Goal: Task Accomplishment & Management: Complete application form

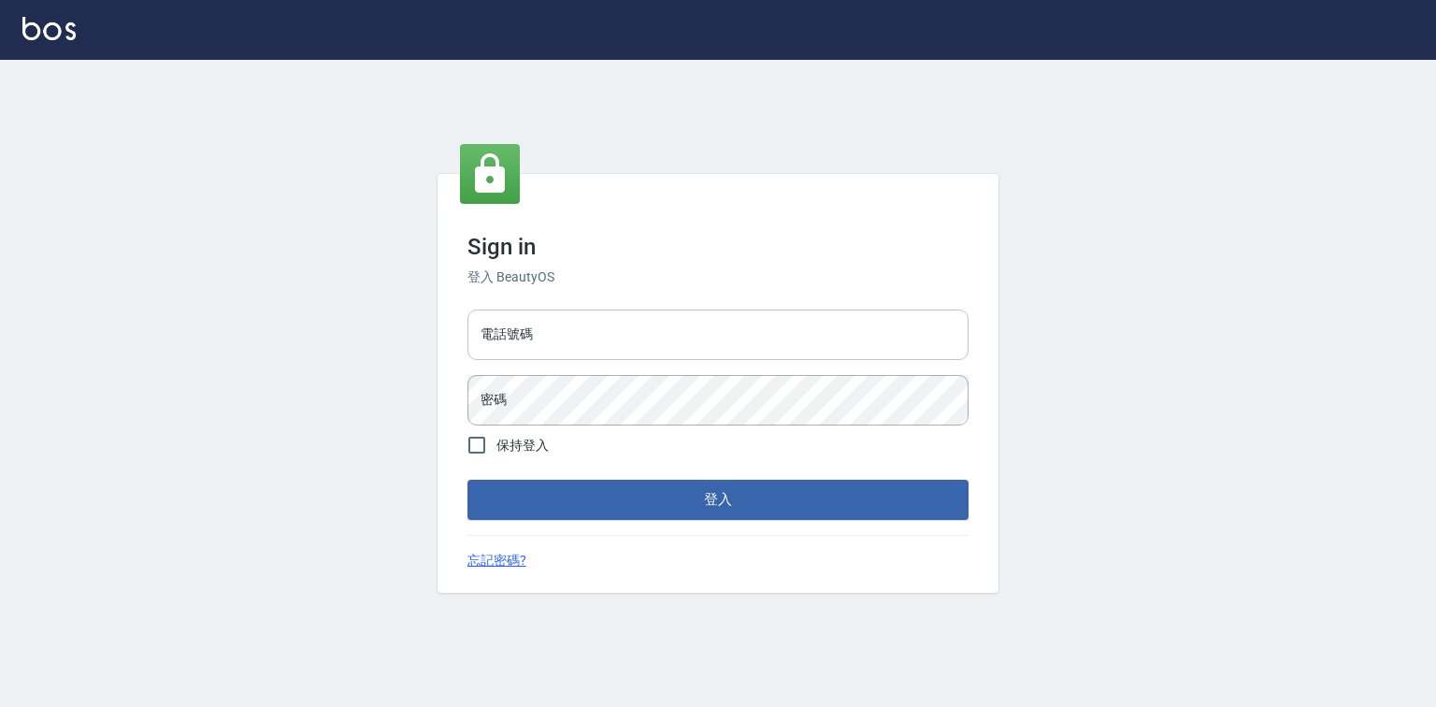
click at [501, 350] on input "電話號碼" at bounding box center [717, 334] width 501 height 50
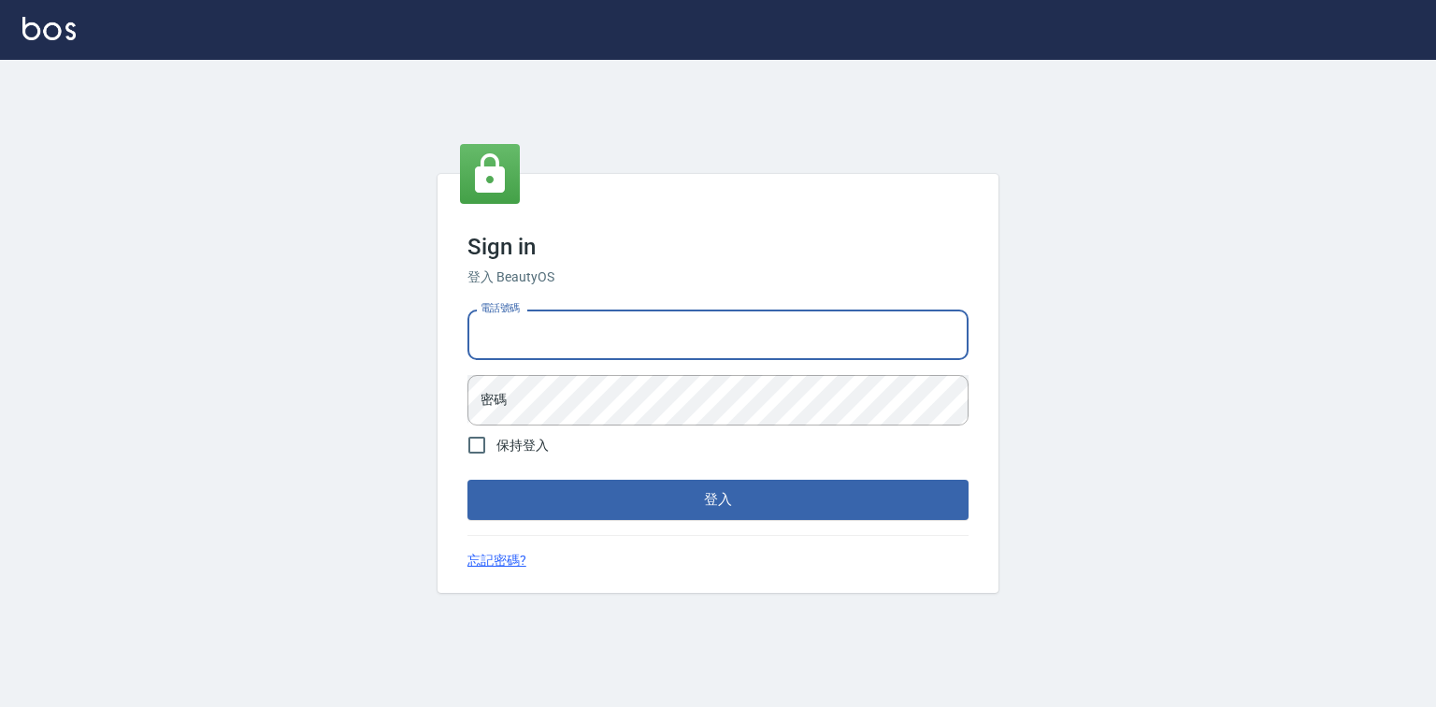
type input "0921855390"
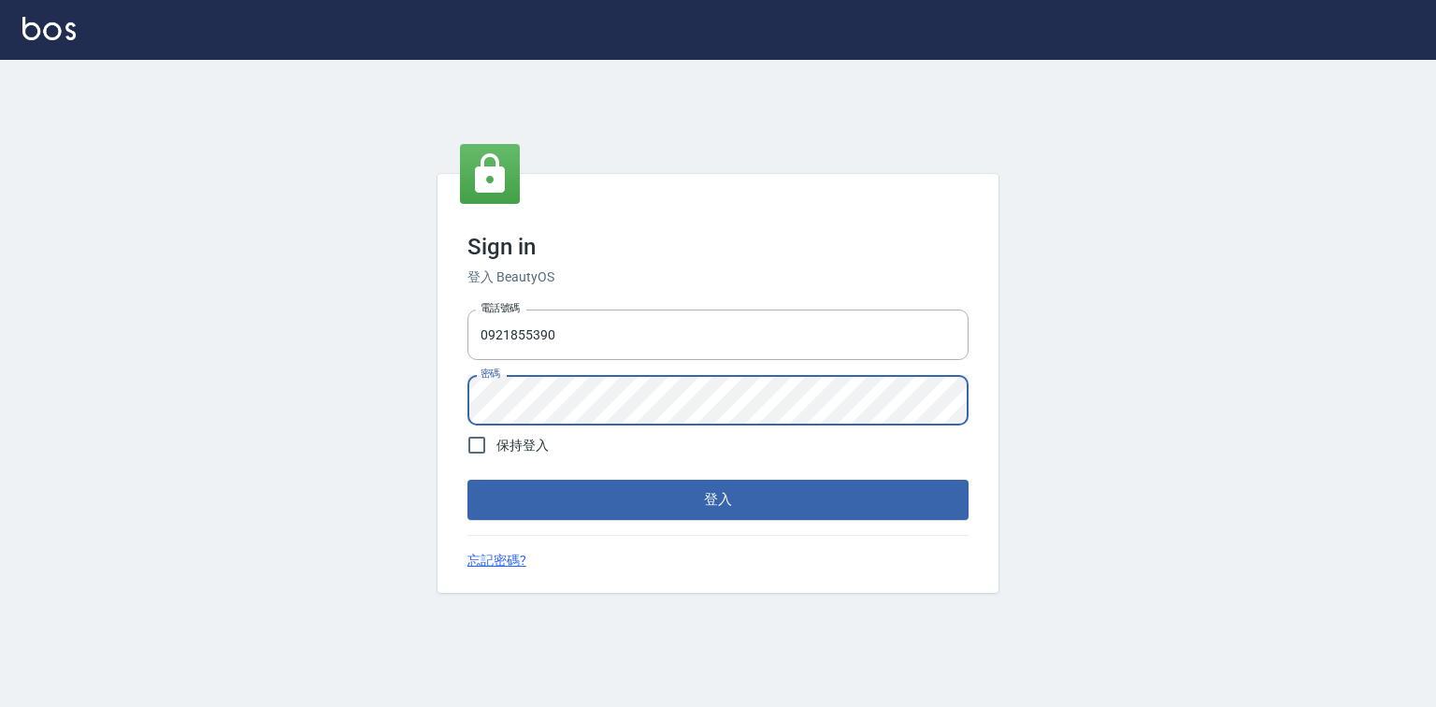
click at [467, 480] on button "登入" at bounding box center [717, 499] width 501 height 39
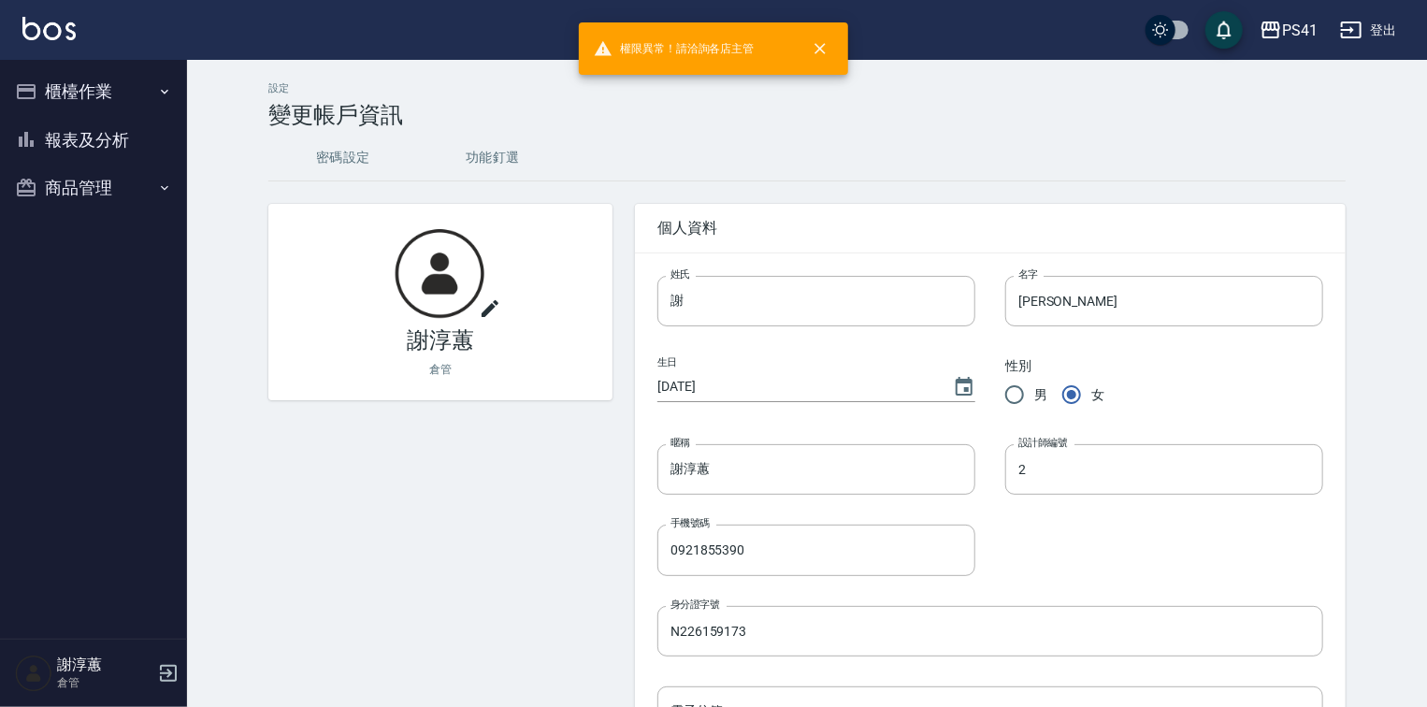
click at [131, 100] on button "櫃檯作業" at bounding box center [93, 91] width 172 height 49
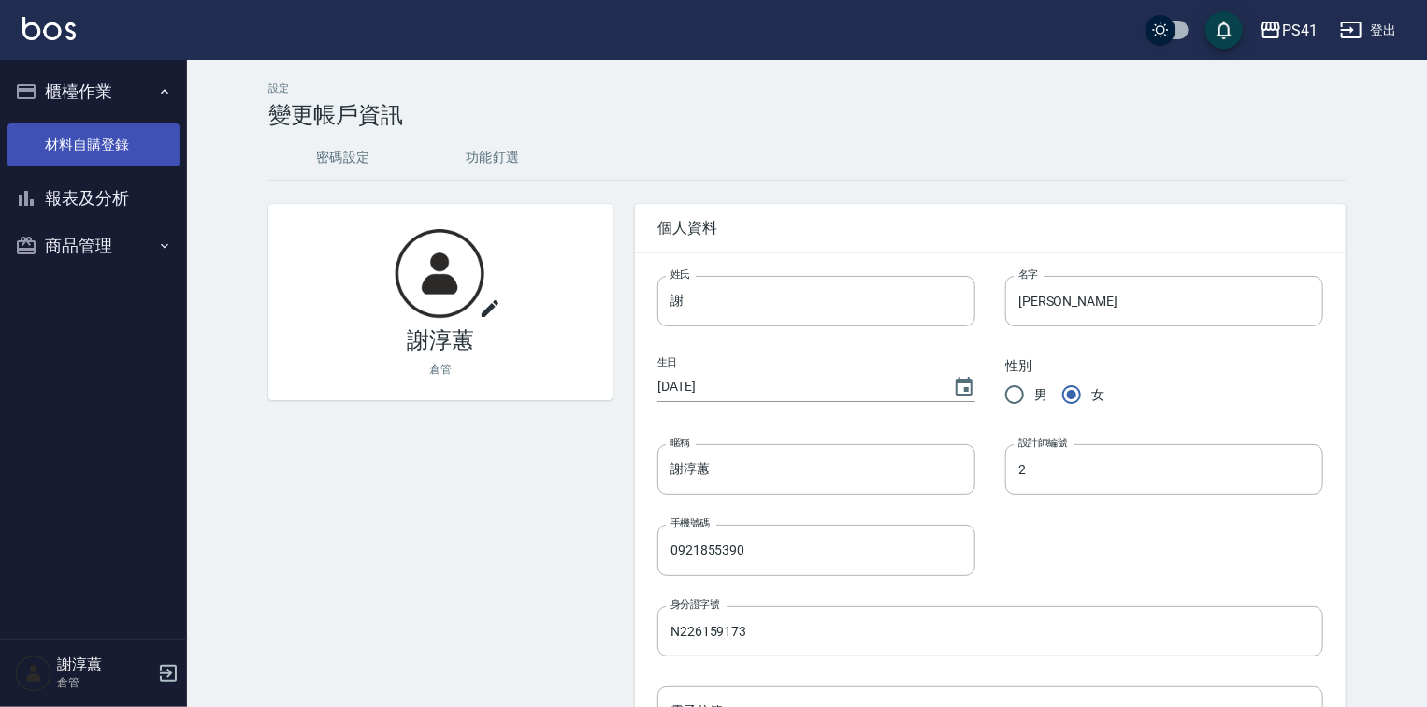
click at [110, 147] on link "材料自購登錄" at bounding box center [93, 144] width 172 height 43
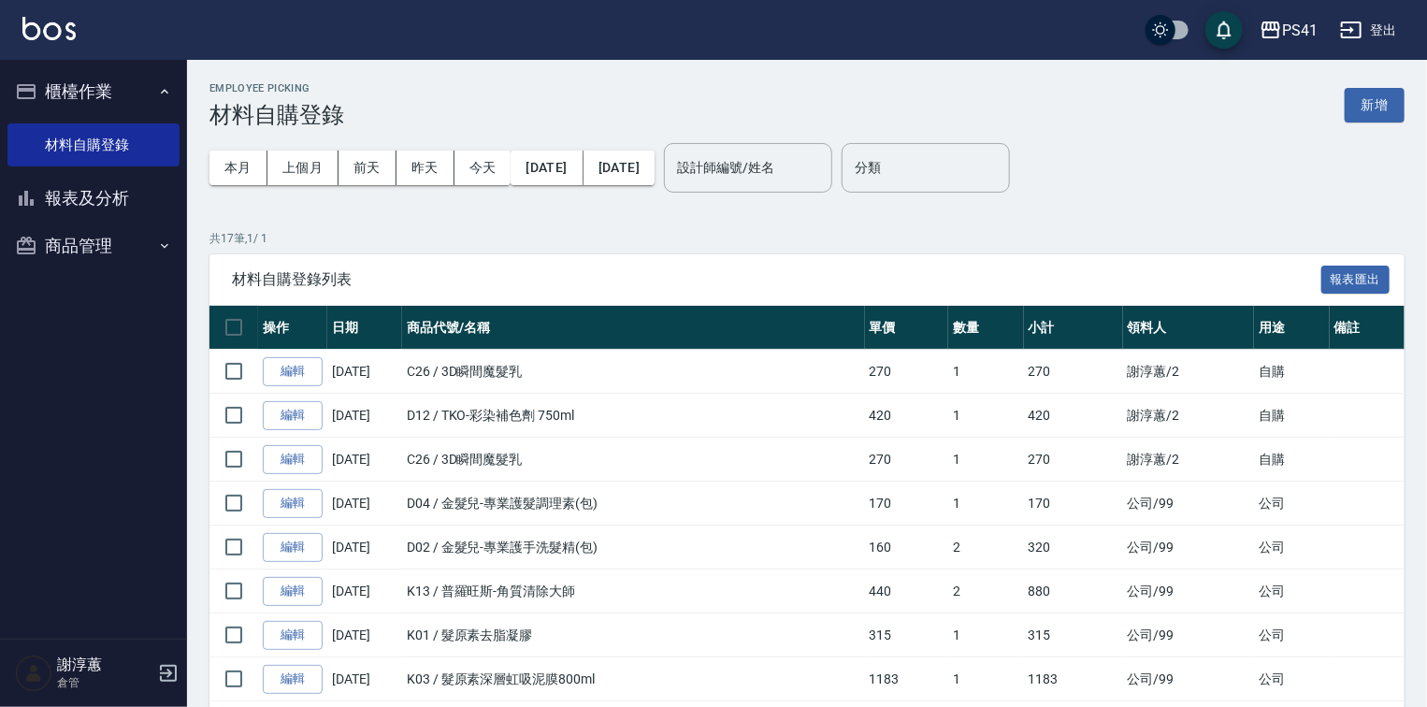
click at [1386, 99] on button "新增" at bounding box center [1374, 105] width 60 height 35
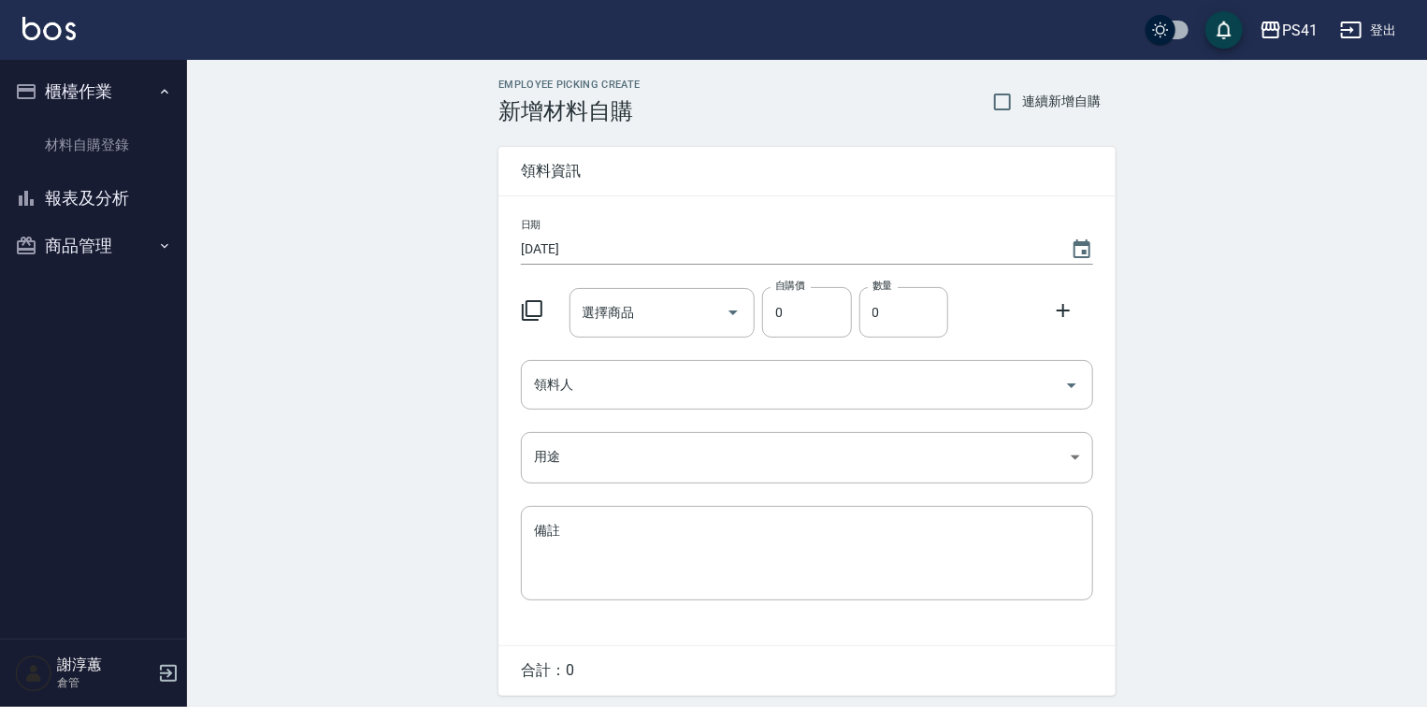
click at [529, 322] on icon at bounding box center [532, 310] width 22 height 22
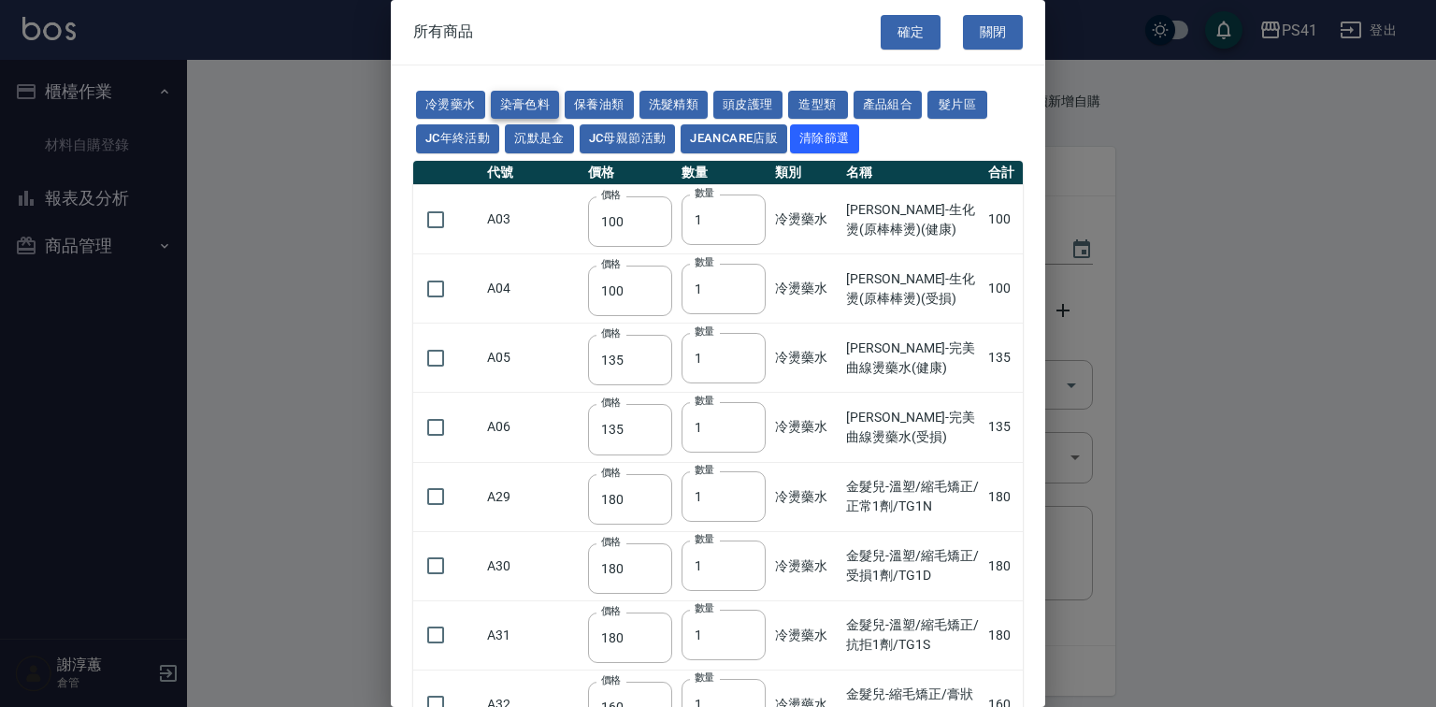
click at [541, 101] on button "染膏色料" at bounding box center [525, 105] width 69 height 29
type input "390"
type input "580"
type input "105"
type input "406"
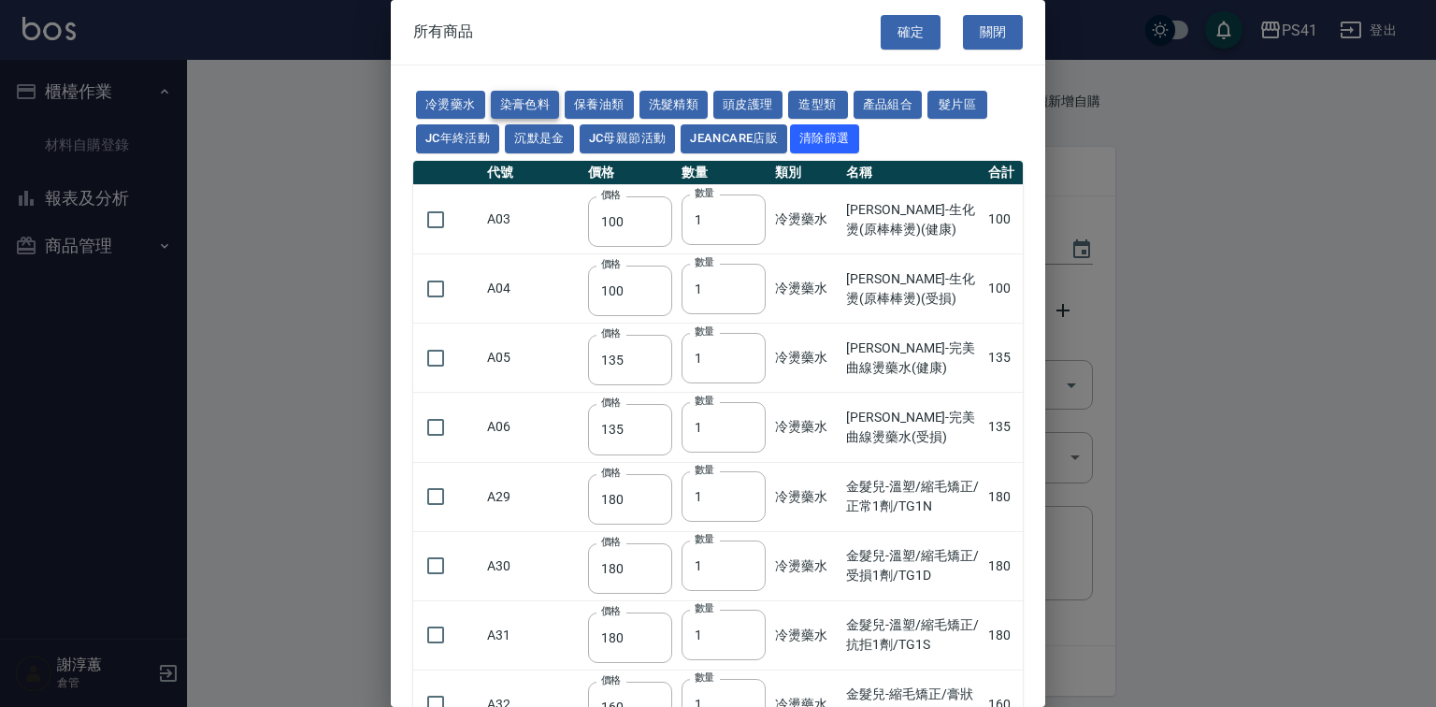
type input "105"
type input "102"
type input "137"
type input "110"
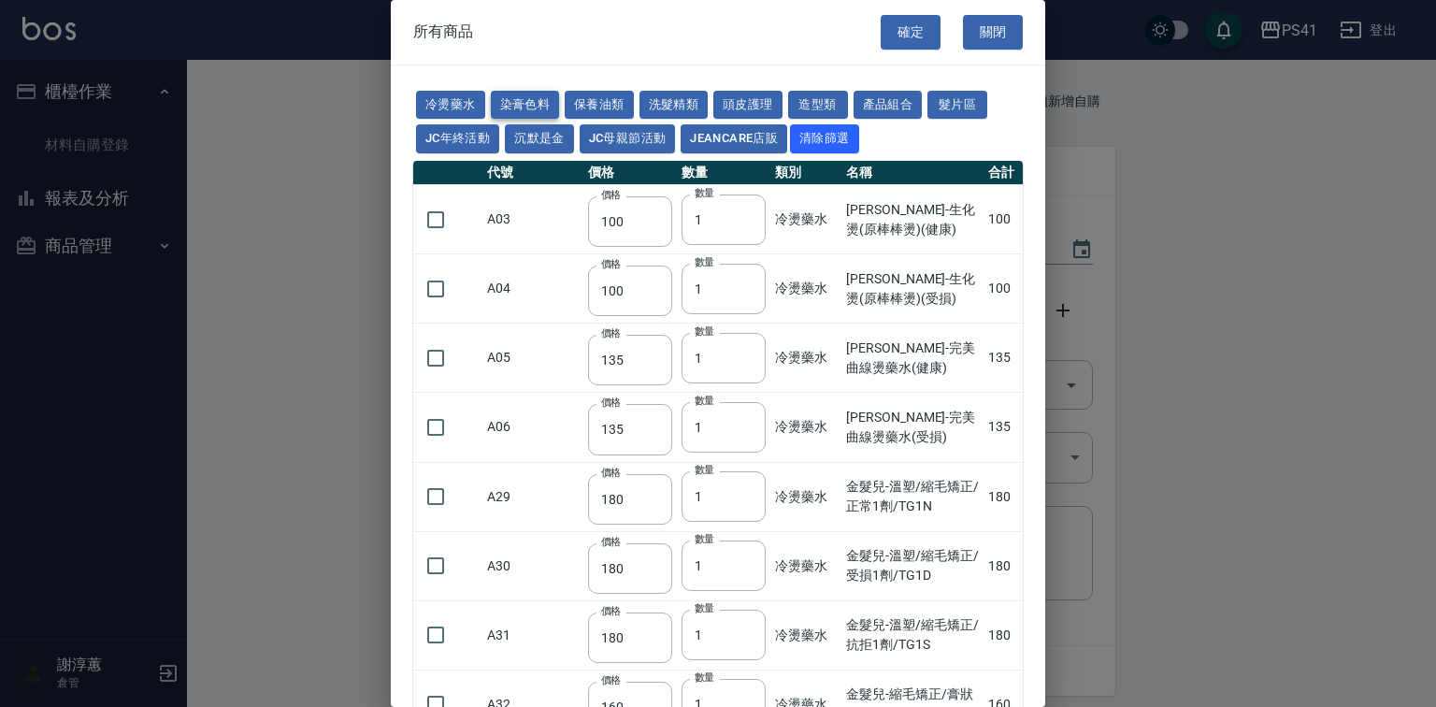
type input "130"
type input "133"
type input "186"
type input "133"
type input "450"
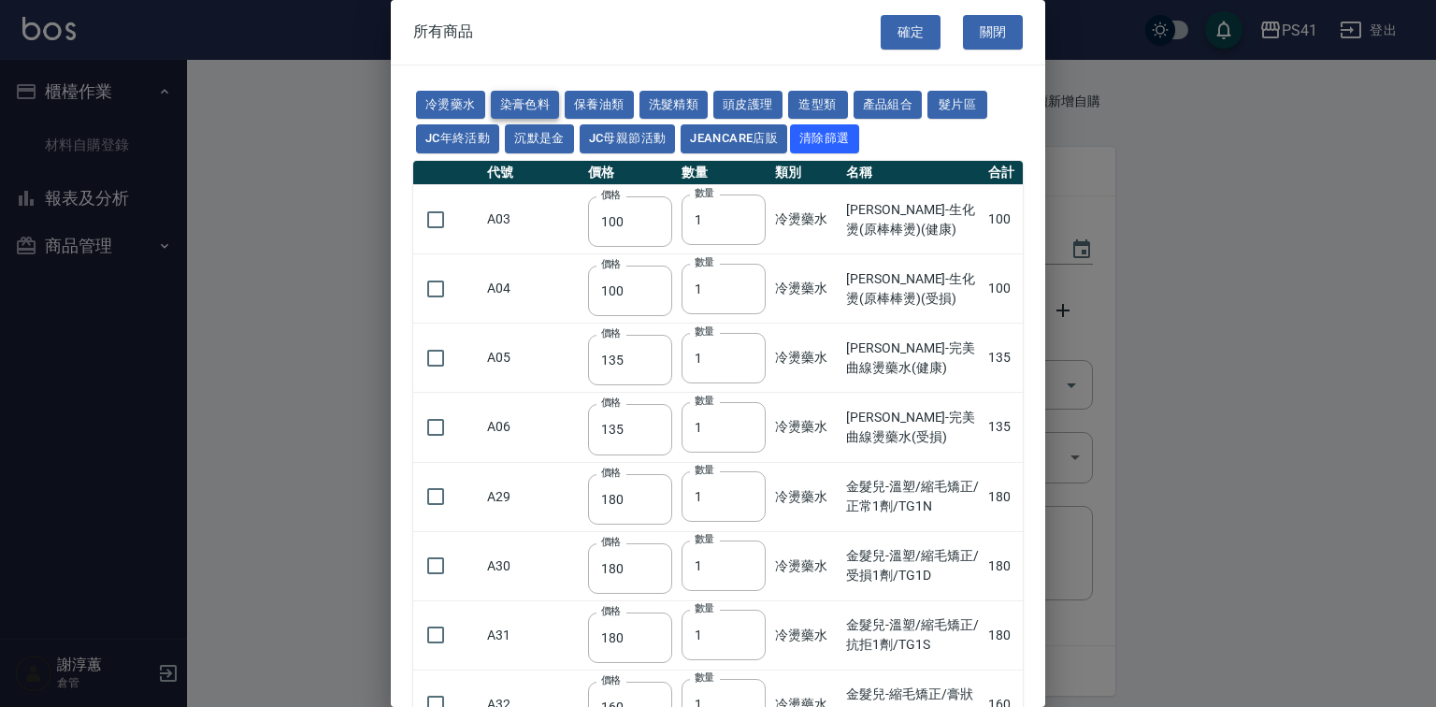
type input "350"
type input "112"
type input "450"
type input "1060"
type input "250"
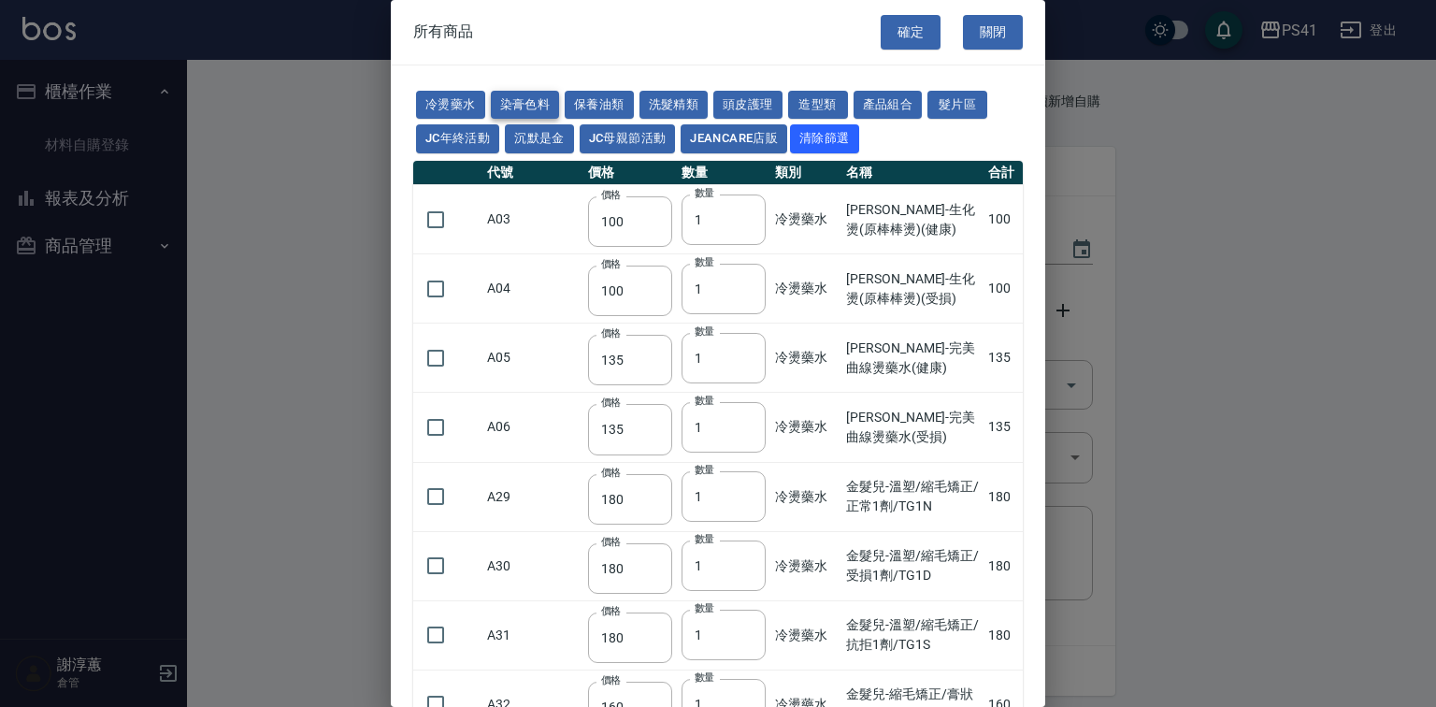
type input "350"
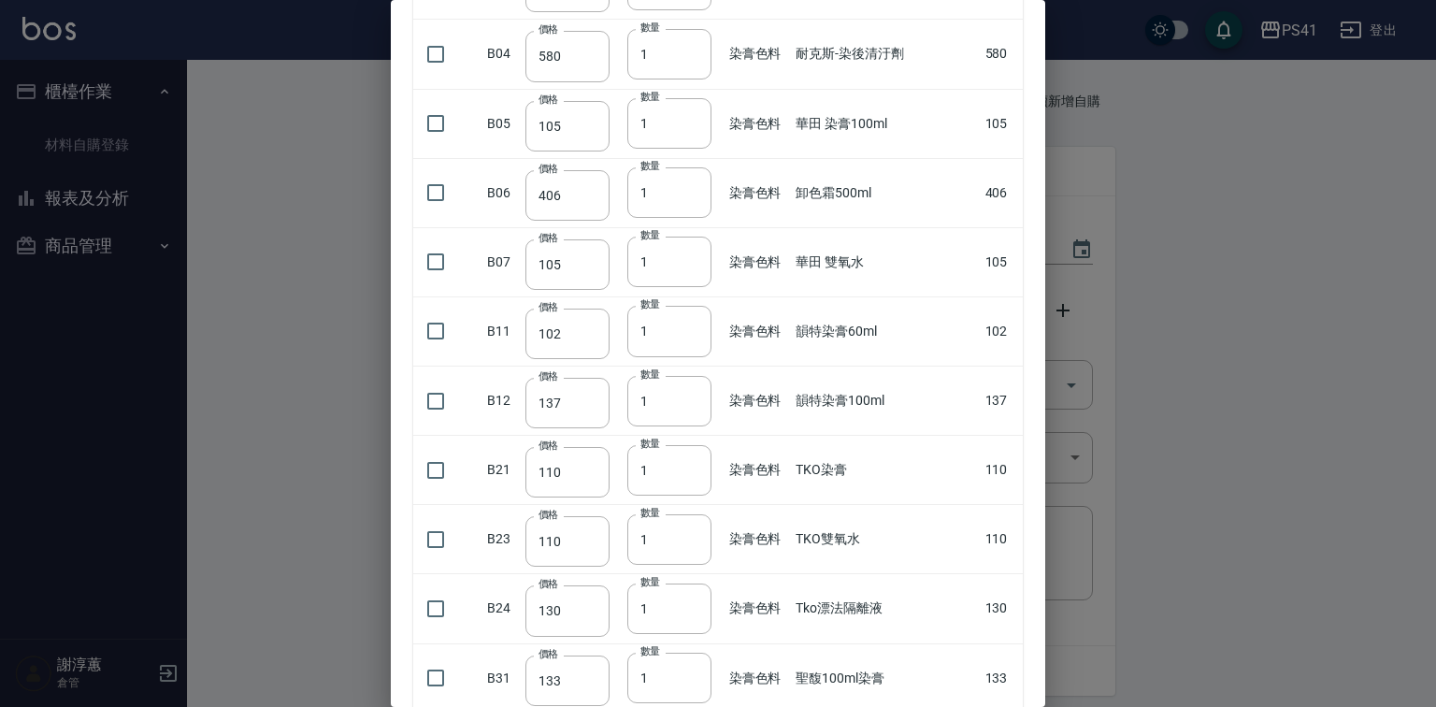
scroll to position [374, 0]
click at [433, 350] on input "checkbox" at bounding box center [435, 329] width 39 height 39
checkbox input "true"
drag, startPoint x: 661, startPoint y: 372, endPoint x: 614, endPoint y: 384, distance: 48.3
click at [614, 365] on tr "B11 價格 102 價格 數量 1 數量 染膏色料 韻特染膏60ml 102" at bounding box center [718, 329] width 610 height 69
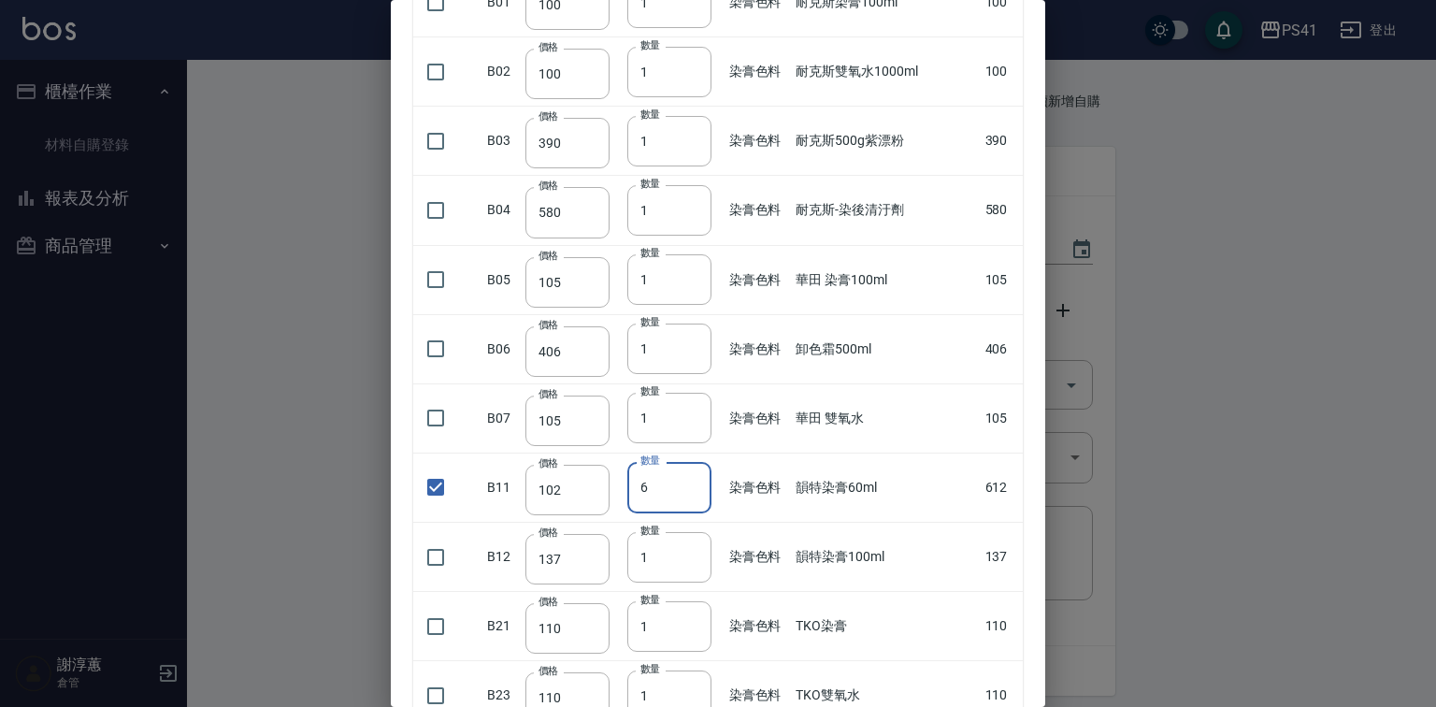
scroll to position [449, 0]
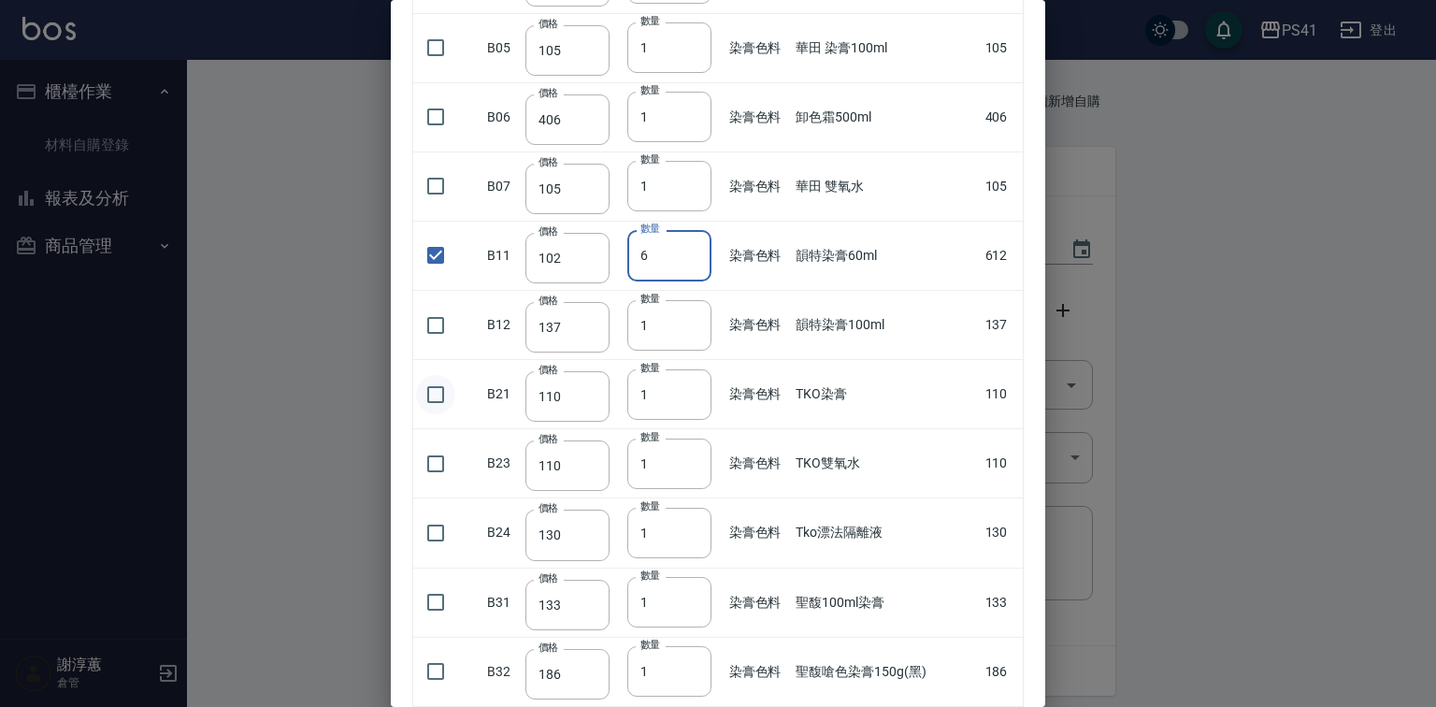
type input "6"
click at [453, 414] on input "checkbox" at bounding box center [435, 394] width 39 height 39
checkbox input "true"
type input "2"
click at [686, 420] on input "2" at bounding box center [669, 394] width 84 height 50
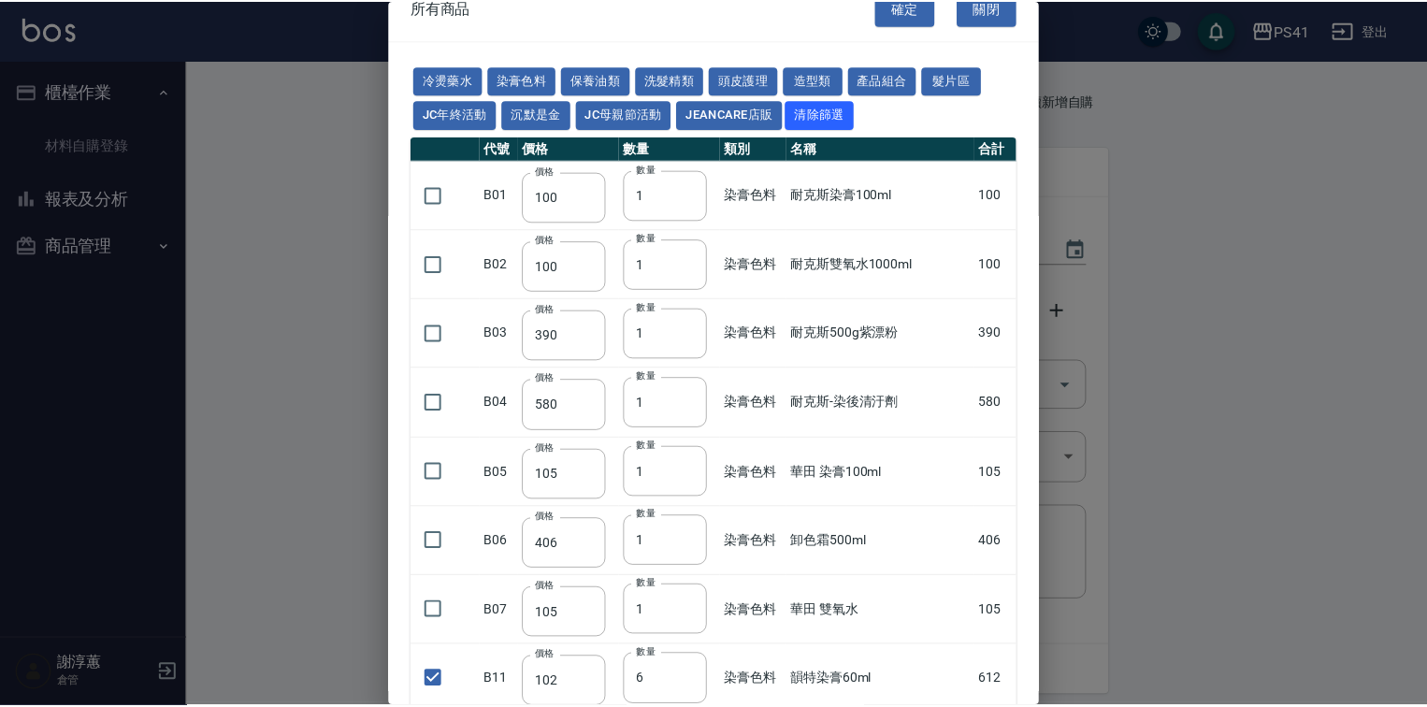
scroll to position [0, 0]
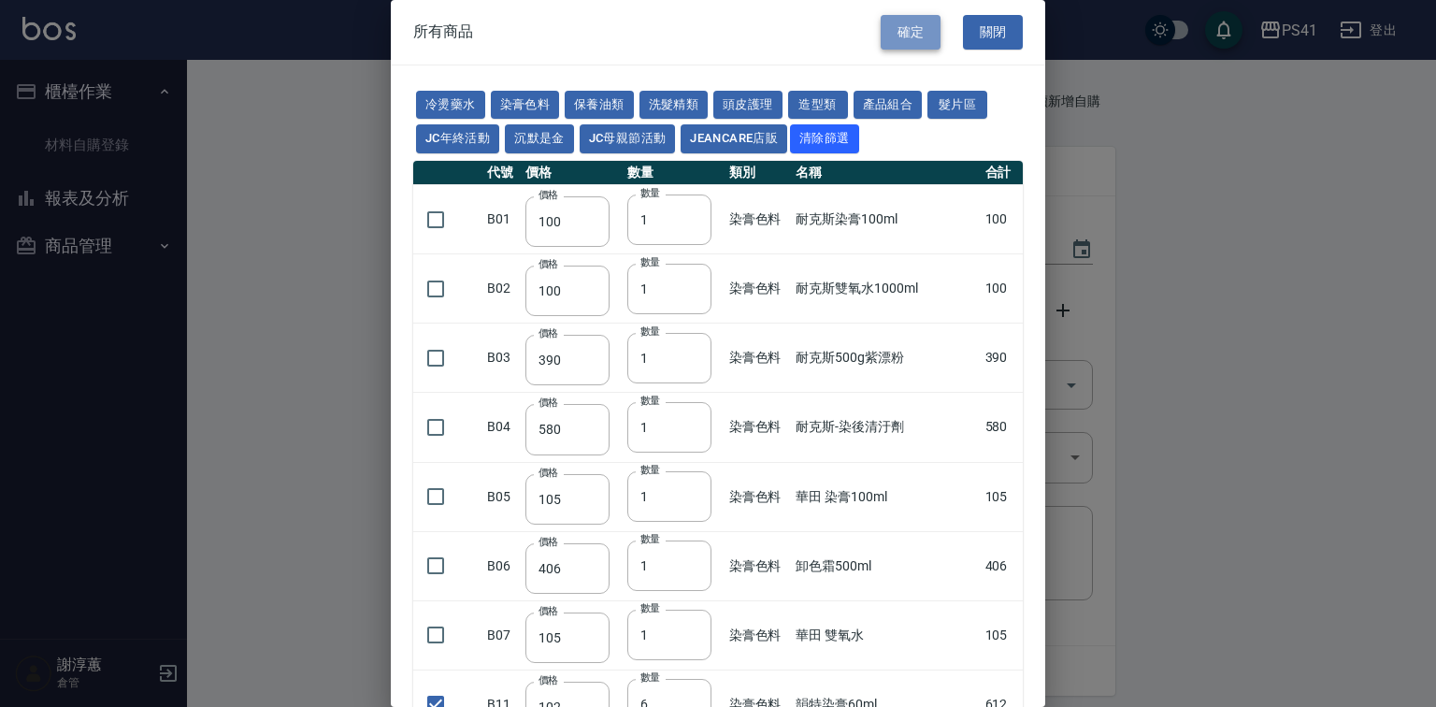
click at [920, 45] on button "確定" at bounding box center [911, 32] width 60 height 35
type input "韻特染膏60ml"
type input "102"
type input "6"
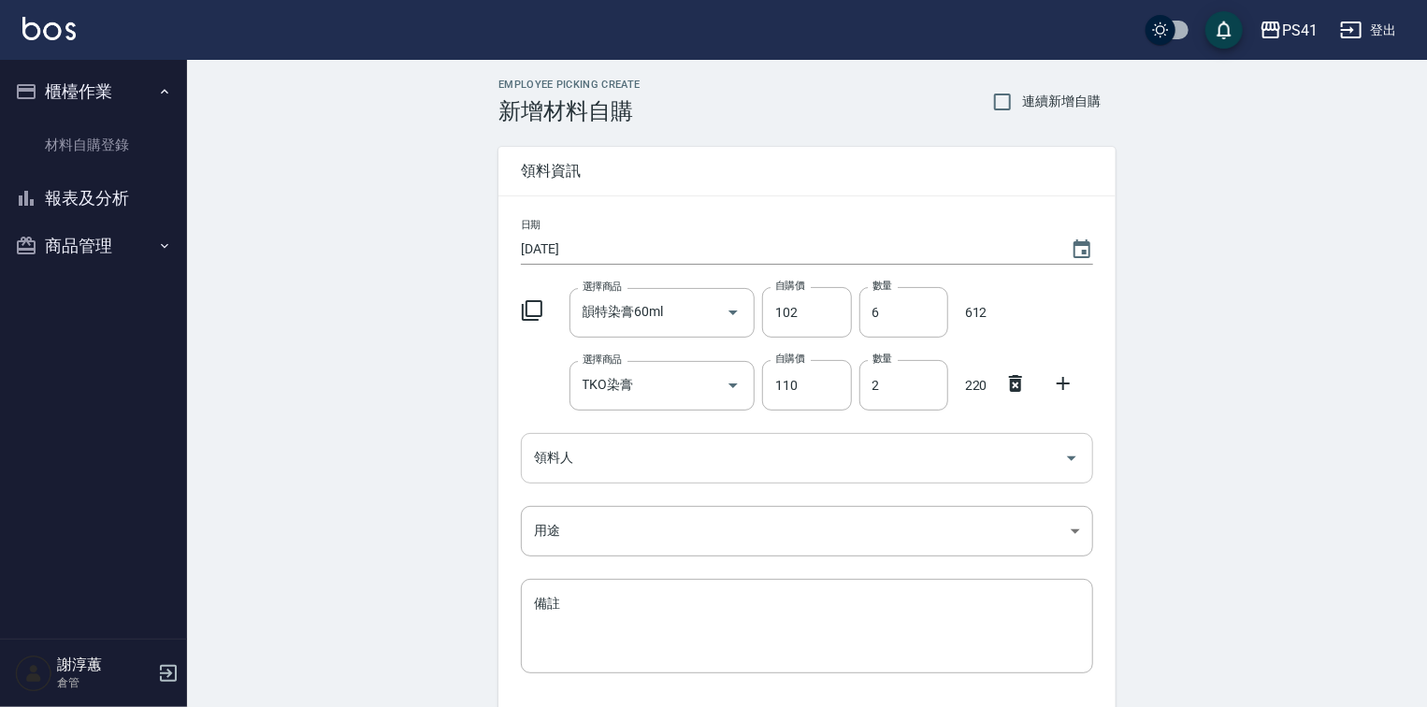
click at [576, 460] on input "領料人" at bounding box center [792, 457] width 527 height 33
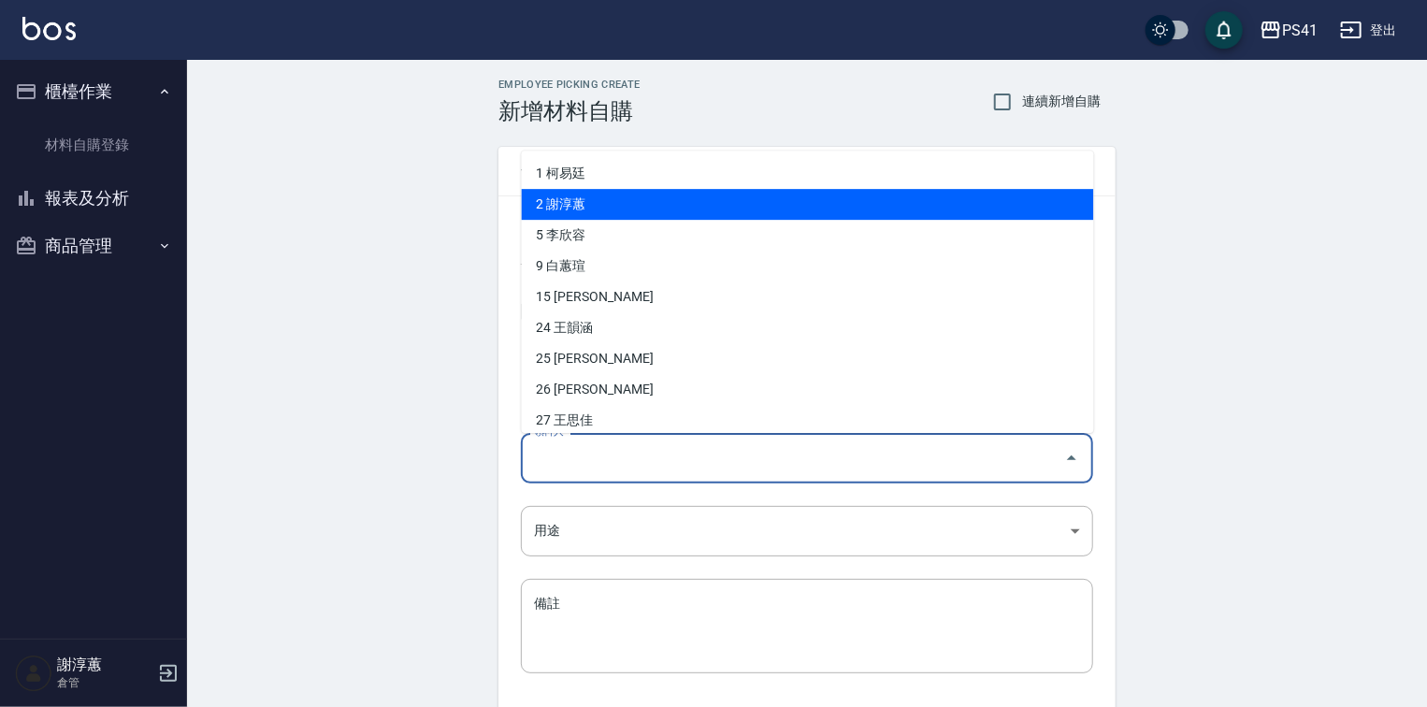
click at [625, 208] on li "2 謝淳蕙" at bounding box center [808, 204] width 572 height 31
type input "謝淳蕙"
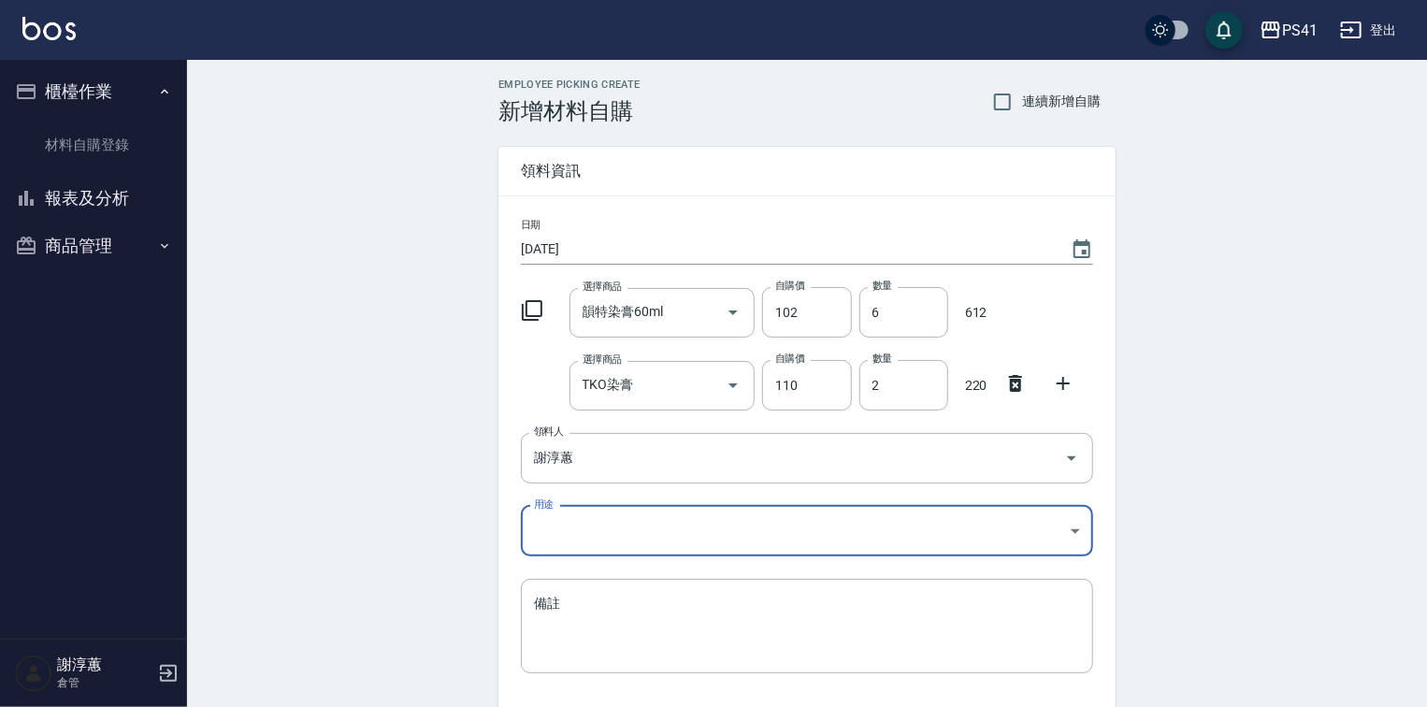
click at [598, 511] on body "PS41 登出 櫃檯作業 材料自購登錄 報表及分析 報表目錄 商品銷售排行榜 商品消耗明細 商品進銷貨報表 商品庫存表 商品管理 商品分類設定 商品列表 商品…" at bounding box center [713, 421] width 1427 height 843
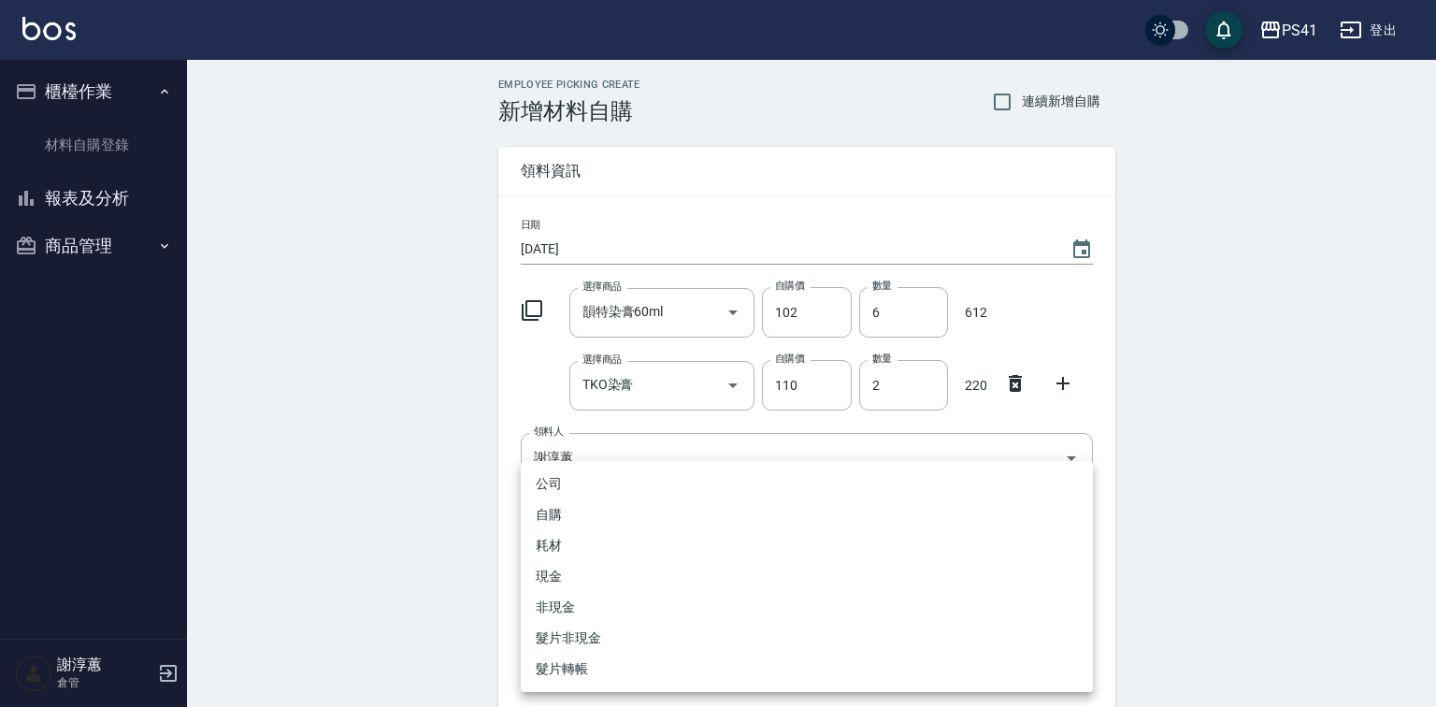
click at [594, 511] on li "自購" at bounding box center [807, 514] width 572 height 31
type input "自購"
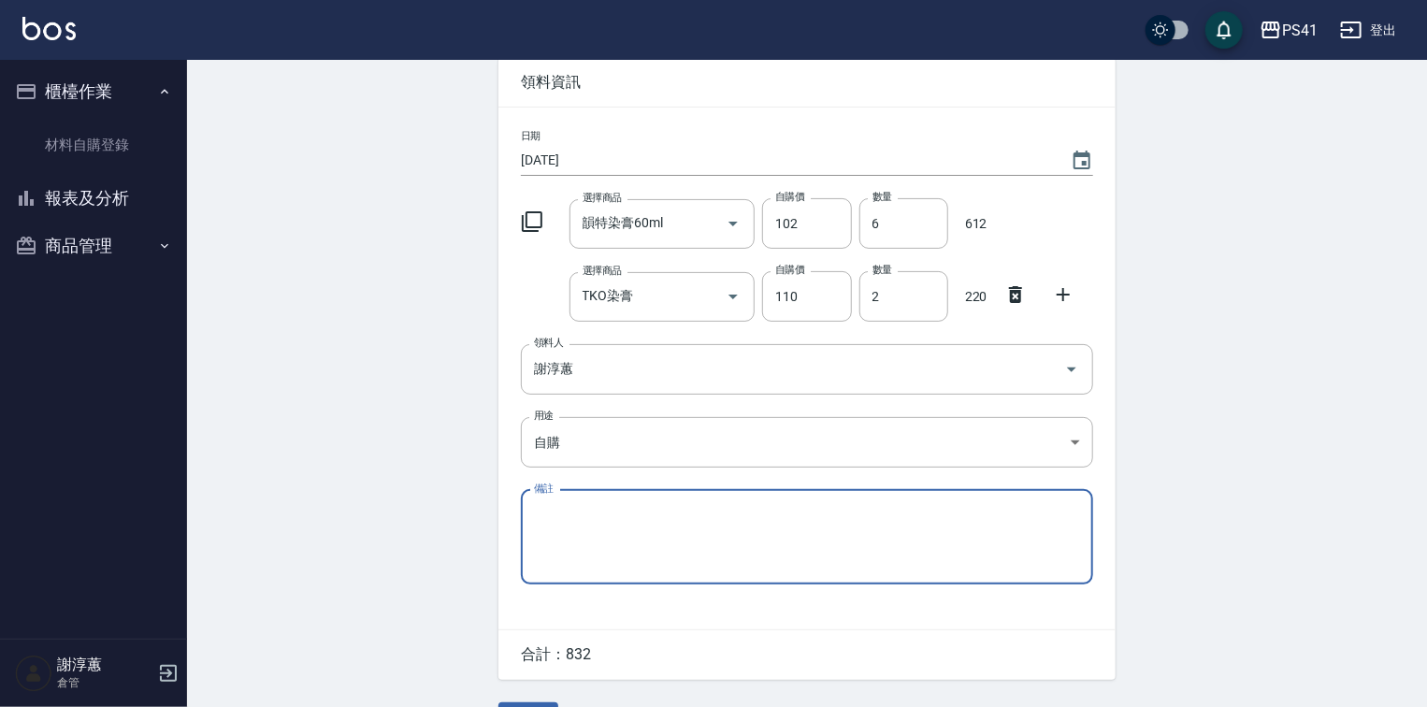
scroll to position [143, 0]
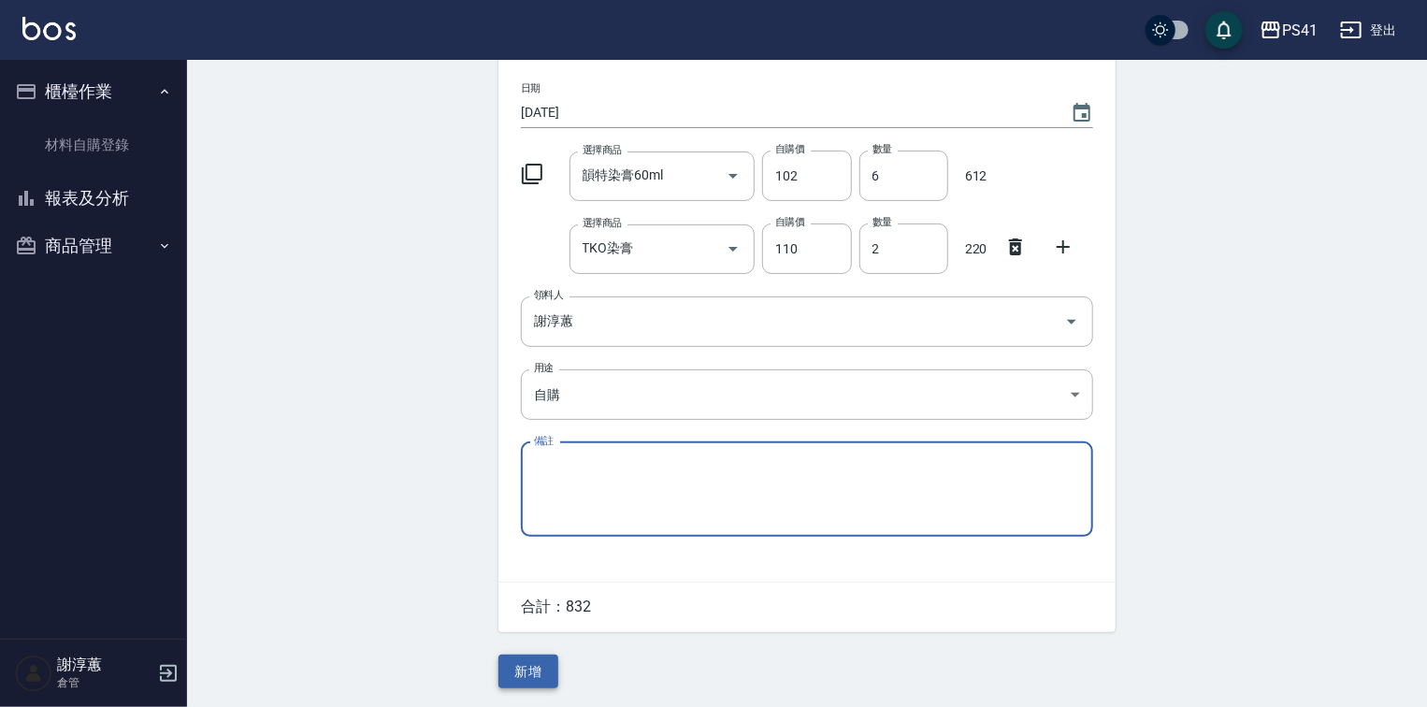
click at [546, 673] on button "新增" at bounding box center [528, 671] width 60 height 35
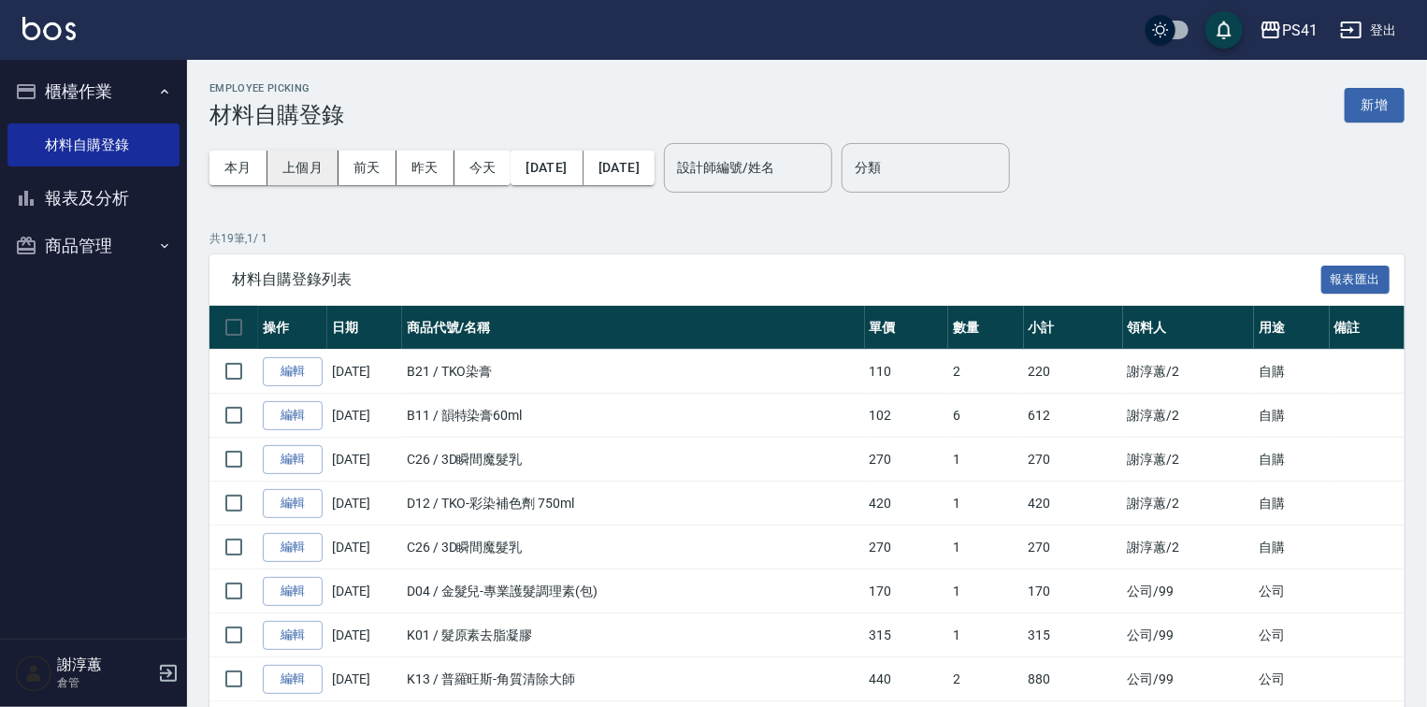
click at [284, 170] on button "上個月" at bounding box center [302, 168] width 71 height 35
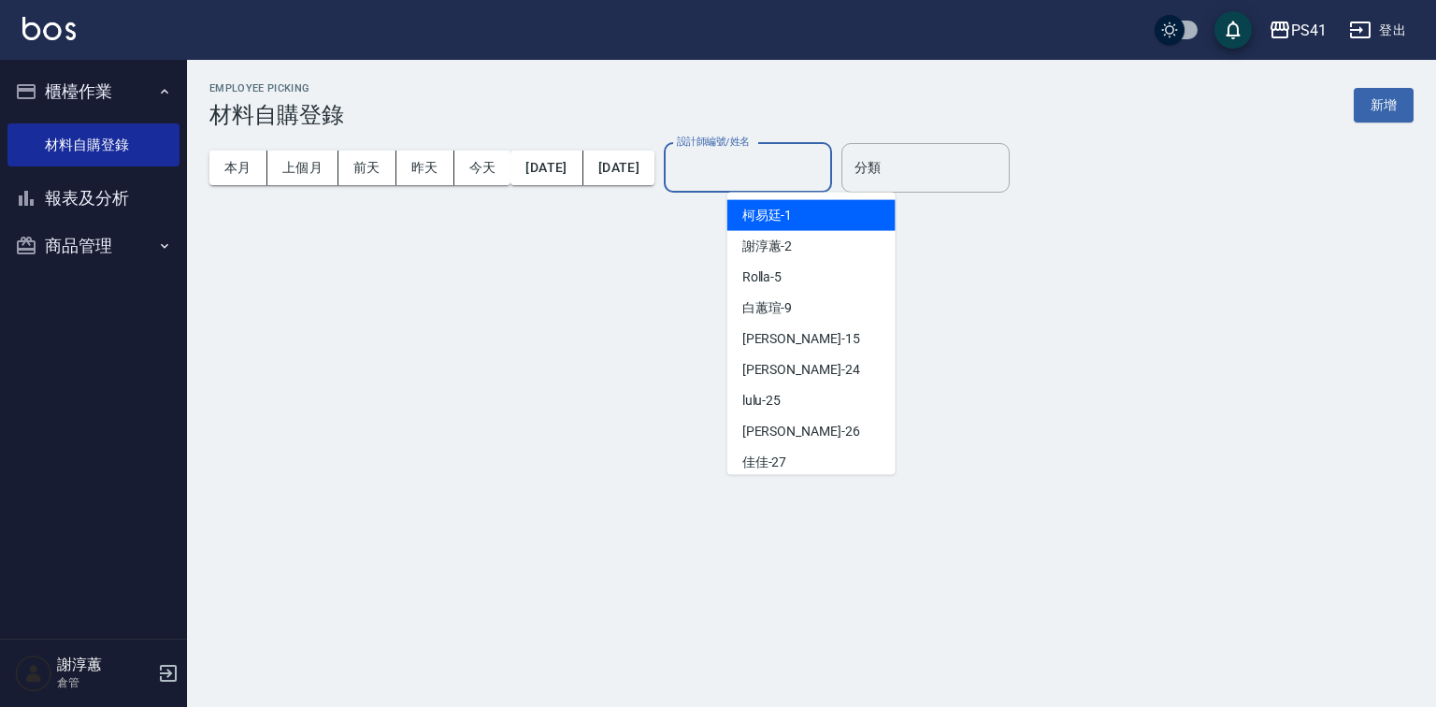
click at [824, 171] on input "設計師編號/姓名" at bounding box center [747, 167] width 151 height 33
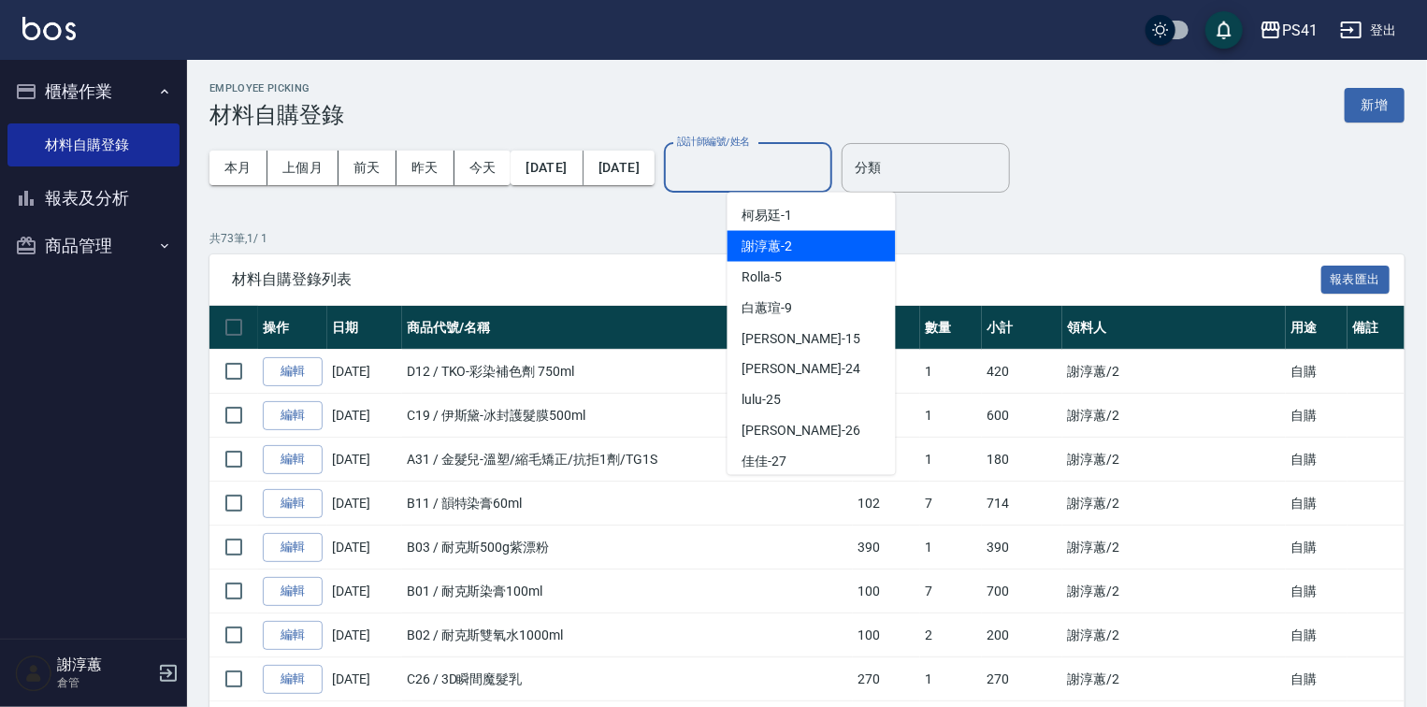
click at [801, 247] on div "謝淳蕙 -2" at bounding box center [811, 246] width 168 height 31
type input "謝淳蕙-2"
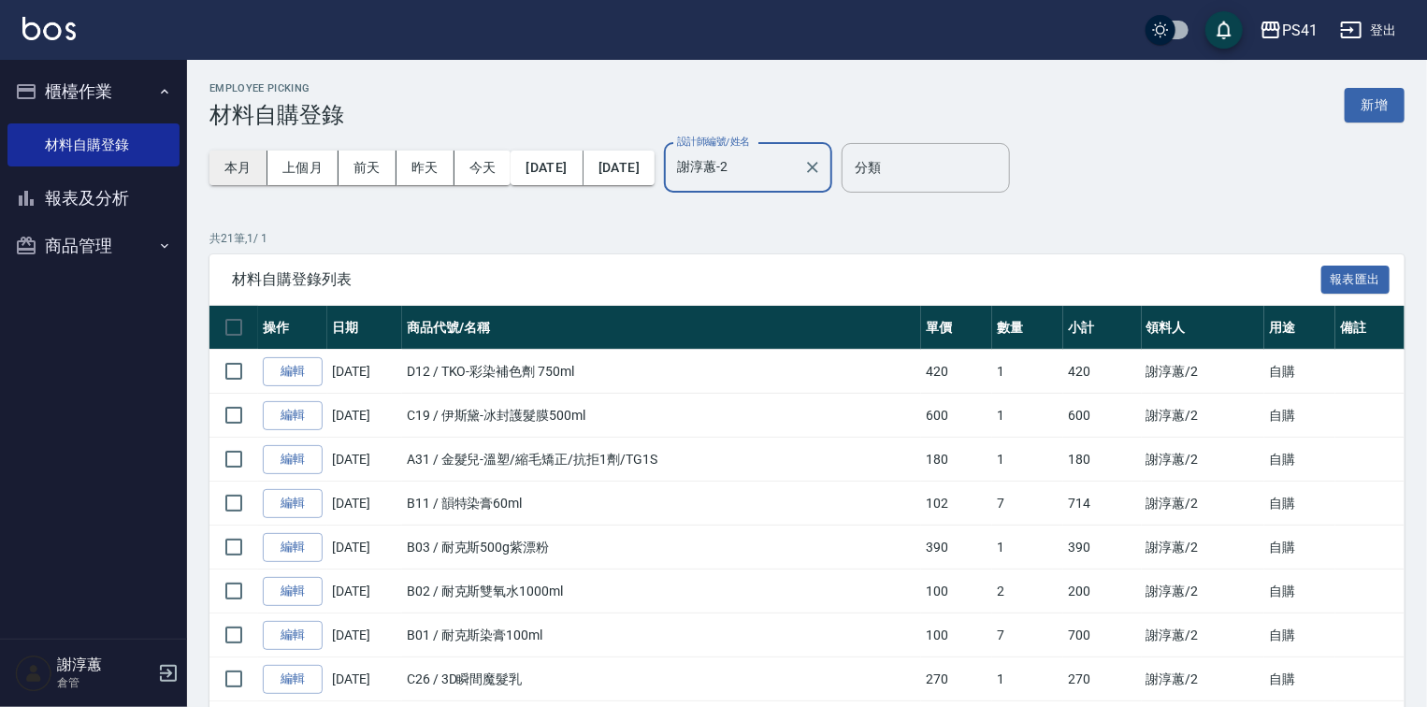
click at [231, 166] on button "本月" at bounding box center [238, 168] width 58 height 35
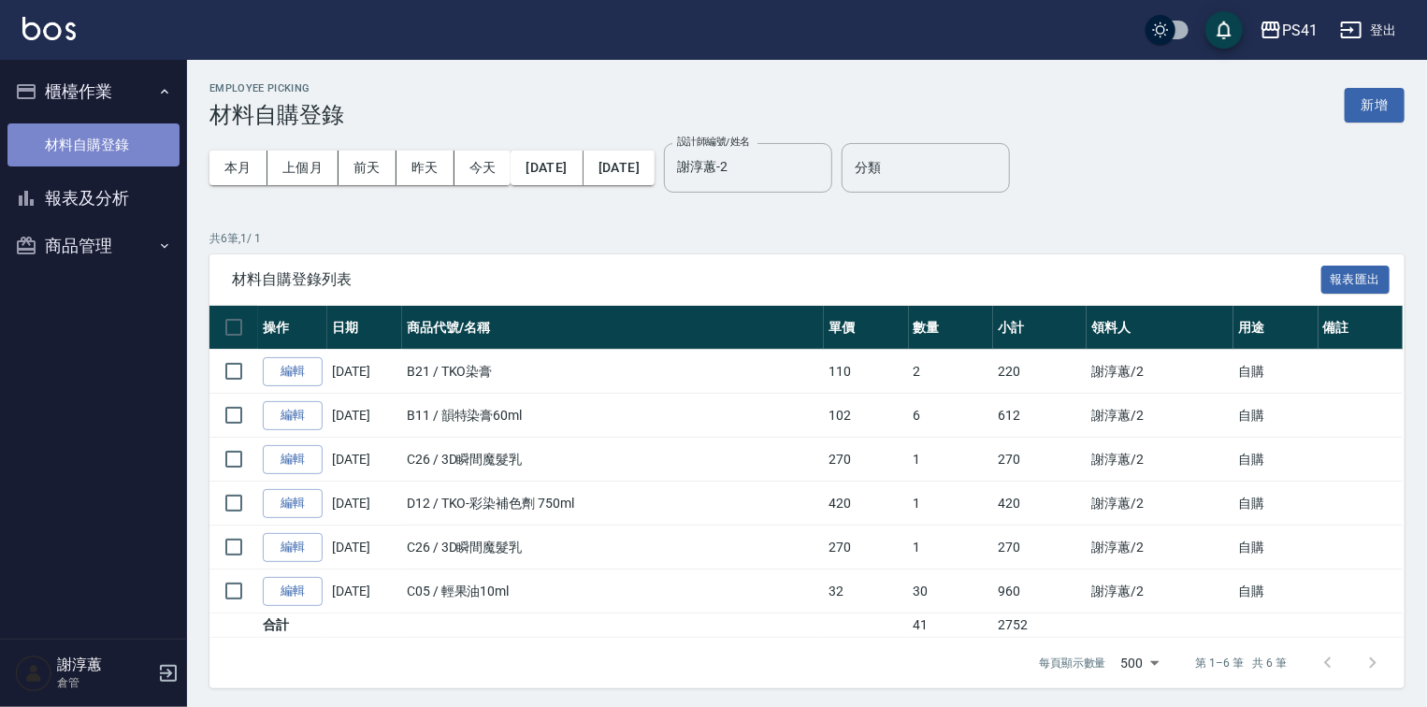
click at [91, 136] on link "材料自購登錄" at bounding box center [93, 144] width 172 height 43
drag, startPoint x: 1363, startPoint y: 84, endPoint x: 1366, endPoint y: 96, distance: 12.5
click at [1364, 86] on div "Employee Picking 材料自購登錄 新增" at bounding box center [806, 105] width 1195 height 46
click at [1366, 96] on button "新增" at bounding box center [1374, 105] width 60 height 35
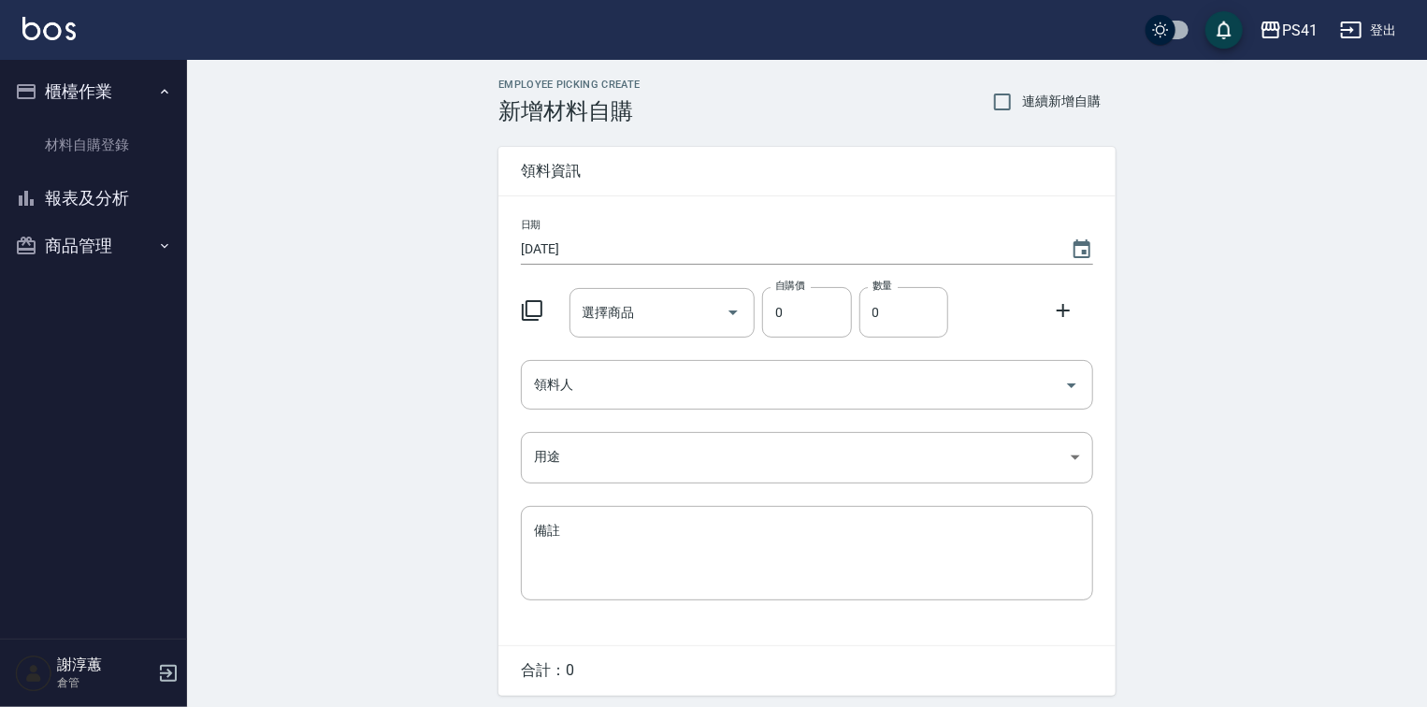
click at [539, 310] on icon at bounding box center [532, 310] width 22 height 22
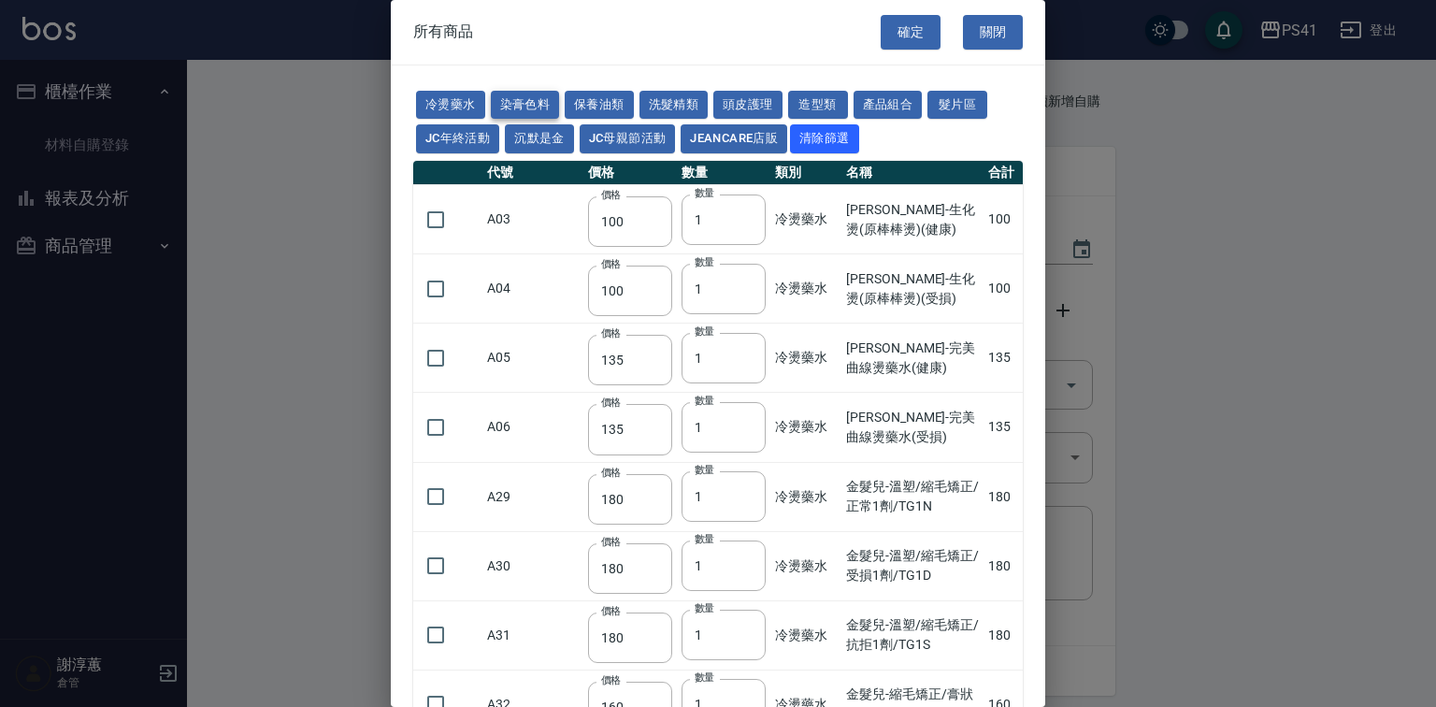
click at [550, 107] on button "染膏色料" at bounding box center [525, 105] width 69 height 29
type input "390"
type input "580"
type input "105"
type input "406"
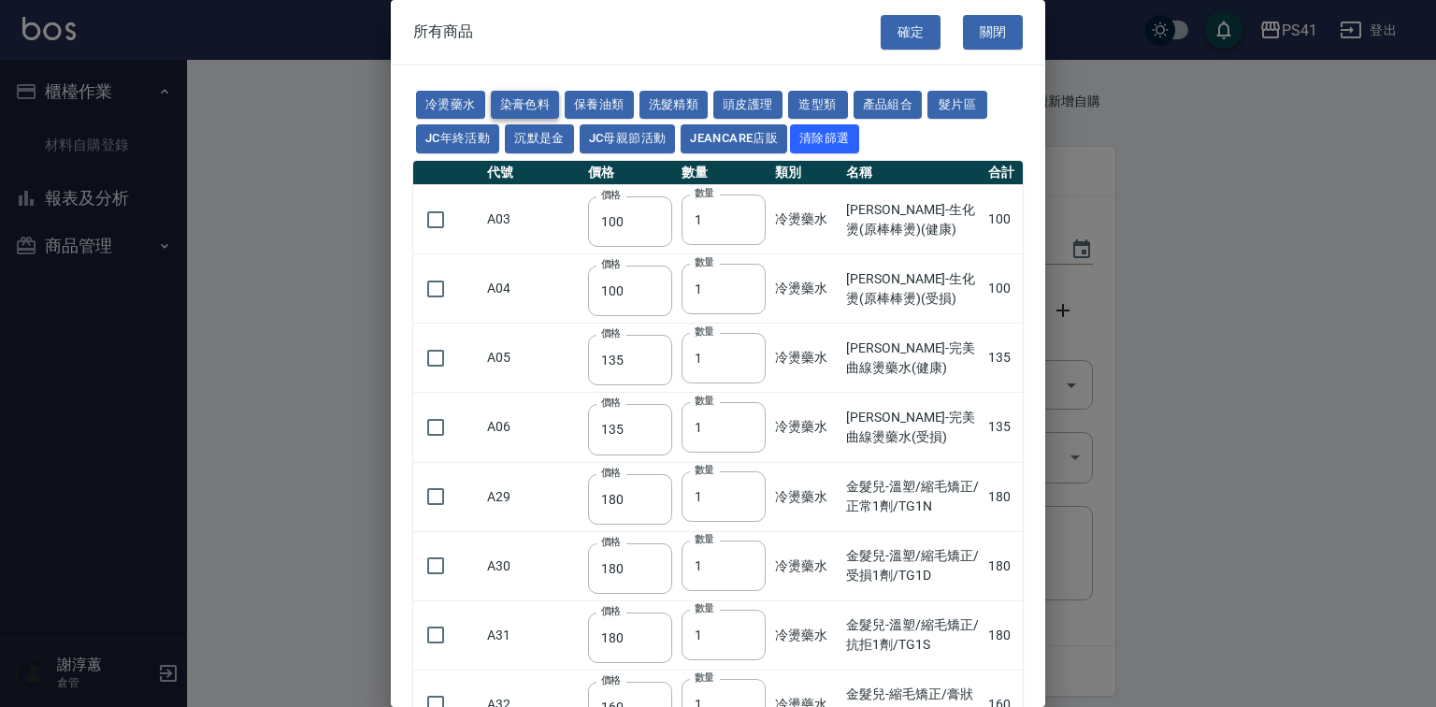
type input "105"
type input "102"
type input "137"
type input "110"
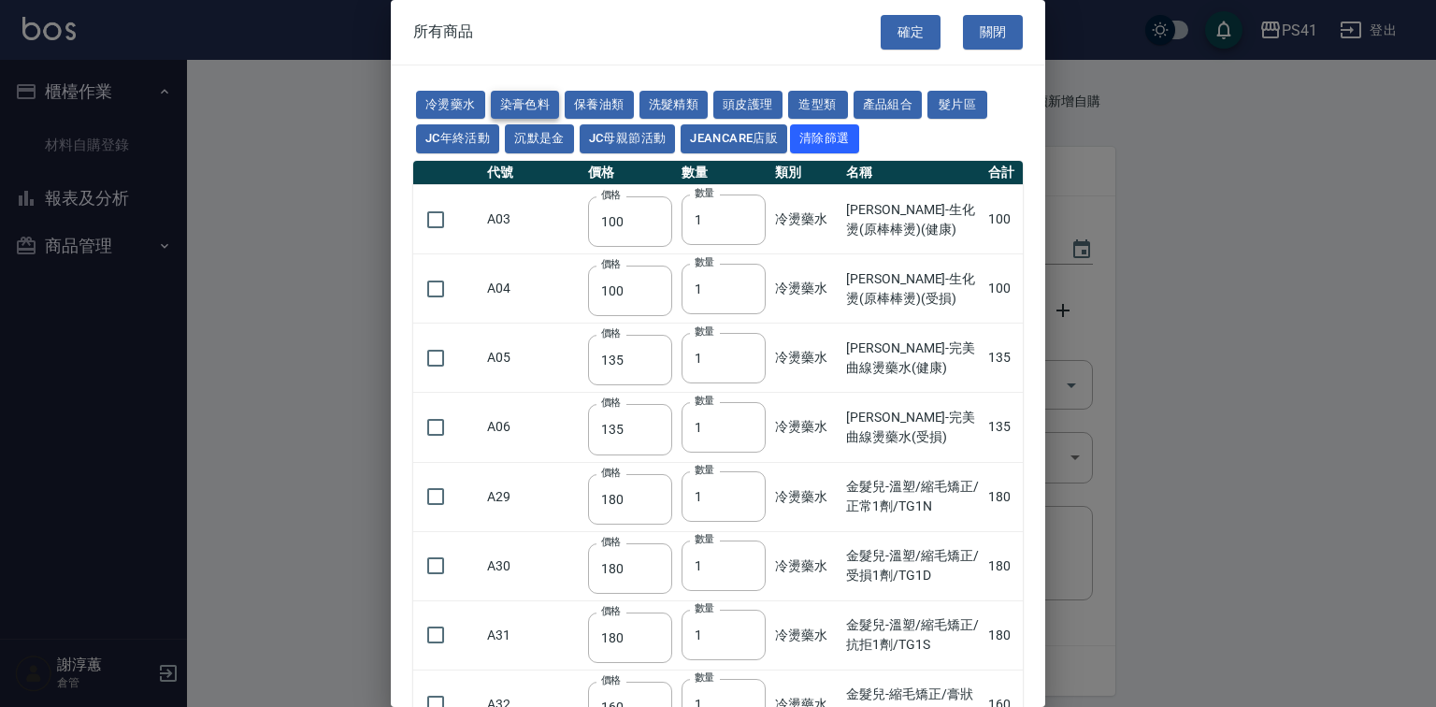
type input "130"
type input "133"
type input "186"
type input "133"
type input "450"
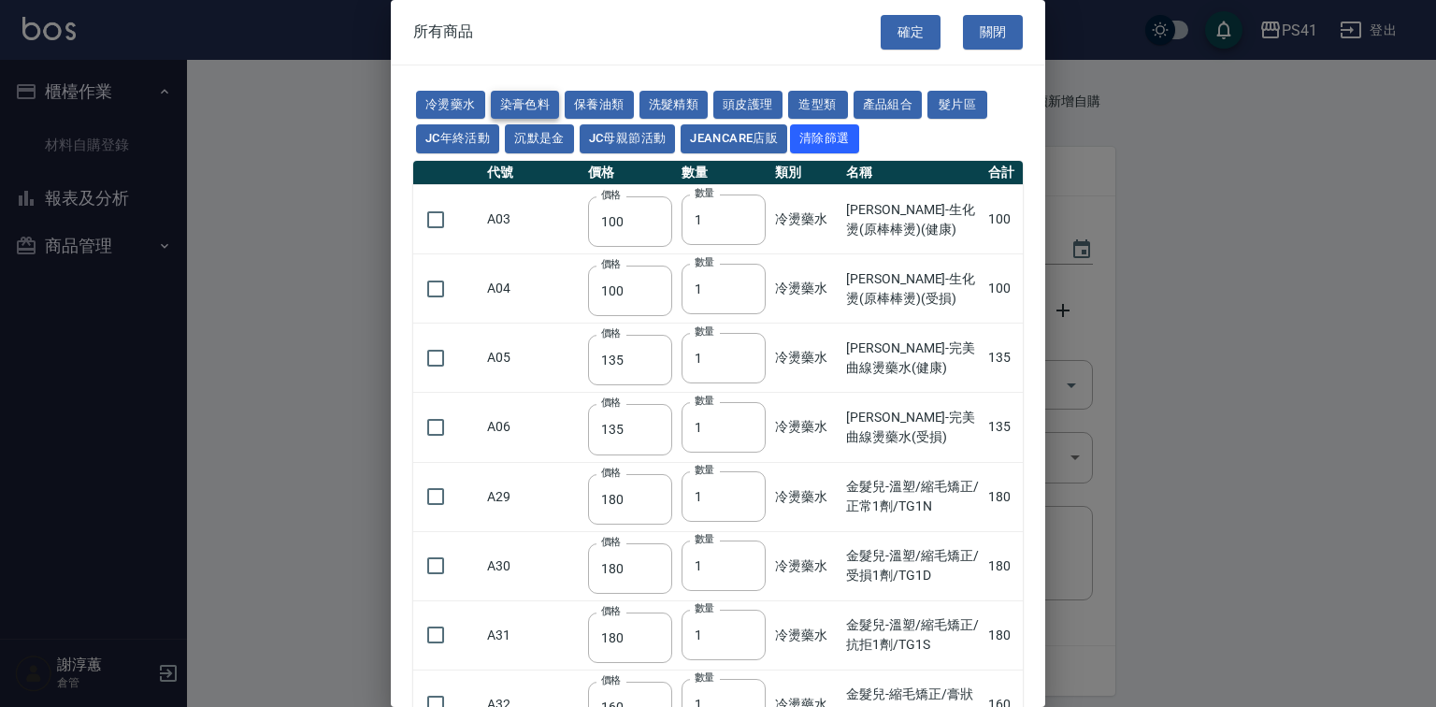
type input "350"
type input "112"
type input "450"
type input "1060"
type input "250"
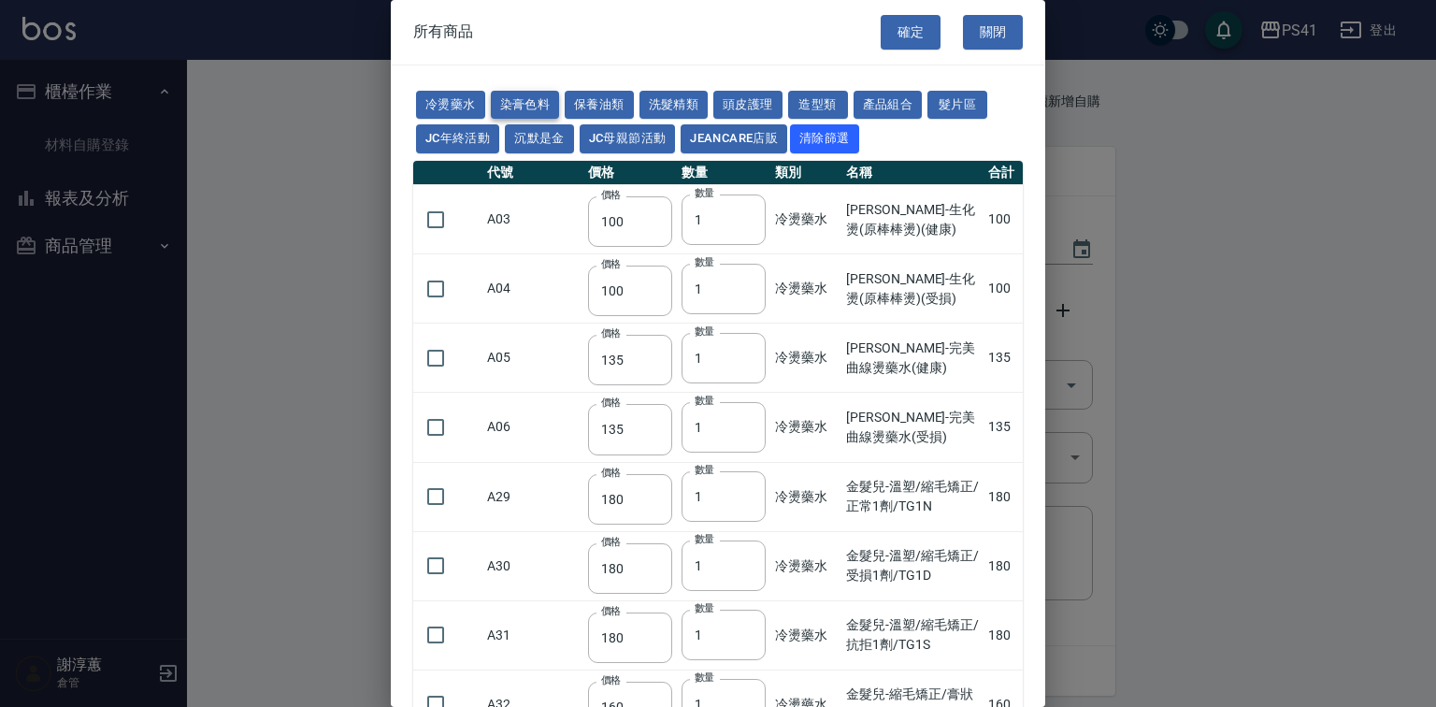
type input "350"
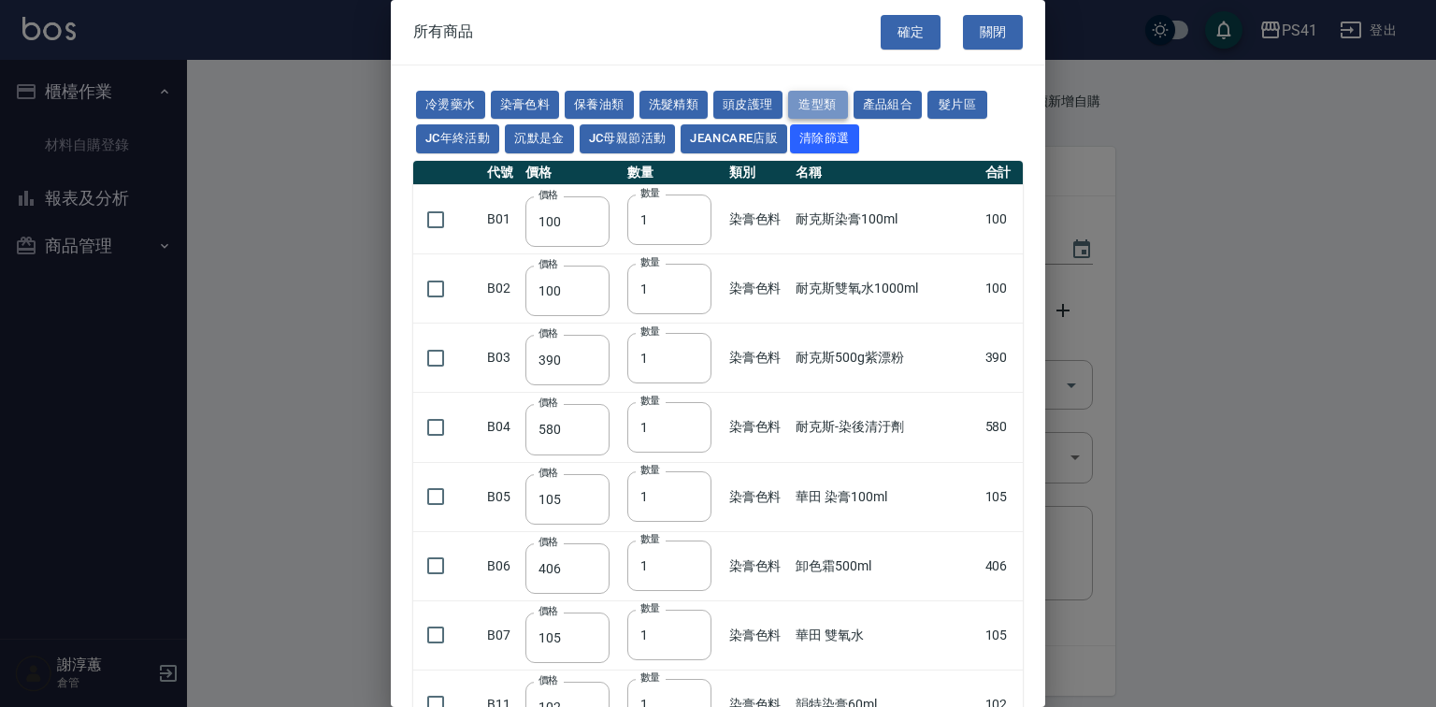
click at [848, 101] on button "造型類" at bounding box center [818, 105] width 60 height 29
type input "110"
type input "200"
type input "60"
type input "300"
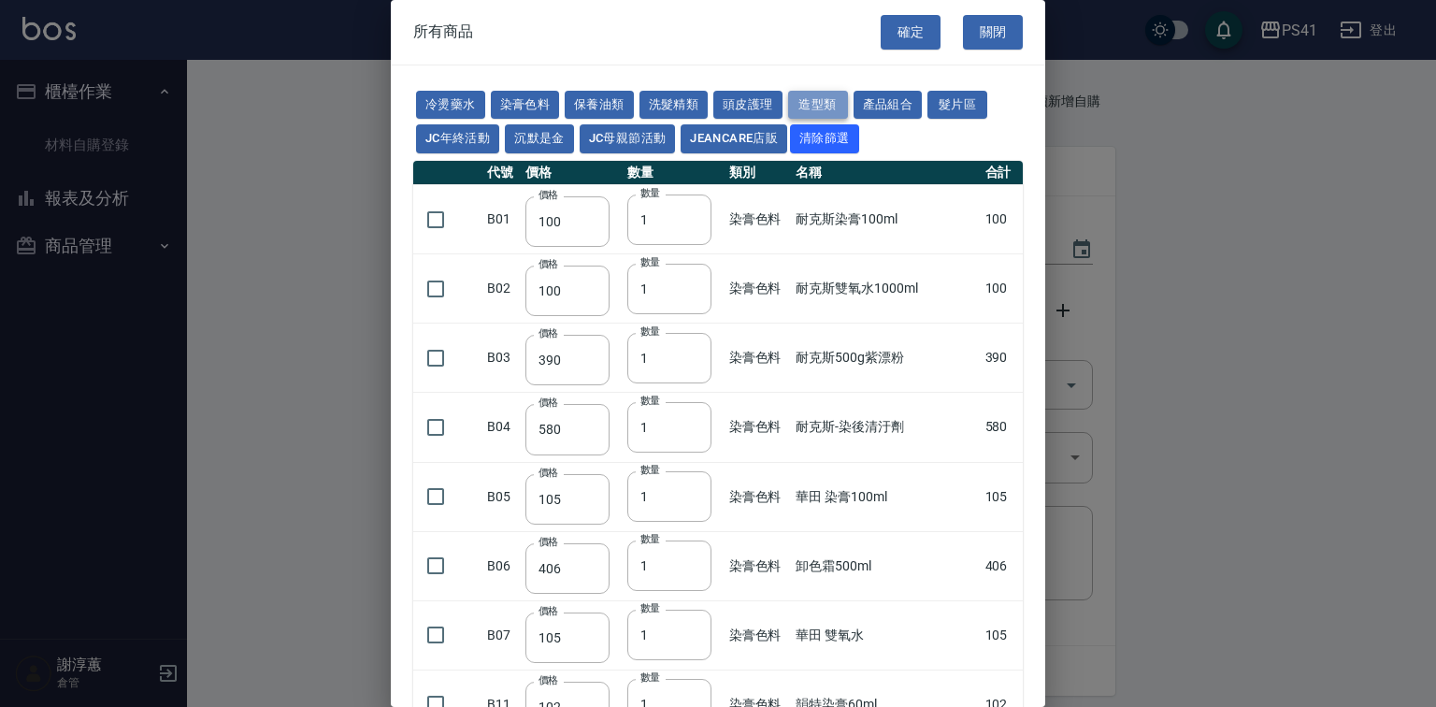
type input "80"
type input "252"
type input "450"
type input "490"
type input "290"
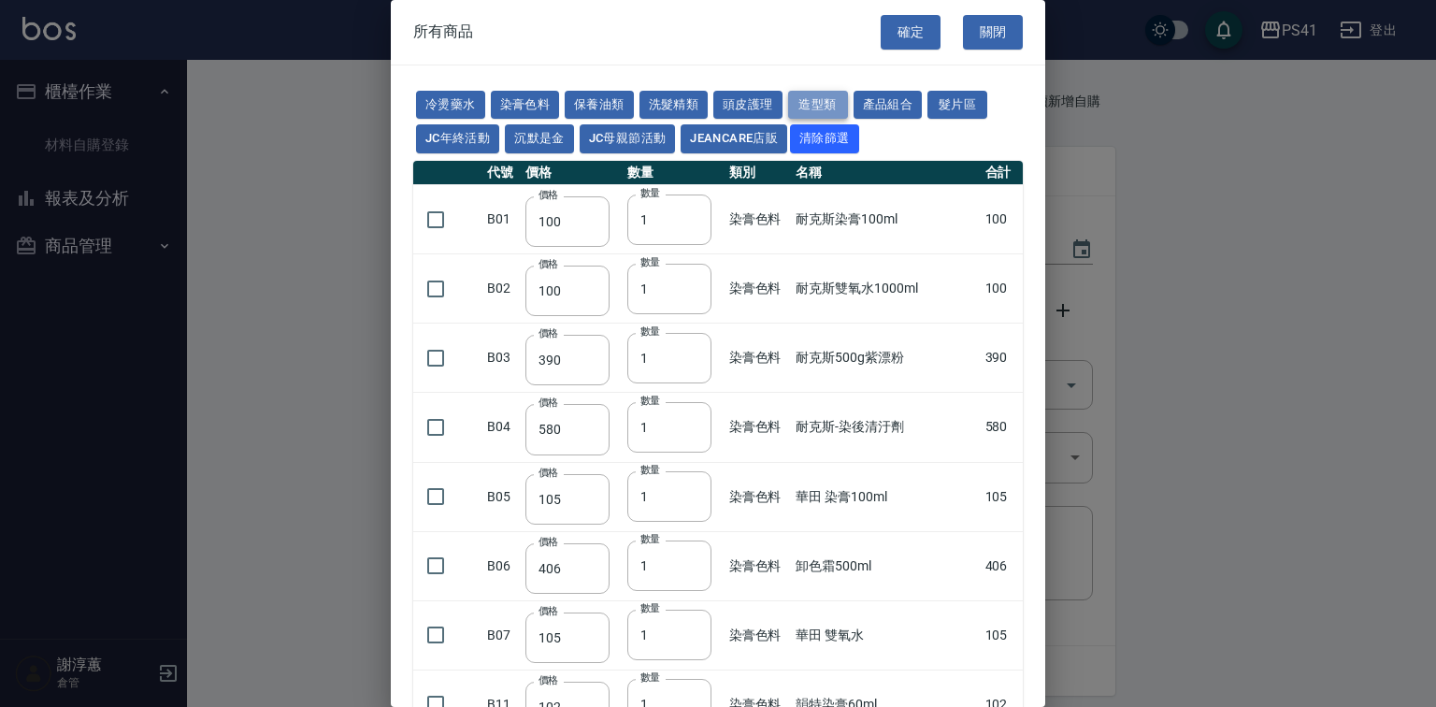
type input "182"
type input "90"
type input "350"
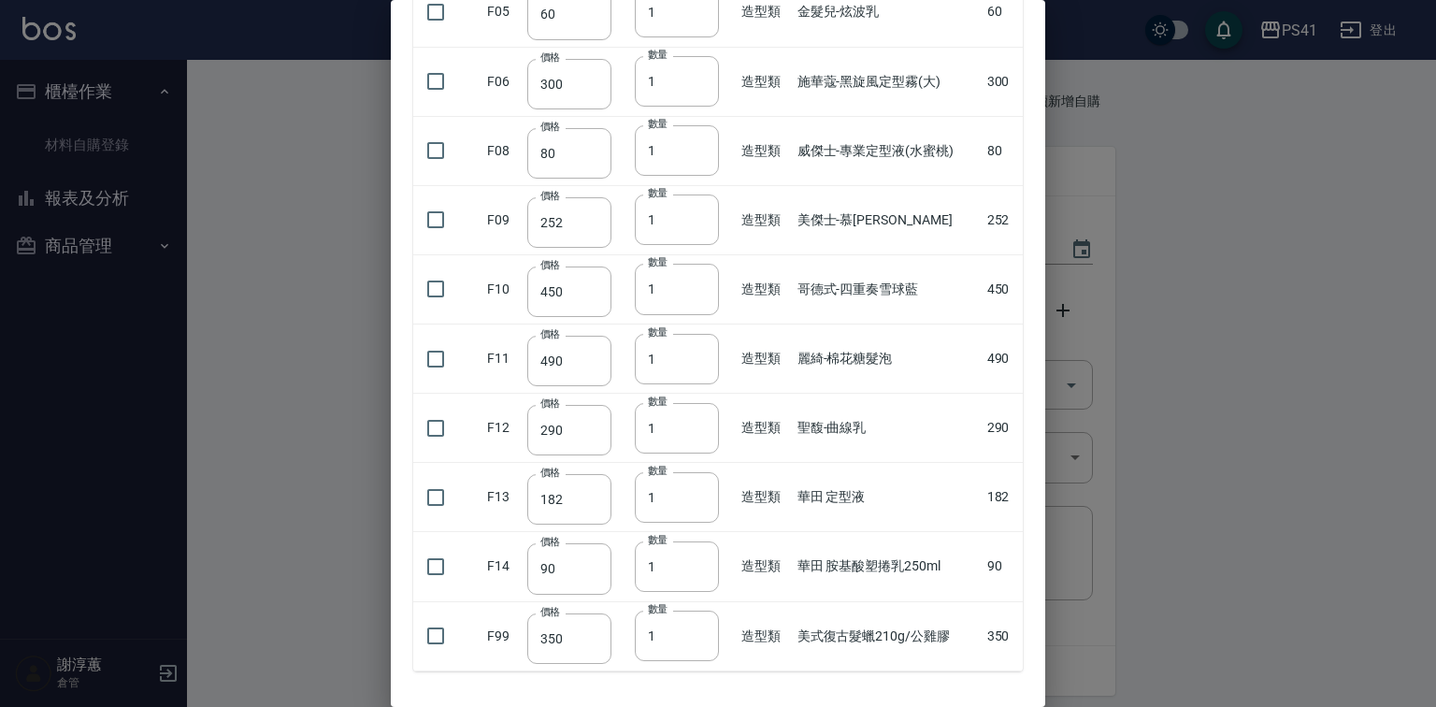
scroll to position [449, 0]
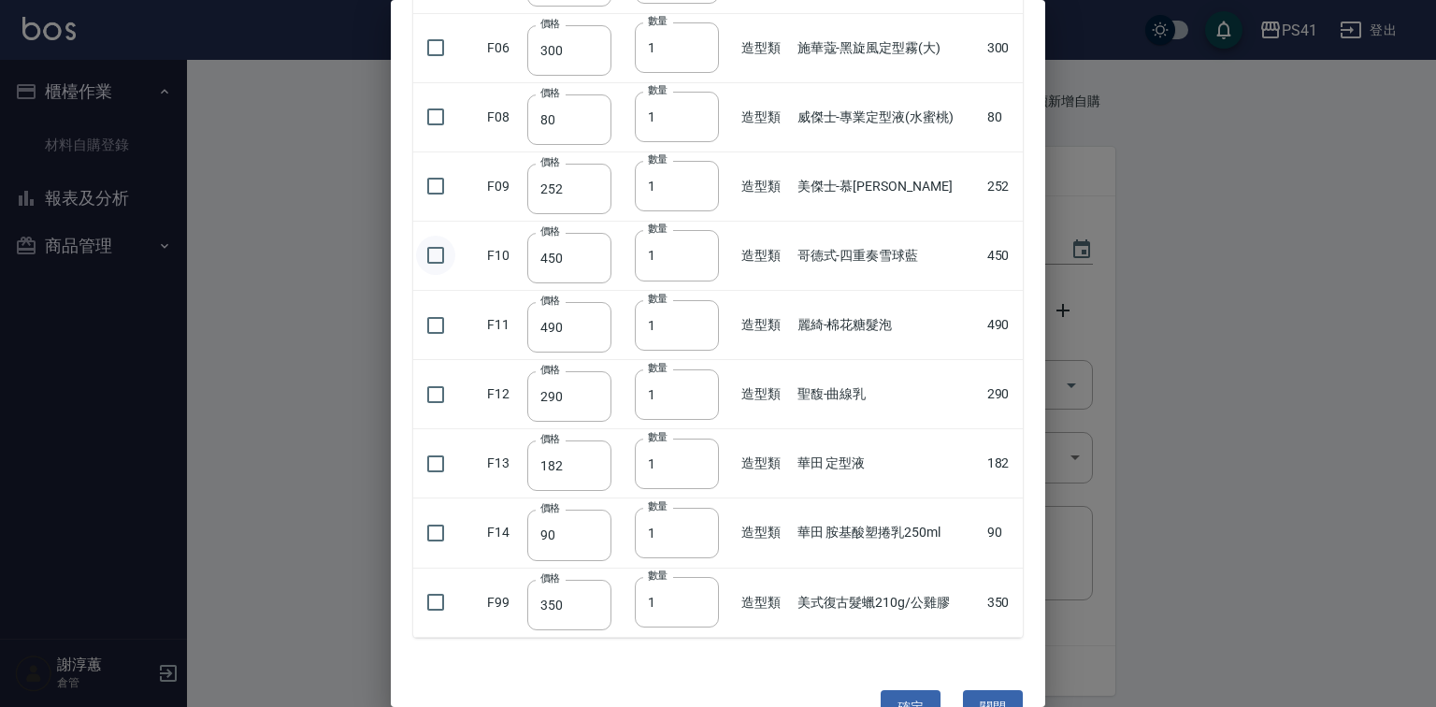
click at [453, 275] on input "checkbox" at bounding box center [435, 255] width 39 height 39
checkbox input "true"
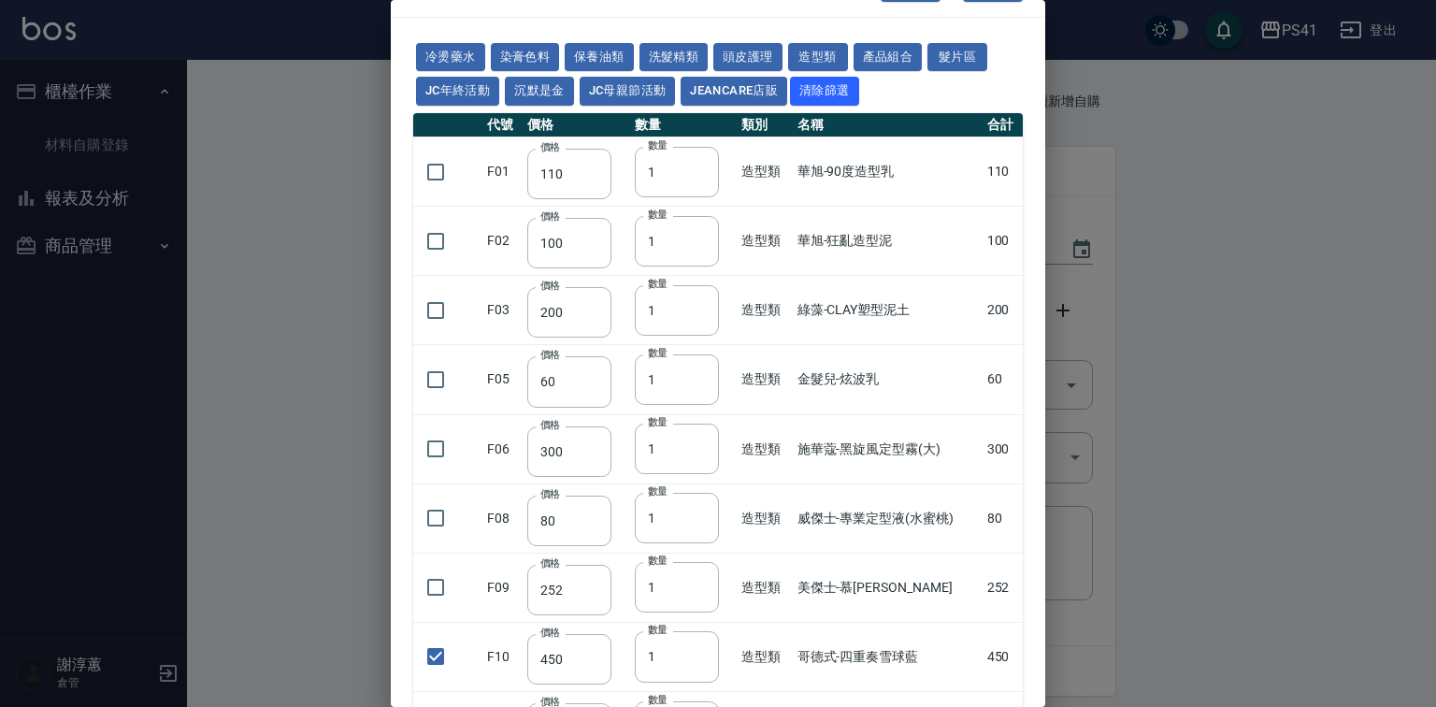
scroll to position [0, 0]
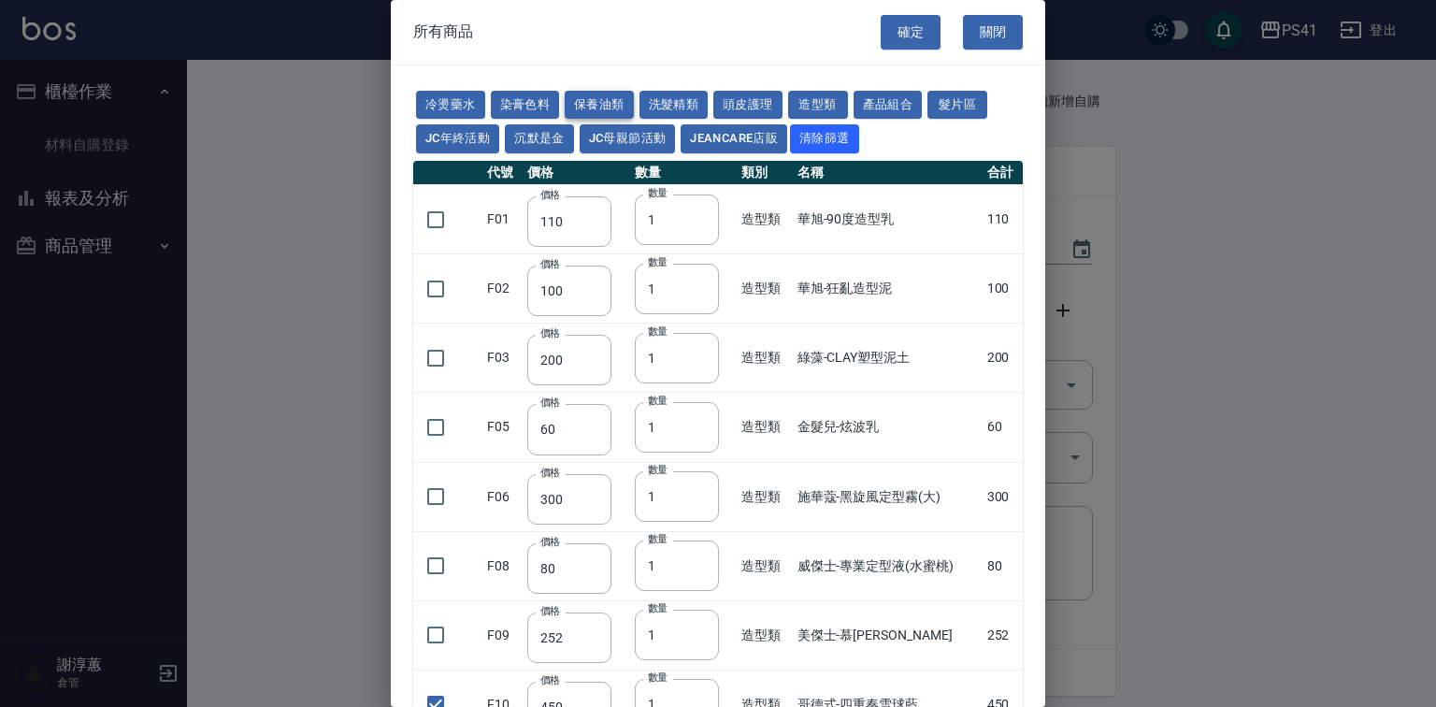
click at [614, 104] on button "保養油類" at bounding box center [599, 105] width 69 height 29
type input "340"
type input "53"
type input "340"
type input "53"
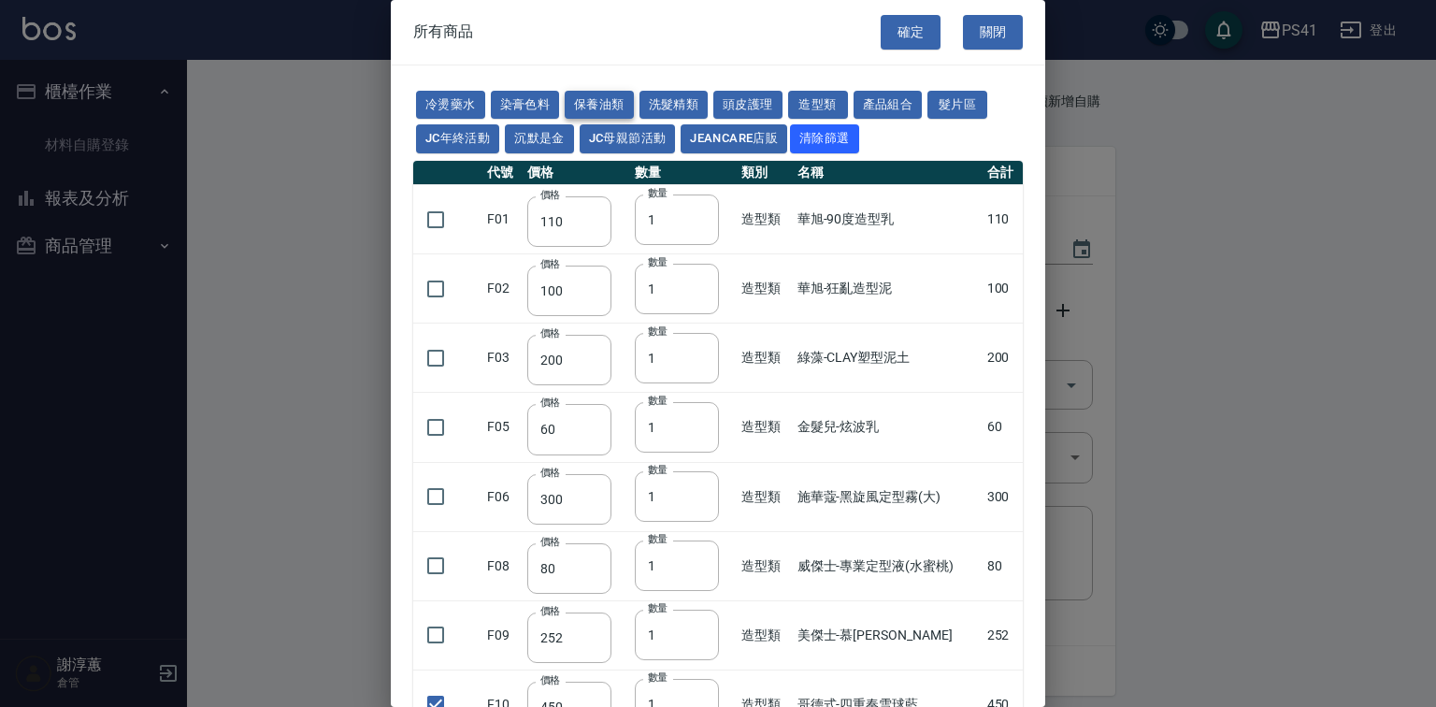
type input "32"
type input "2720"
type input "1040"
checkbox input "false"
type input "1520"
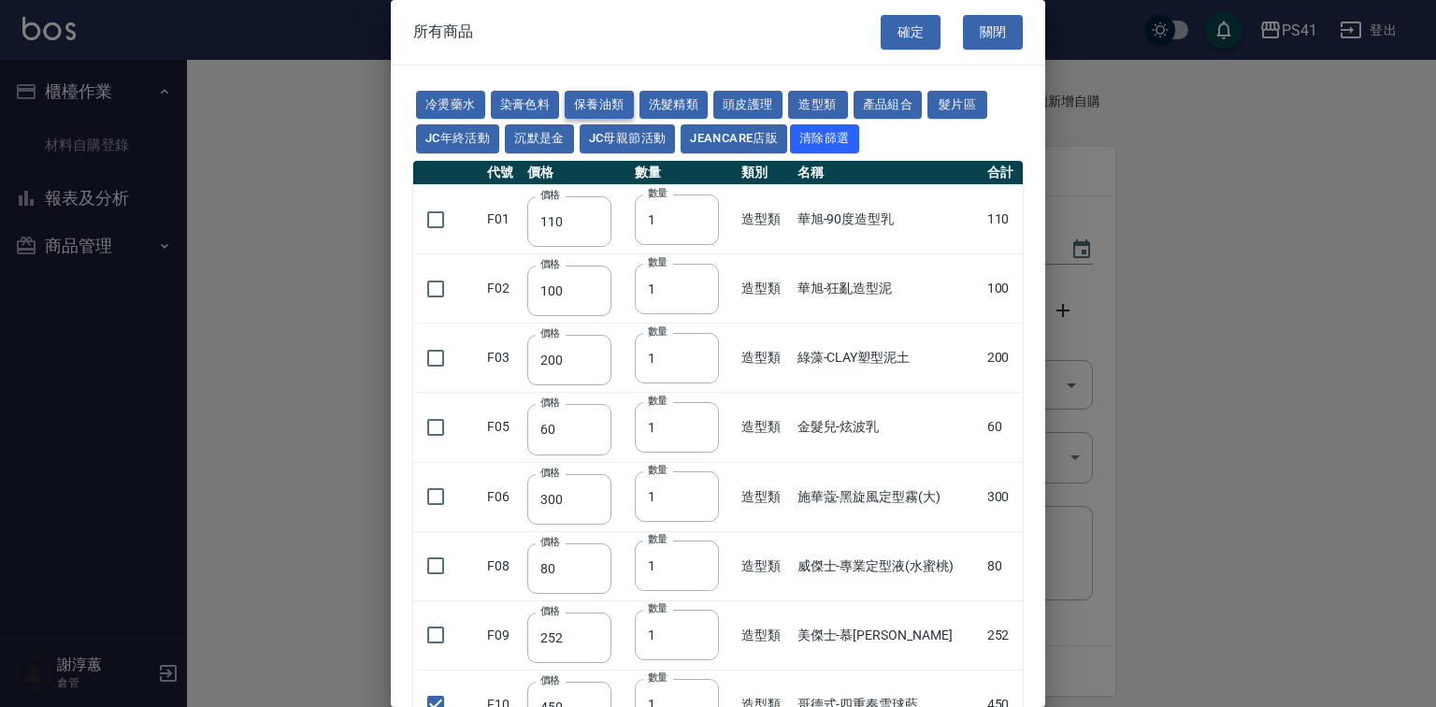
type input "120"
type input "1300"
type input "540"
type input "600"
type input "800"
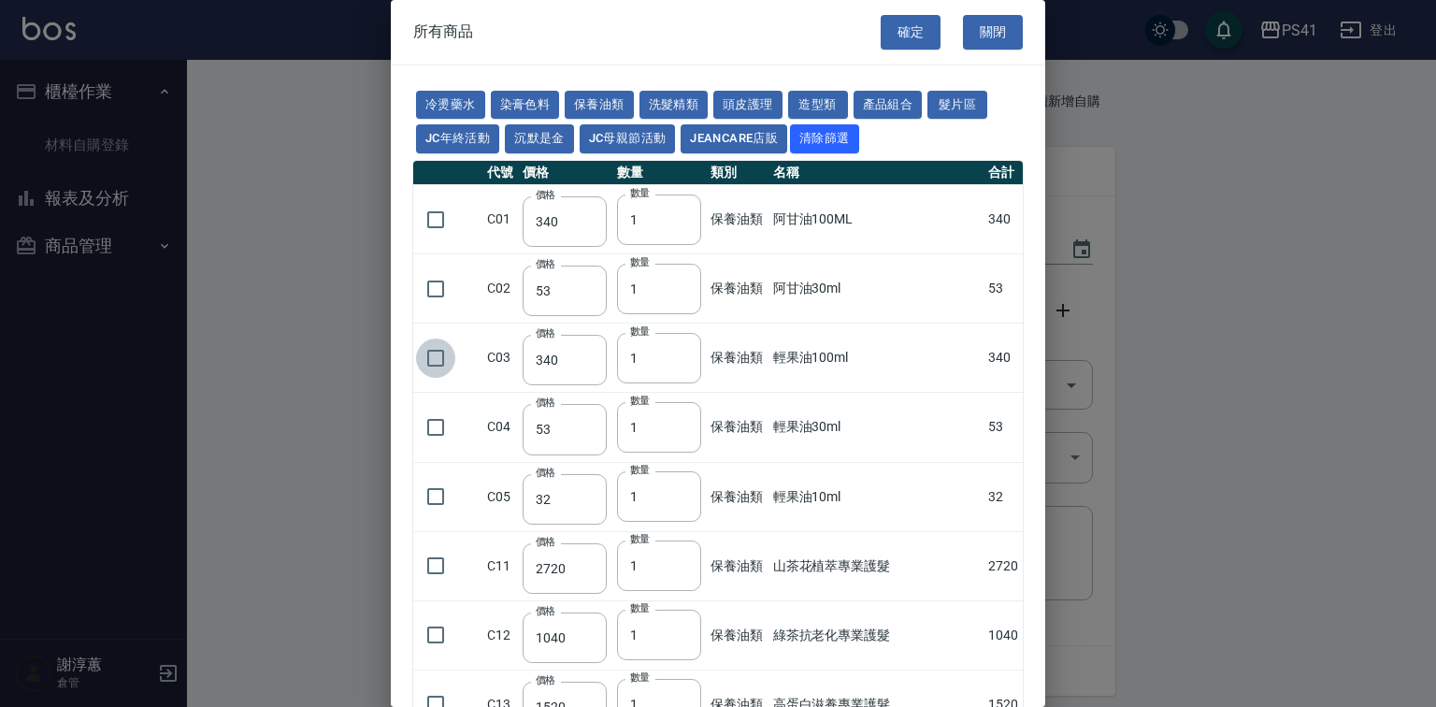
click at [419, 378] on input "checkbox" at bounding box center [435, 357] width 39 height 39
checkbox input "true"
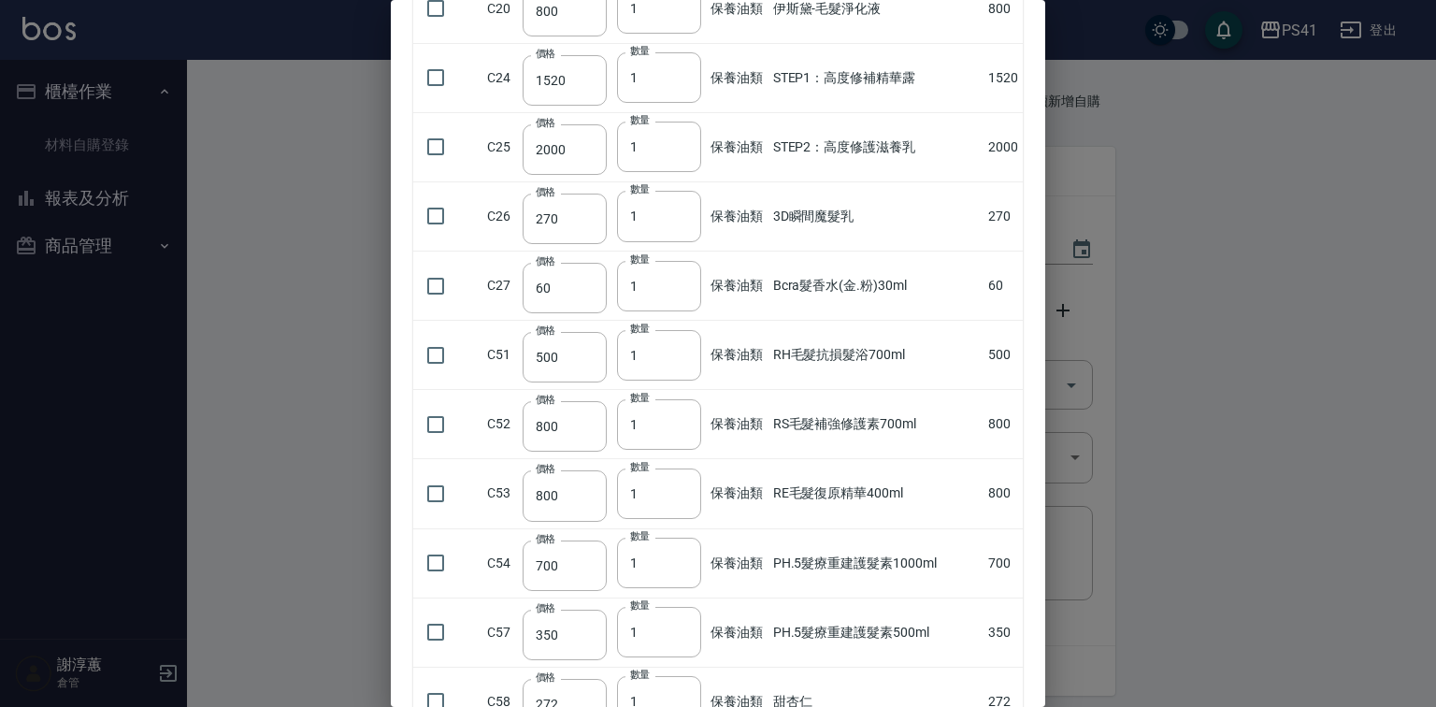
scroll to position [1047, 0]
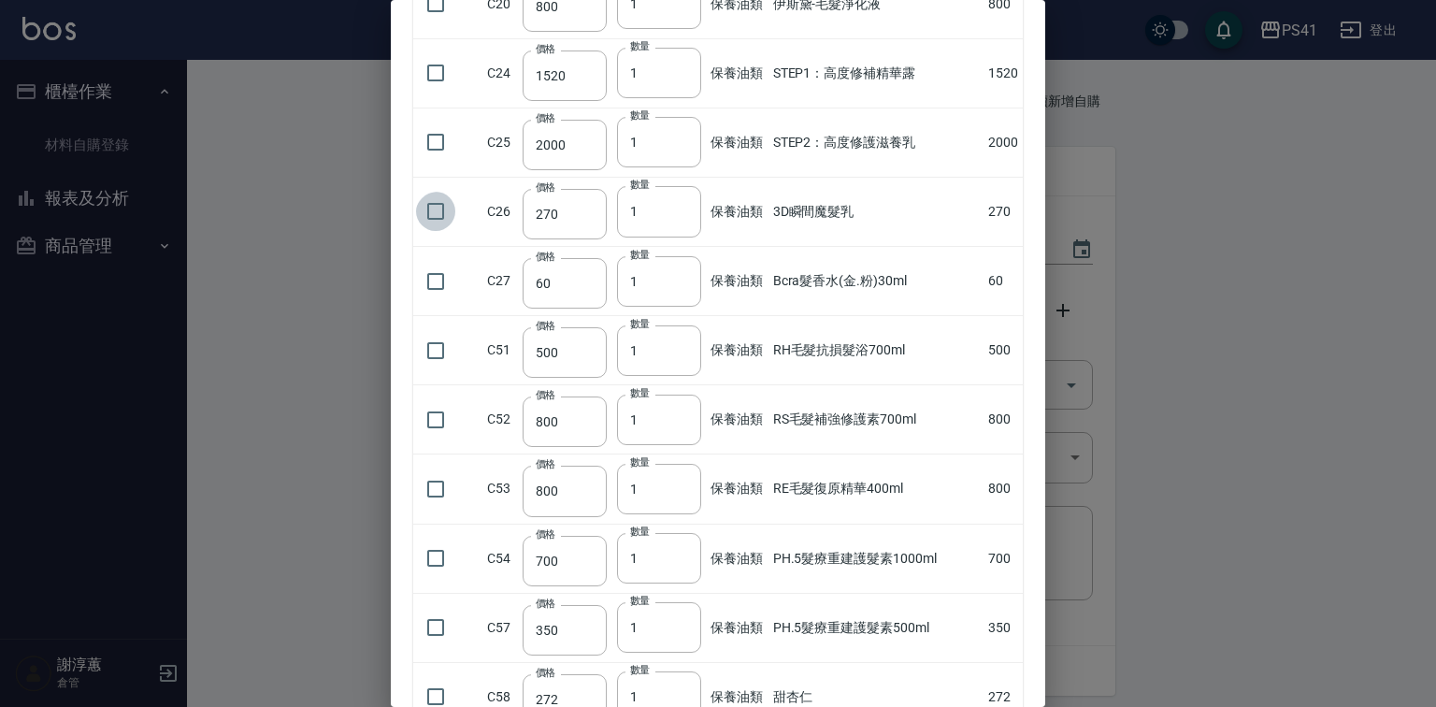
click at [449, 231] on input "checkbox" at bounding box center [435, 211] width 39 height 39
checkbox input "true"
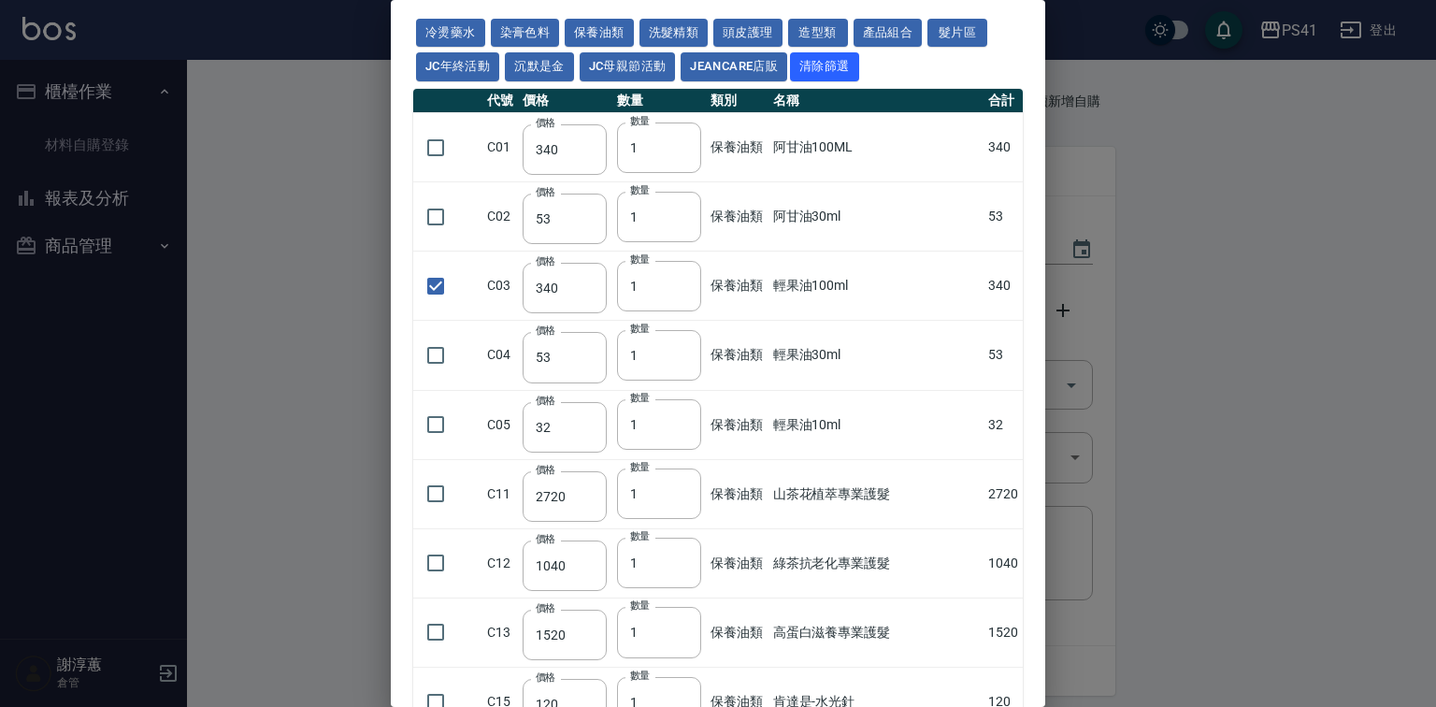
scroll to position [0, 0]
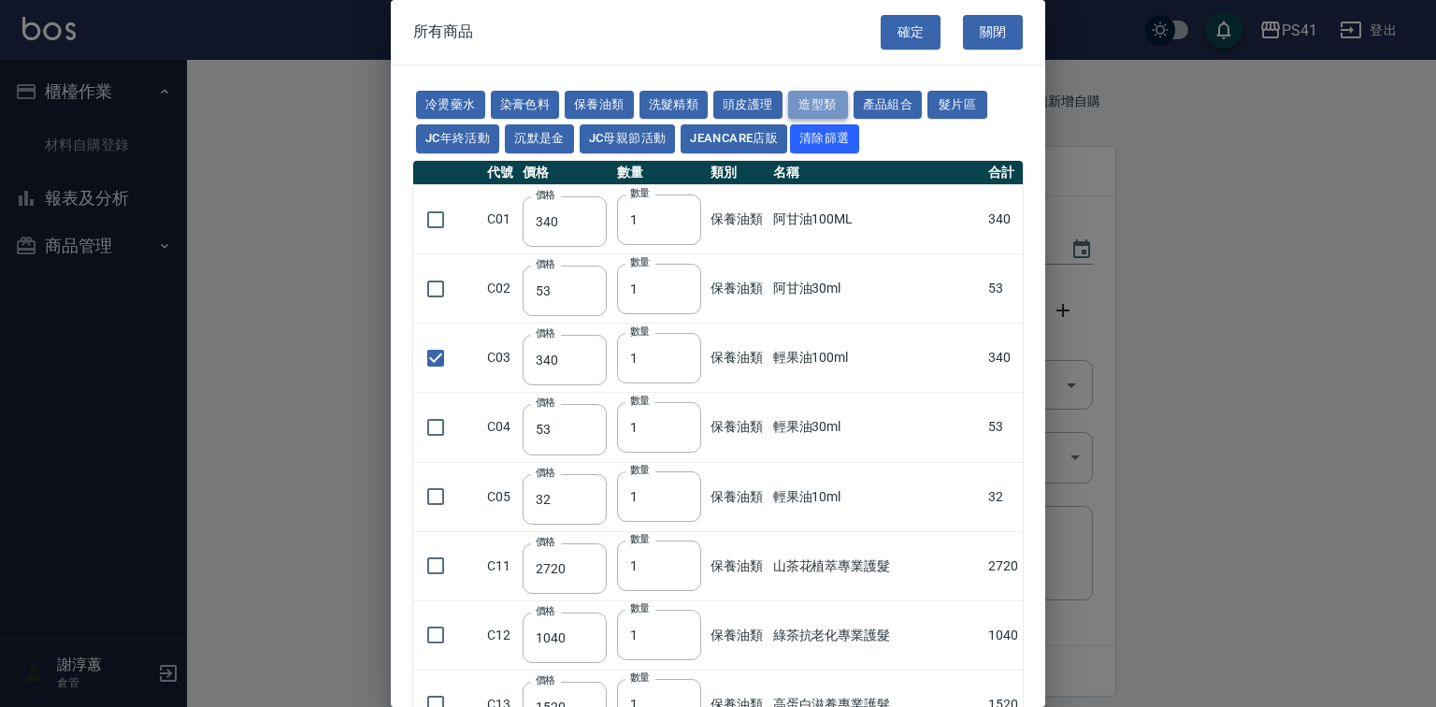
click at [848, 97] on button "造型類" at bounding box center [818, 105] width 60 height 29
type input "110"
type input "100"
checkbox input "false"
type input "200"
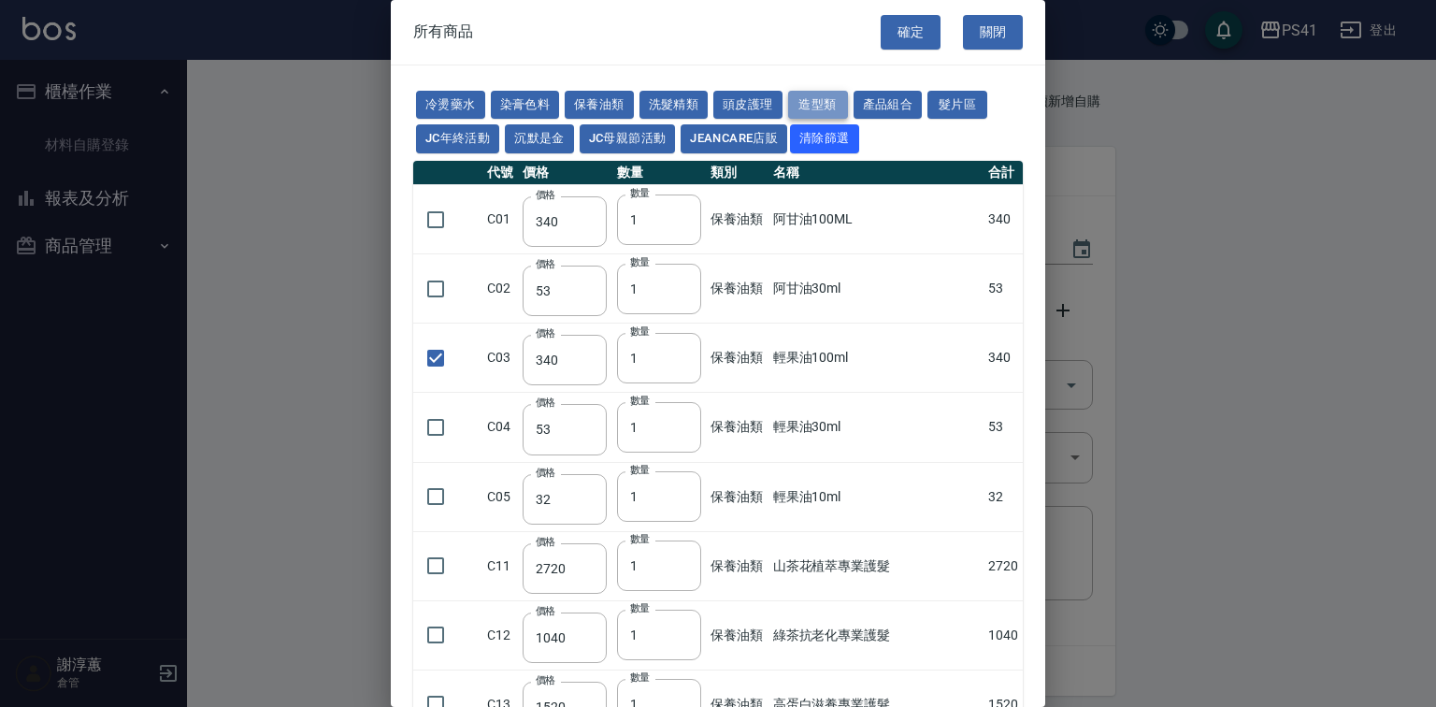
type input "60"
type input "300"
type input "80"
type input "252"
checkbox input "true"
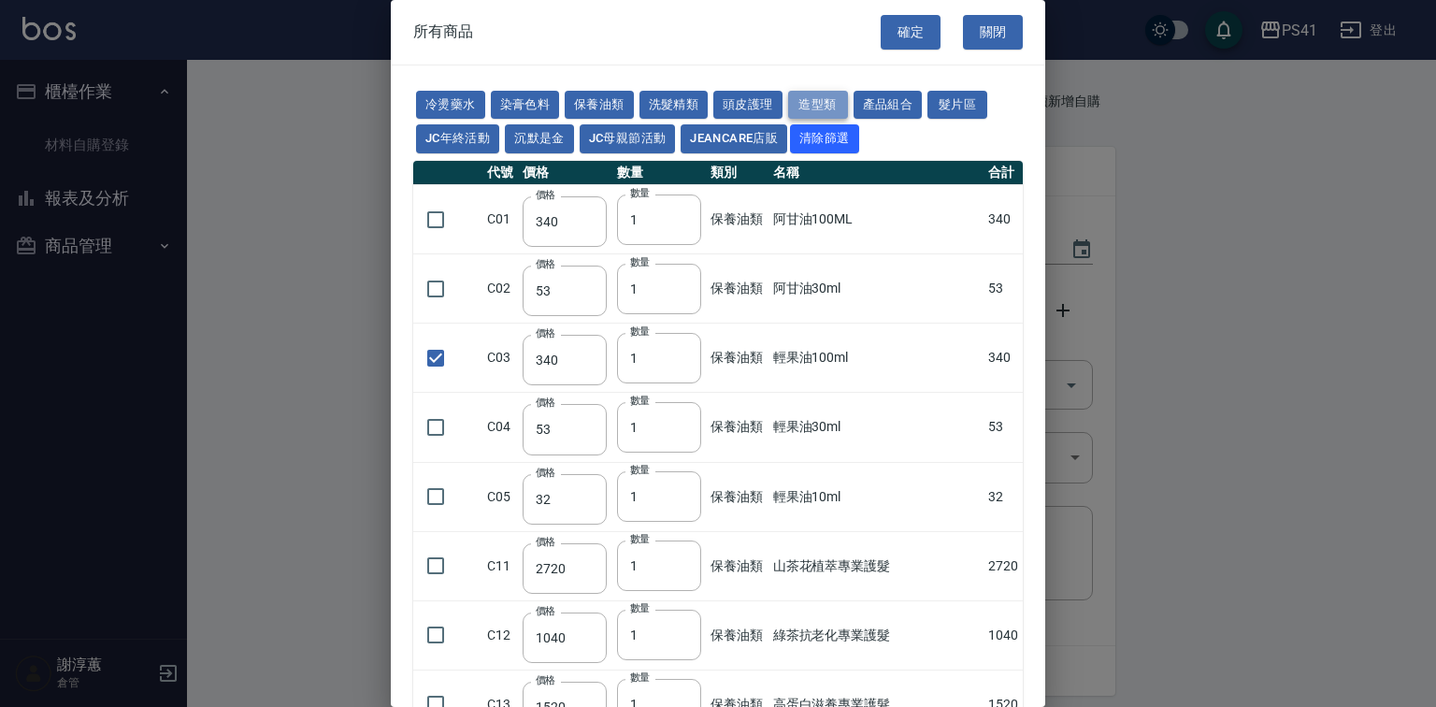
type input "450"
type input "490"
type input "290"
type input "182"
type input "90"
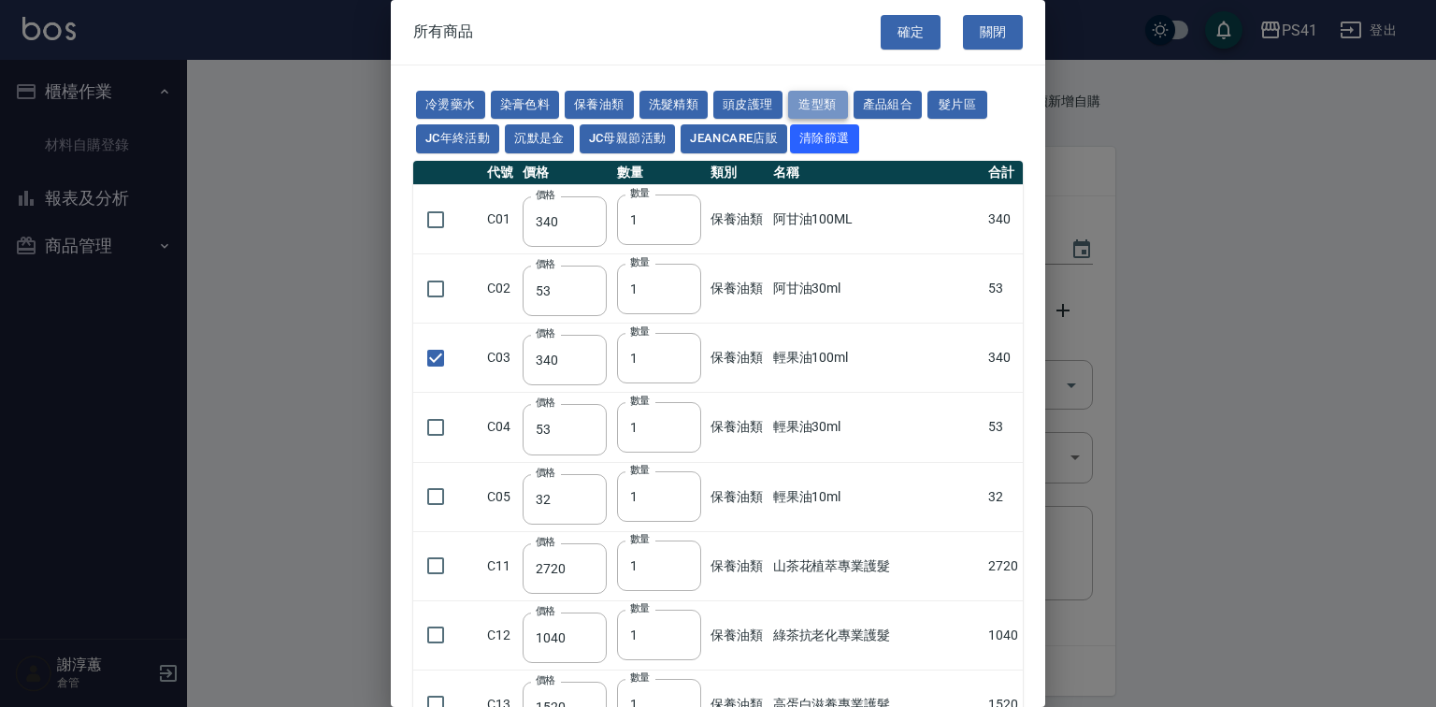
type input "350"
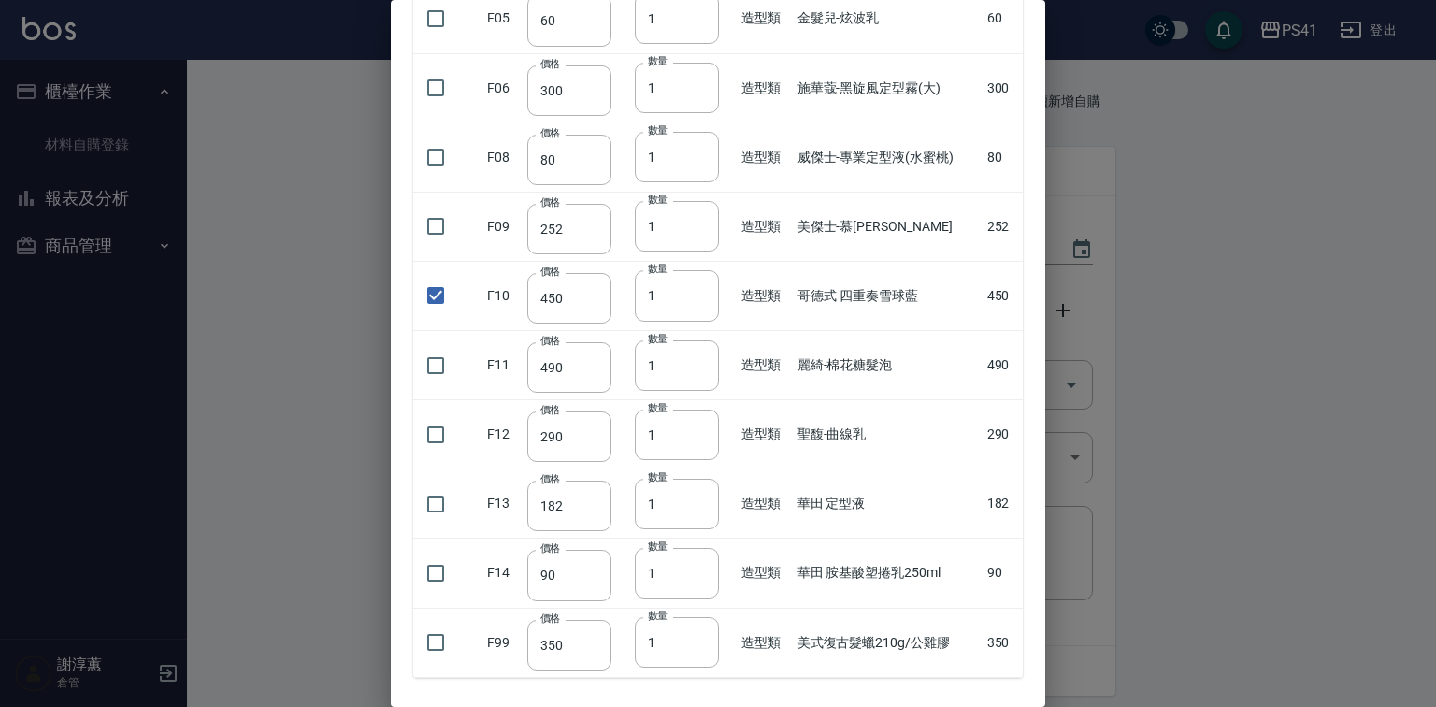
scroll to position [524, 0]
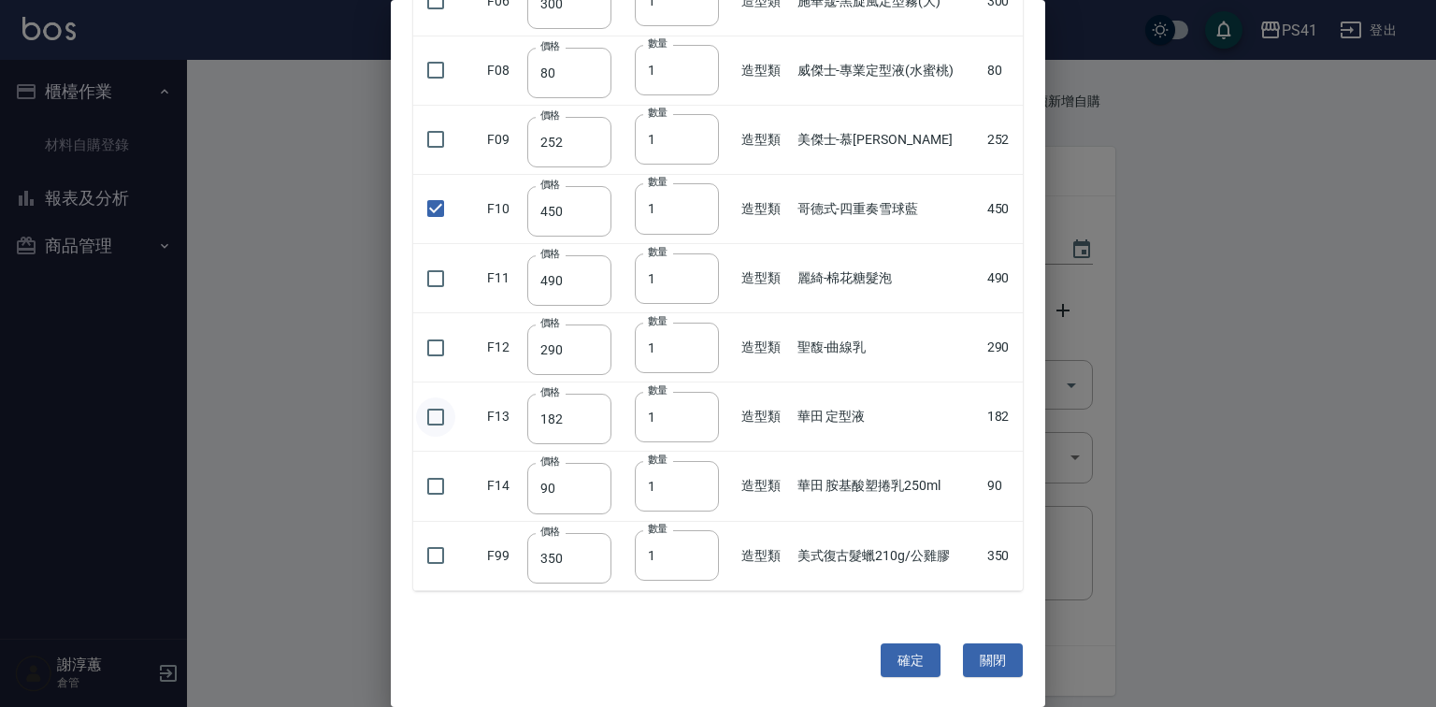
click at [453, 423] on input "checkbox" at bounding box center [435, 416] width 39 height 39
checkbox input "true"
click at [901, 675] on button "確定" at bounding box center [911, 660] width 60 height 35
type input "哥德式-四重奏雪球藍"
type input "450"
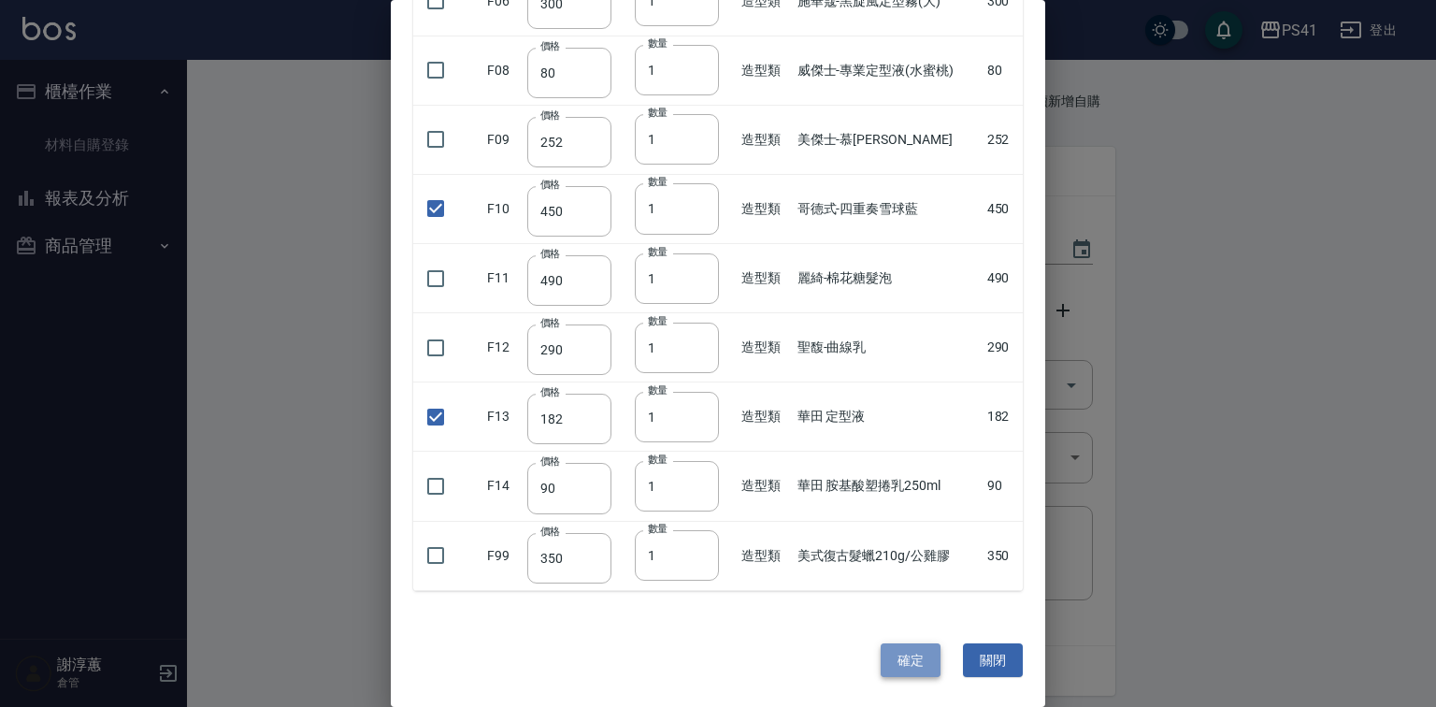
type input "1"
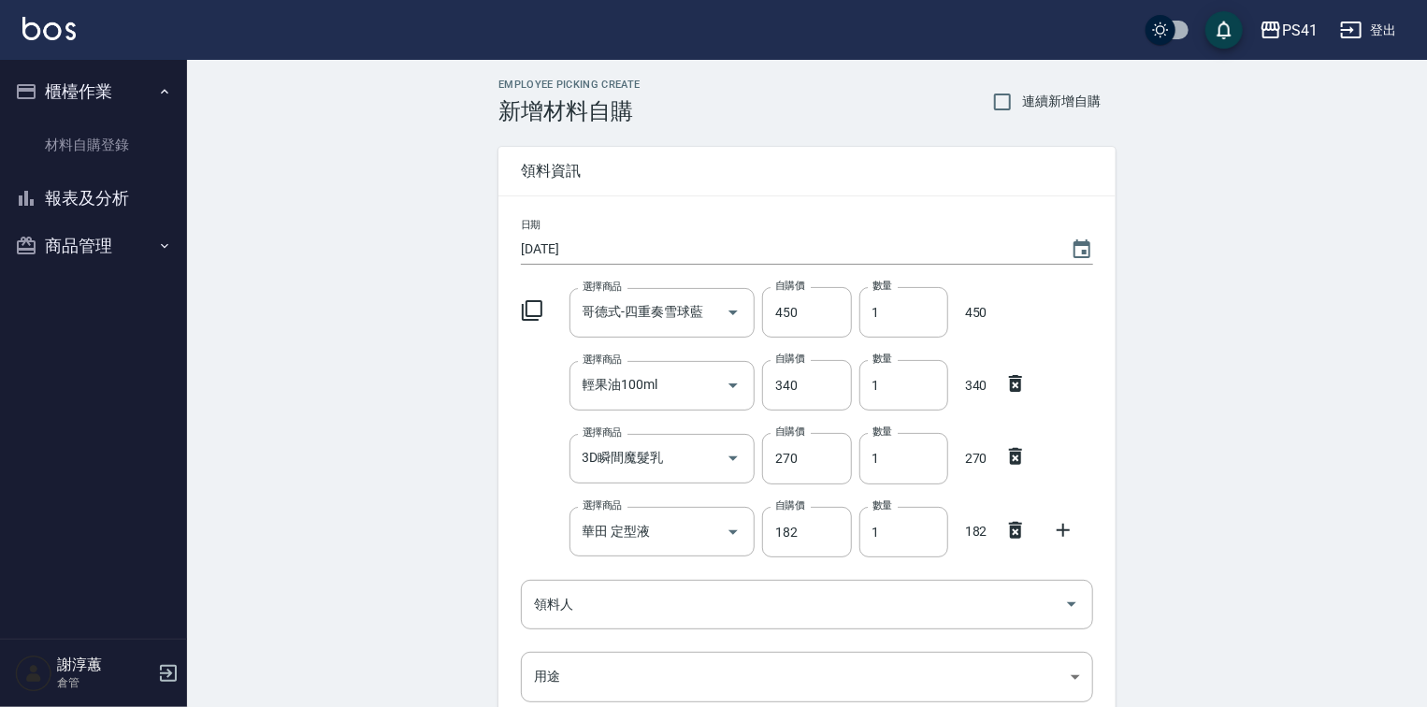
click at [518, 308] on div at bounding box center [537, 309] width 49 height 34
click at [524, 308] on icon at bounding box center [532, 310] width 21 height 21
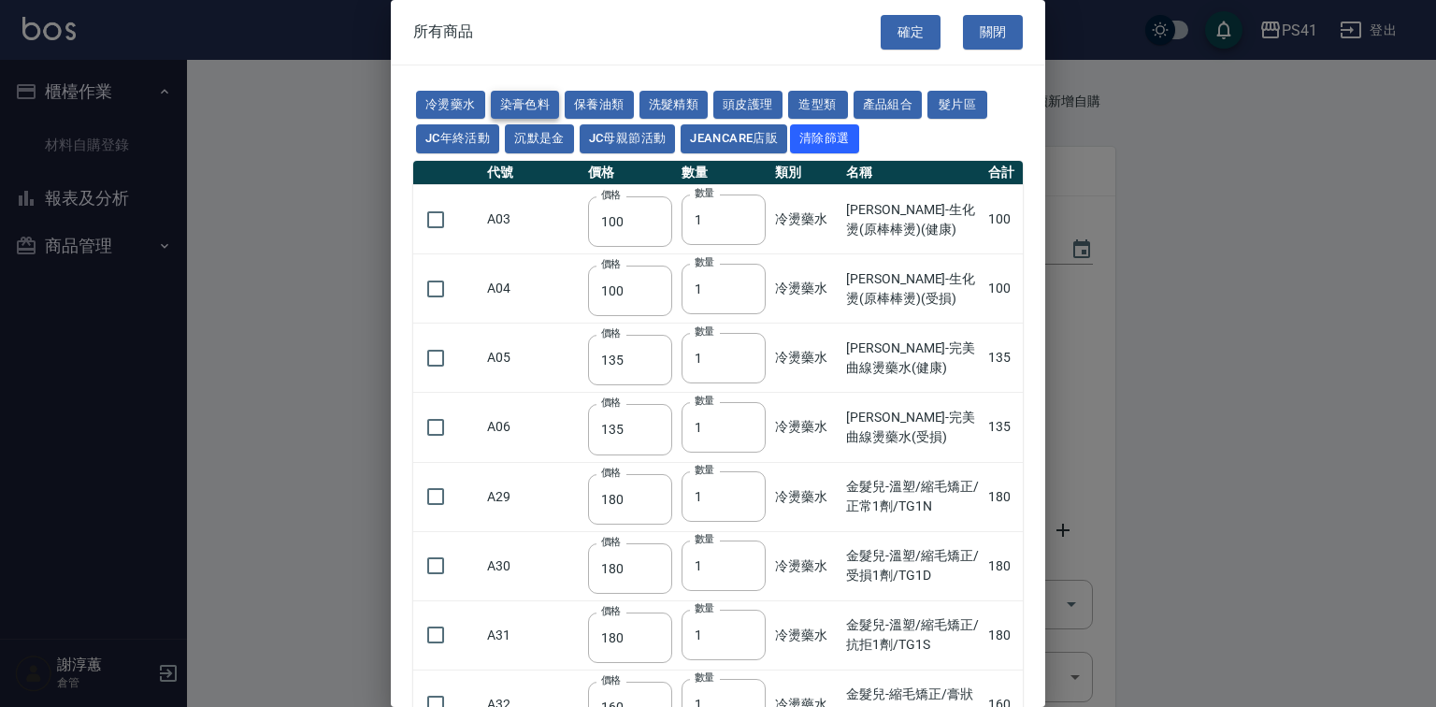
click at [539, 95] on button "染膏色料" at bounding box center [525, 105] width 69 height 29
type input "390"
type input "580"
type input "105"
type input "406"
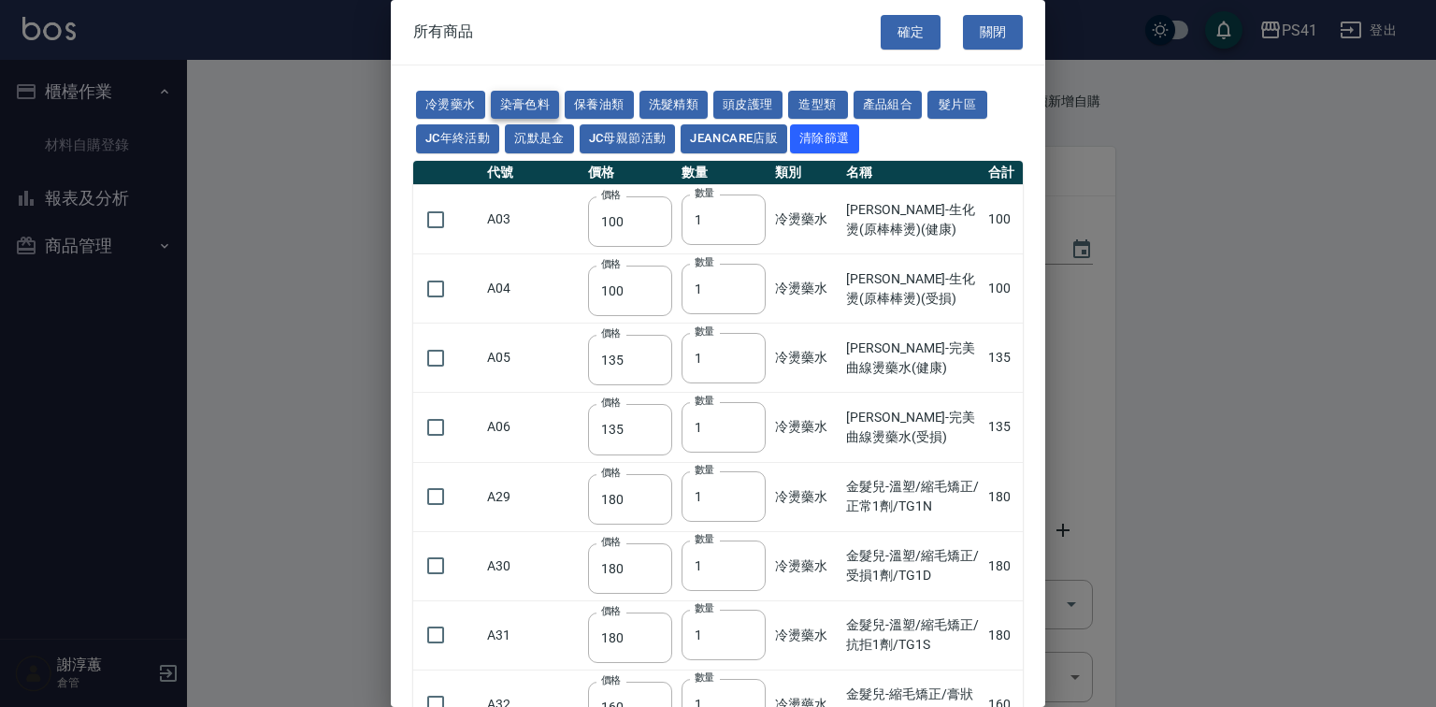
type input "105"
type input "450"
type input "102"
type input "137"
type input "110"
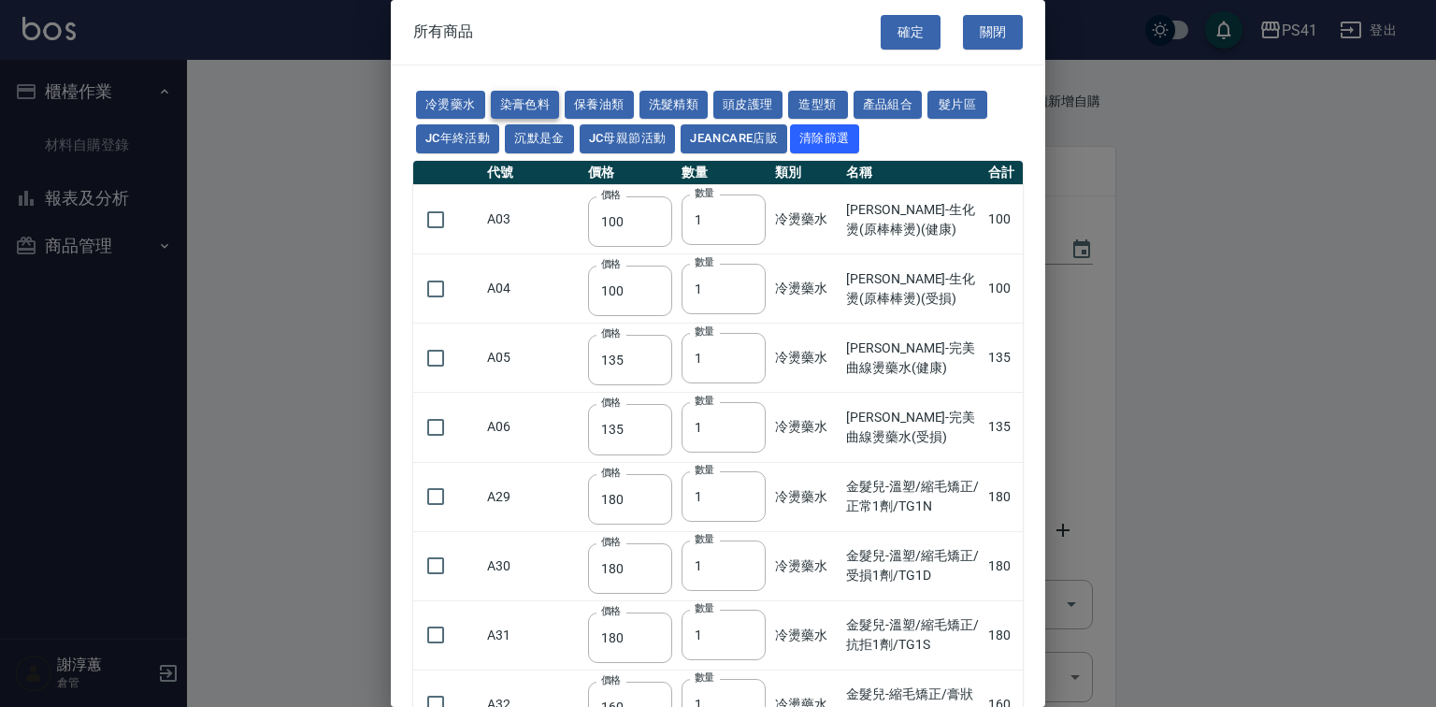
type input "110"
type input "133"
type input "186"
type input "133"
type input "450"
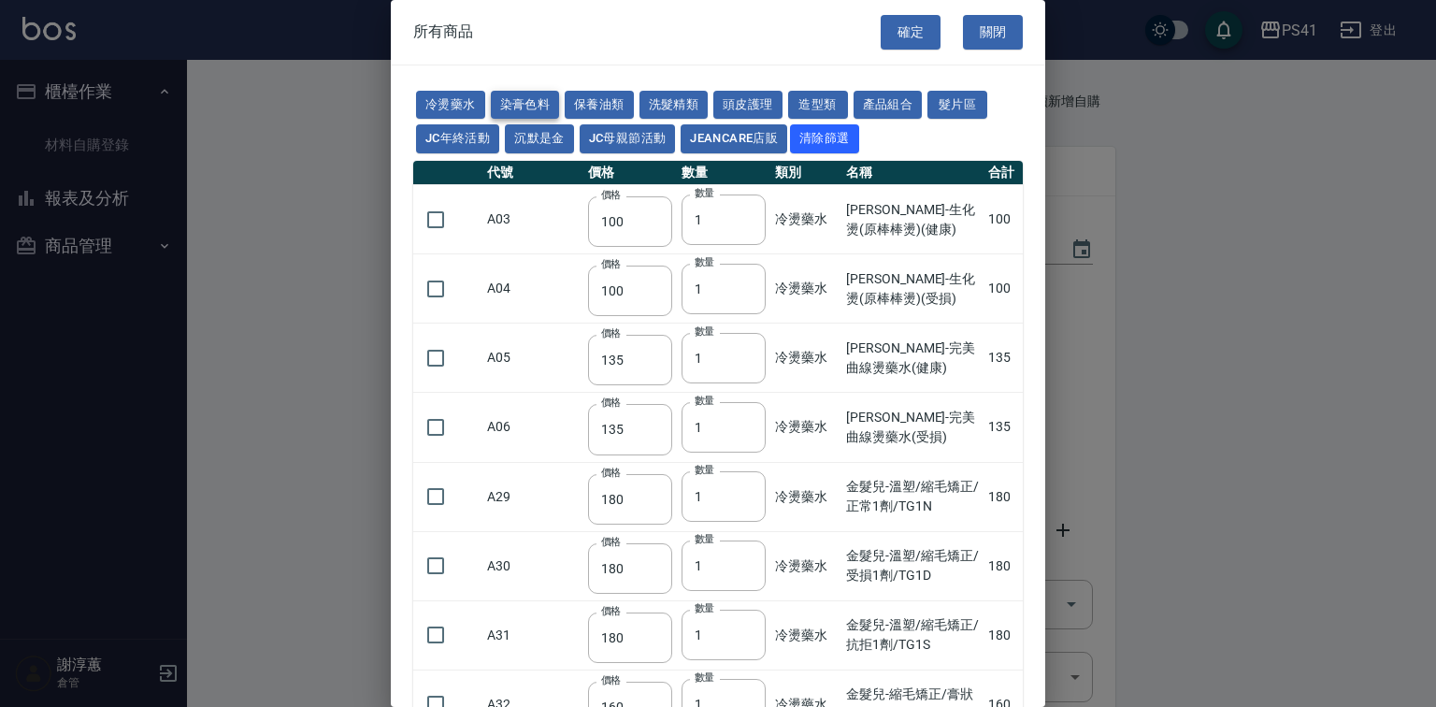
type input "350"
type input "112"
type input "1060"
type input "200"
type input "250"
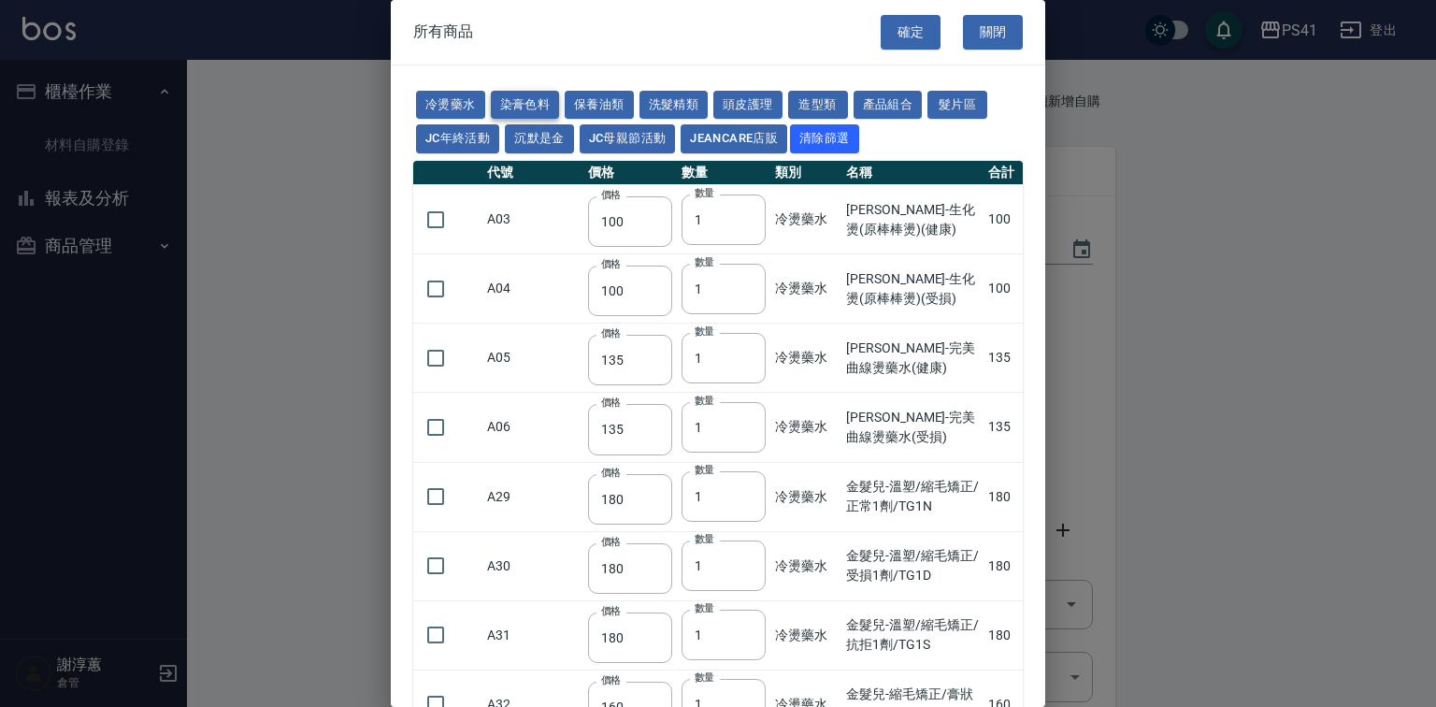
type input "350"
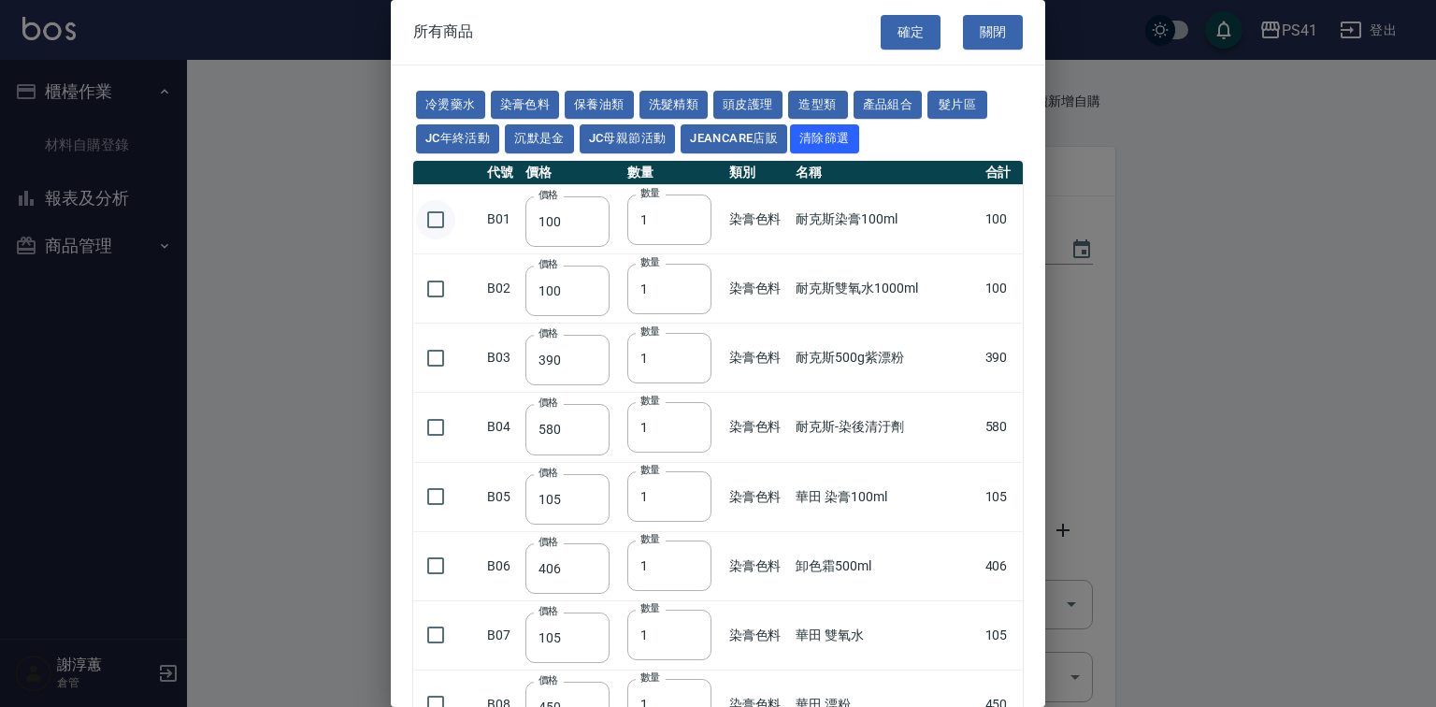
drag, startPoint x: 415, startPoint y: 261, endPoint x: 434, endPoint y: 261, distance: 18.7
click at [416, 239] on input "checkbox" at bounding box center [435, 219] width 39 height 39
checkbox input "true"
drag, startPoint x: 654, startPoint y: 260, endPoint x: 602, endPoint y: 294, distance: 61.5
click at [602, 254] on tr "B01 價格 100 價格 數量 1 數量 染膏色料 耐克斯染膏100ml 100" at bounding box center [718, 219] width 610 height 69
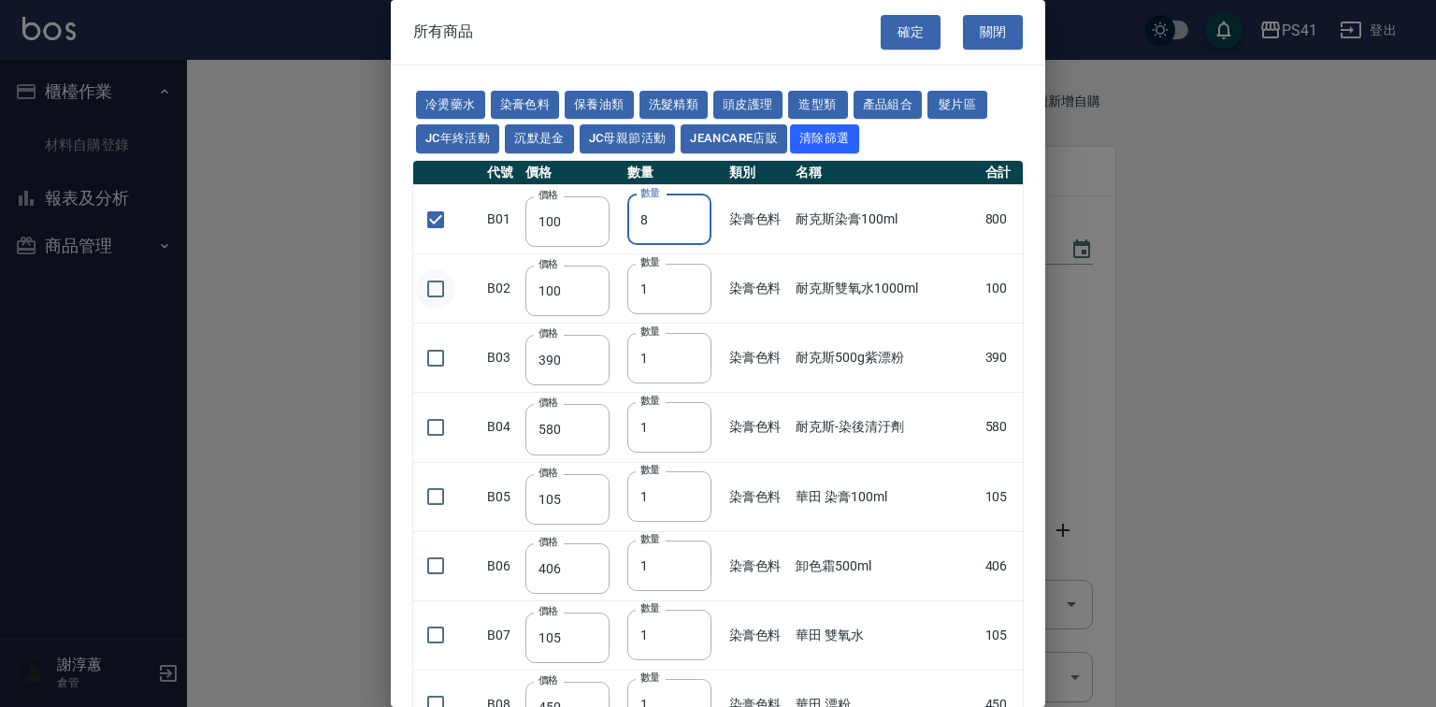
type input "8"
click at [427, 309] on input "checkbox" at bounding box center [435, 288] width 39 height 39
checkbox input "true"
drag, startPoint x: 647, startPoint y: 337, endPoint x: 575, endPoint y: 389, distance: 89.0
click at [611, 323] on tr "B02 價格 100 價格 數量 1 數量 染膏色料 耐克斯雙氧水1000ml 100" at bounding box center [718, 288] width 610 height 69
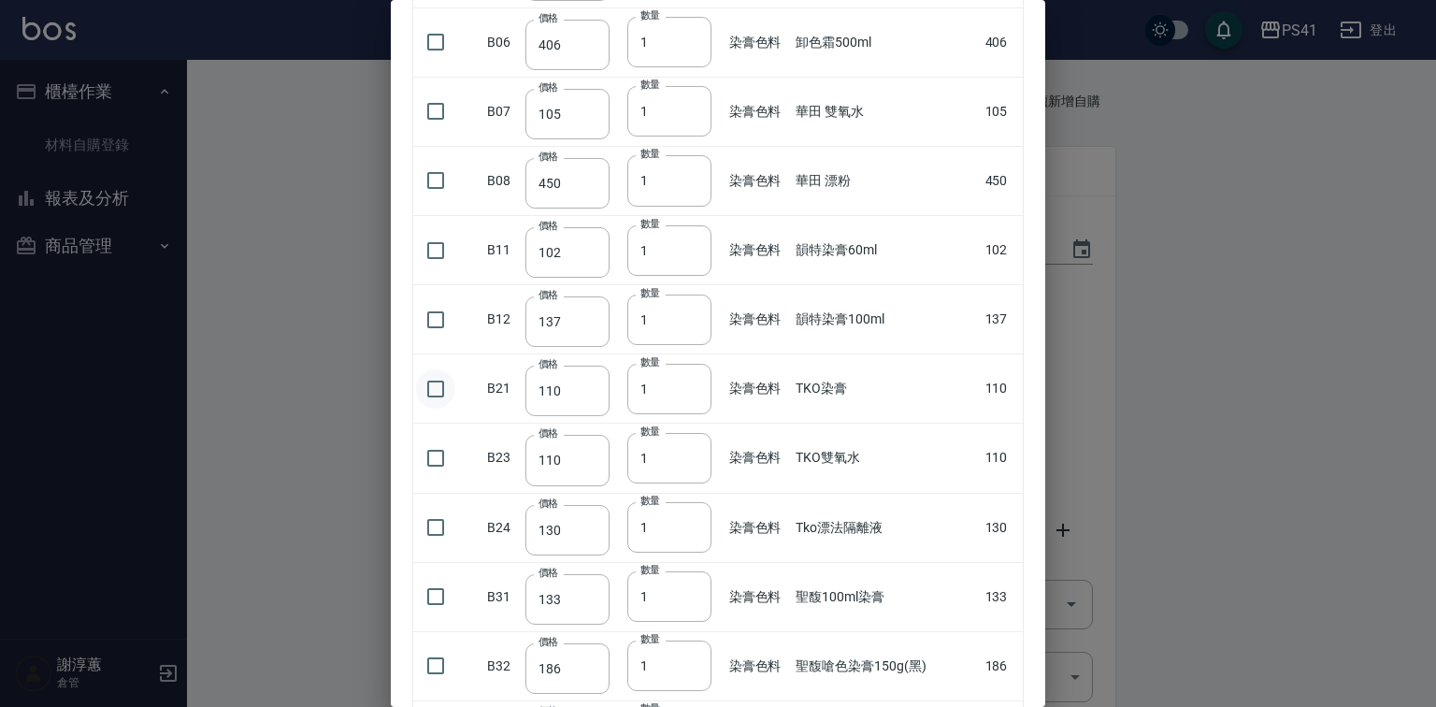
type input "8"
click at [433, 409] on input "checkbox" at bounding box center [435, 388] width 39 height 39
checkbox input "true"
drag, startPoint x: 659, startPoint y: 431, endPoint x: 606, endPoint y: 437, distance: 53.6
click at [598, 424] on tr "B21 價格 110 價格 數量 1 數量 染膏色料 TKO染膏 110" at bounding box center [718, 388] width 610 height 69
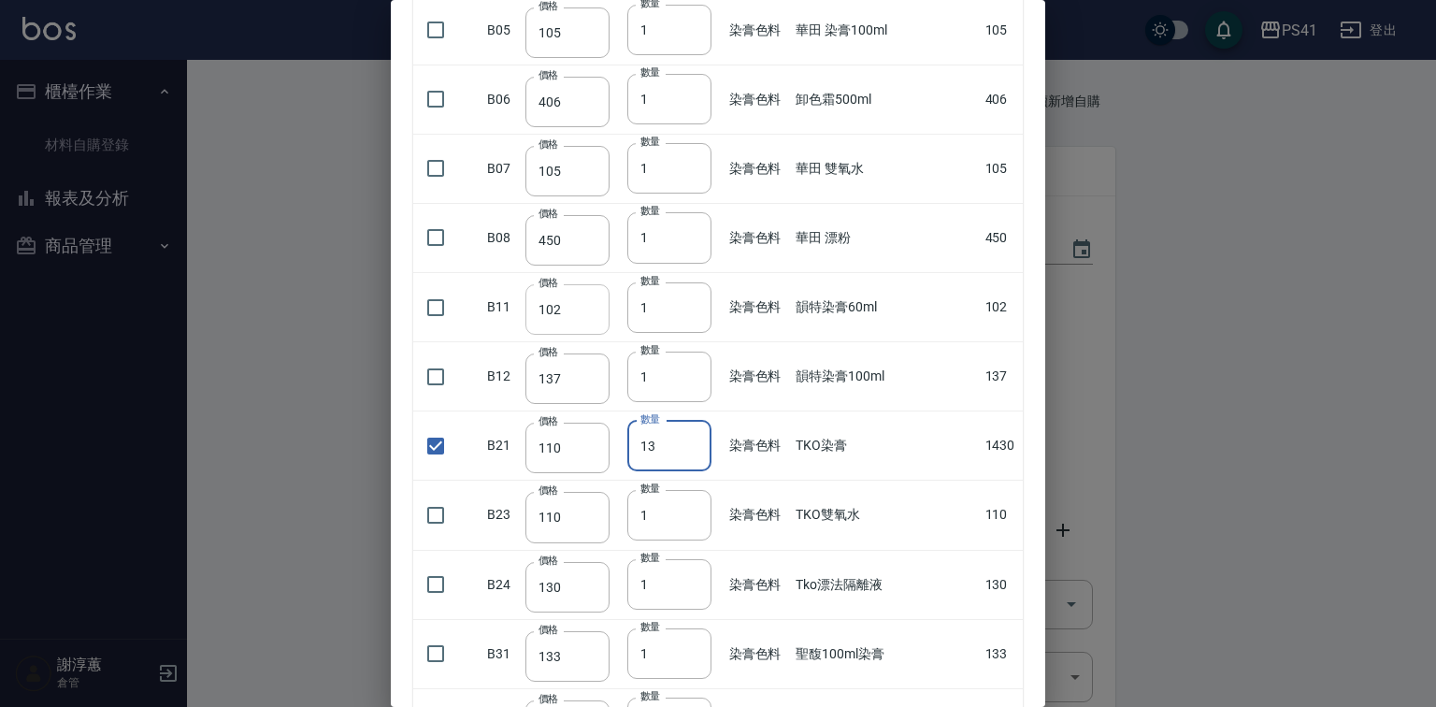
type input "13"
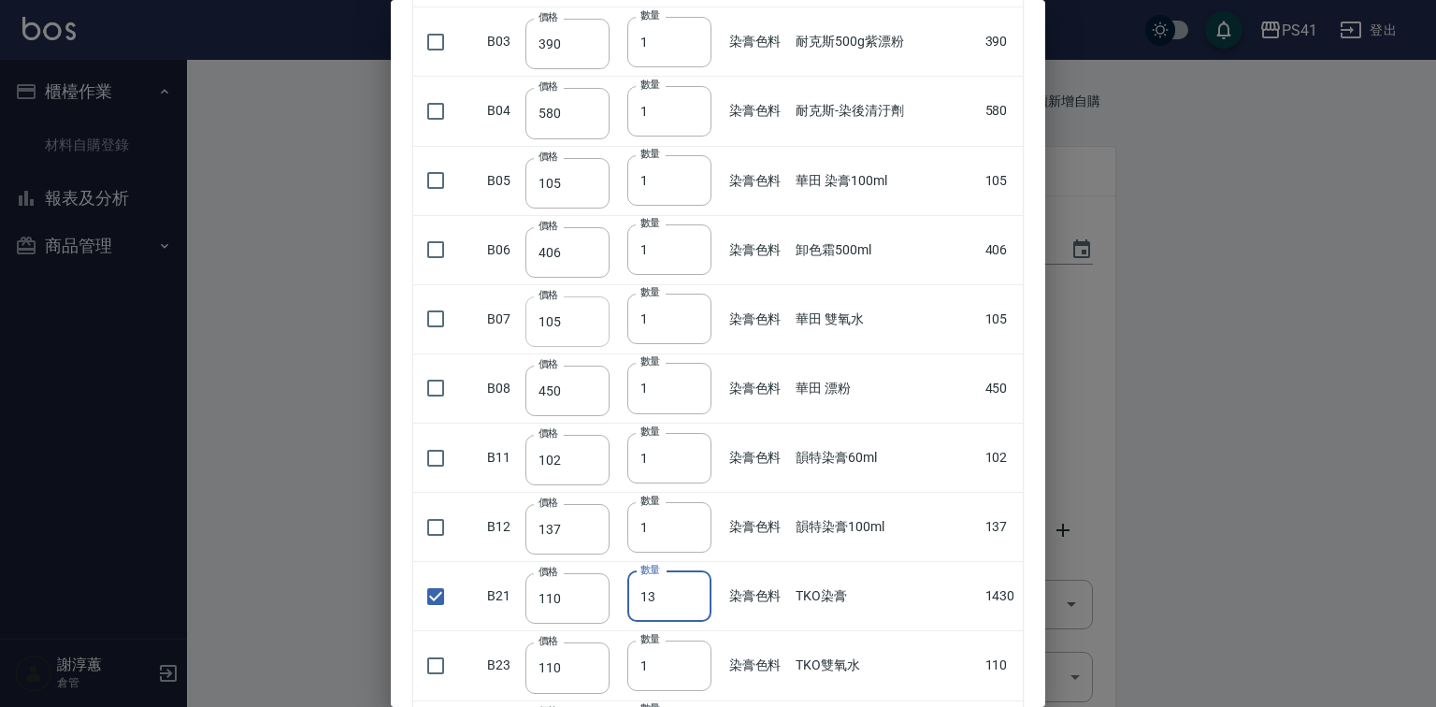
scroll to position [150, 0]
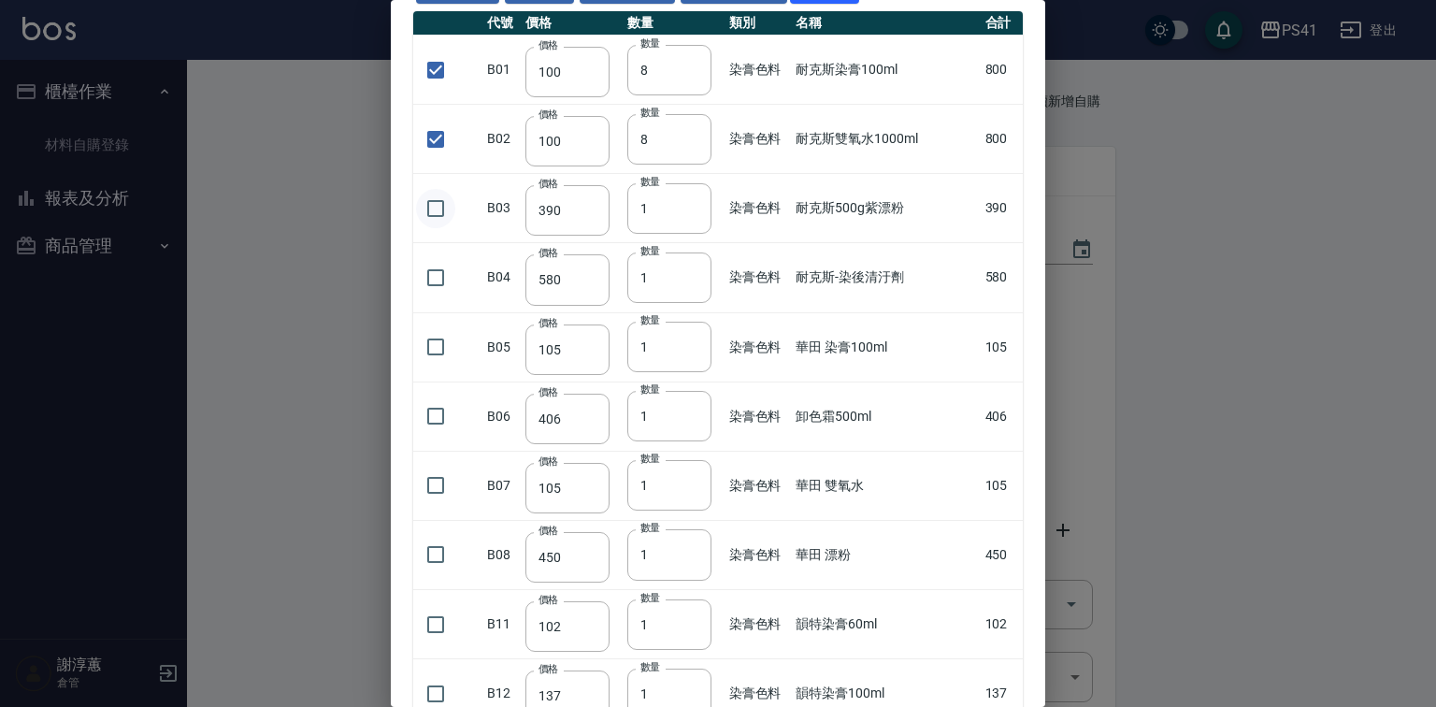
click at [438, 228] on input "checkbox" at bounding box center [435, 208] width 39 height 39
checkbox input "true"
click at [688, 234] on input "1" at bounding box center [669, 208] width 84 height 50
click at [688, 234] on input "2" at bounding box center [669, 208] width 84 height 50
click at [688, 234] on input "3" at bounding box center [669, 208] width 84 height 50
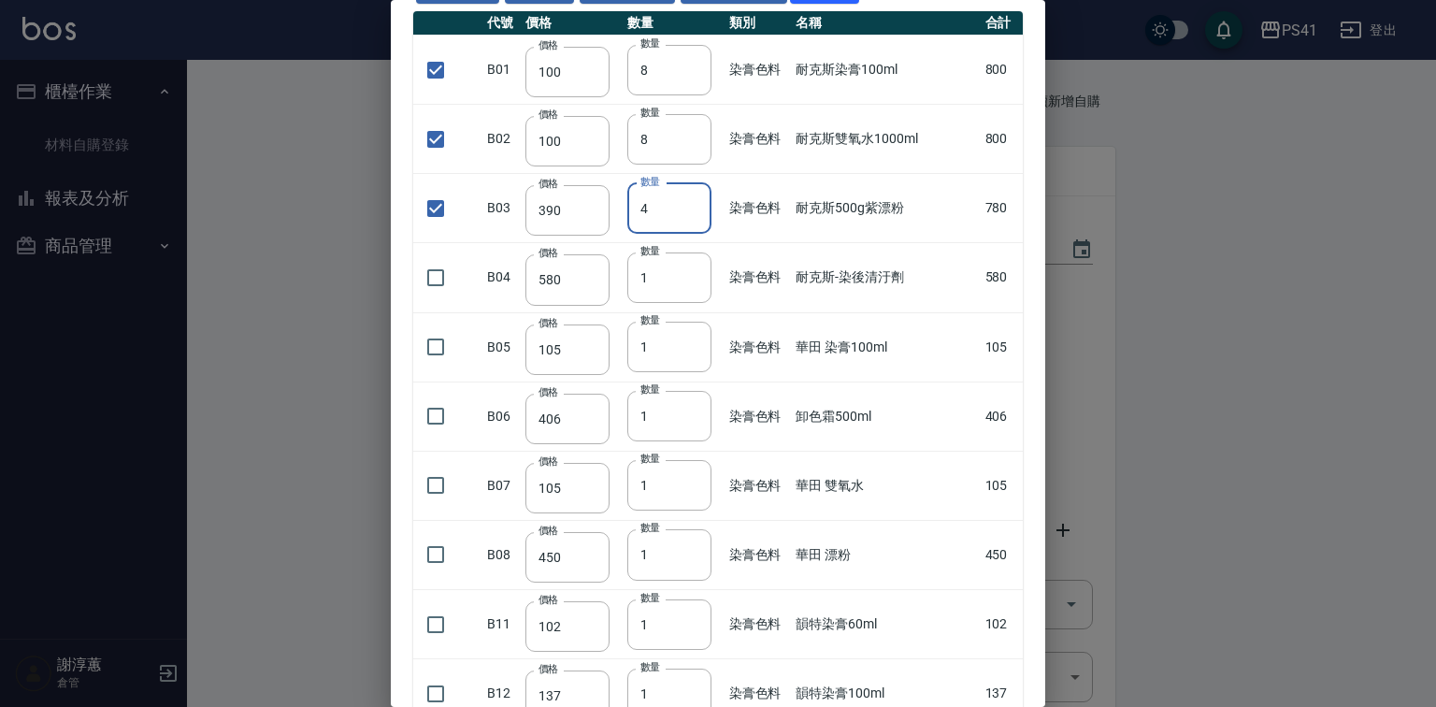
type input "4"
click at [688, 234] on input "4" at bounding box center [669, 208] width 84 height 50
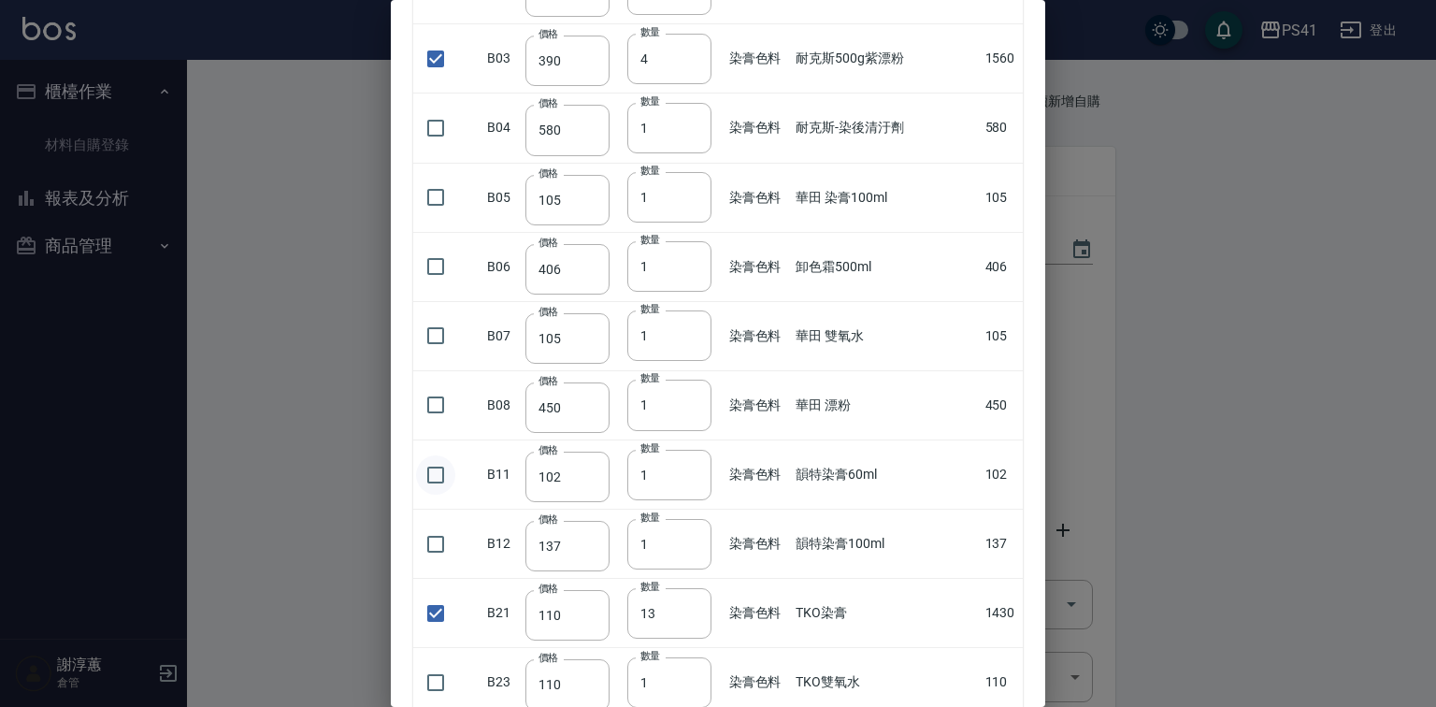
click at [430, 495] on input "checkbox" at bounding box center [435, 474] width 39 height 39
checkbox input "true"
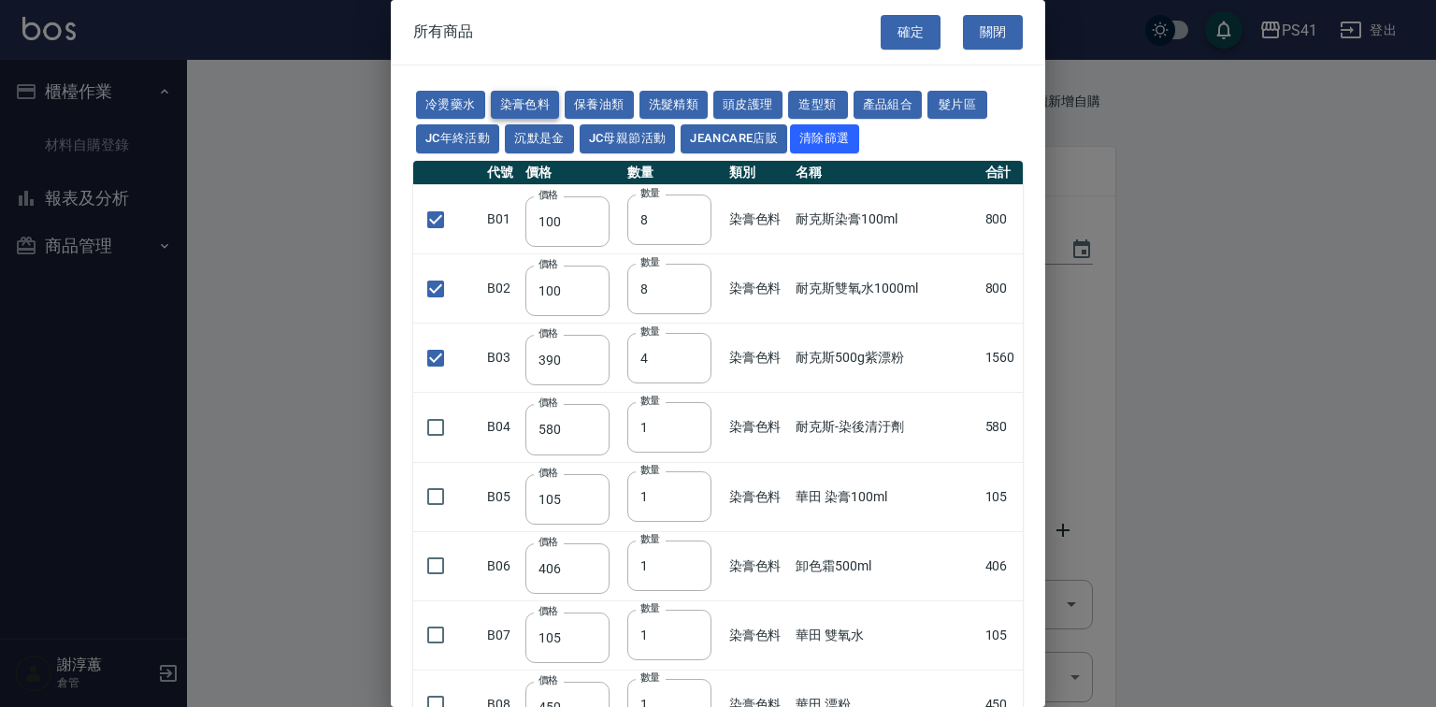
scroll to position [0, 0]
click at [497, 94] on div "冷燙藥水 染膏色料 保養油類 洗髮精類 頭皮護理 造型類 產品組合 髮片區 JC年終活動 沉默是金 JC母親節活動 JeanCare店販 清除篩選" at bounding box center [718, 122] width 610 height 69
click at [475, 101] on button "冷燙藥水" at bounding box center [450, 105] width 69 height 29
checkbox input "false"
type input "1"
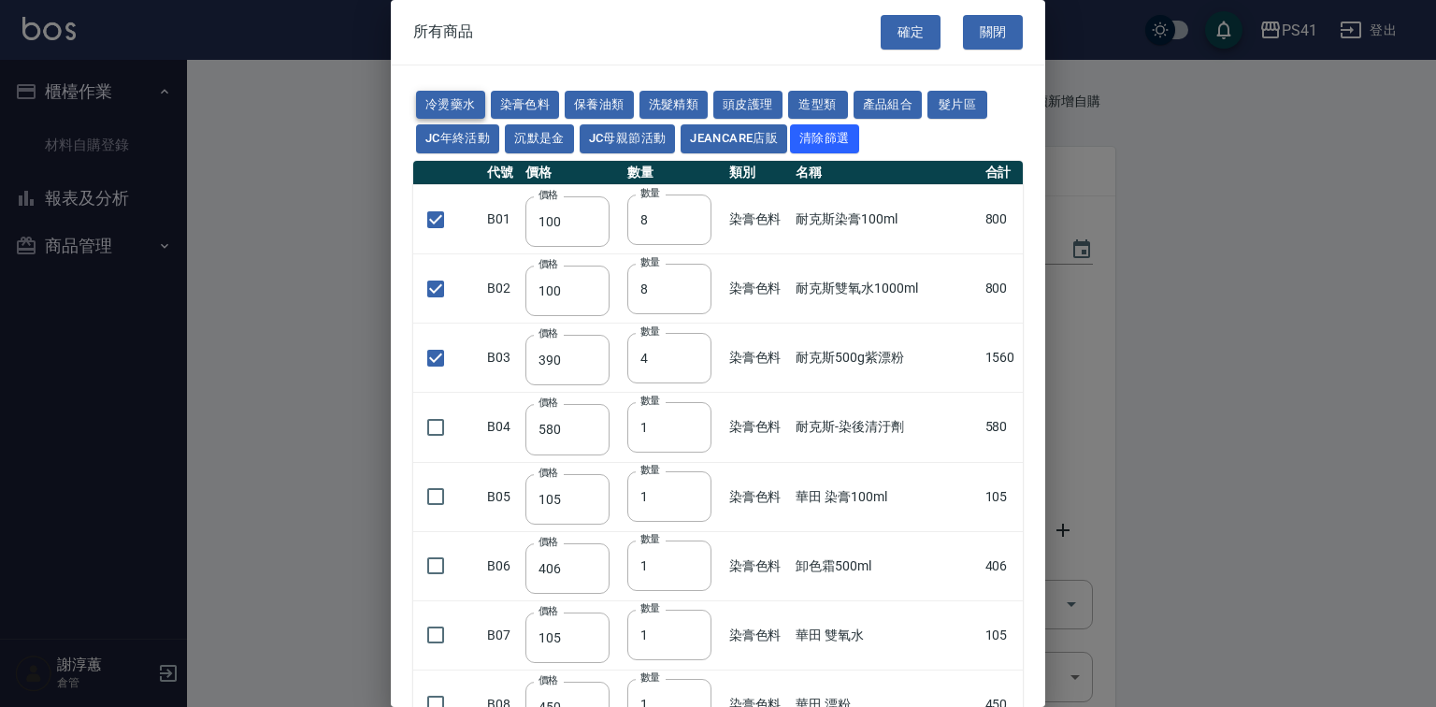
checkbox input "false"
type input "1"
checkbox input "false"
type input "135"
type input "1"
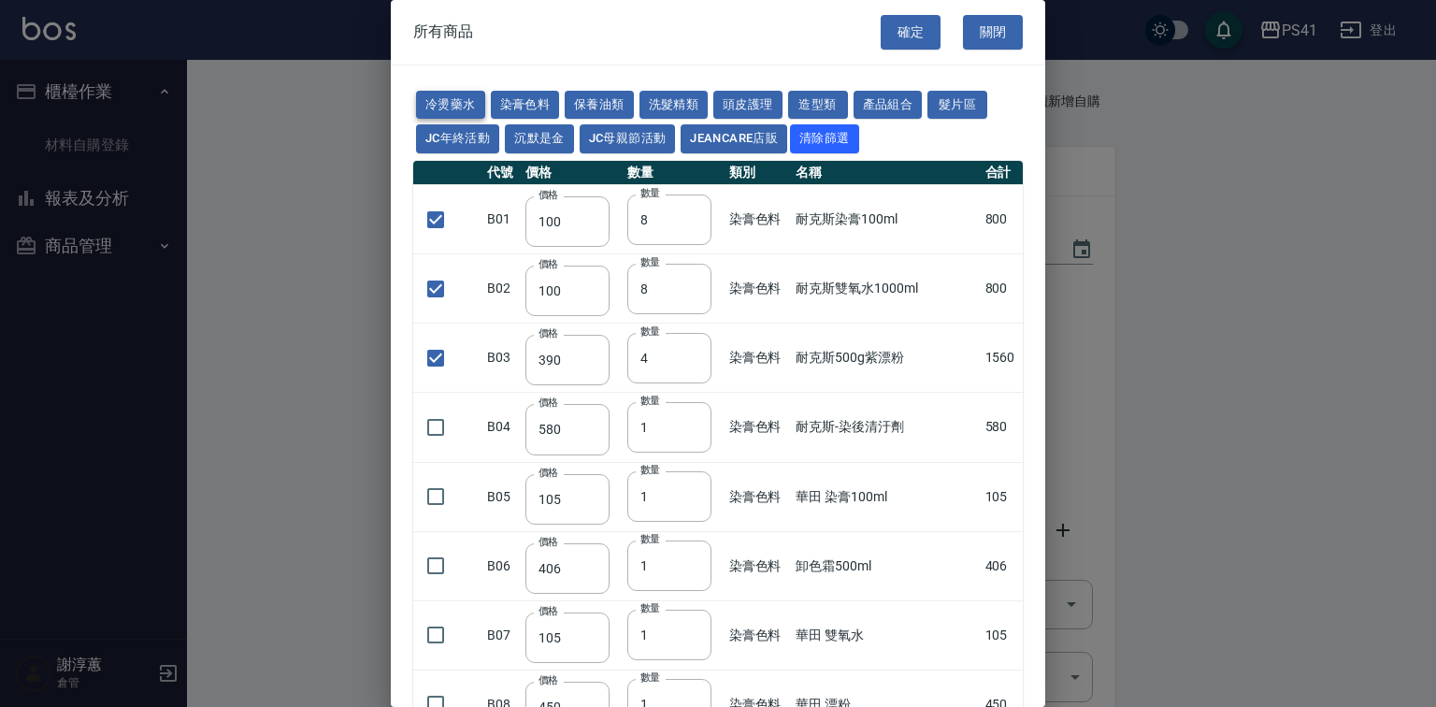
type input "135"
type input "180"
type input "160"
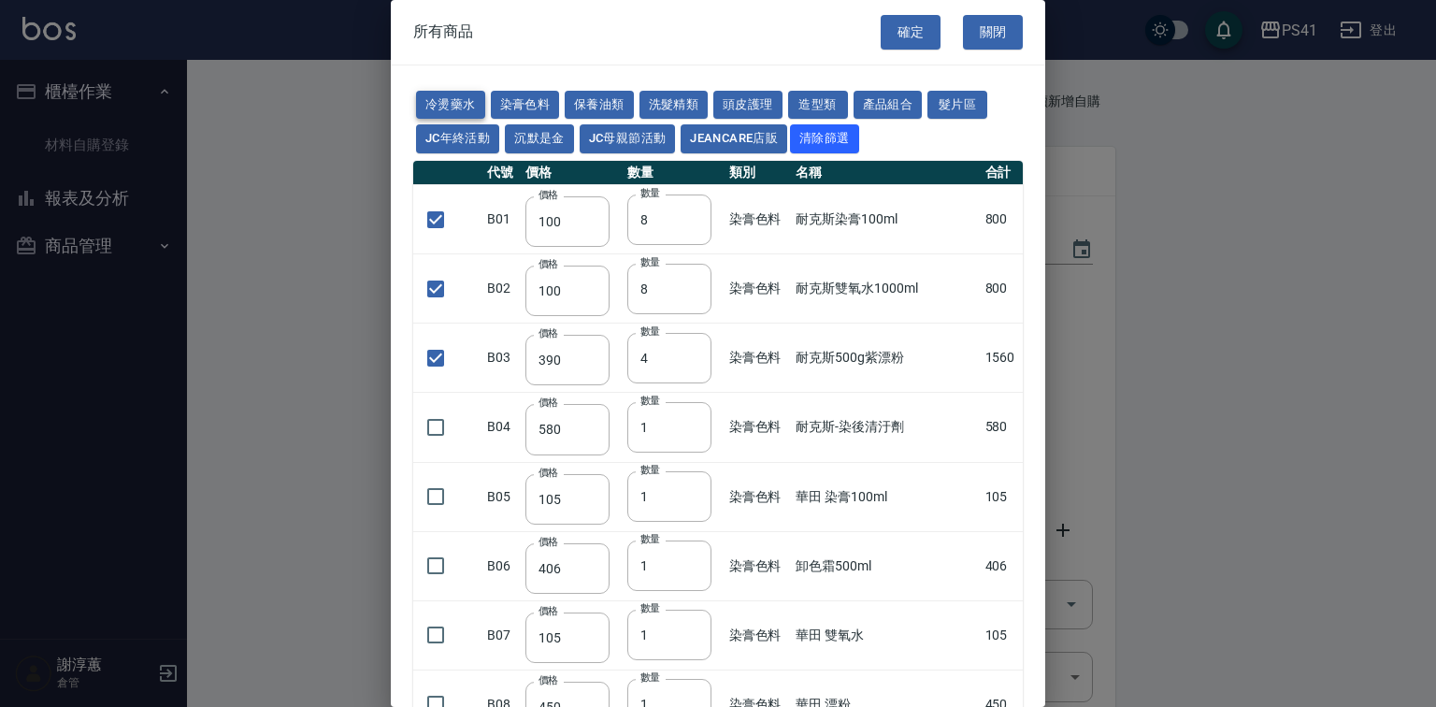
checkbox input "false"
type input "160"
type input "260"
checkbox input "false"
type input "220"
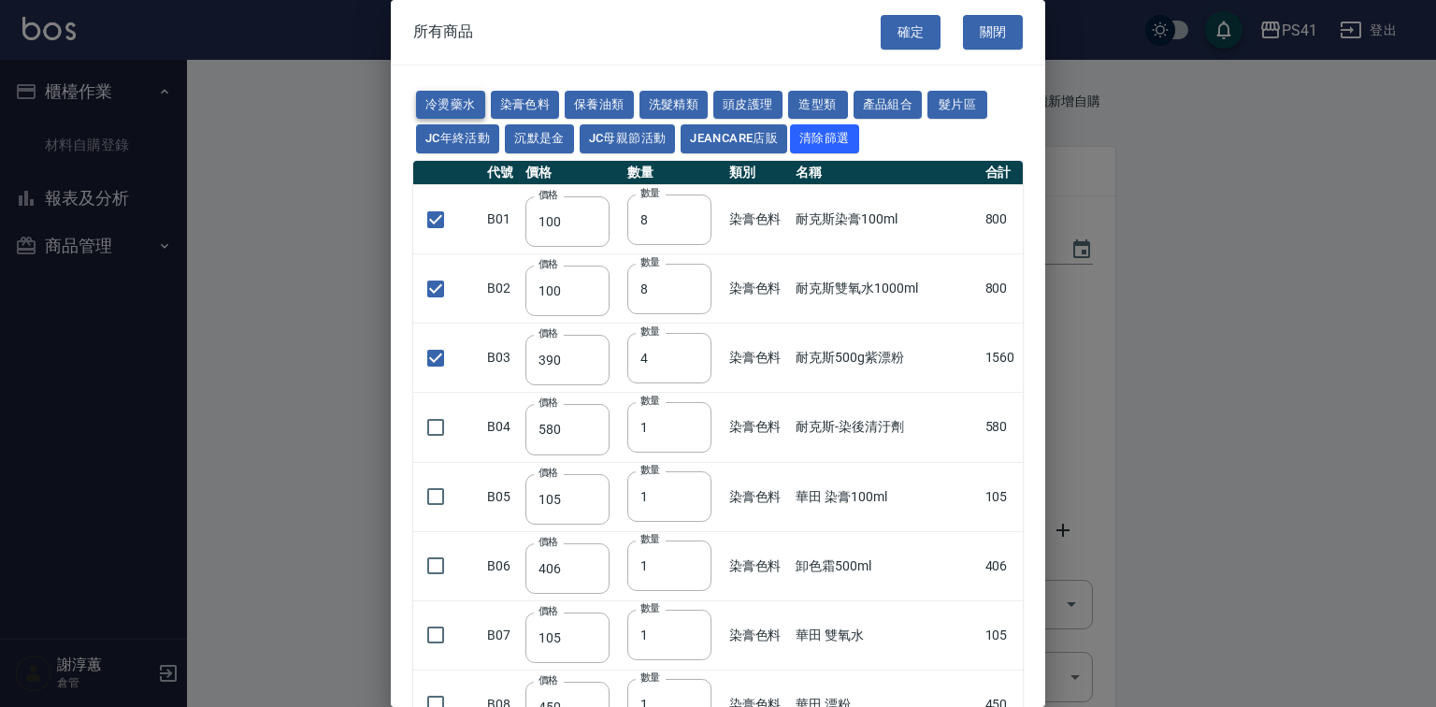
type input "1"
type input "220"
type input "130"
type input "150"
type input "350"
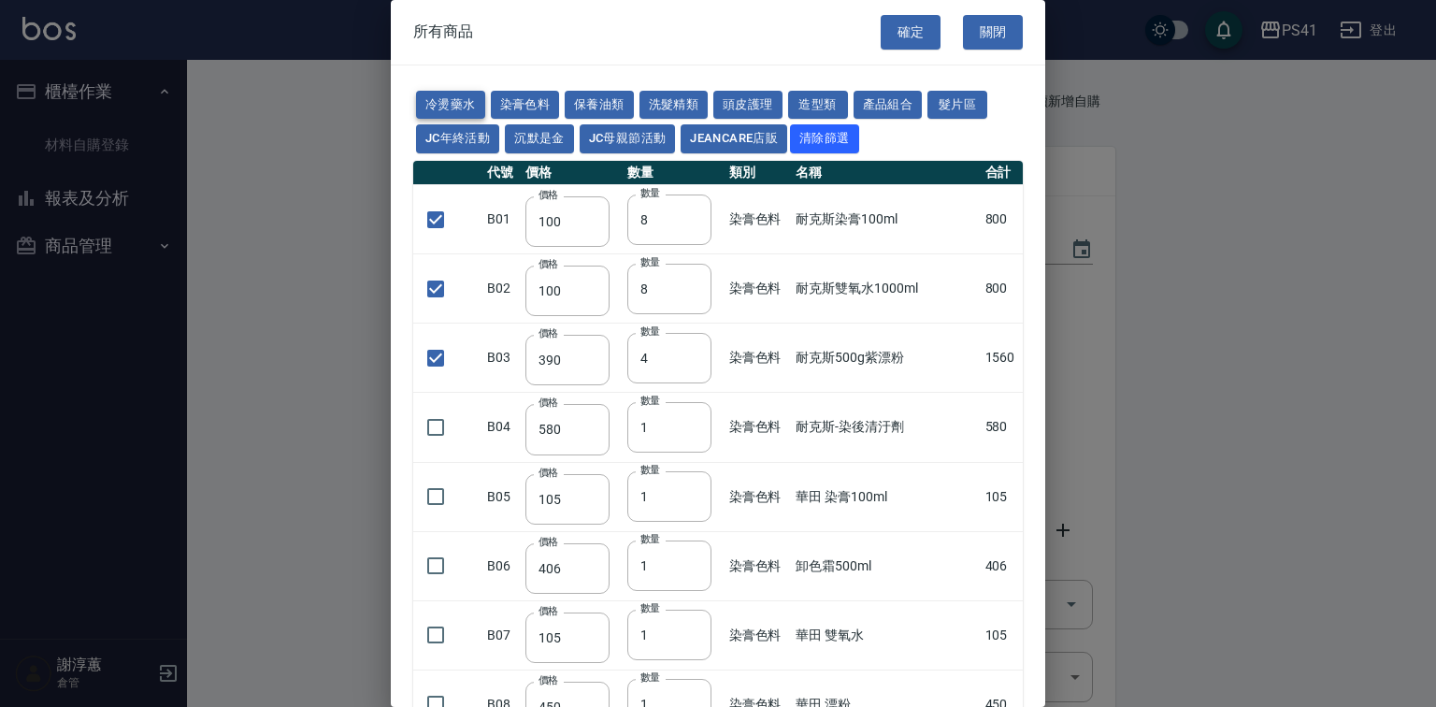
type input "230"
type input "130"
type input "200"
type input "260"
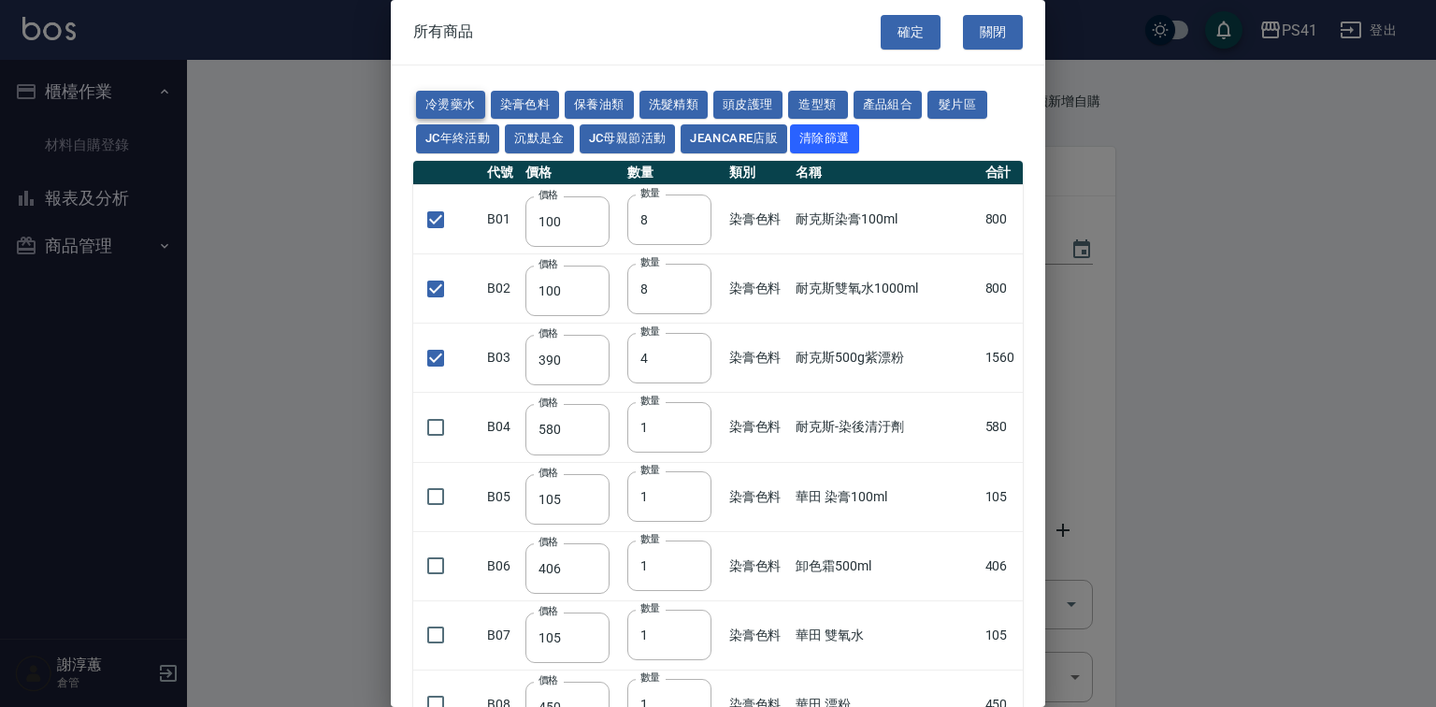
type input "400"
type input "250"
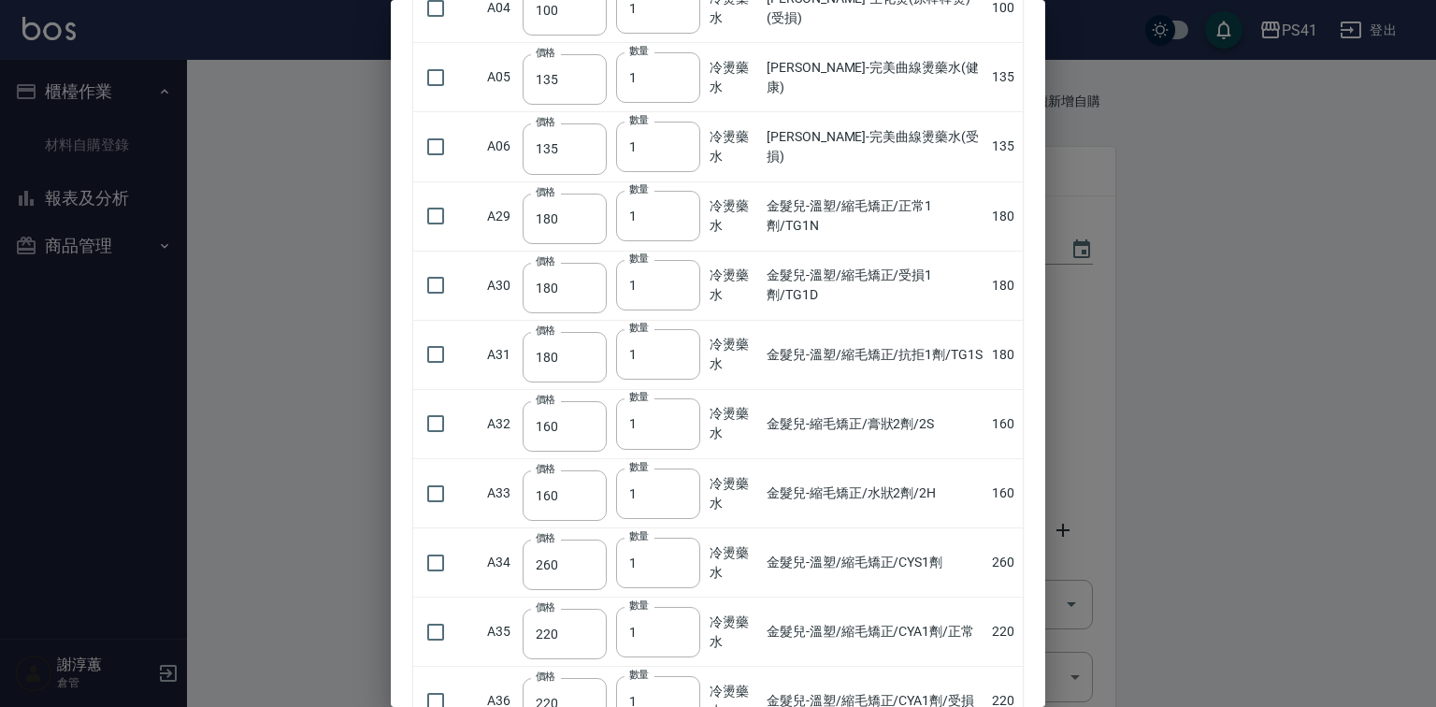
scroll to position [374, 0]
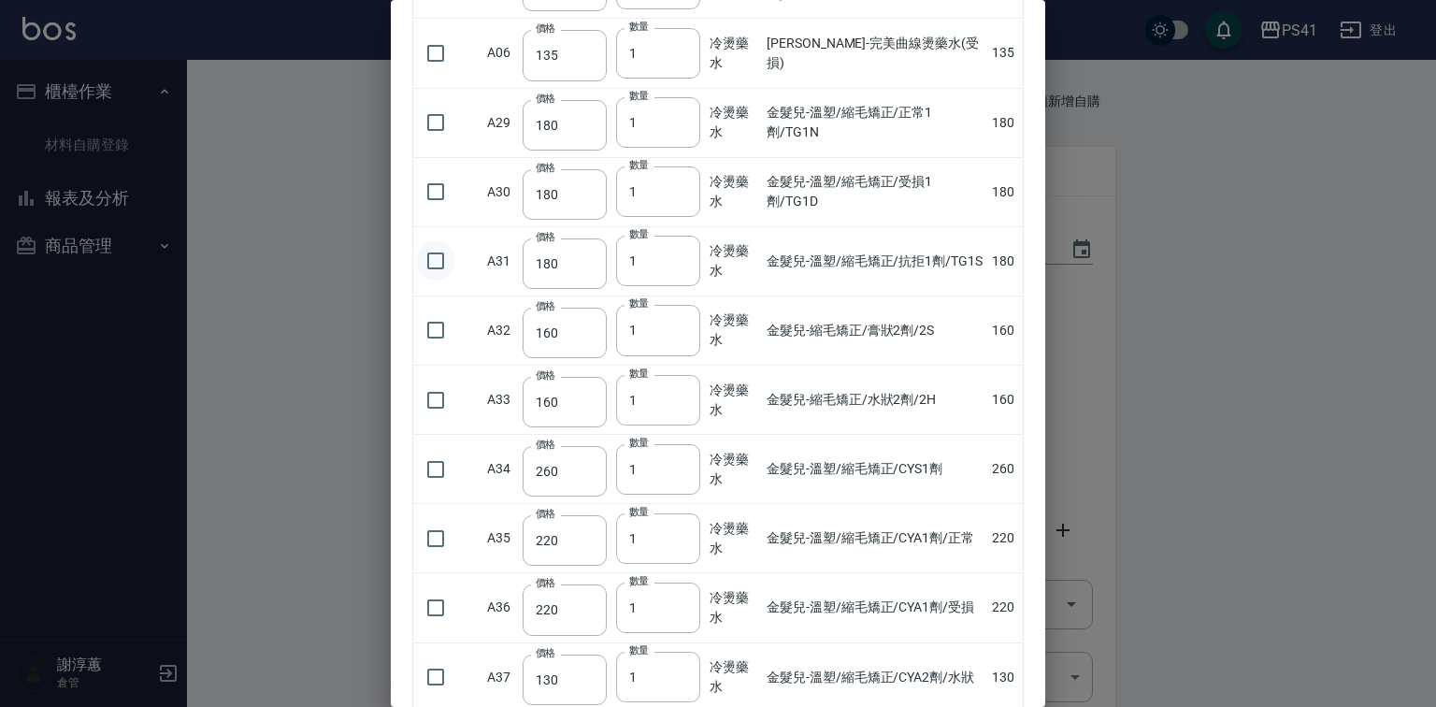
click at [445, 280] on input "checkbox" at bounding box center [435, 260] width 39 height 39
checkbox input "false"
click at [437, 489] on input "checkbox" at bounding box center [435, 469] width 39 height 39
checkbox input "true"
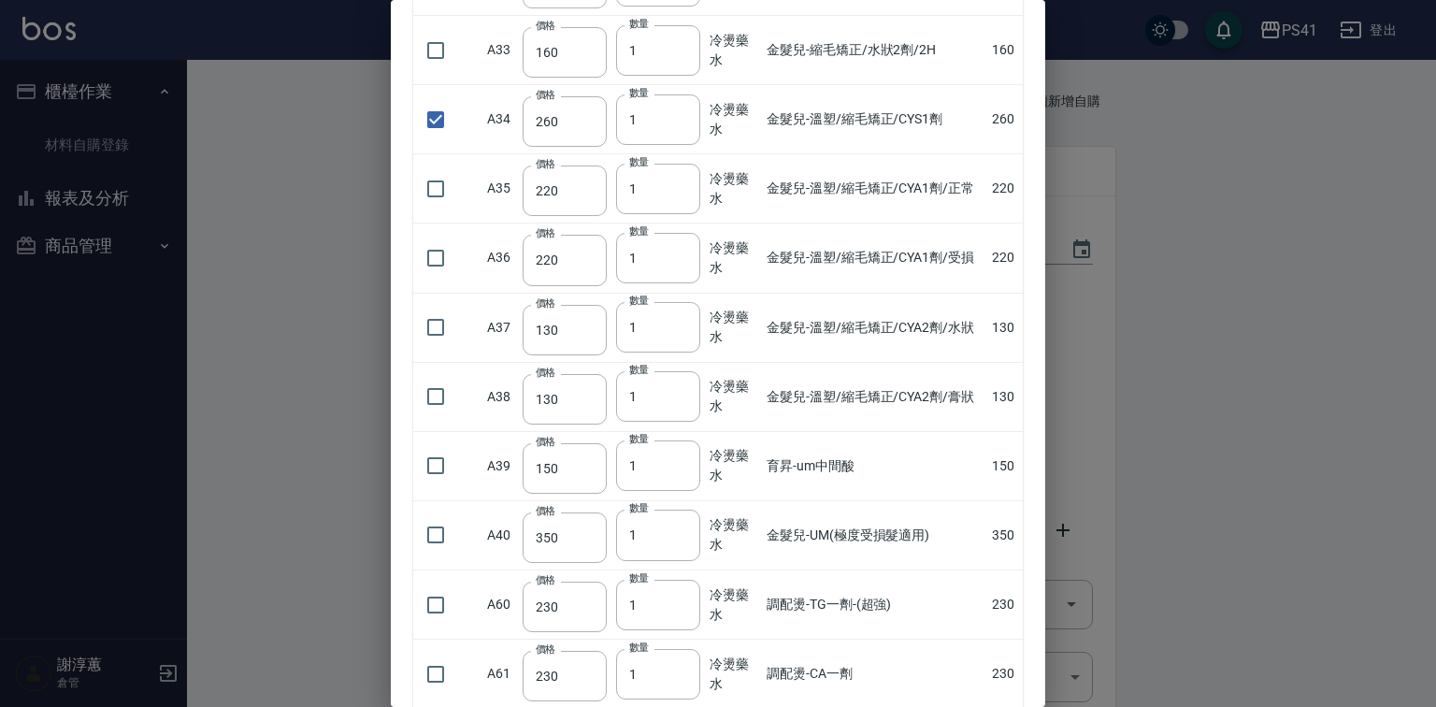
scroll to position [748, 0]
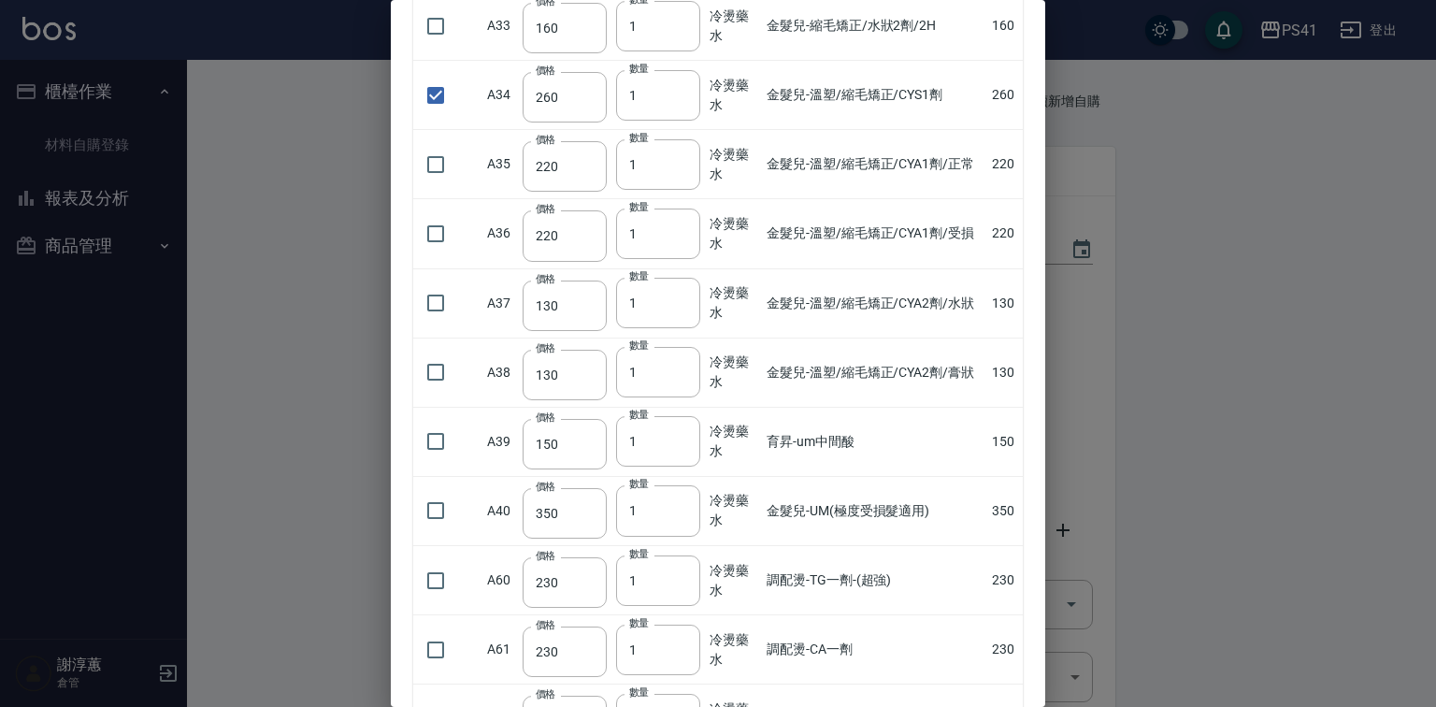
drag, startPoint x: 437, startPoint y: 344, endPoint x: 440, endPoint y: 374, distance: 30.2
click at [438, 323] on input "checkbox" at bounding box center [435, 302] width 39 height 39
checkbox input "true"
click at [424, 392] on input "checkbox" at bounding box center [435, 371] width 39 height 39
checkbox input "true"
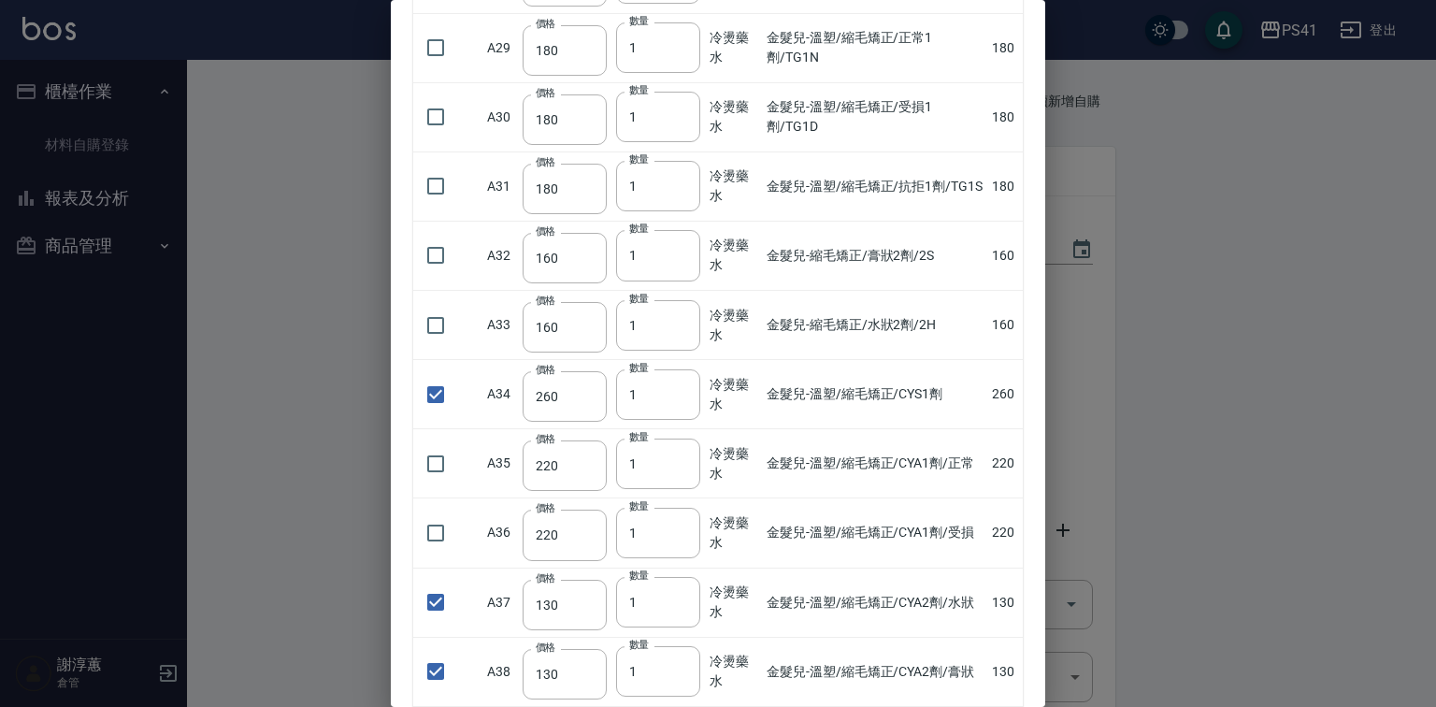
scroll to position [374, 0]
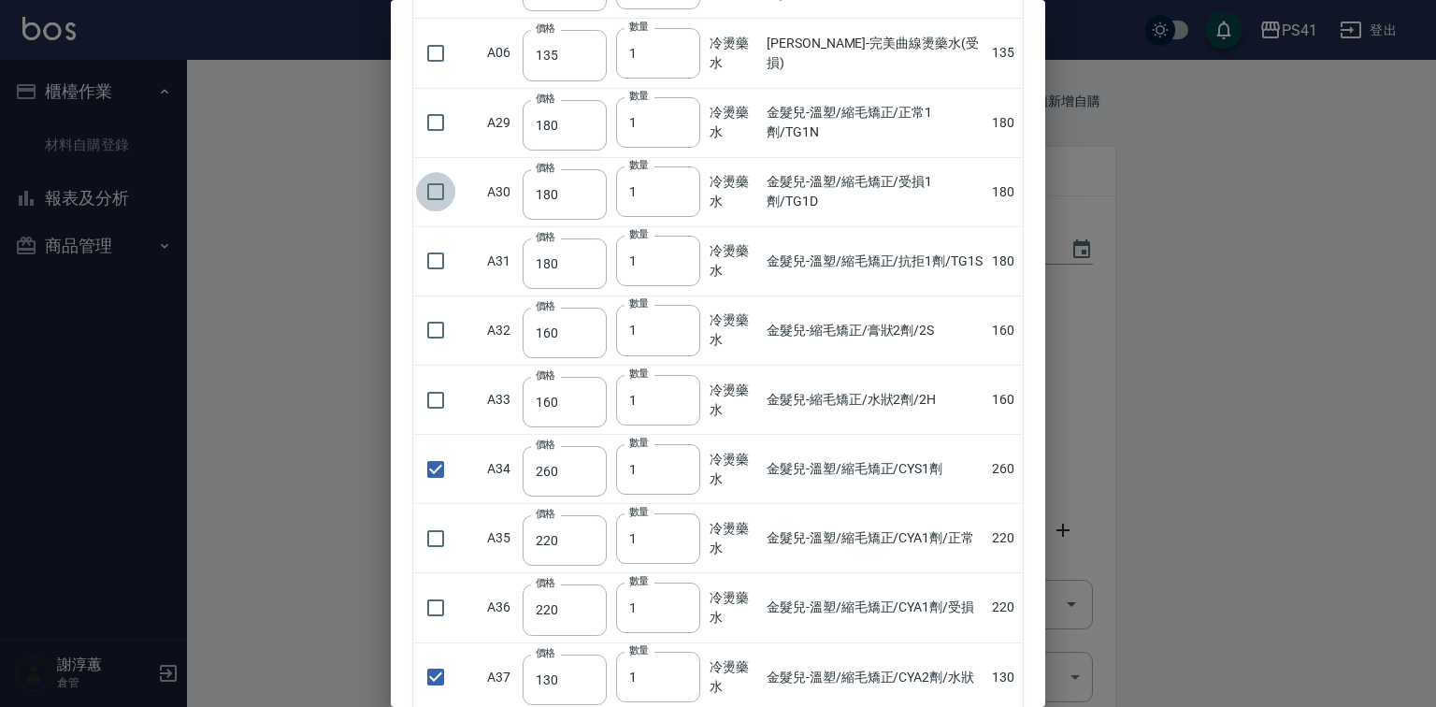
drag, startPoint x: 432, startPoint y: 240, endPoint x: 439, endPoint y: 233, distance: 10.6
click at [434, 211] on input "checkbox" at bounding box center [435, 191] width 39 height 39
checkbox input "true"
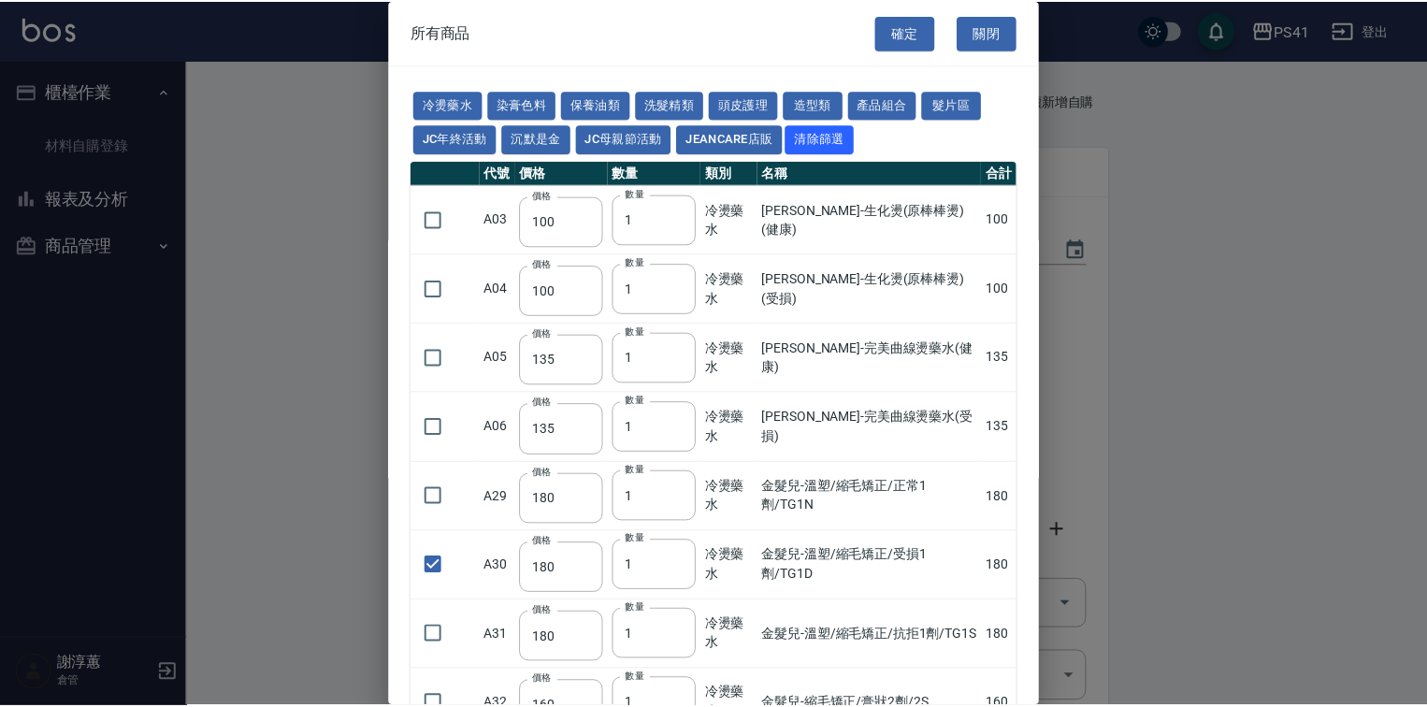
scroll to position [0, 0]
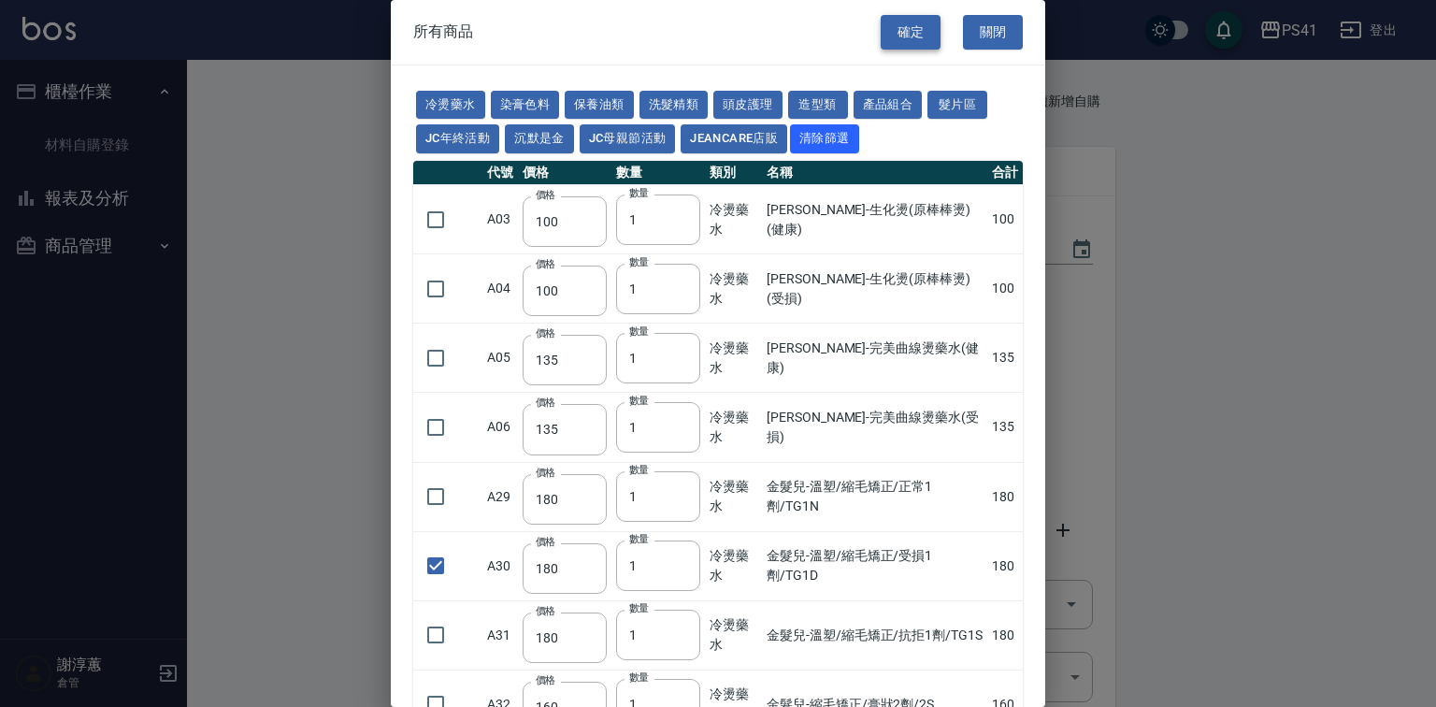
click at [909, 33] on button "確定" at bounding box center [911, 32] width 60 height 35
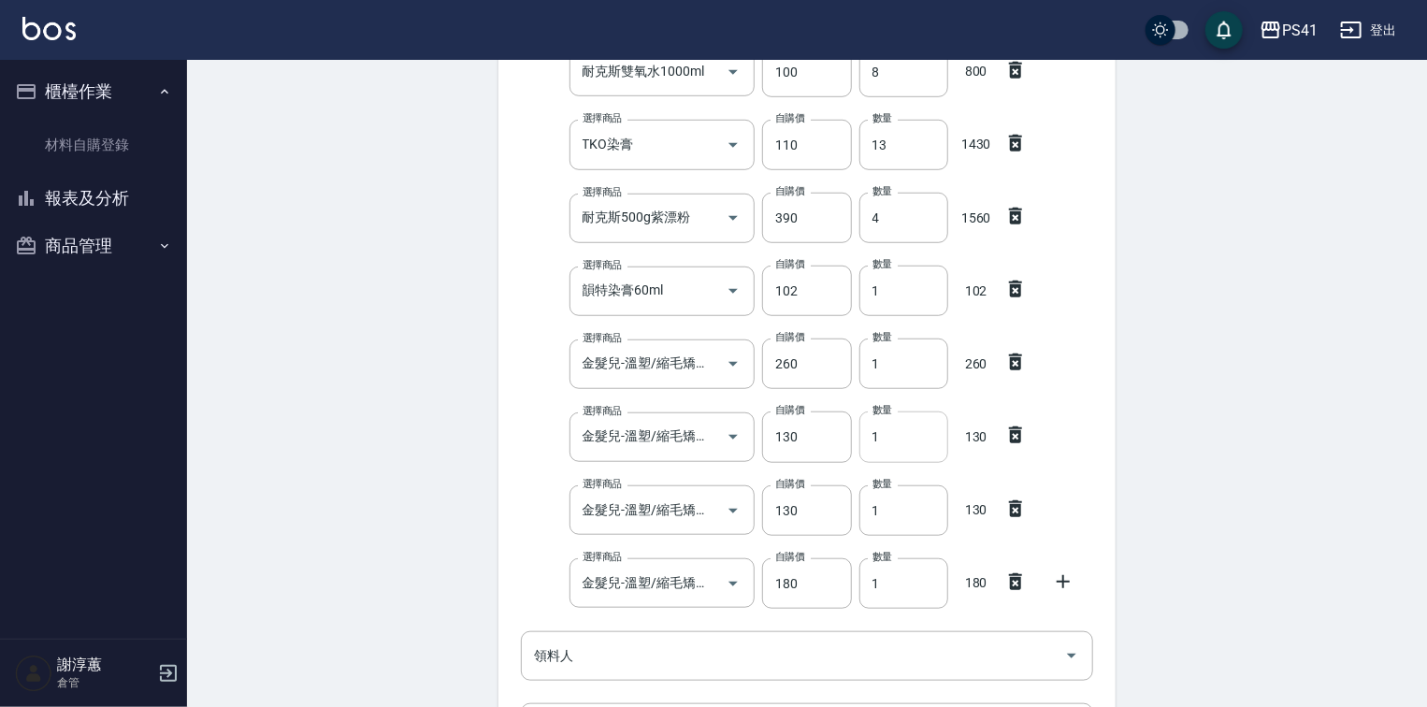
scroll to position [673, 0]
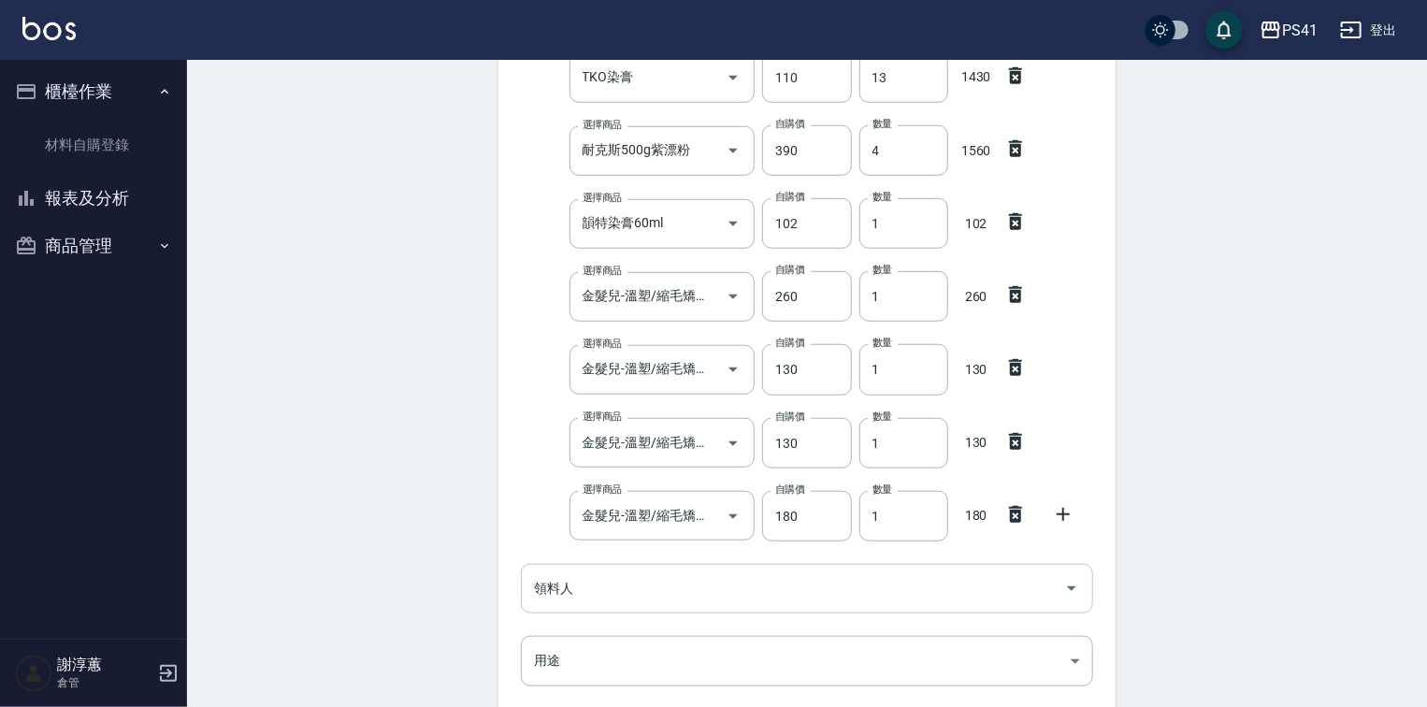
click at [730, 580] on input "領料人" at bounding box center [792, 588] width 527 height 33
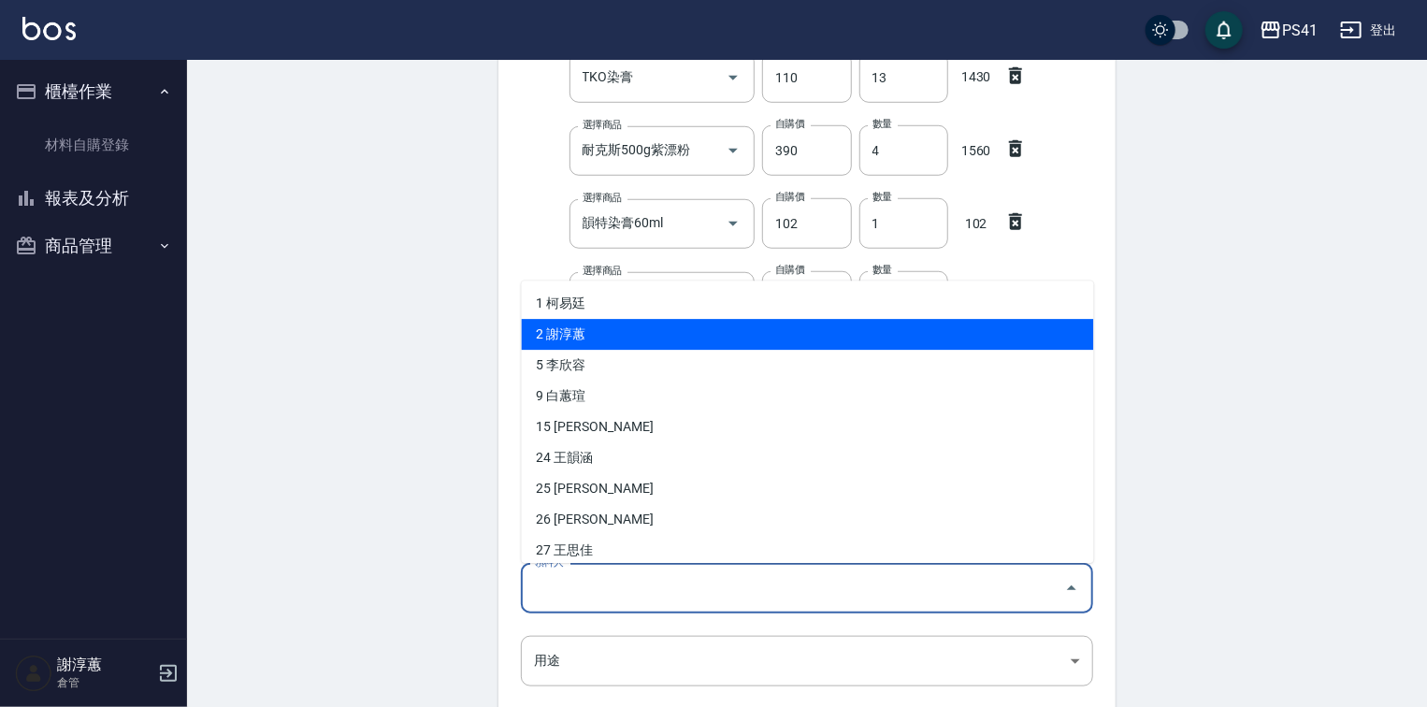
click at [610, 329] on li "2 謝淳蕙" at bounding box center [808, 334] width 572 height 31
type input "謝淳蕙"
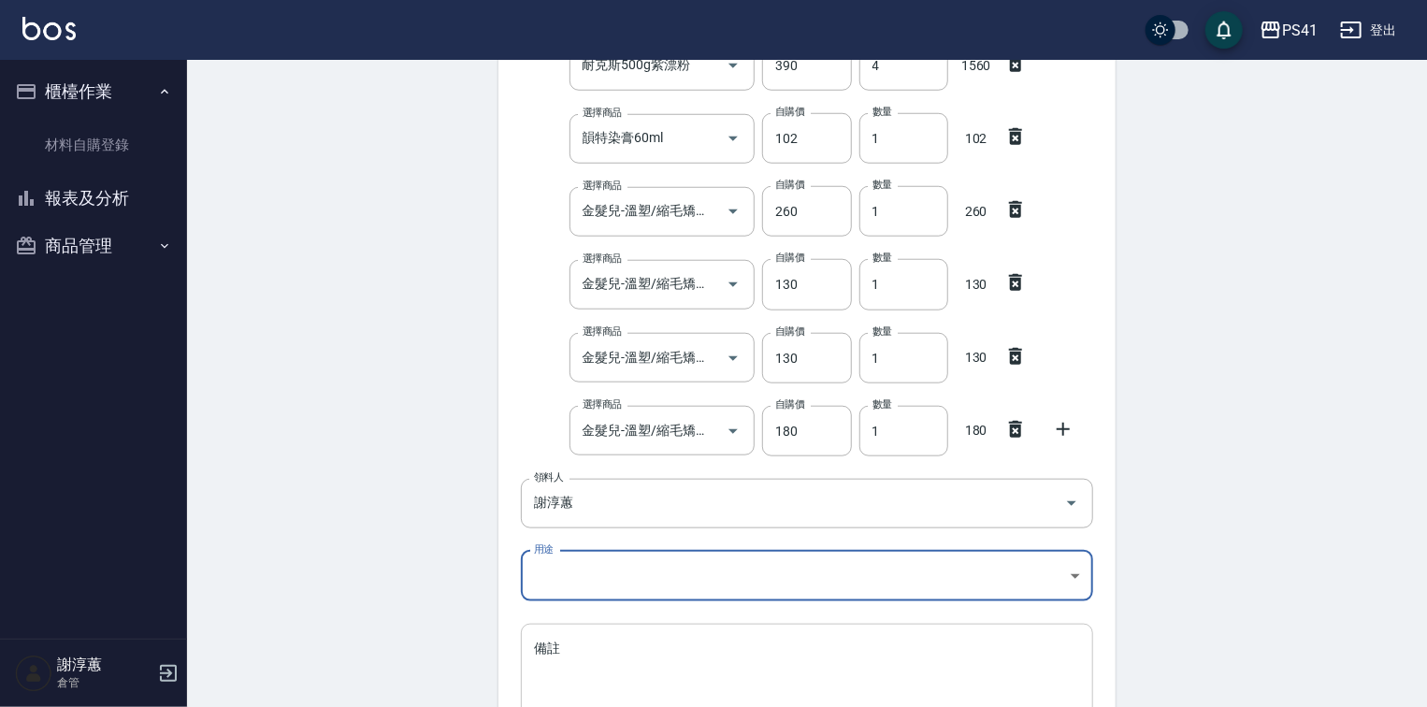
scroll to position [898, 0]
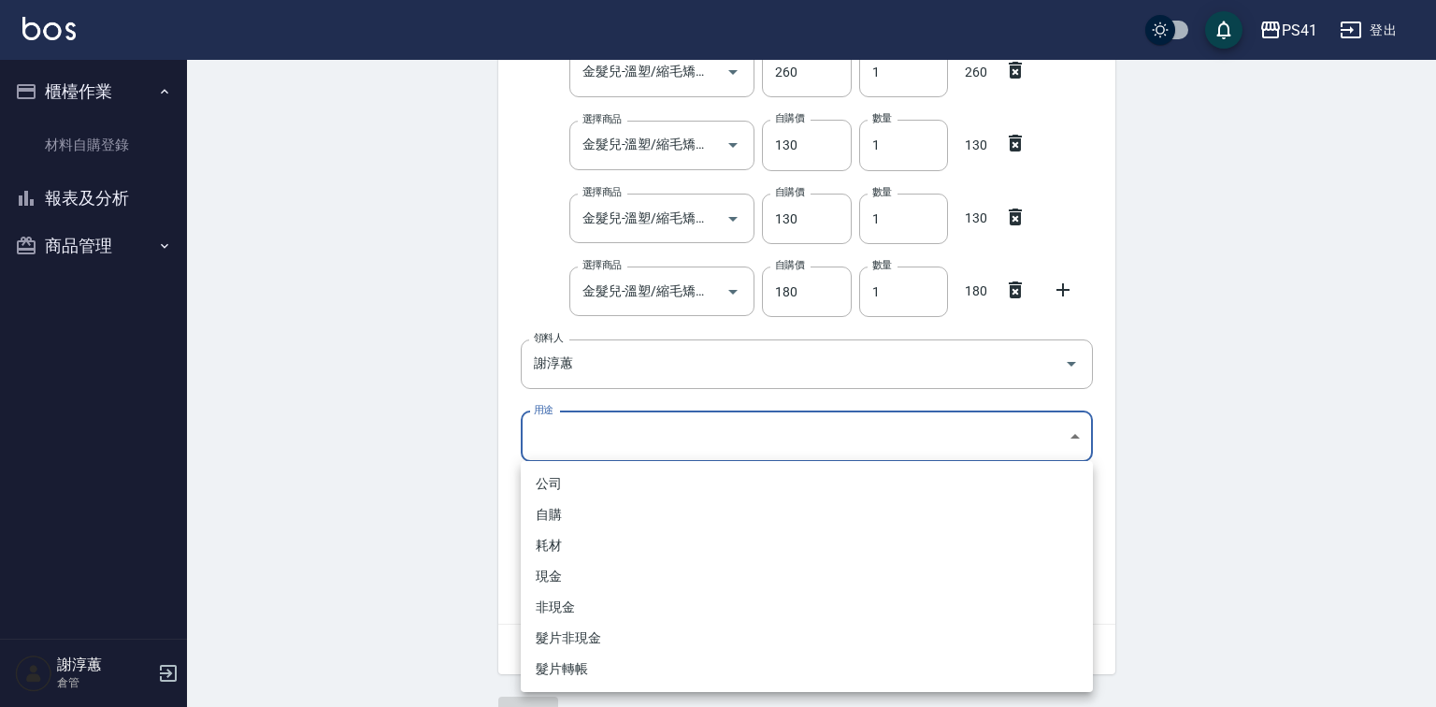
drag, startPoint x: 566, startPoint y: 512, endPoint x: 575, endPoint y: 511, distance: 9.4
click at [568, 512] on li "自購" at bounding box center [807, 514] width 572 height 31
type input "自購"
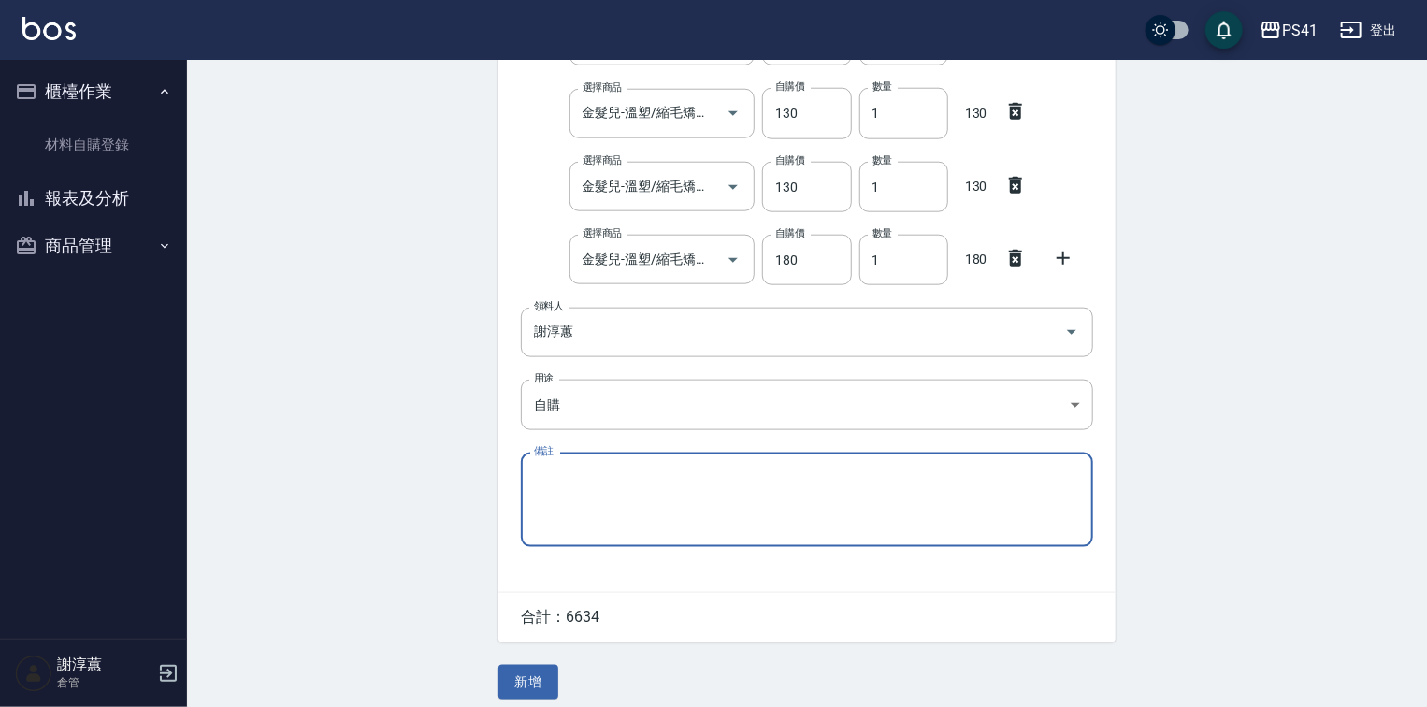
scroll to position [946, 0]
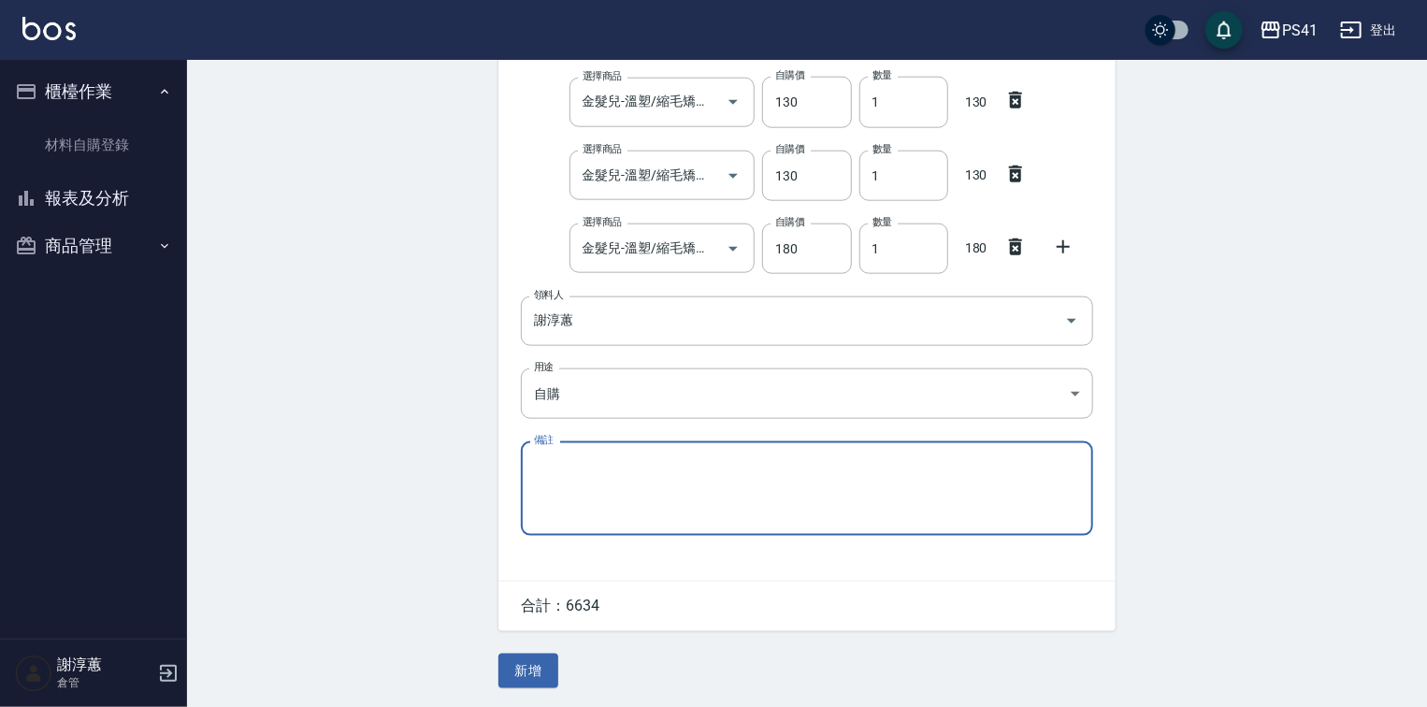
click at [529, 667] on button "新增" at bounding box center [528, 671] width 60 height 35
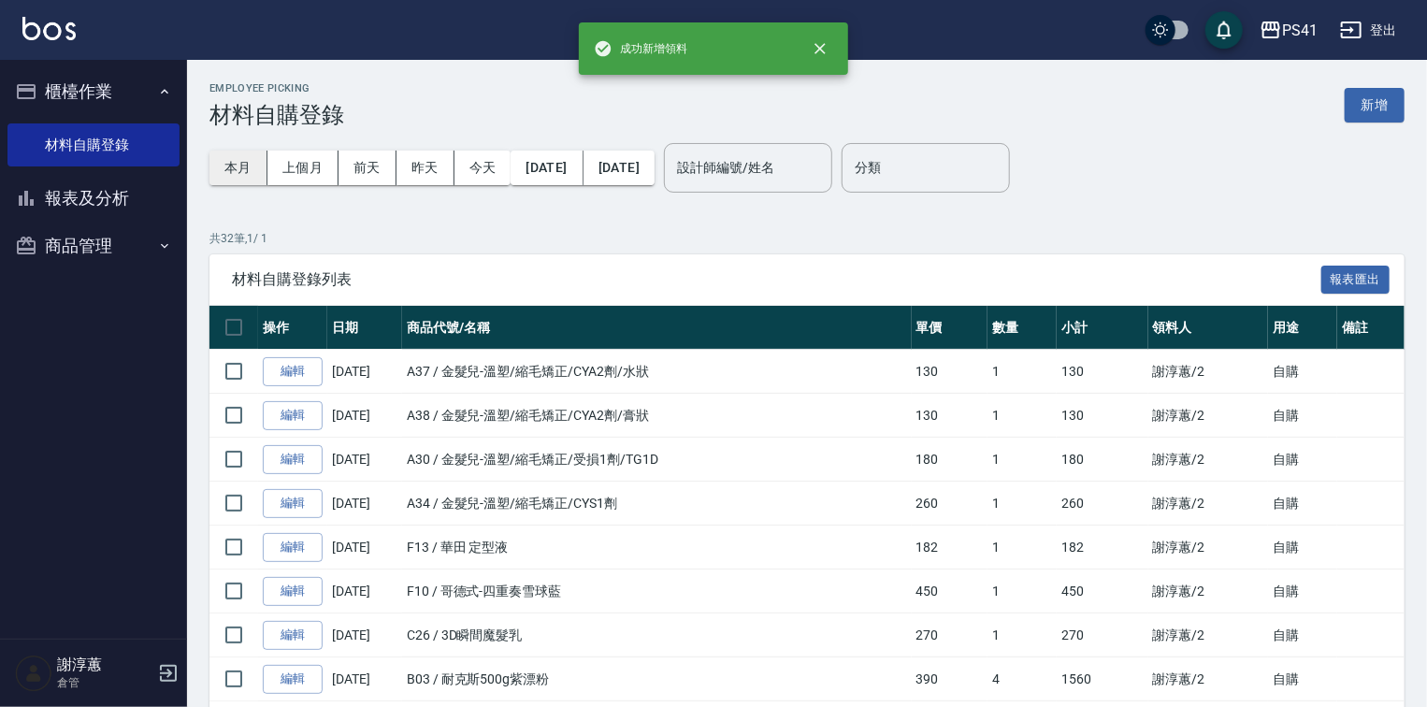
click at [242, 176] on button "本月" at bounding box center [238, 168] width 58 height 35
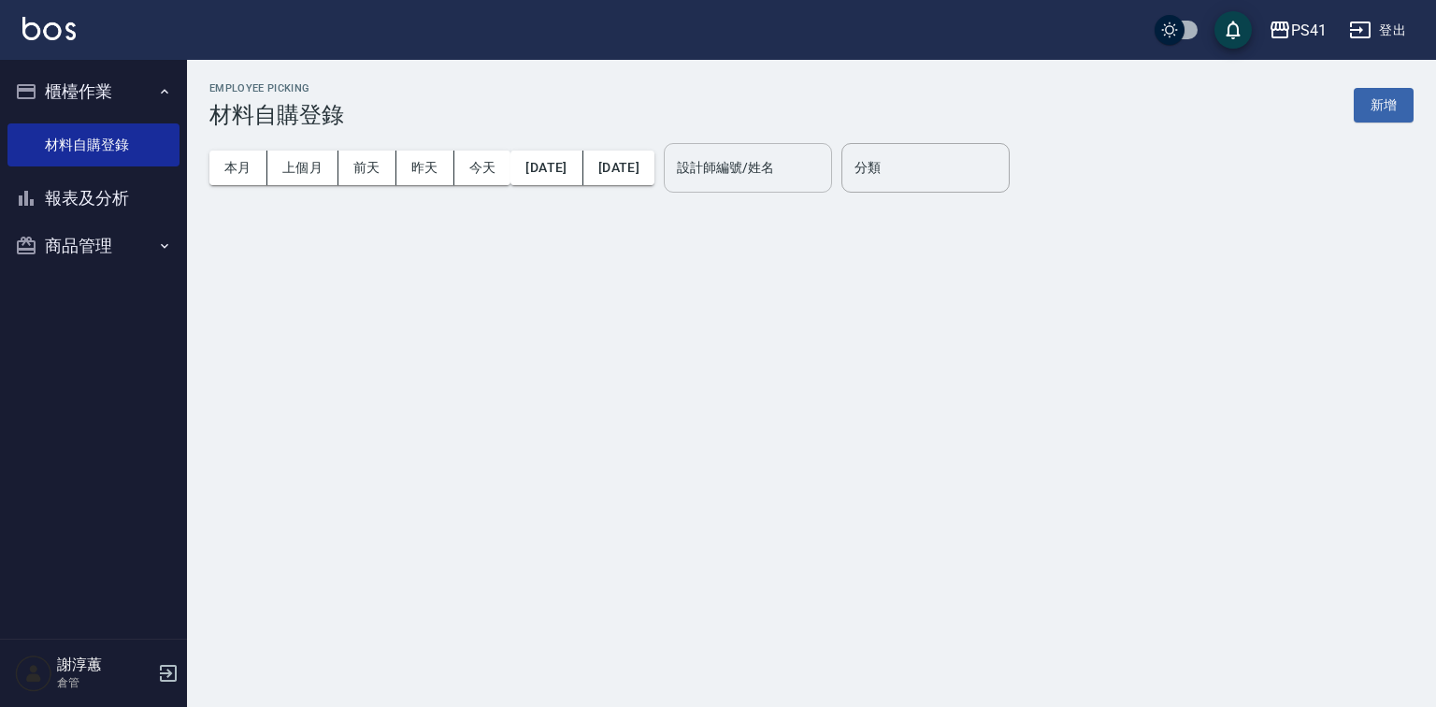
click at [785, 167] on input "設計師編號/姓名" at bounding box center [747, 167] width 151 height 33
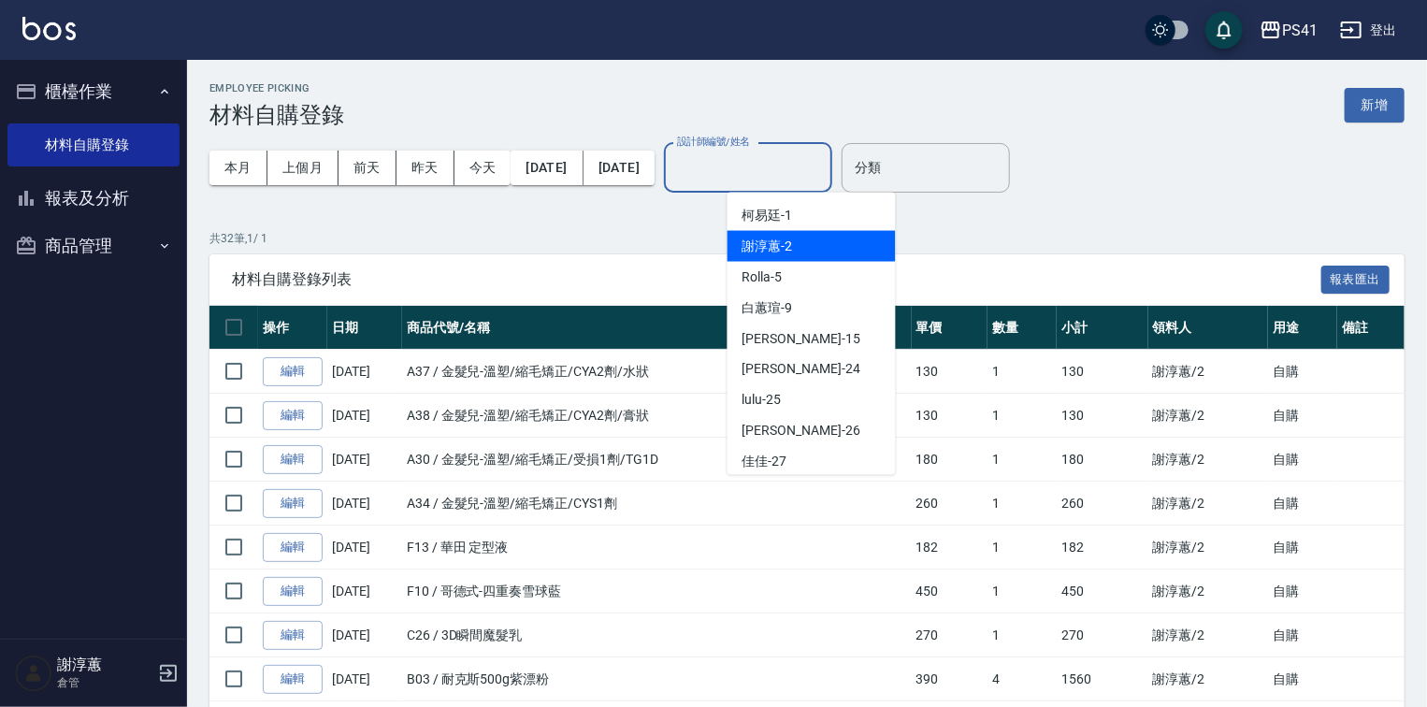
click at [777, 234] on div "謝淳蕙 -2" at bounding box center [811, 246] width 168 height 31
type input "謝淳蕙-2"
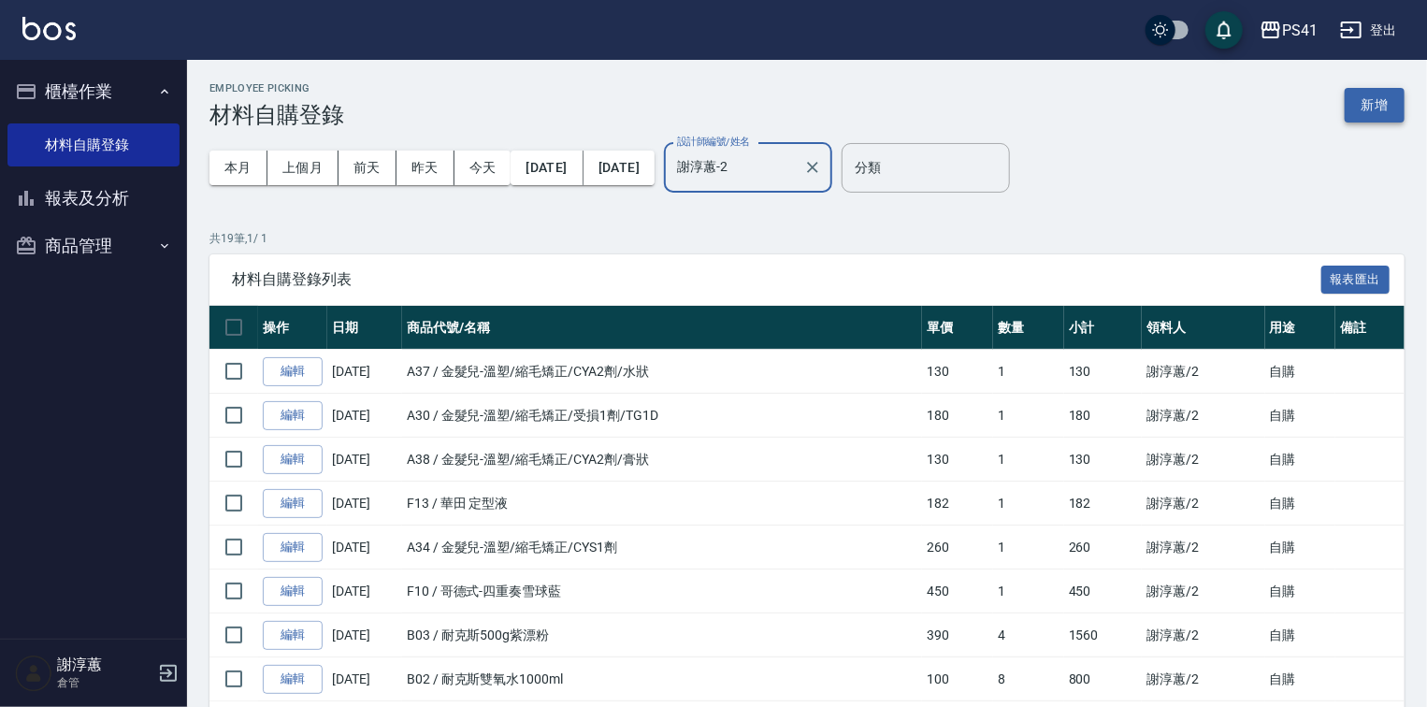
click at [1361, 96] on button "新增" at bounding box center [1374, 105] width 60 height 35
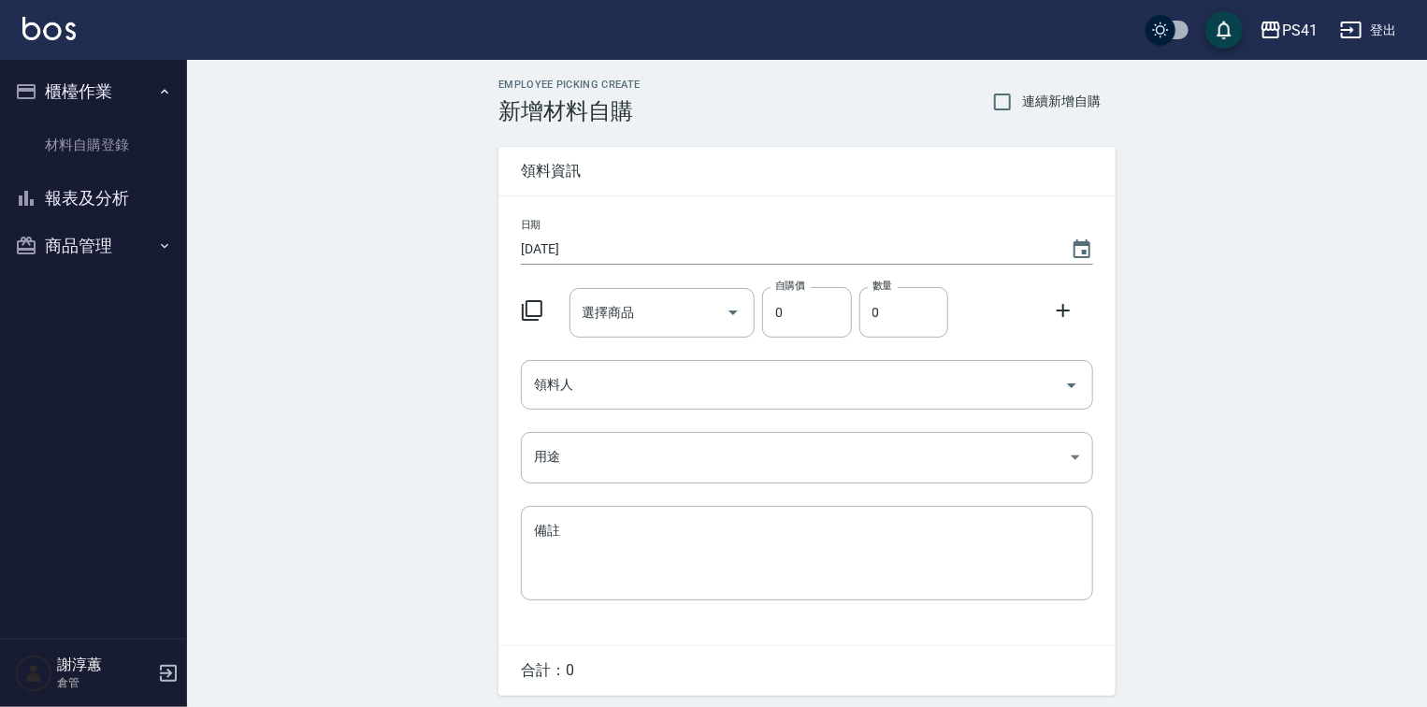
click at [531, 310] on icon at bounding box center [532, 310] width 22 height 22
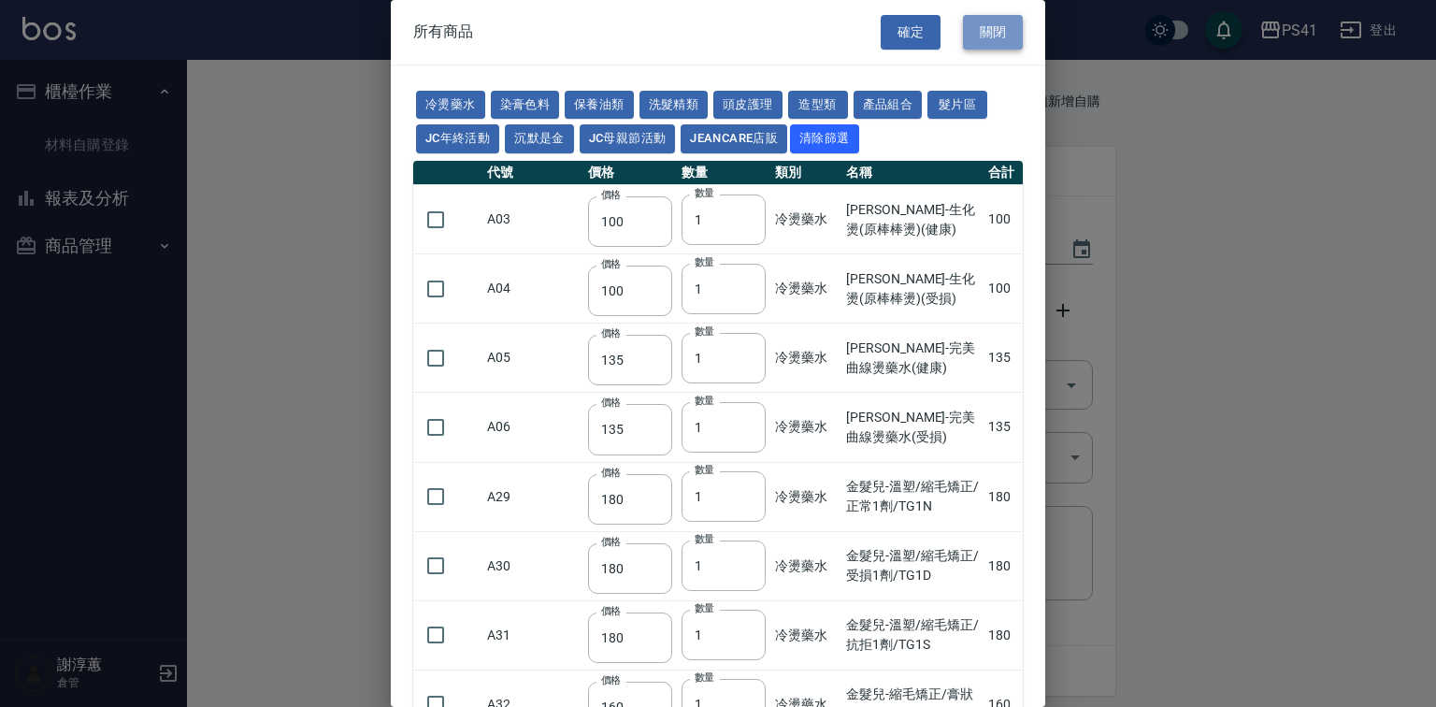
click at [976, 35] on button "關閉" at bounding box center [993, 32] width 60 height 35
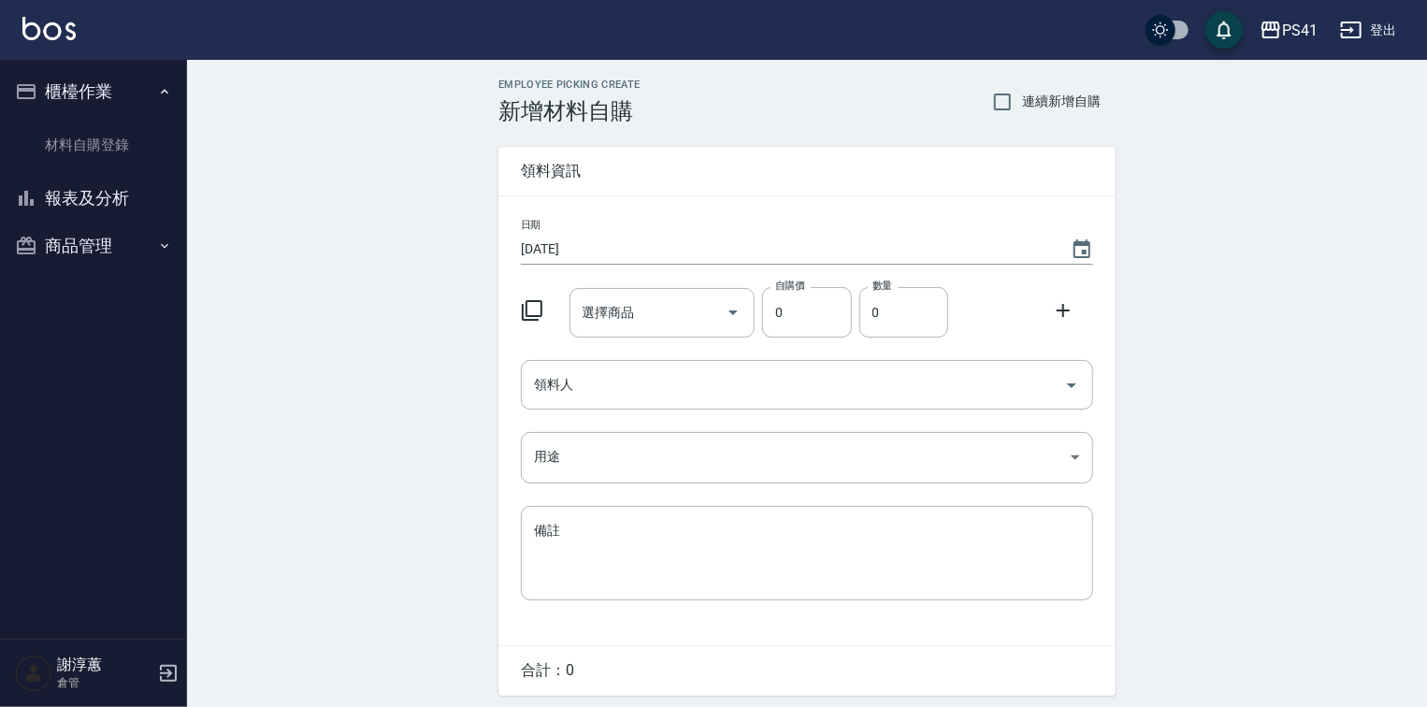
click at [536, 309] on icon at bounding box center [532, 310] width 22 height 22
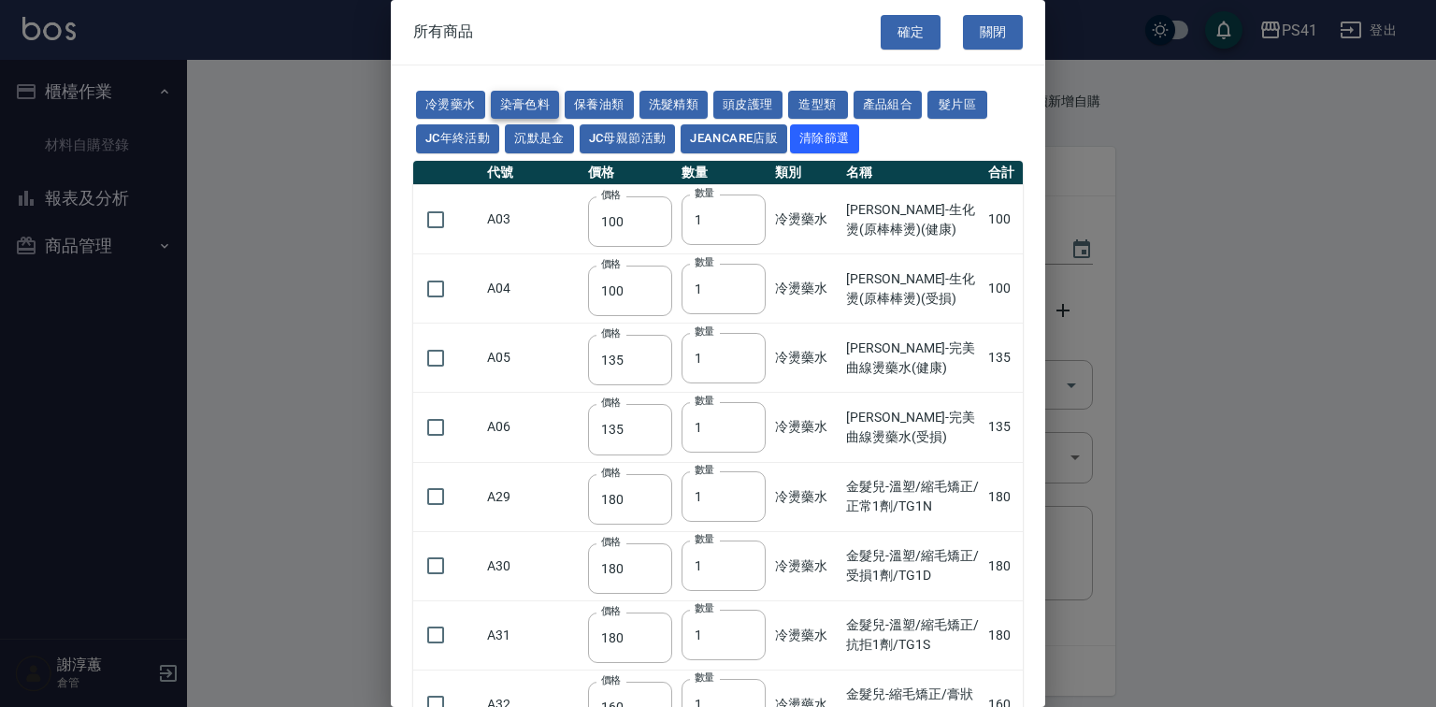
click at [540, 105] on button "染膏色料" at bounding box center [525, 105] width 69 height 29
type input "390"
type input "580"
type input "105"
type input "406"
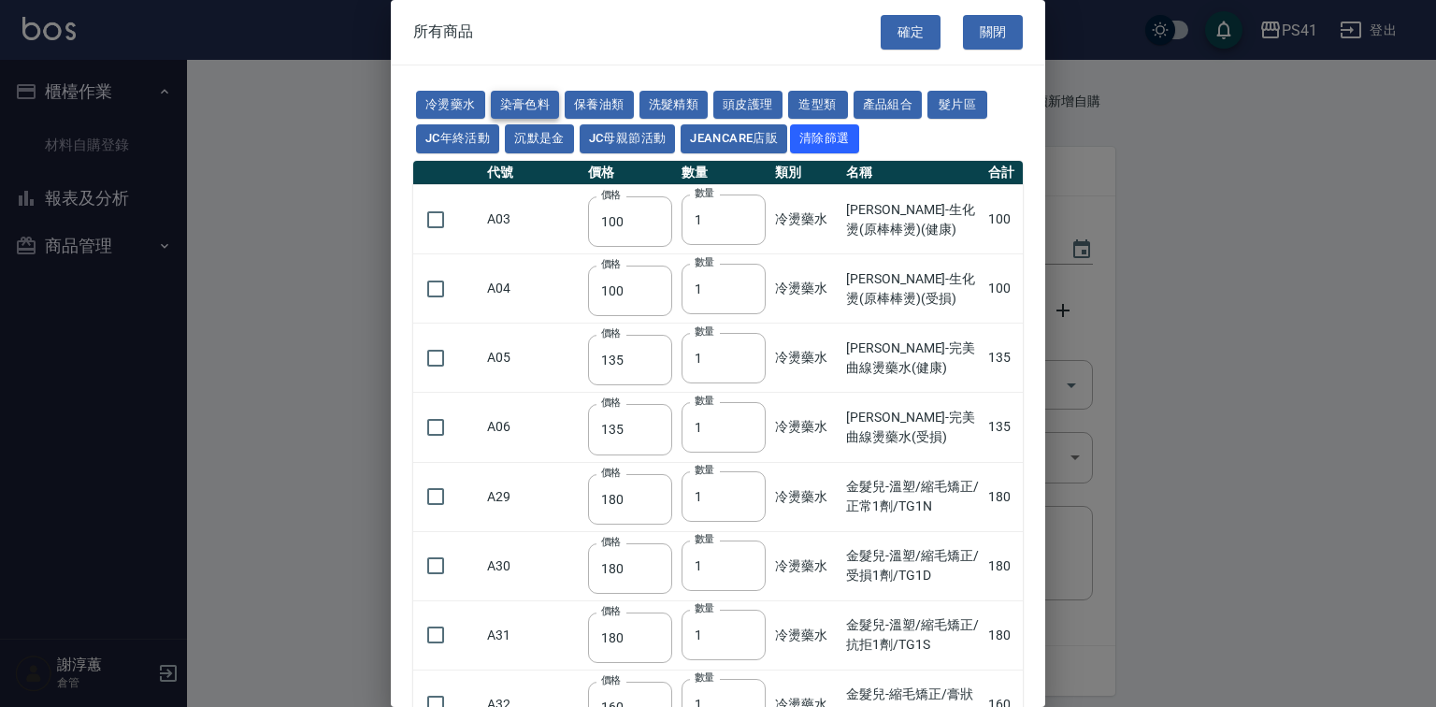
type input "105"
type input "450"
type input "102"
type input "137"
type input "110"
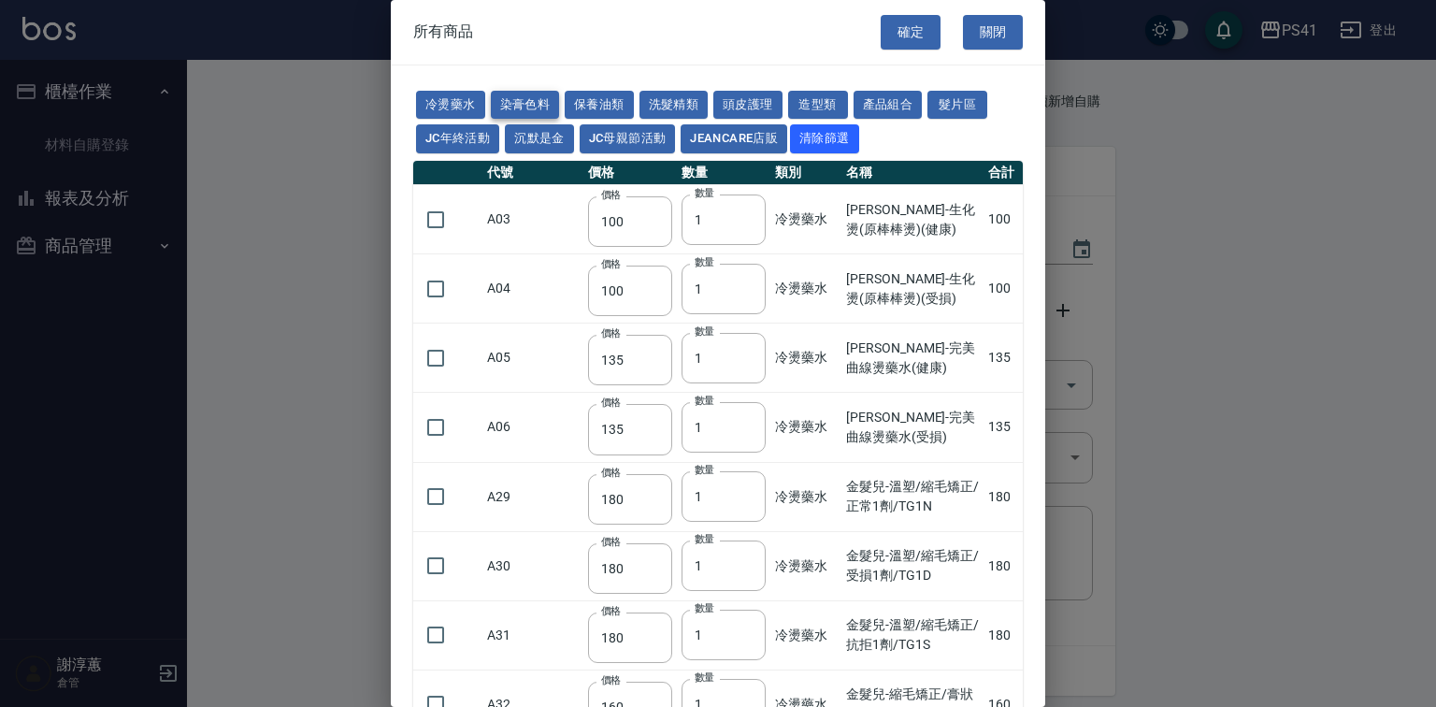
type input "110"
type input "133"
type input "186"
type input "133"
type input "450"
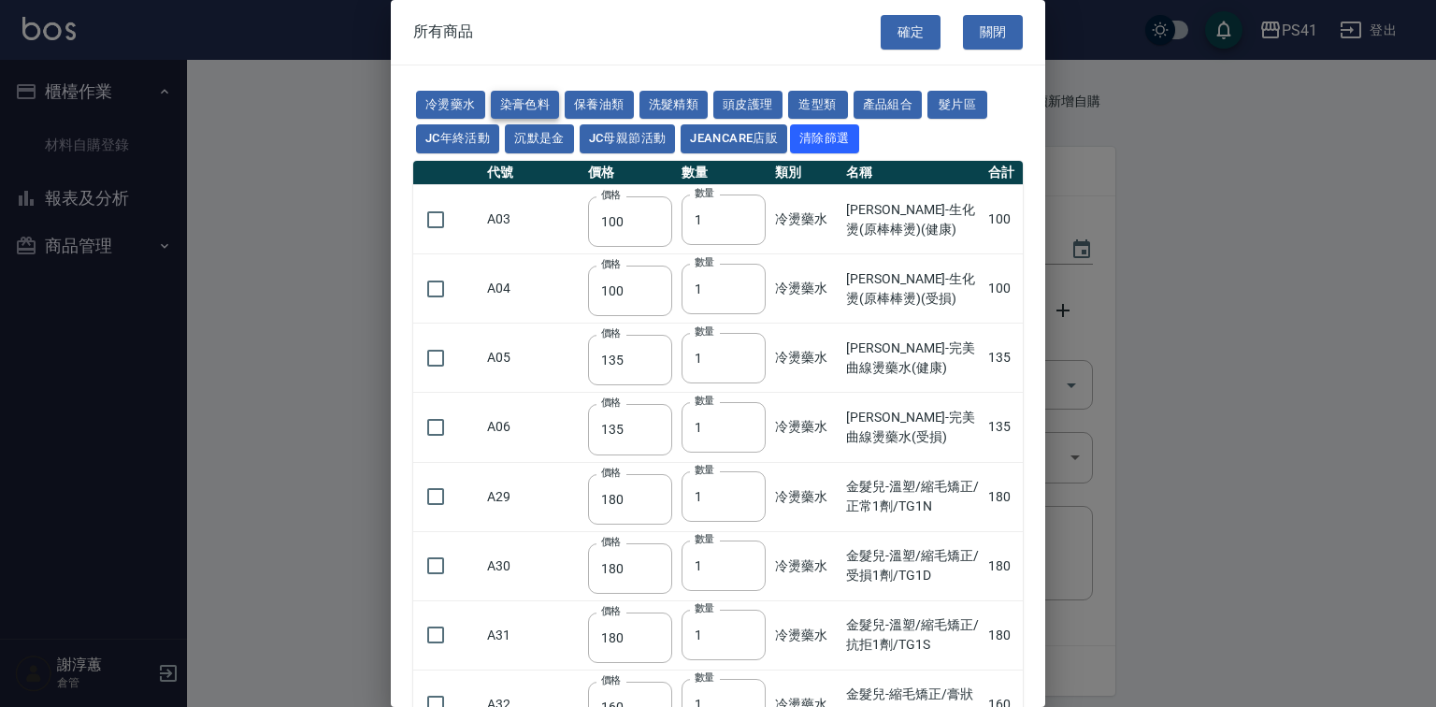
type input "350"
type input "112"
type input "1060"
type input "200"
type input "250"
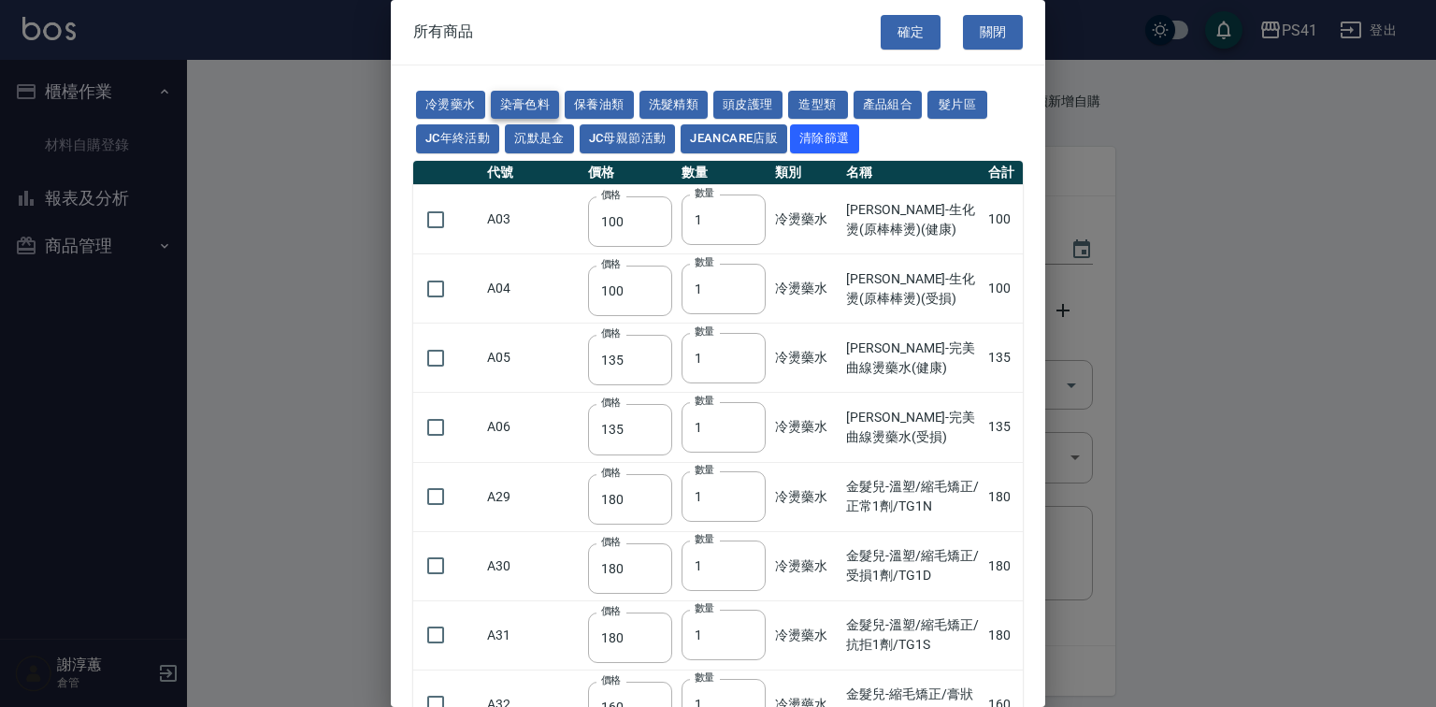
type input "350"
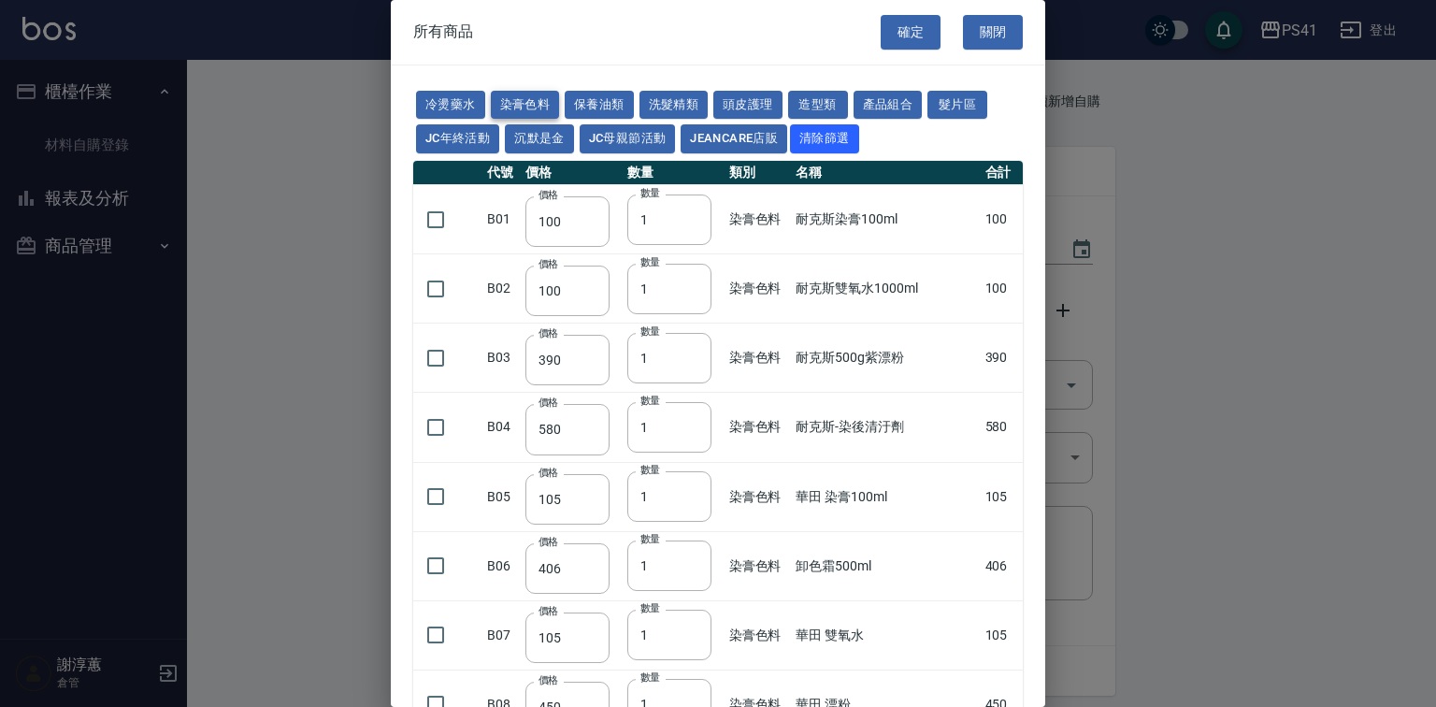
click at [560, 109] on button "染膏色料" at bounding box center [525, 105] width 69 height 29
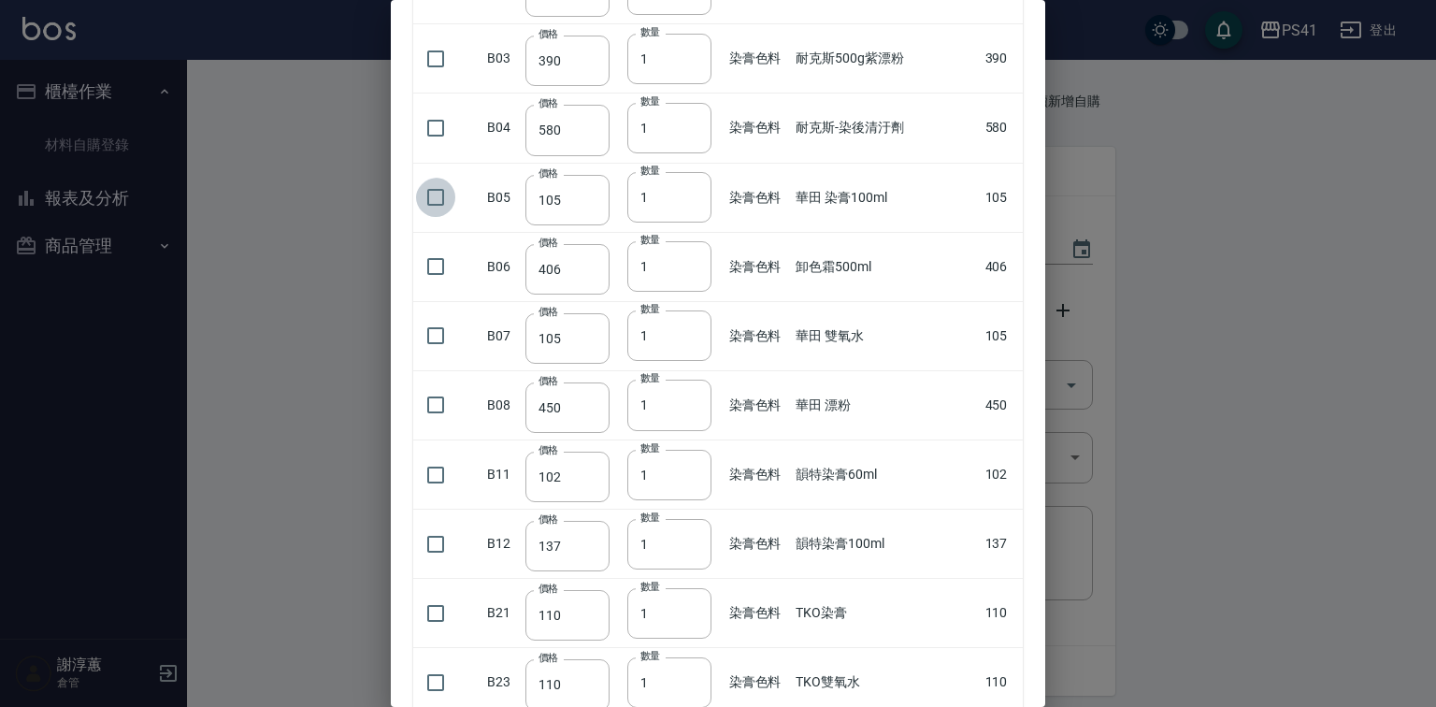
click at [426, 217] on input "checkbox" at bounding box center [435, 197] width 39 height 39
checkbox input "true"
drag, startPoint x: 639, startPoint y: 243, endPoint x: 626, endPoint y: 248, distance: 13.9
click at [627, 223] on input "1" at bounding box center [669, 197] width 84 height 50
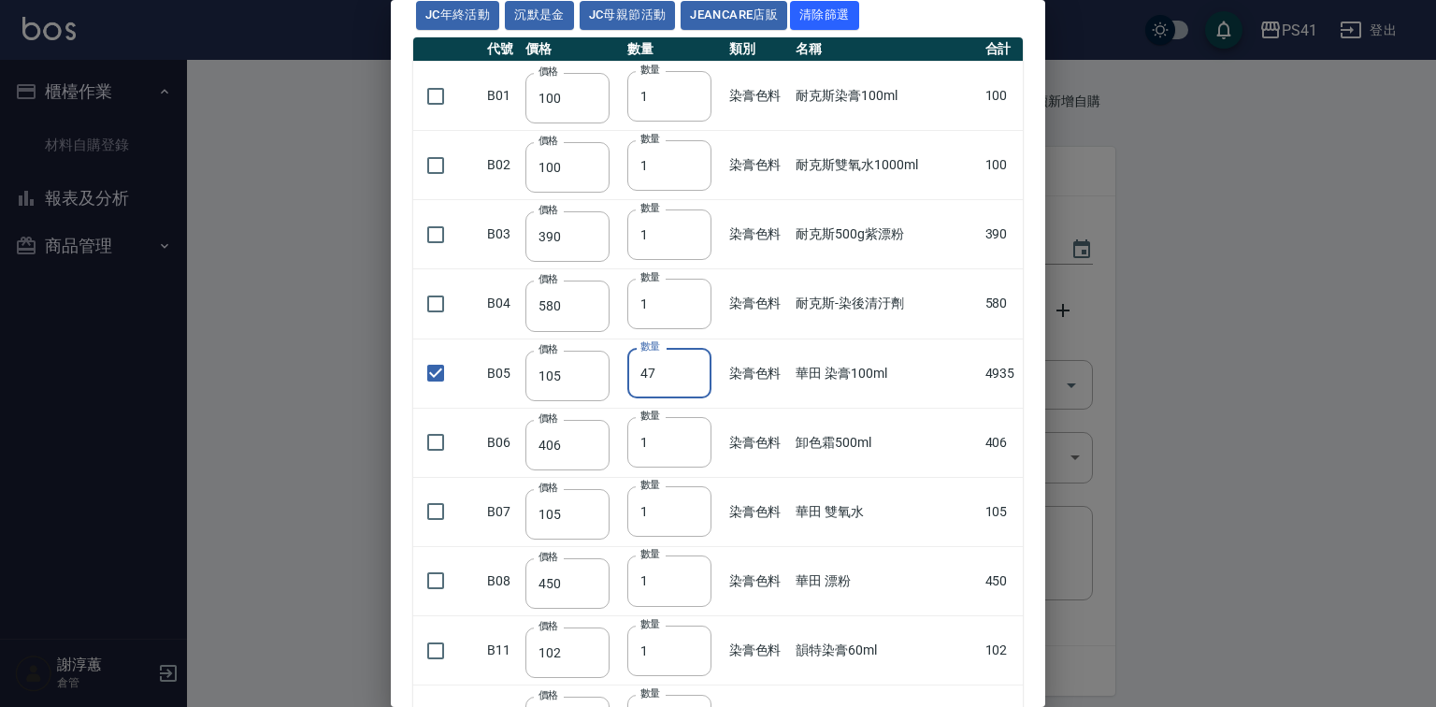
scroll to position [150, 0]
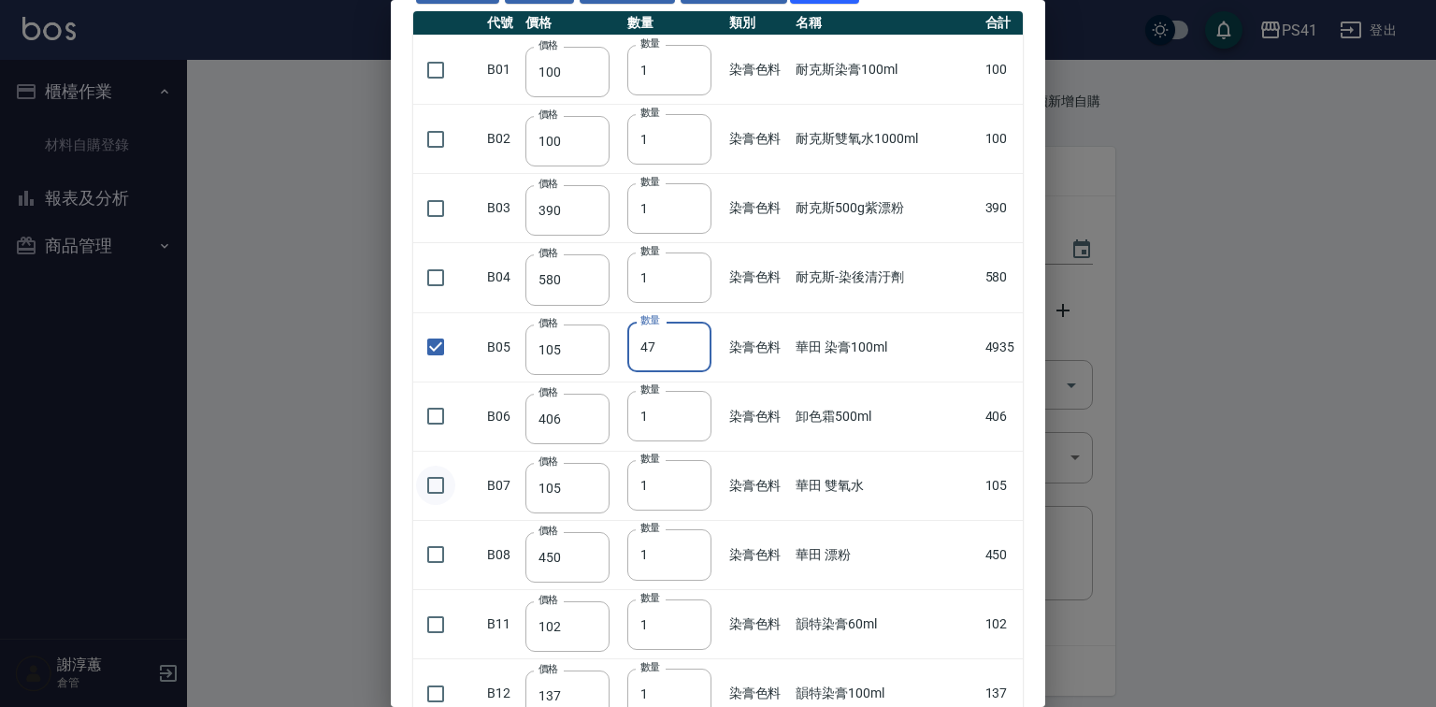
type input "47"
click at [436, 505] on input "checkbox" at bounding box center [435, 485] width 39 height 39
checkbox input "true"
drag, startPoint x: 631, startPoint y: 530, endPoint x: 621, endPoint y: 532, distance: 10.5
click at [621, 520] on tr "B07 價格 105 價格 數量 1 數量 染膏色料 華田 雙氧水 105" at bounding box center [718, 485] width 610 height 69
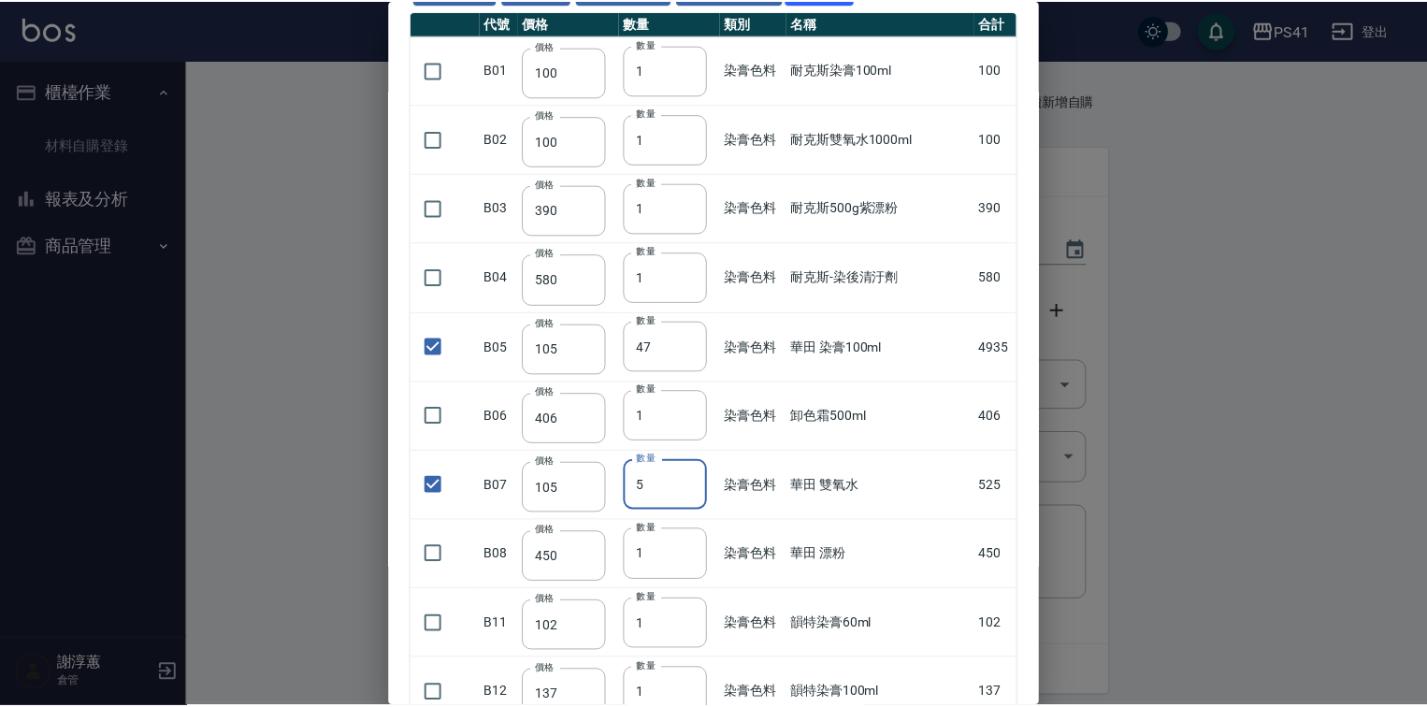
scroll to position [0, 0]
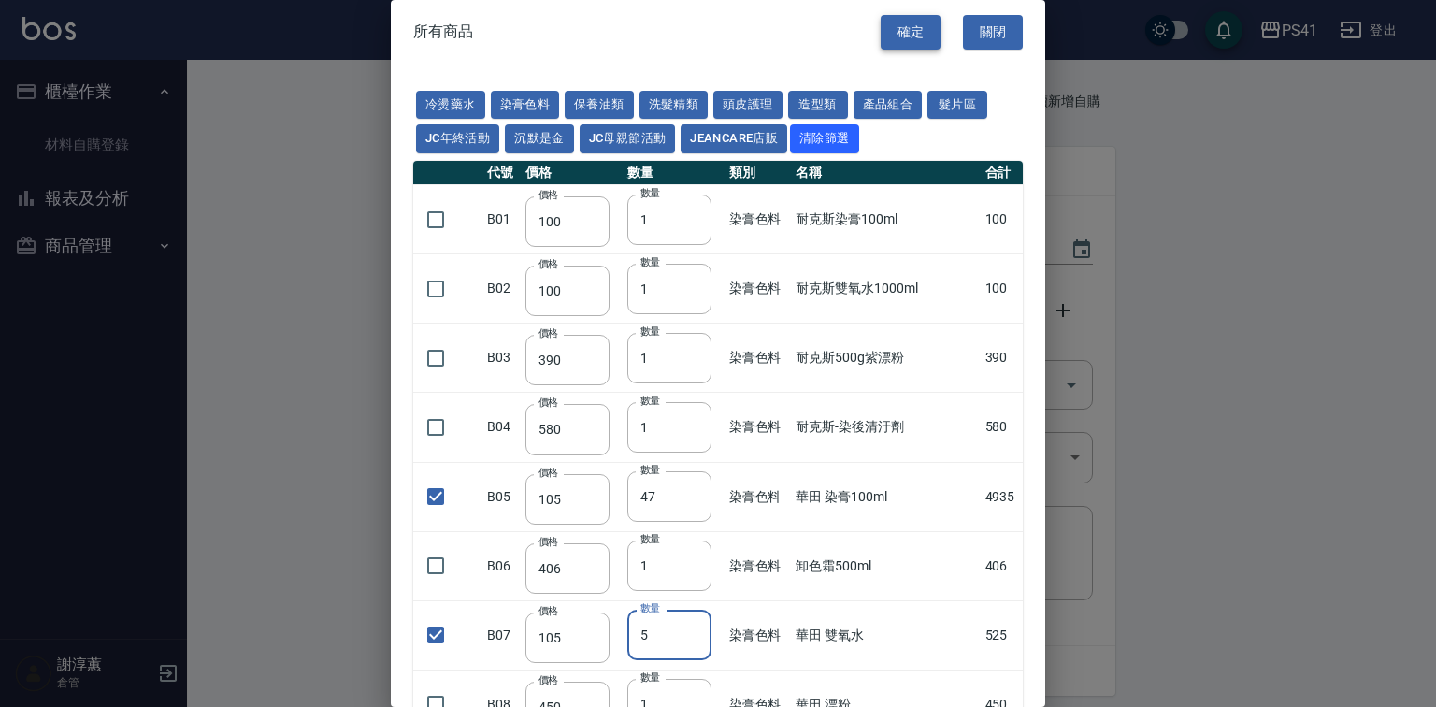
type input "5"
click at [912, 40] on button "確定" at bounding box center [911, 32] width 60 height 35
type input "華田 染膏100ml"
type input "105"
type input "47"
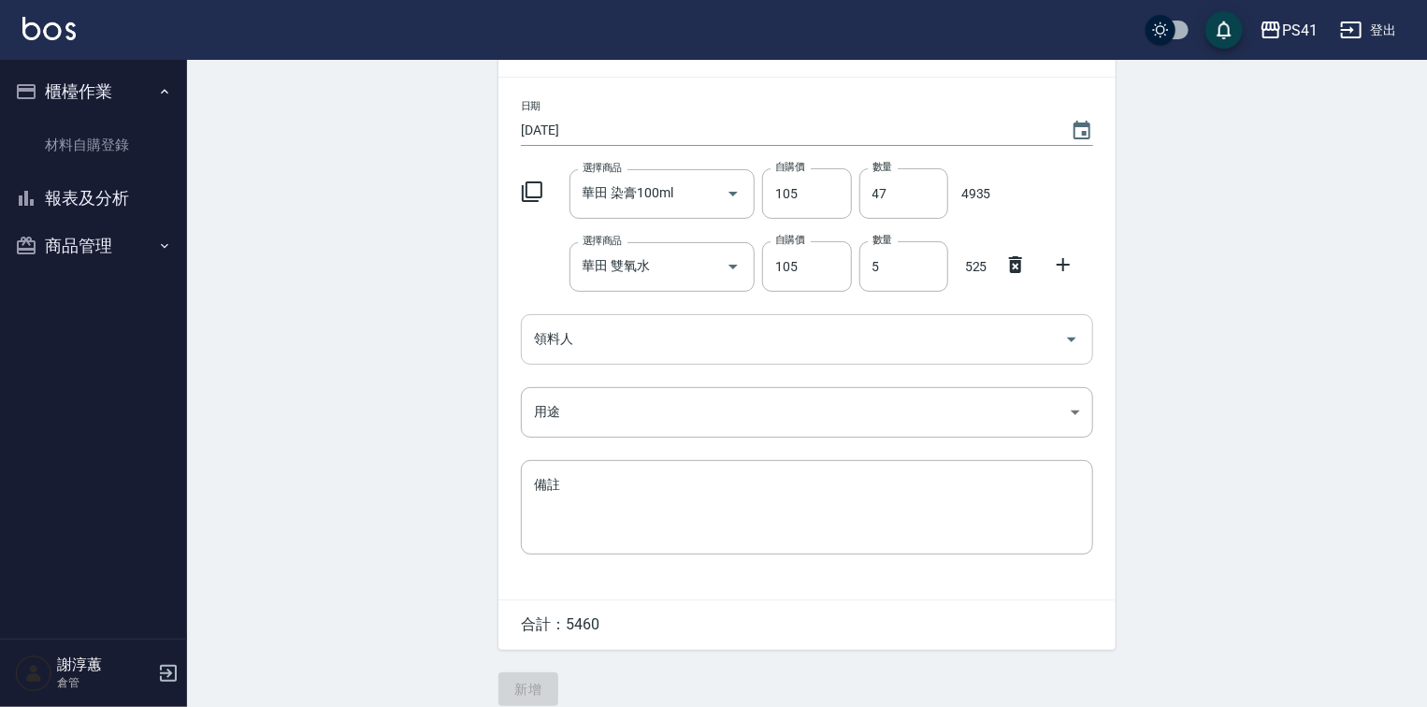
scroll to position [143, 0]
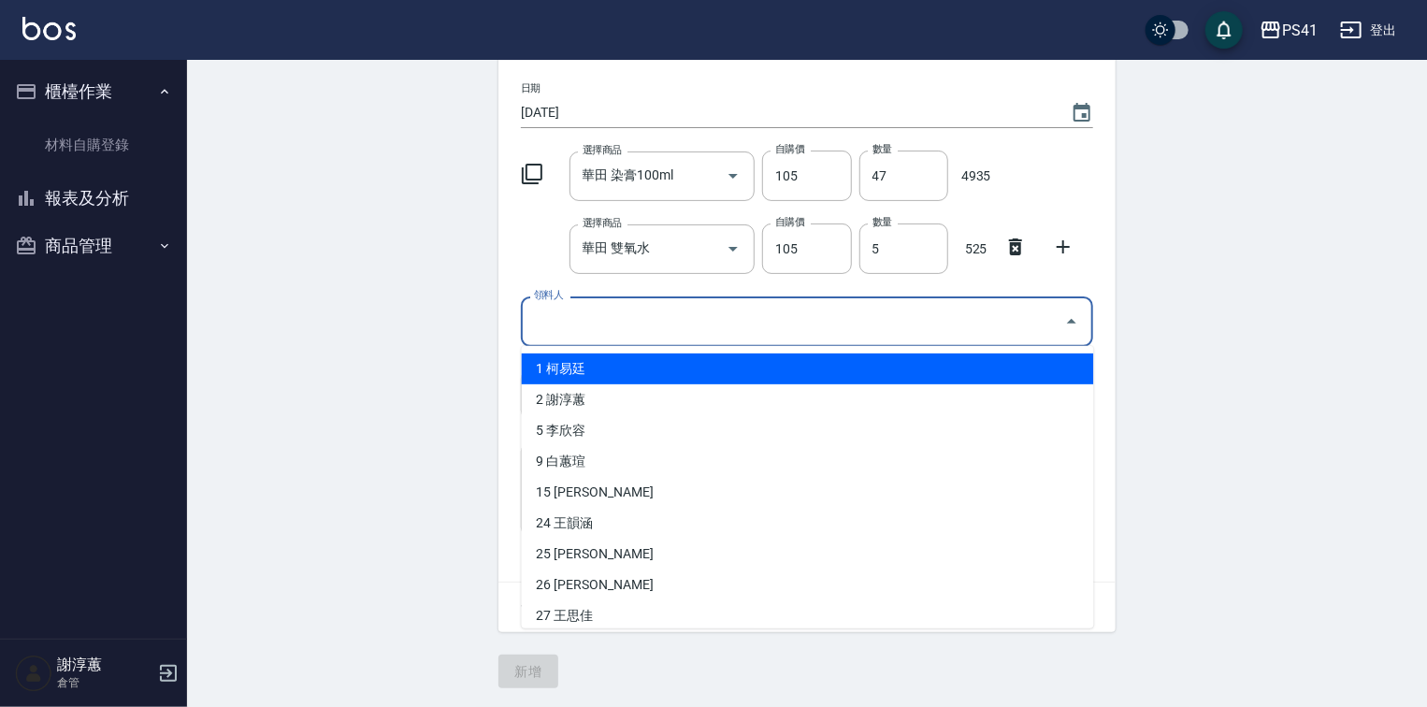
click at [646, 315] on input "領料人" at bounding box center [792, 321] width 527 height 33
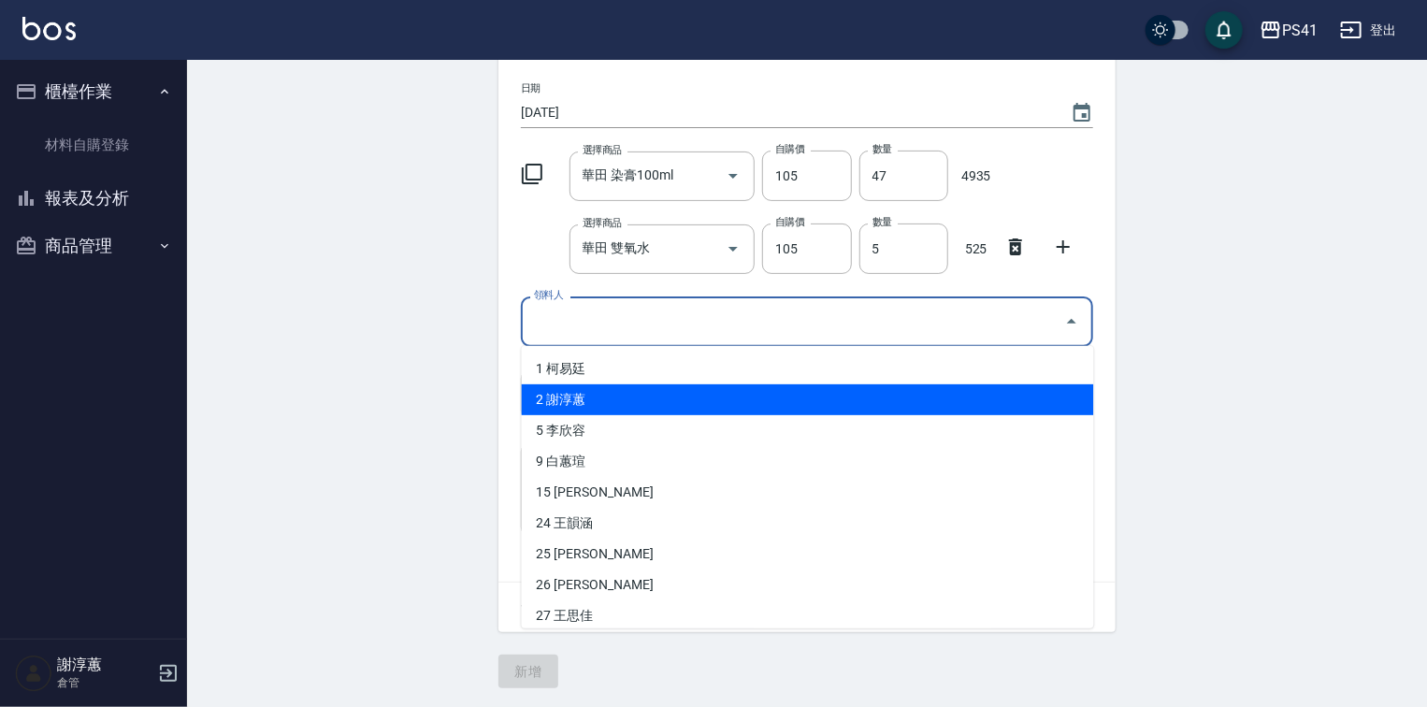
click at [613, 386] on li "2 謝淳蕙" at bounding box center [808, 399] width 572 height 31
type input "謝淳蕙"
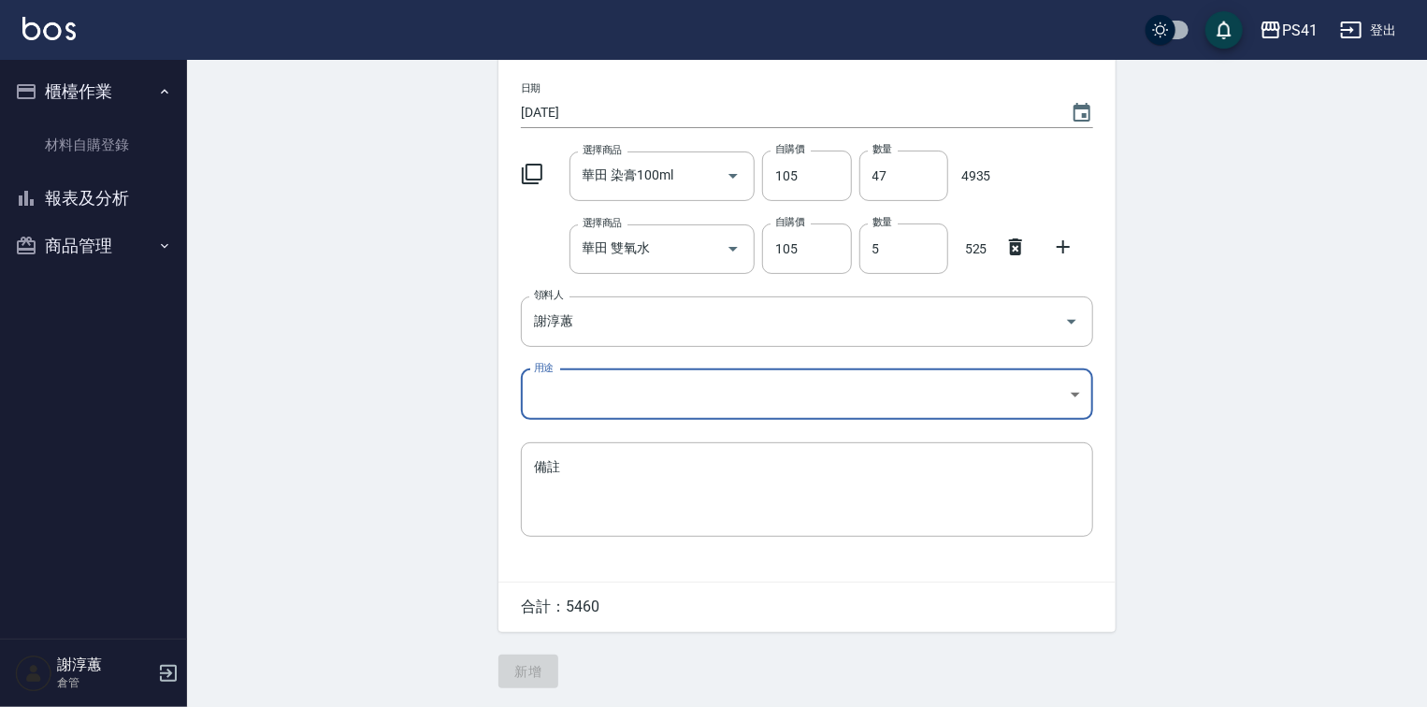
click at [613, 386] on body "PS41 登出 櫃檯作業 材料自購登錄 報表及分析 報表目錄 商品銷售排行榜 商品消耗明細 商品進銷貨報表 商品庫存表 商品管理 商品分類設定 商品列表 商品…" at bounding box center [713, 285] width 1427 height 843
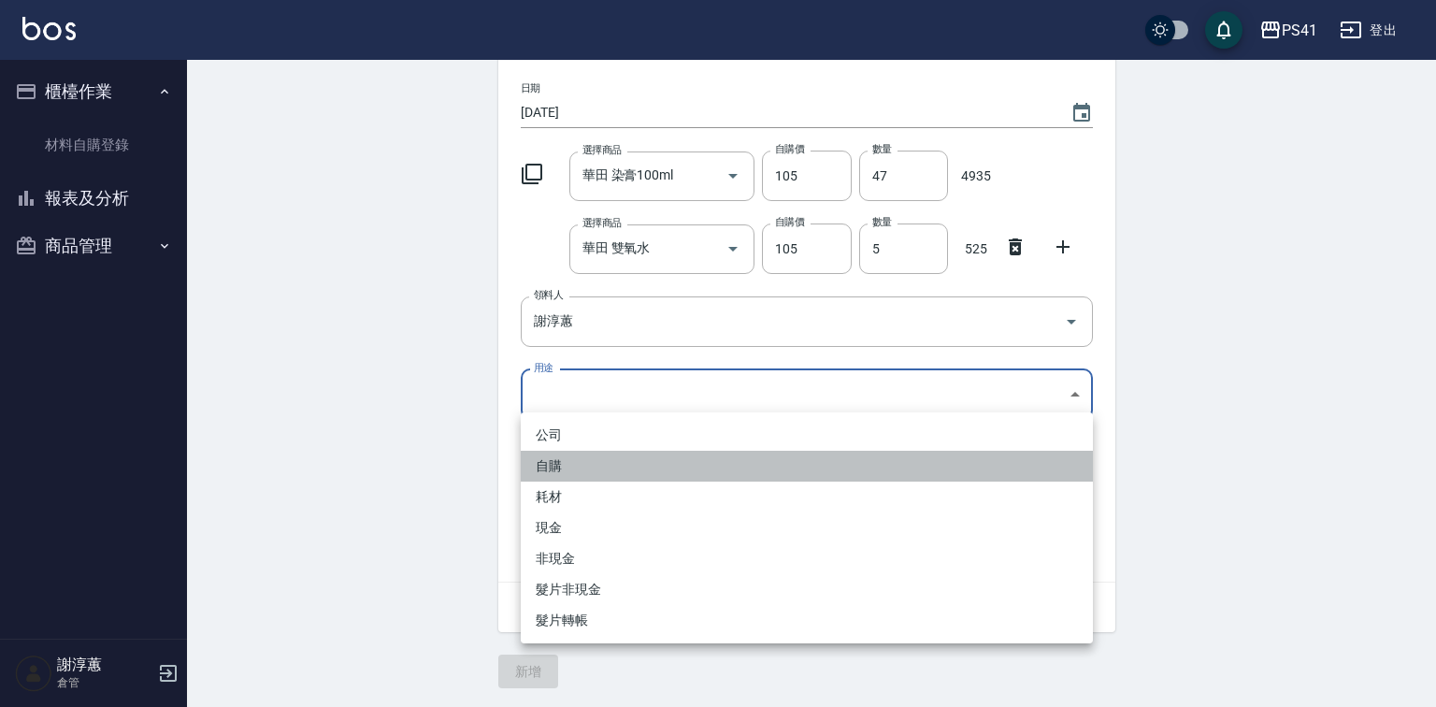
click at [583, 456] on li "自購" at bounding box center [807, 466] width 572 height 31
type input "自購"
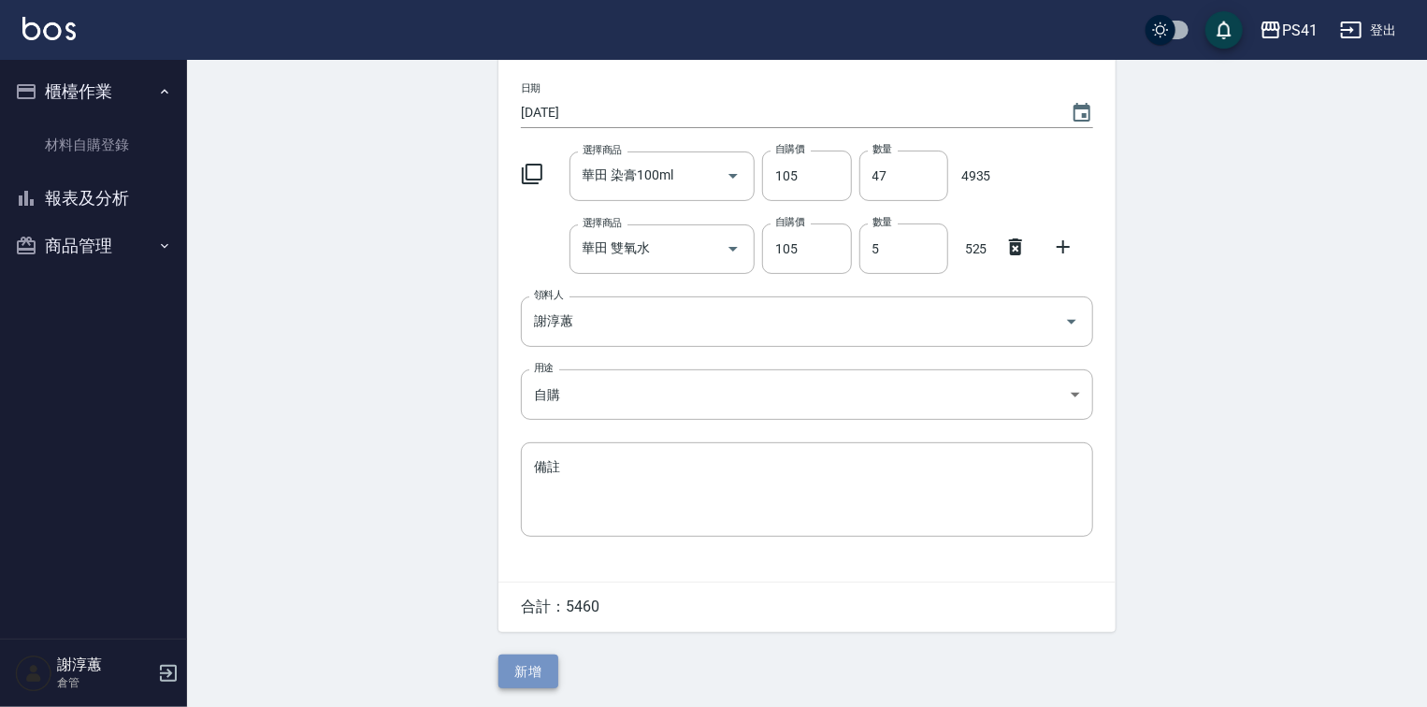
click at [530, 684] on button "新增" at bounding box center [528, 671] width 60 height 35
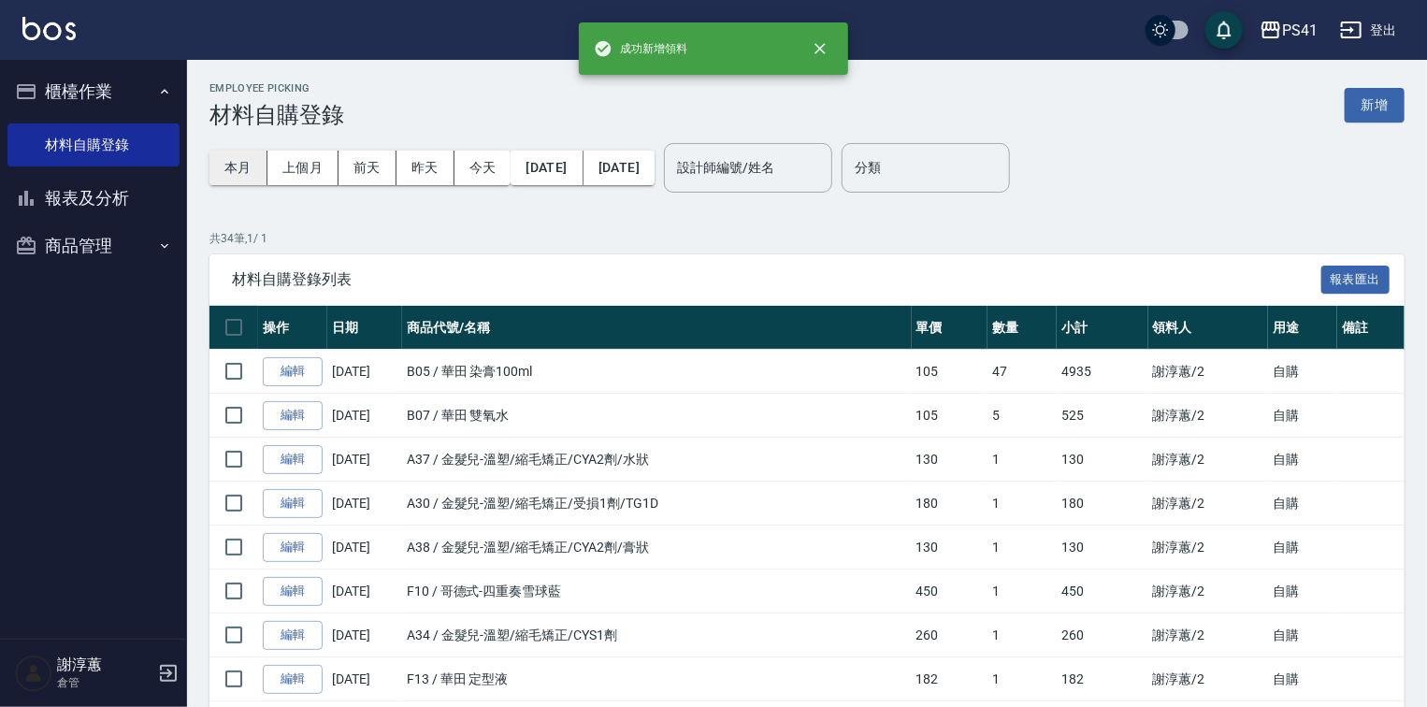
click at [239, 159] on button "本月" at bounding box center [238, 168] width 58 height 35
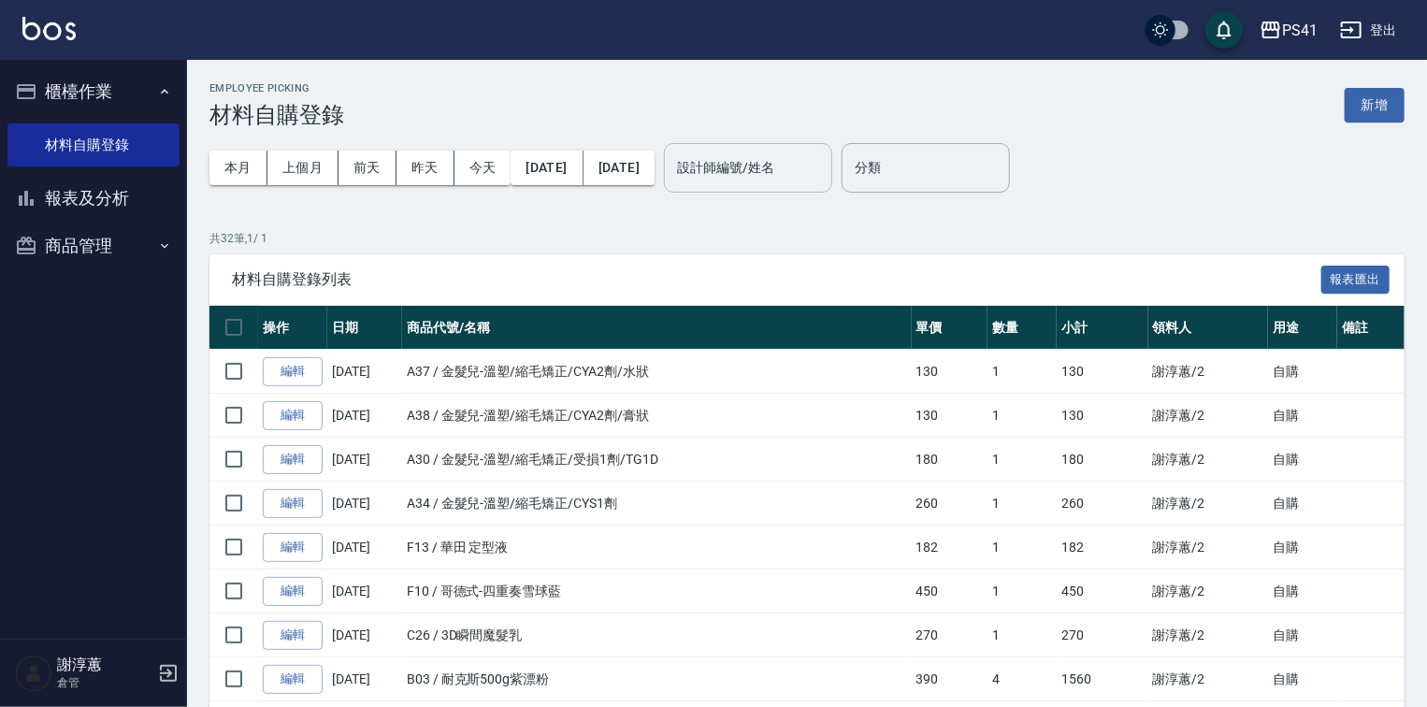
click at [765, 162] on input "設計師編號/姓名" at bounding box center [747, 167] width 151 height 33
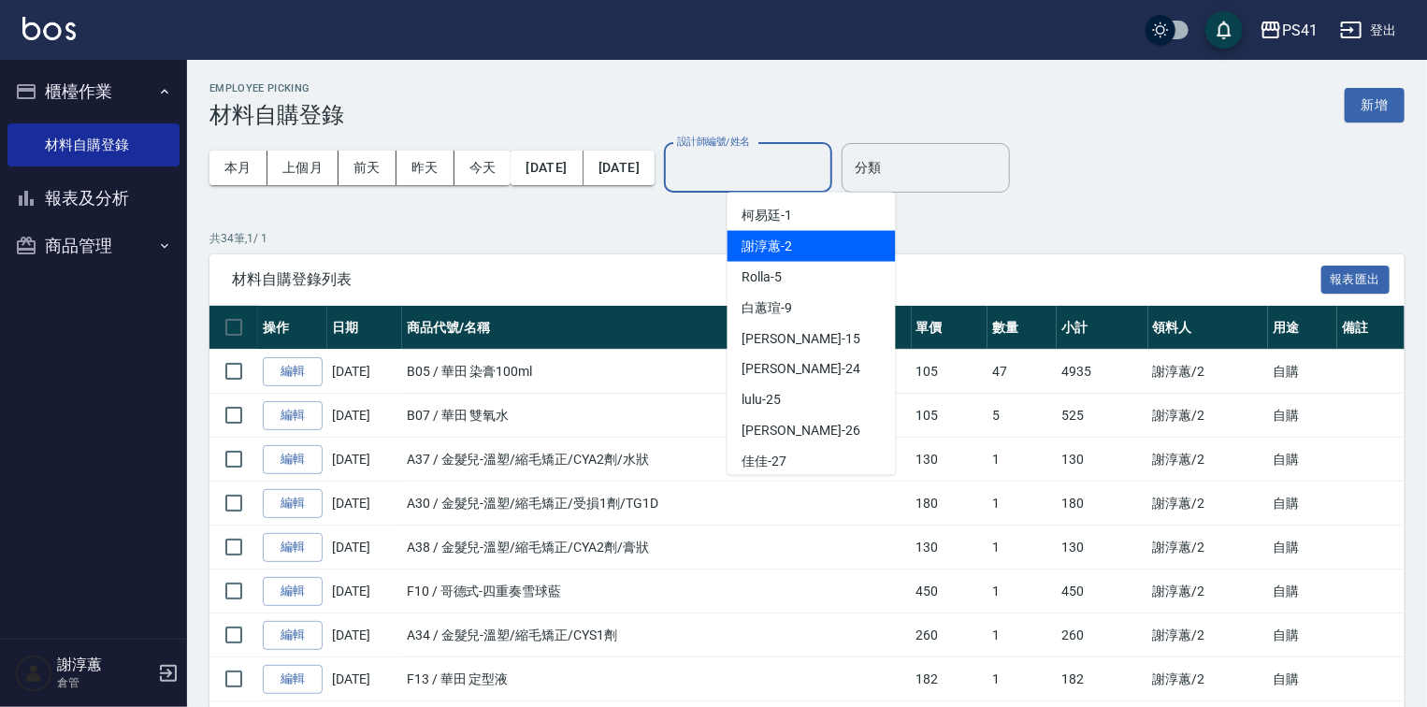
click at [740, 250] on div "謝淳蕙 -2" at bounding box center [811, 246] width 168 height 31
type input "謝淳蕙-2"
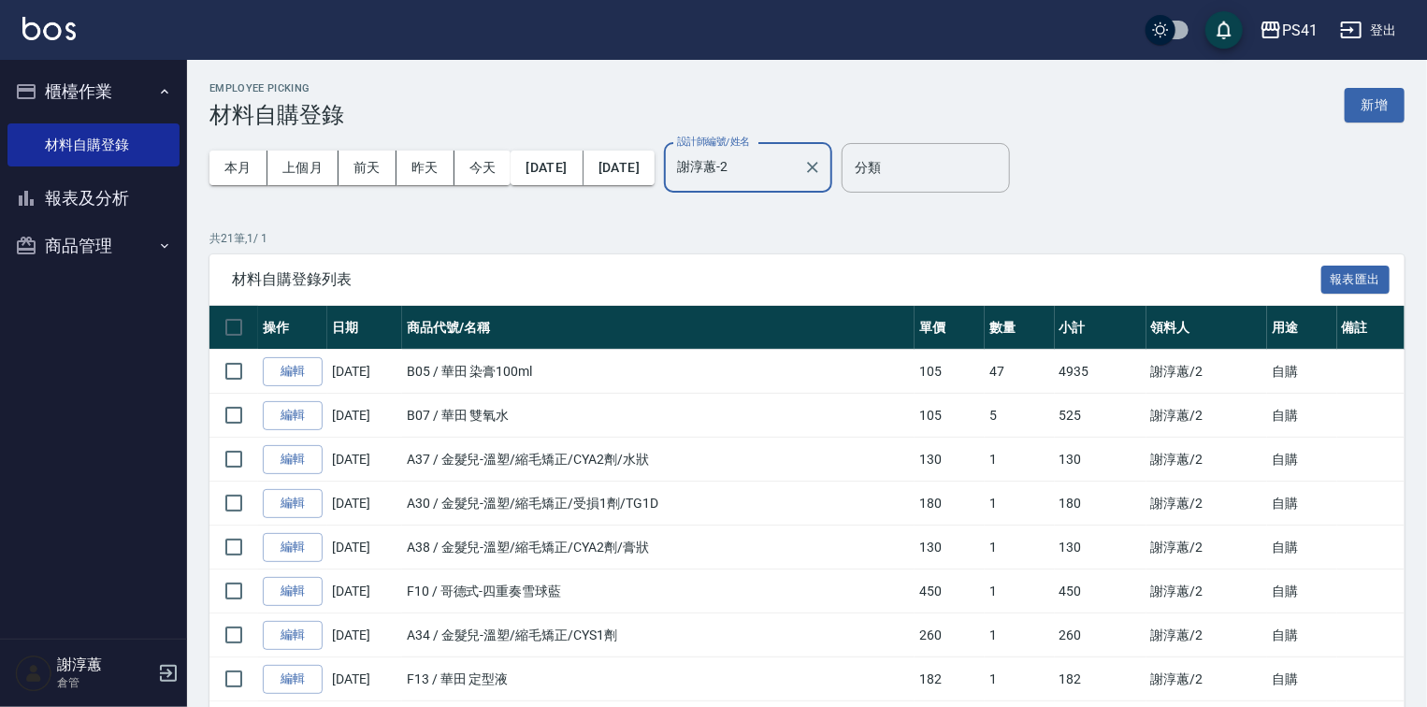
click at [107, 193] on button "報表及分析" at bounding box center [93, 198] width 172 height 49
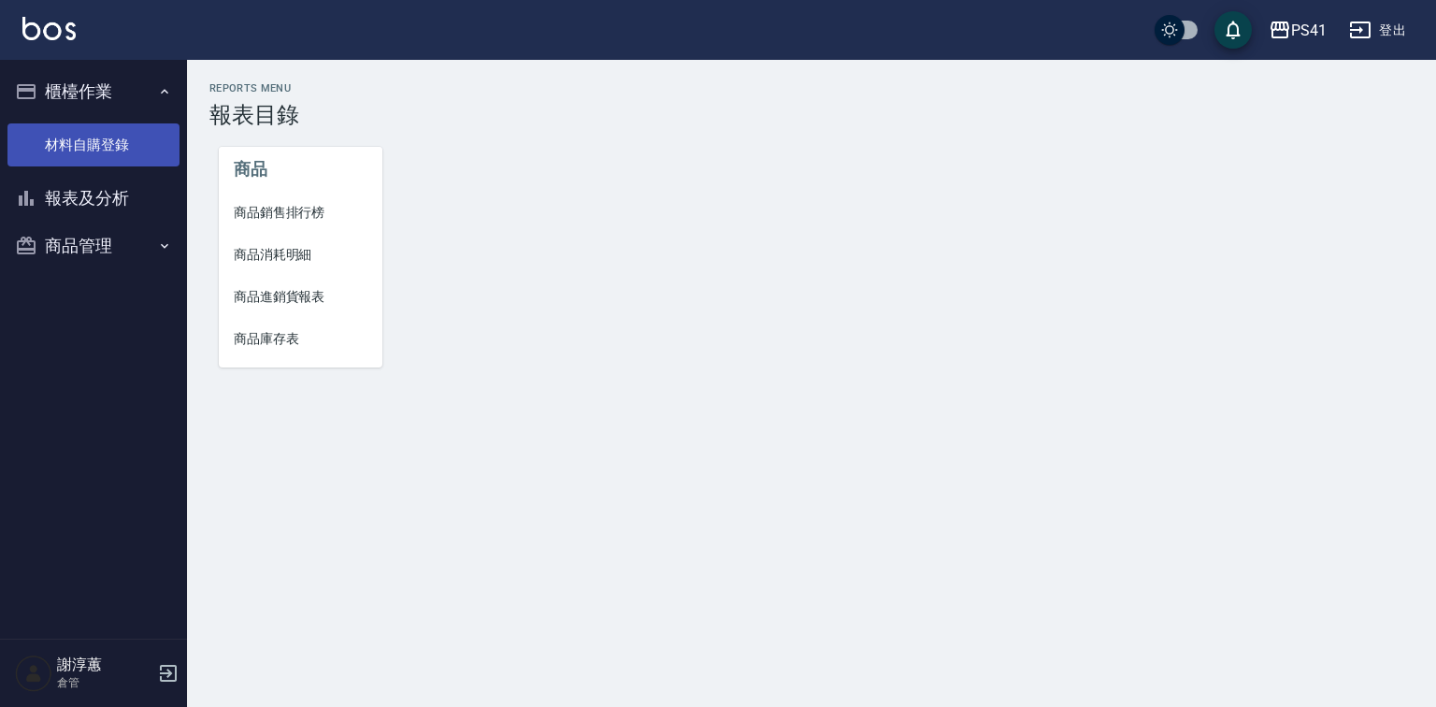
click at [136, 152] on link "材料自購登錄" at bounding box center [93, 144] width 172 height 43
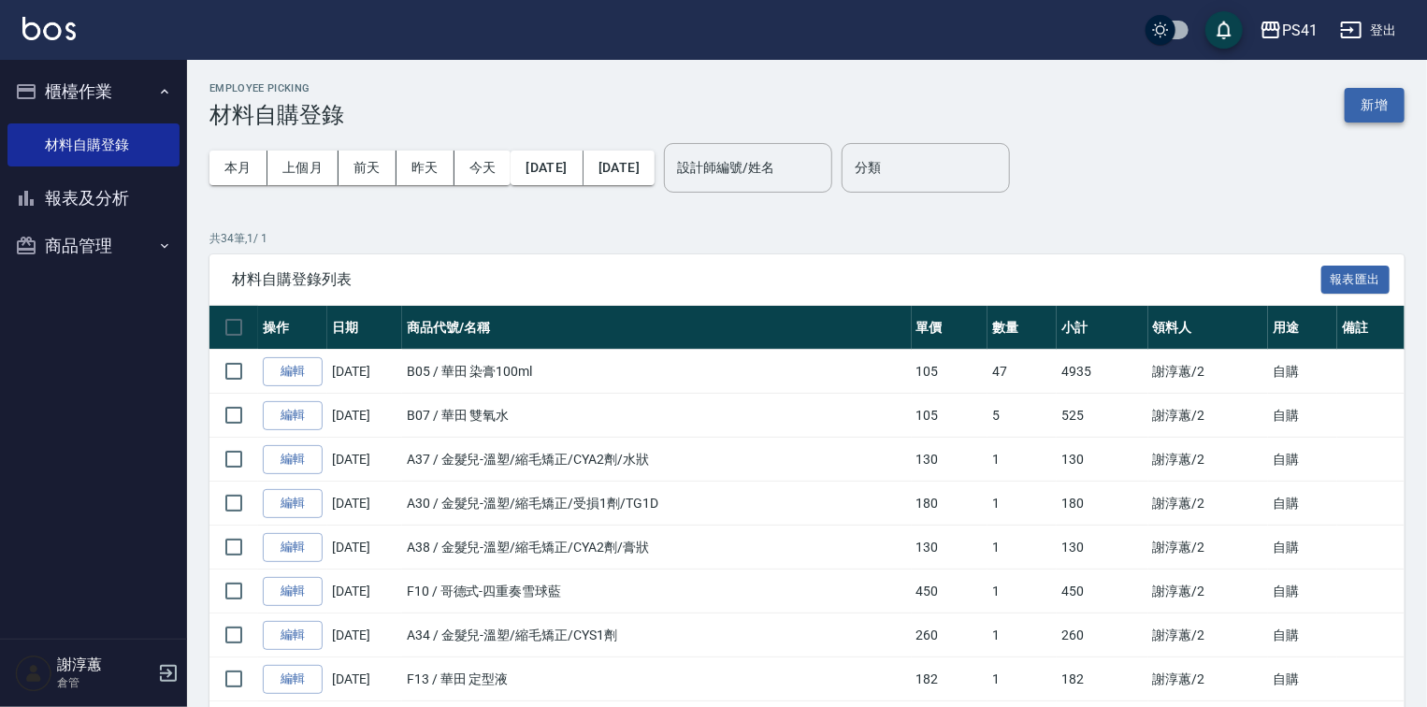
click at [1365, 106] on button "新增" at bounding box center [1374, 105] width 60 height 35
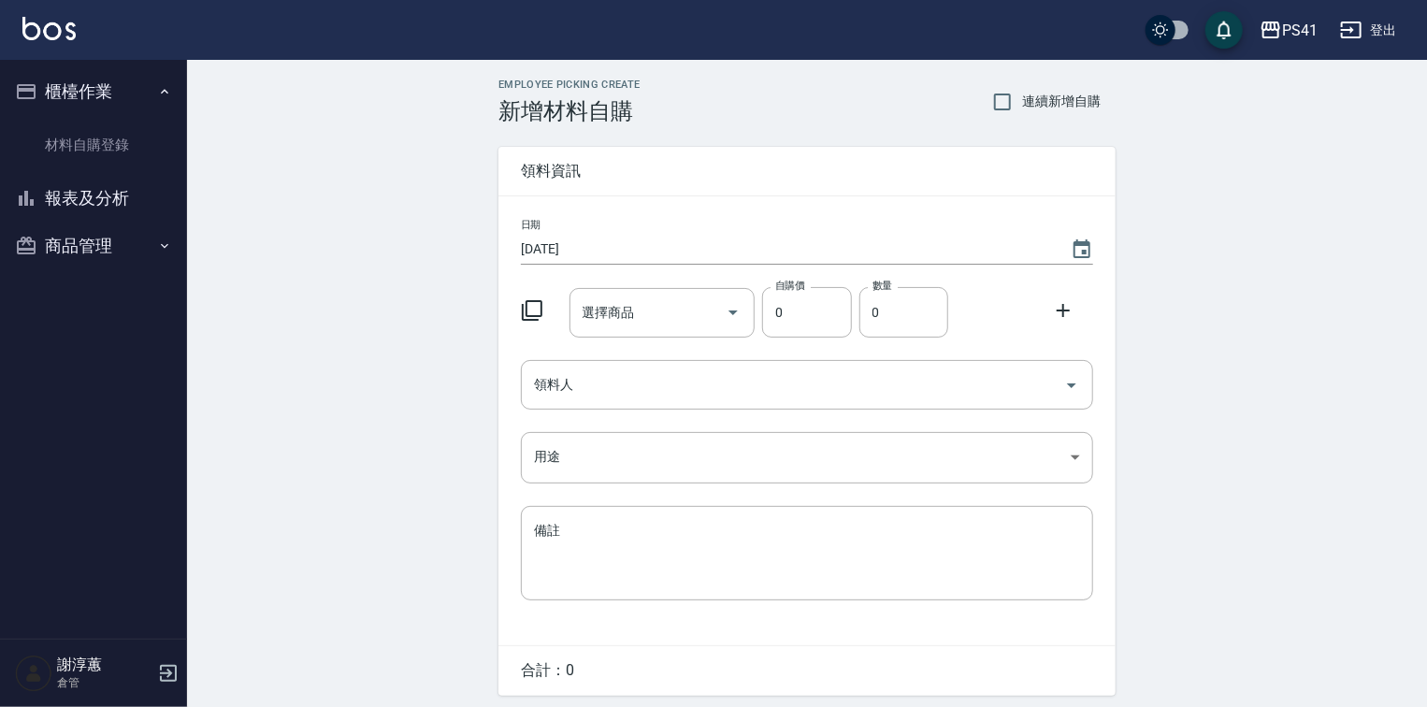
click at [542, 300] on icon at bounding box center [532, 310] width 21 height 21
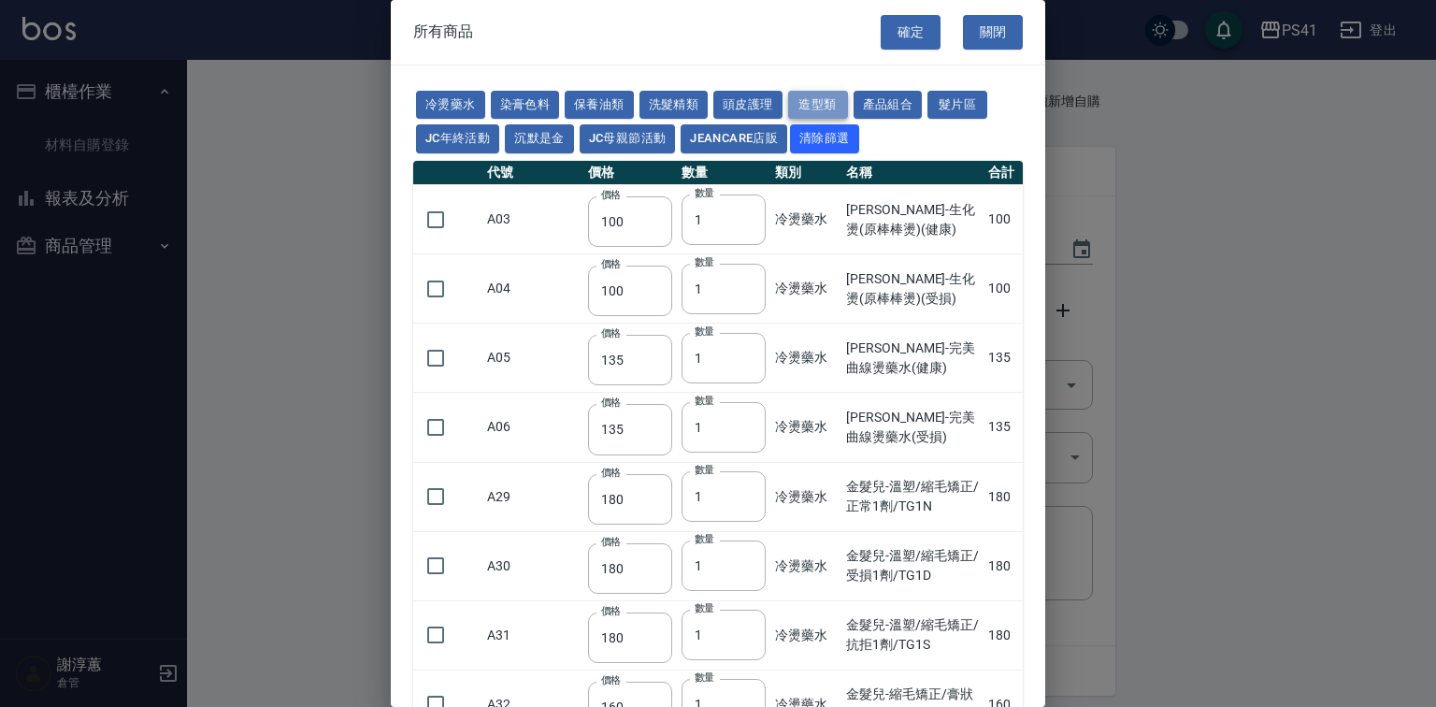
click at [848, 101] on button "造型類" at bounding box center [818, 105] width 60 height 29
type input "110"
type input "200"
type input "60"
type input "300"
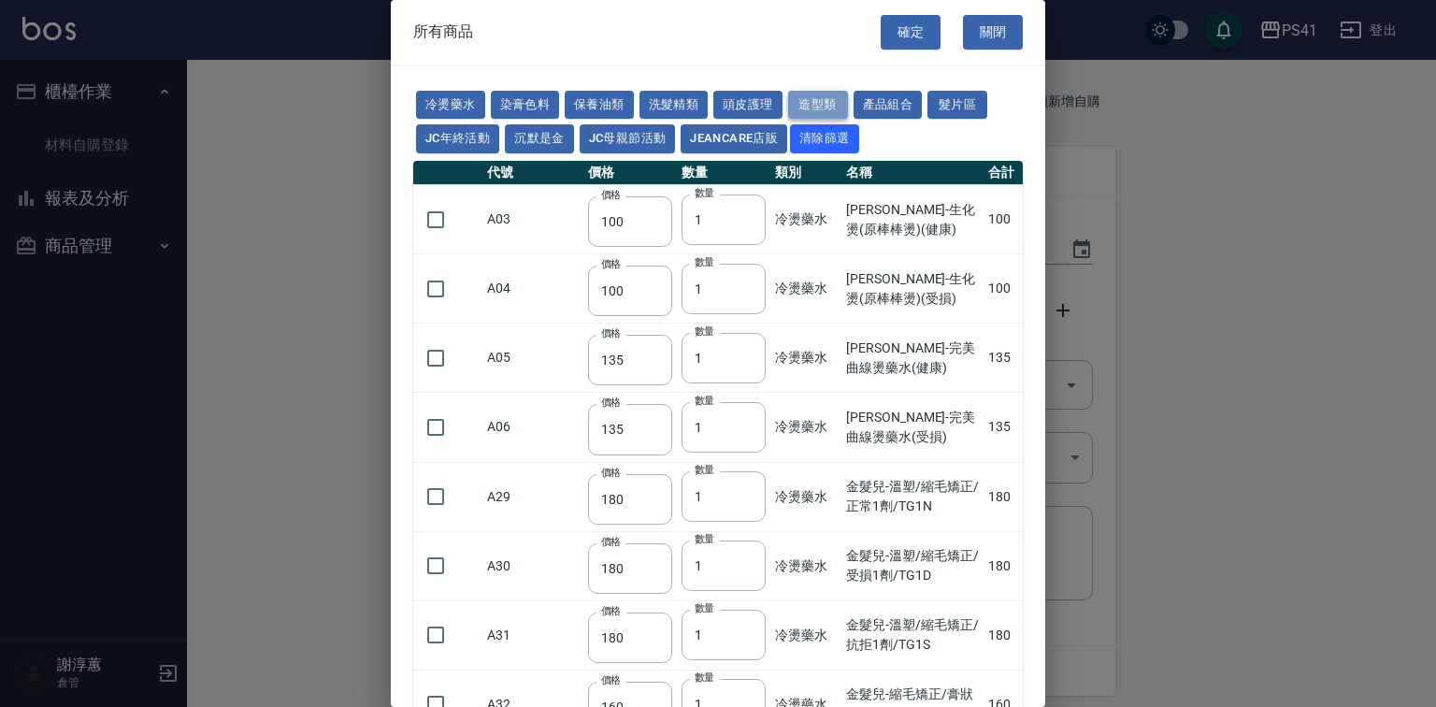
type input "80"
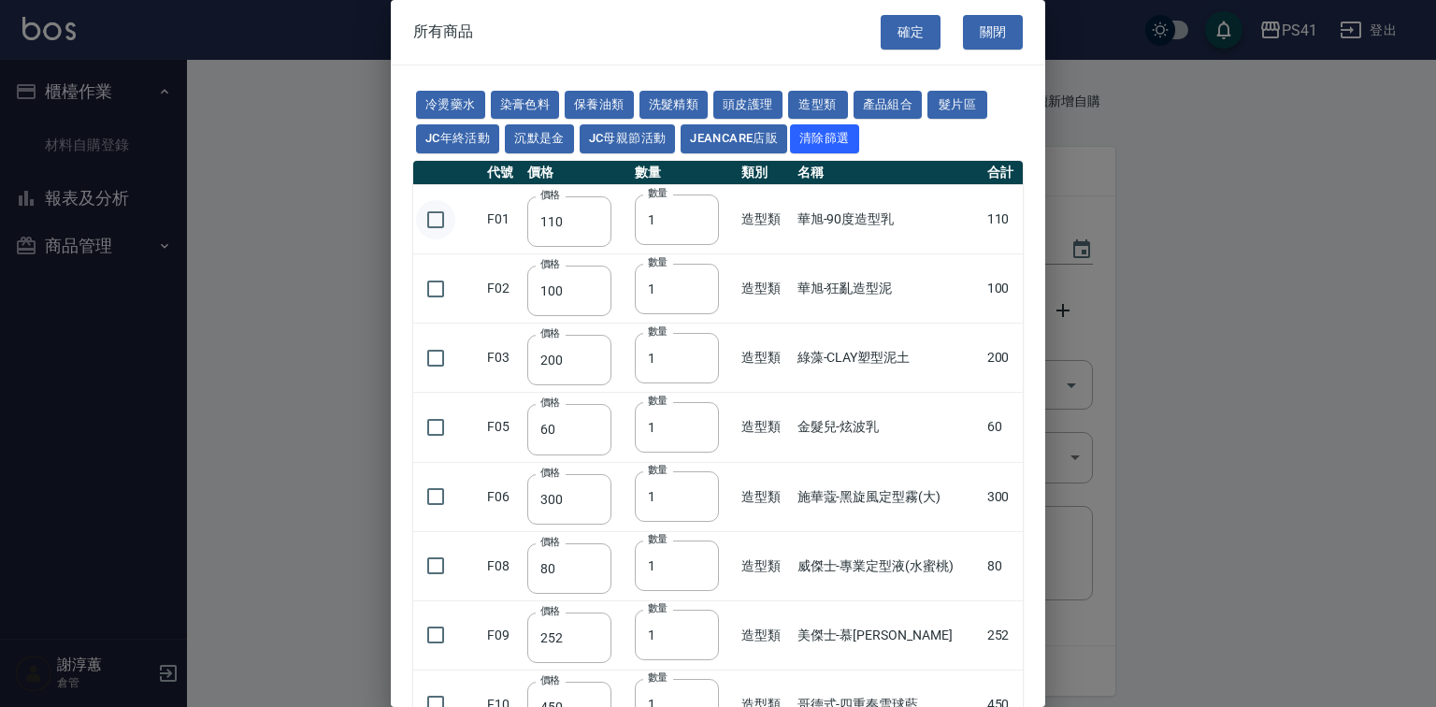
click at [434, 239] on input "checkbox" at bounding box center [435, 219] width 39 height 39
click at [468, 104] on button "冷燙藥水" at bounding box center [450, 105] width 69 height 29
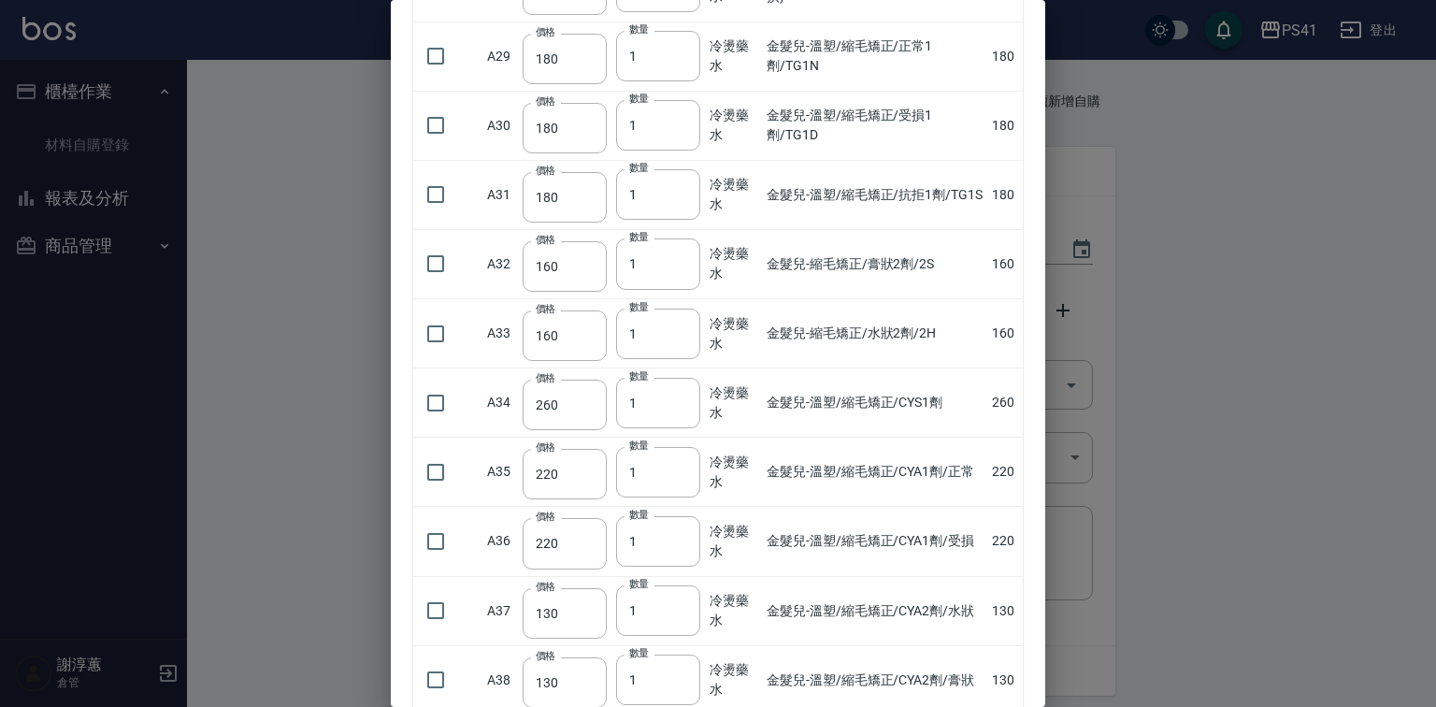
scroll to position [449, 0]
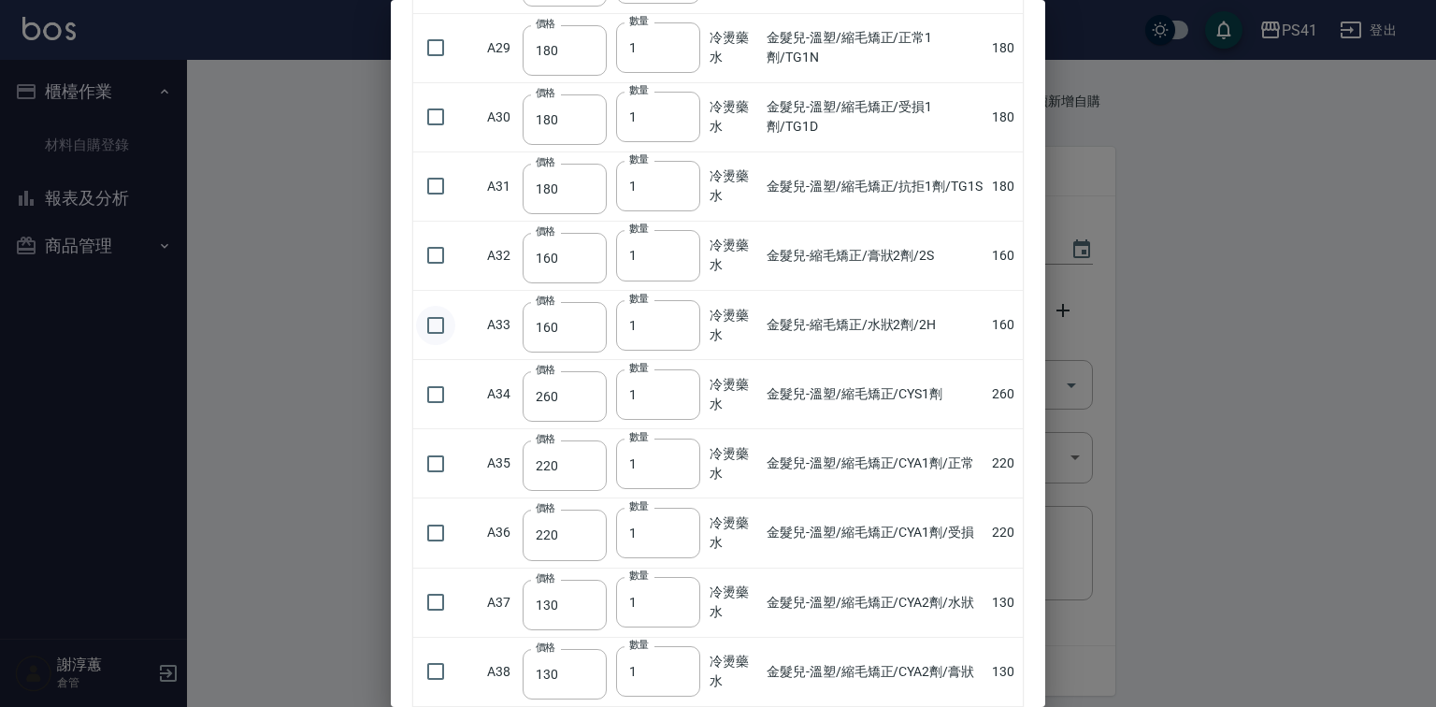
click at [436, 345] on input "checkbox" at bounding box center [435, 325] width 39 height 39
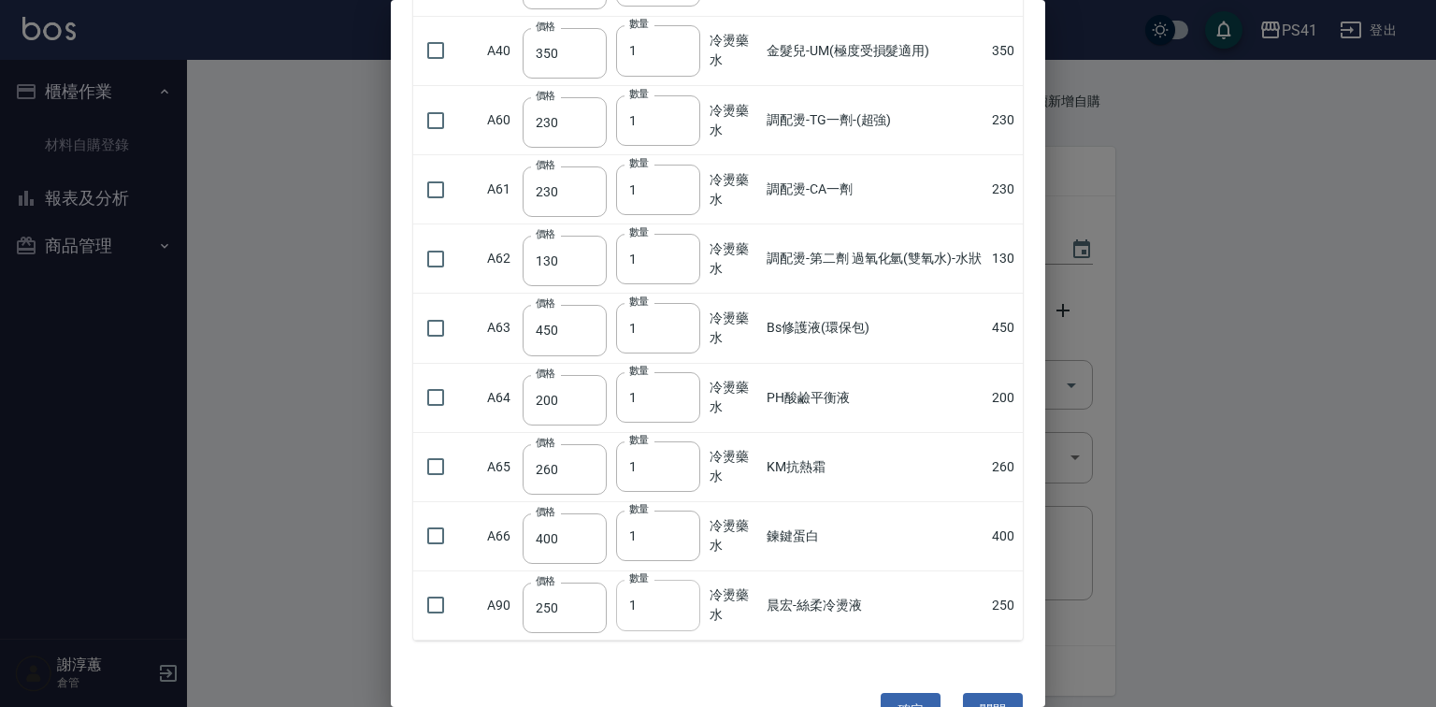
scroll to position [1298, 0]
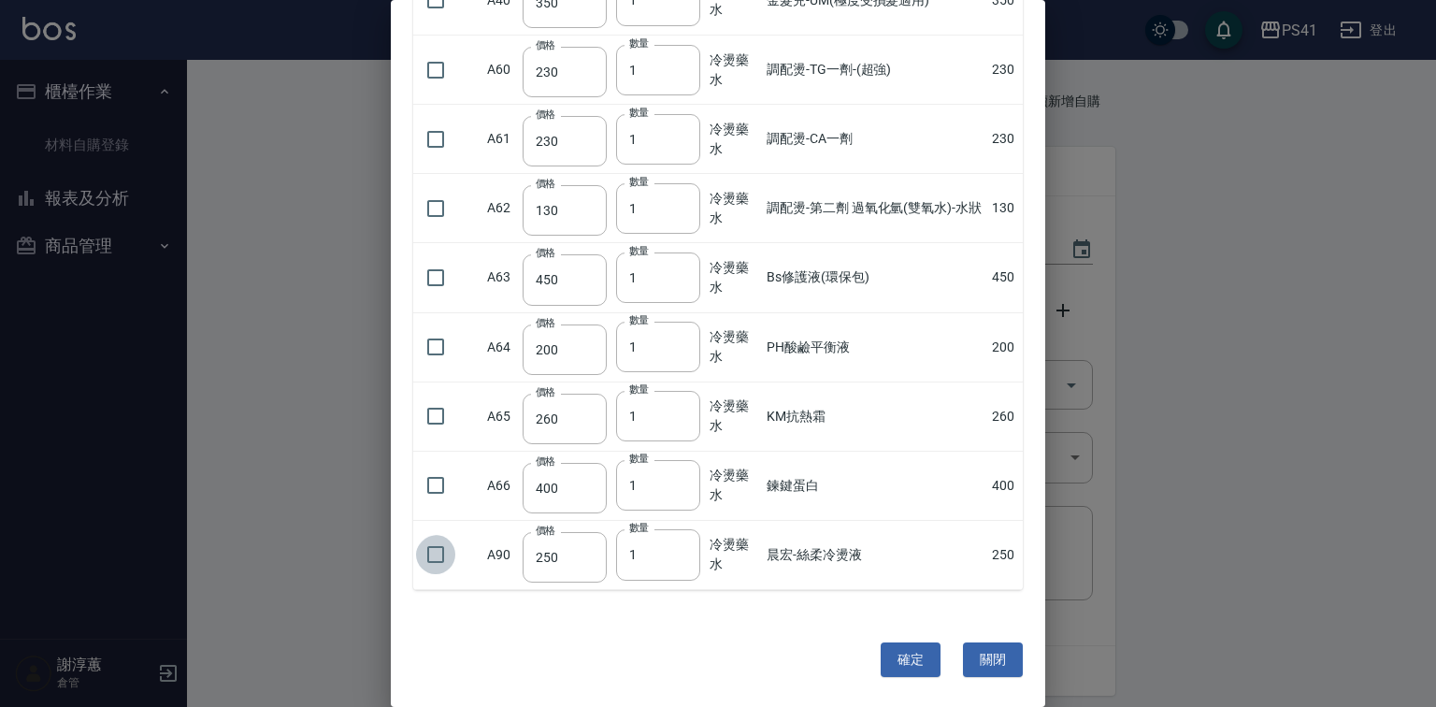
click at [453, 559] on input "checkbox" at bounding box center [435, 554] width 39 height 39
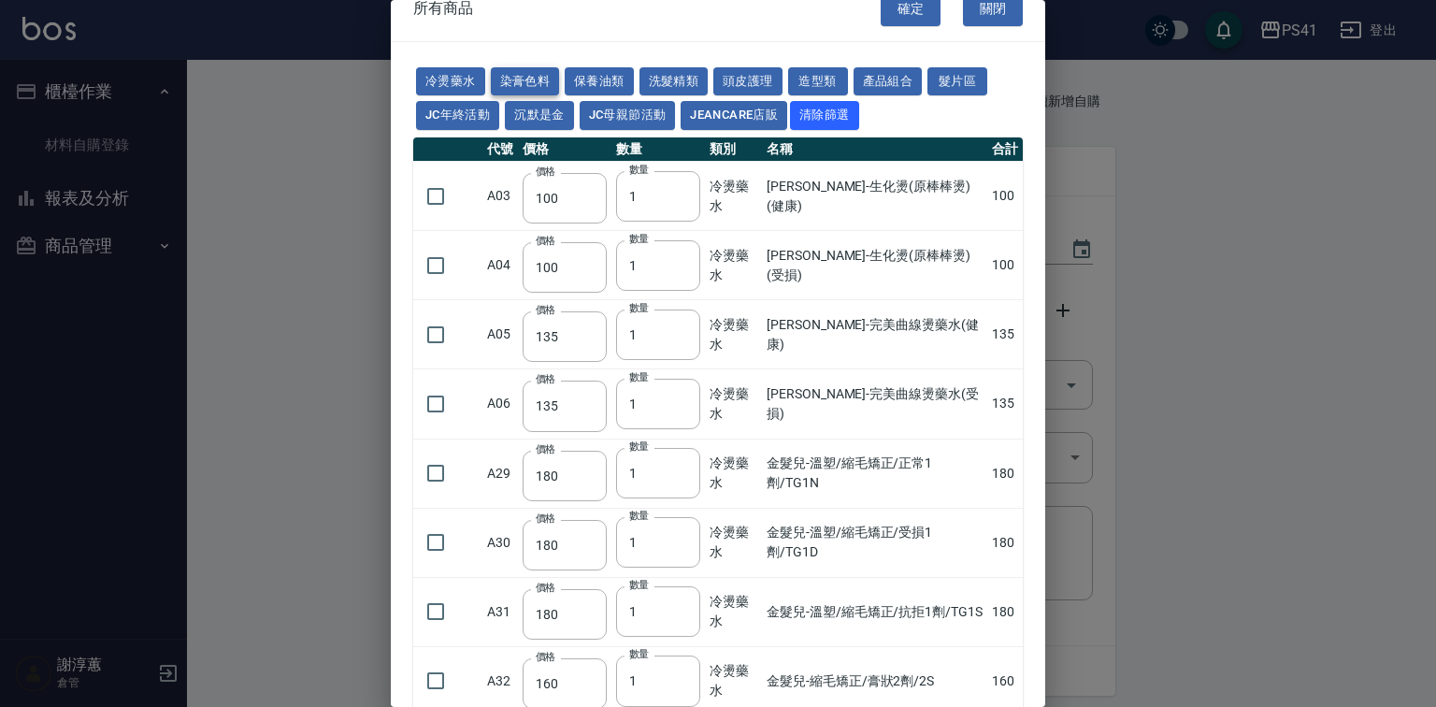
scroll to position [0, 0]
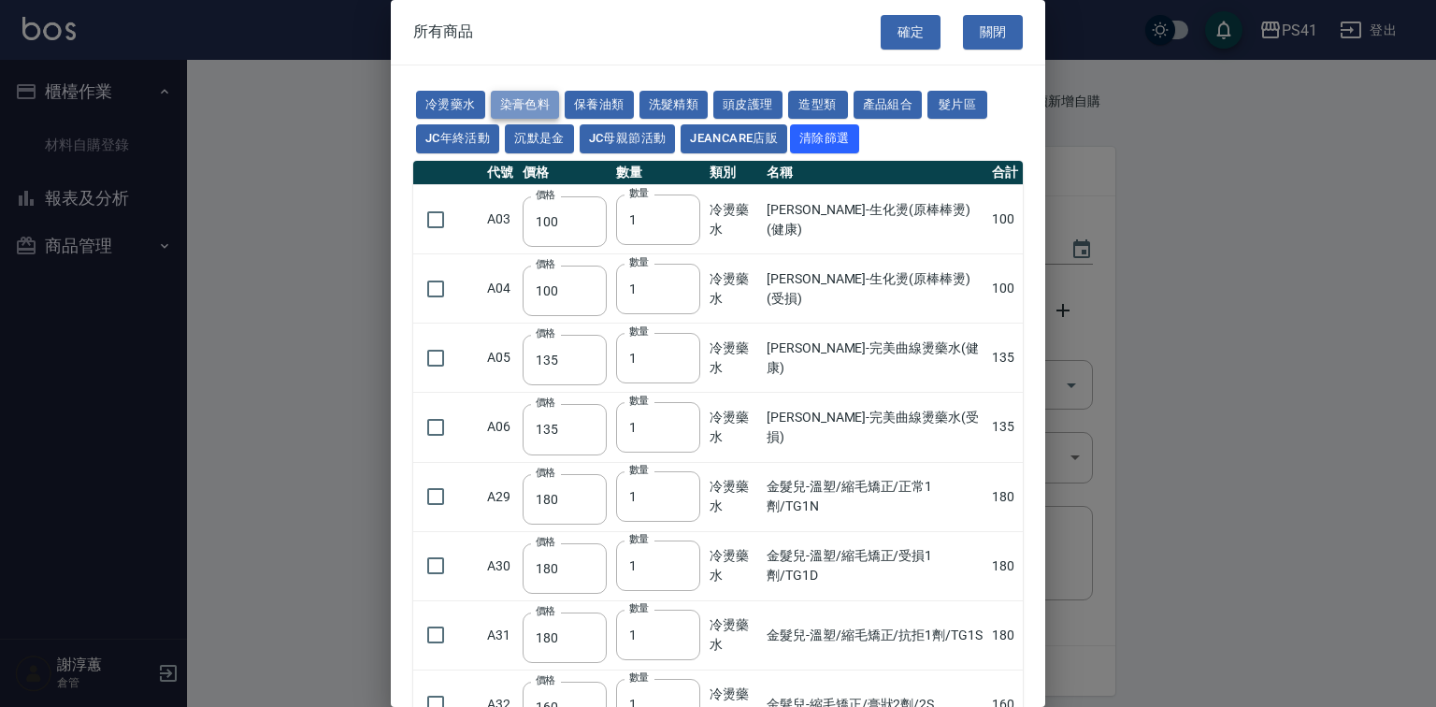
click at [524, 102] on button "染膏色料" at bounding box center [525, 105] width 69 height 29
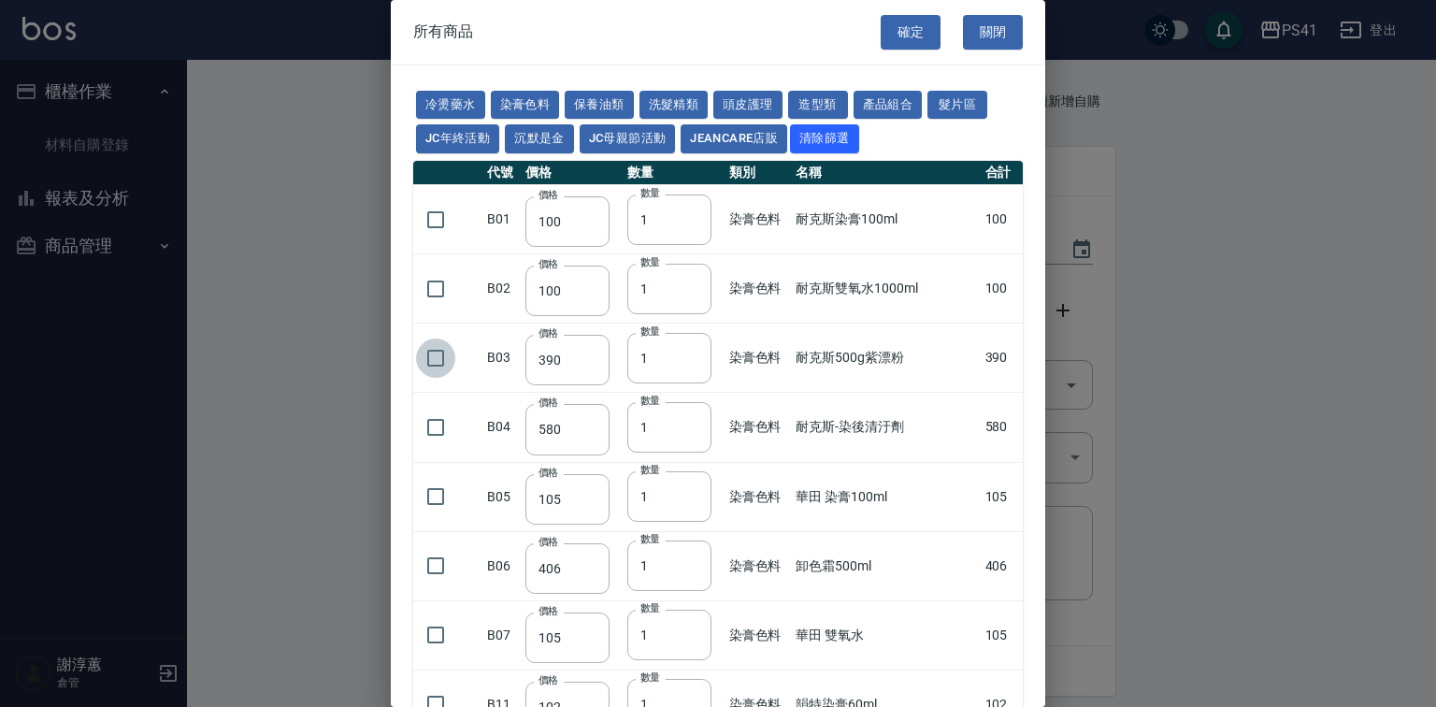
click at [434, 378] on input "checkbox" at bounding box center [435, 357] width 39 height 39
click at [434, 239] on input "checkbox" at bounding box center [435, 219] width 39 height 39
drag, startPoint x: 658, startPoint y: 268, endPoint x: 615, endPoint y: 286, distance: 46.5
click at [615, 254] on tr "B01 價格 100 價格 數量 1 數量 染膏色料 耐克斯染膏100ml 100" at bounding box center [718, 219] width 610 height 69
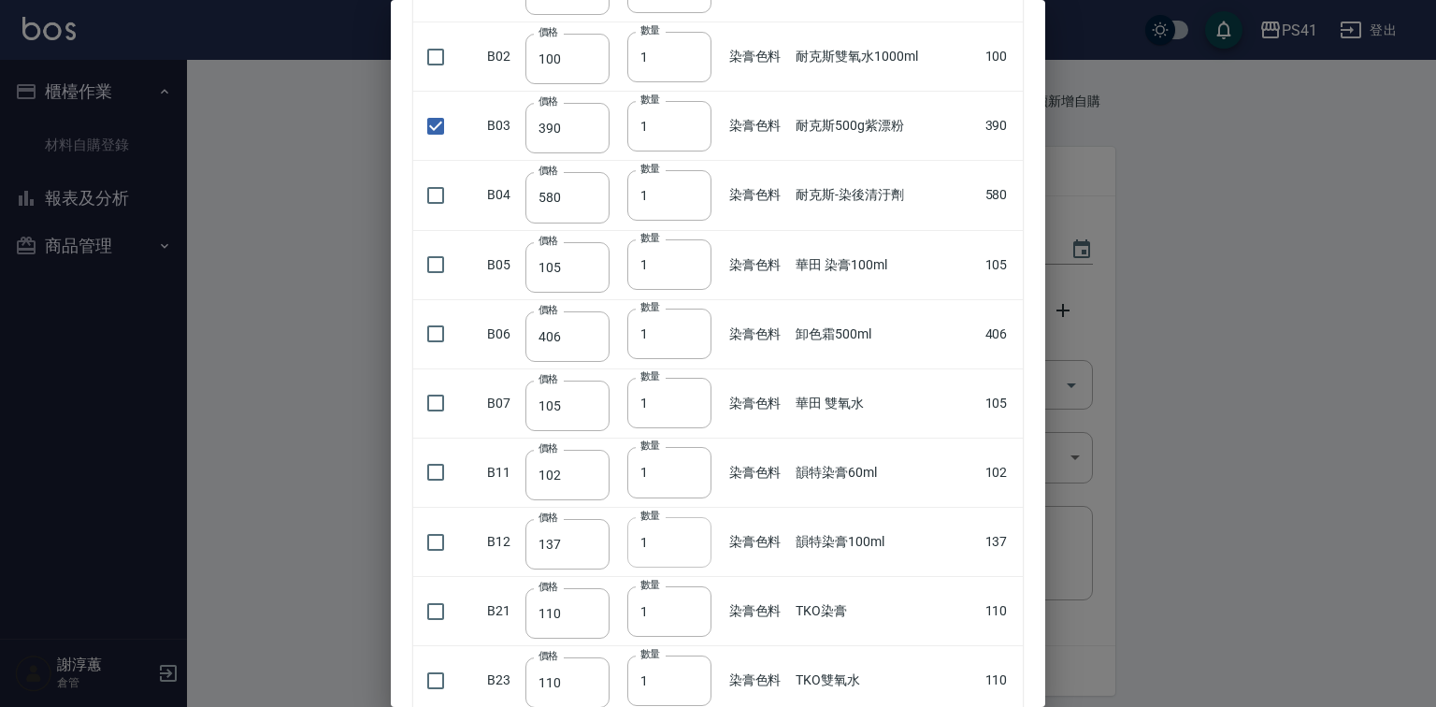
scroll to position [374, 0]
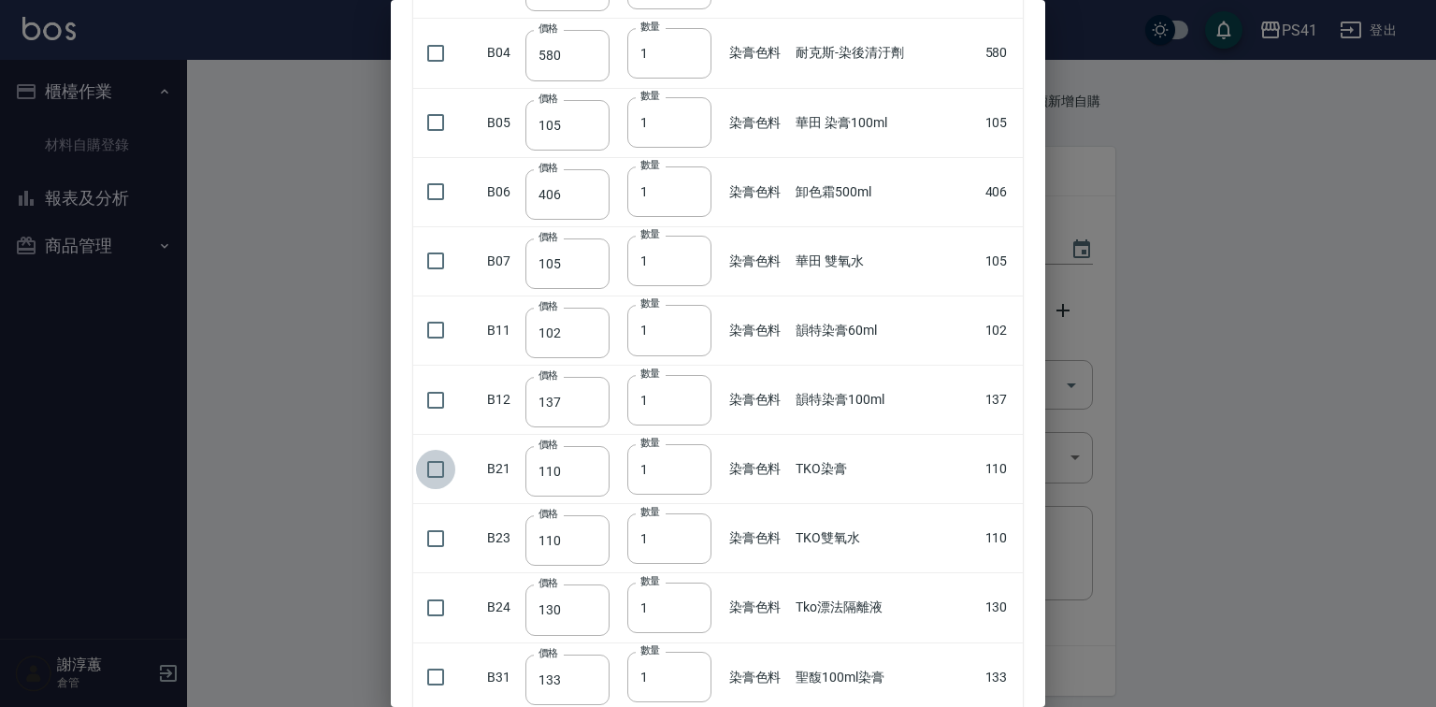
click at [446, 489] on input "checkbox" at bounding box center [435, 469] width 39 height 39
drag, startPoint x: 660, startPoint y: 514, endPoint x: 598, endPoint y: 533, distance: 64.5
click at [598, 504] on tr "B21 價格 110 價格 數量 1 數量 染膏色料 TKO染膏 110" at bounding box center [718, 469] width 610 height 69
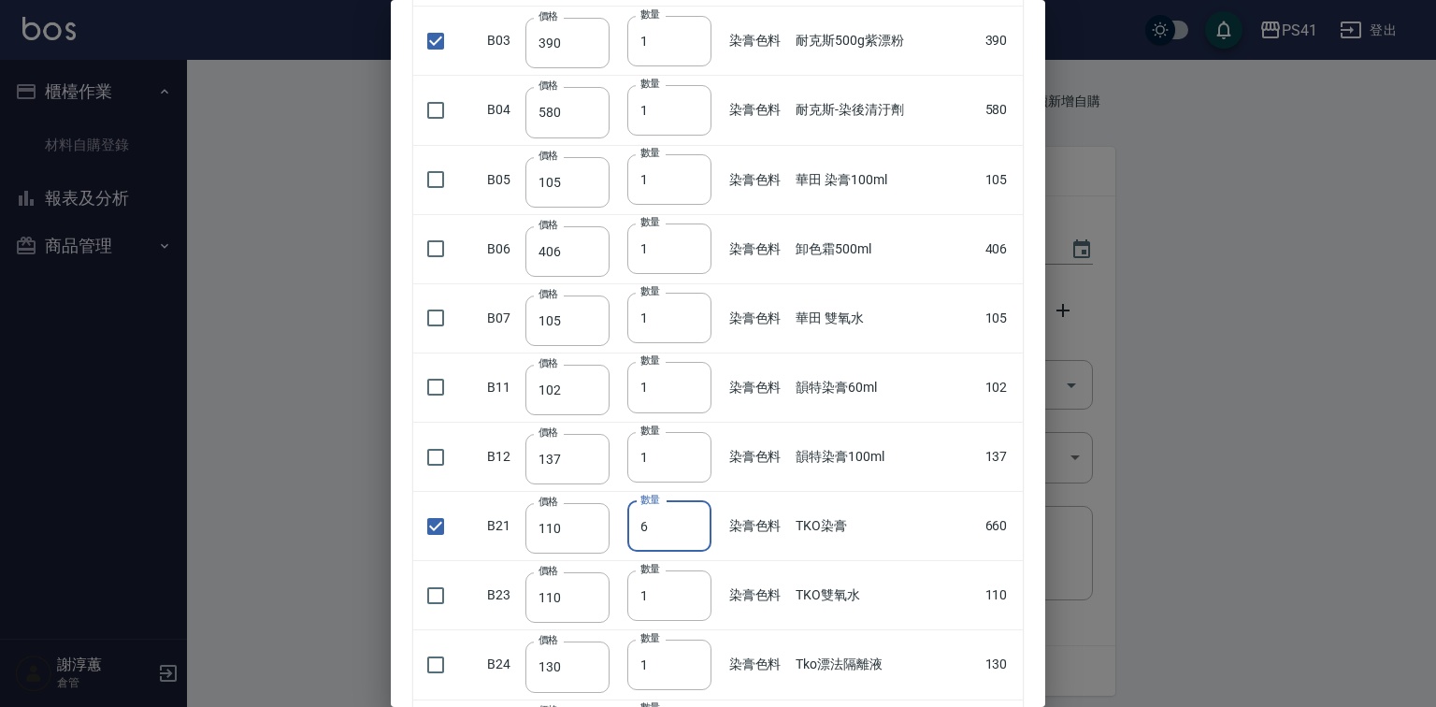
scroll to position [299, 0]
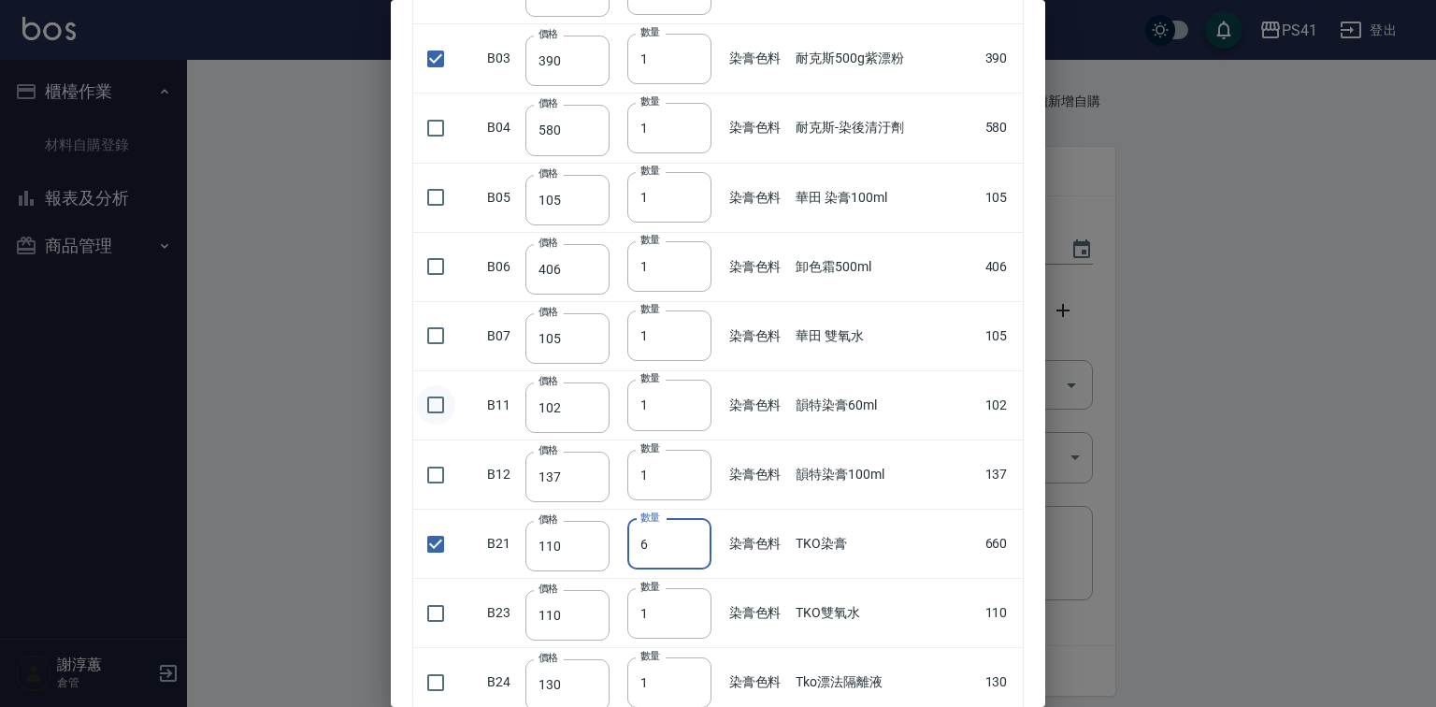
click at [448, 424] on input "checkbox" at bounding box center [435, 404] width 39 height 39
drag, startPoint x: 662, startPoint y: 445, endPoint x: 636, endPoint y: 457, distance: 28.9
click at [636, 430] on input "1" at bounding box center [669, 405] width 84 height 50
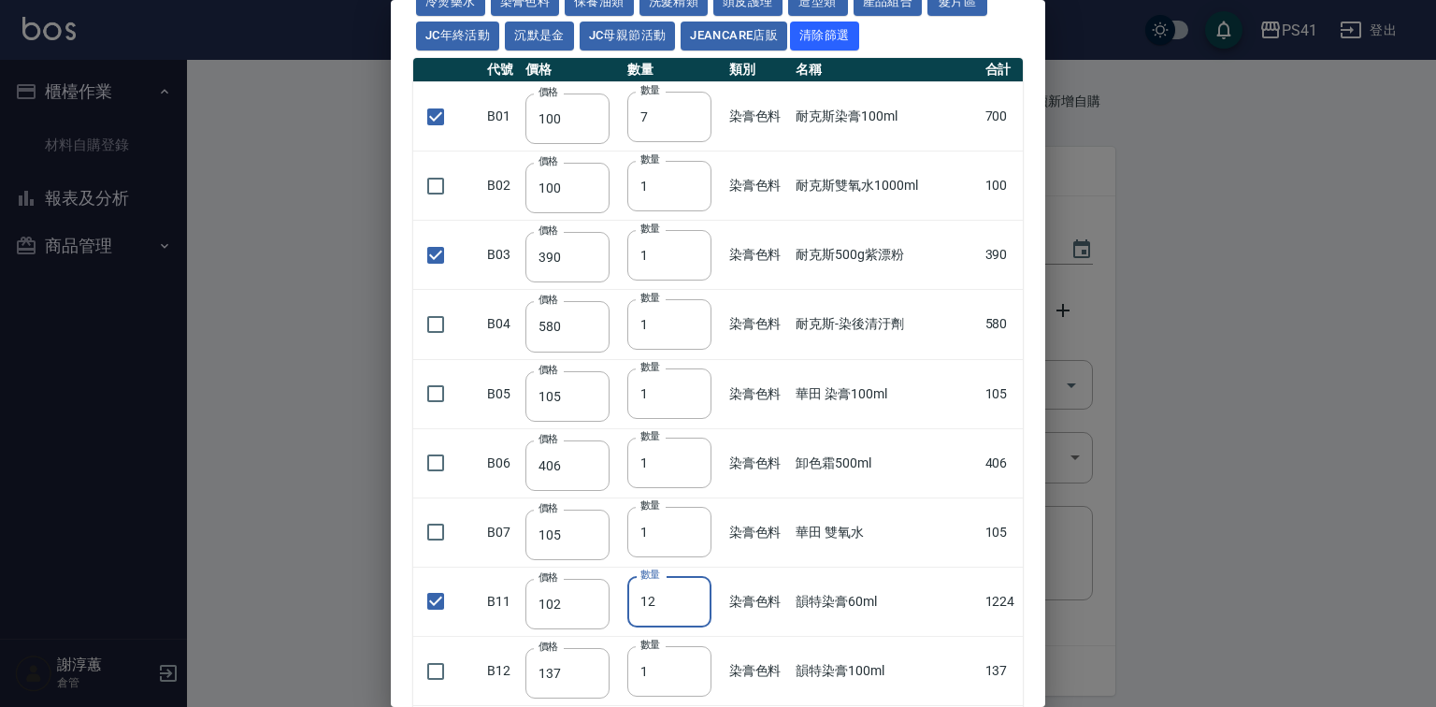
scroll to position [0, 0]
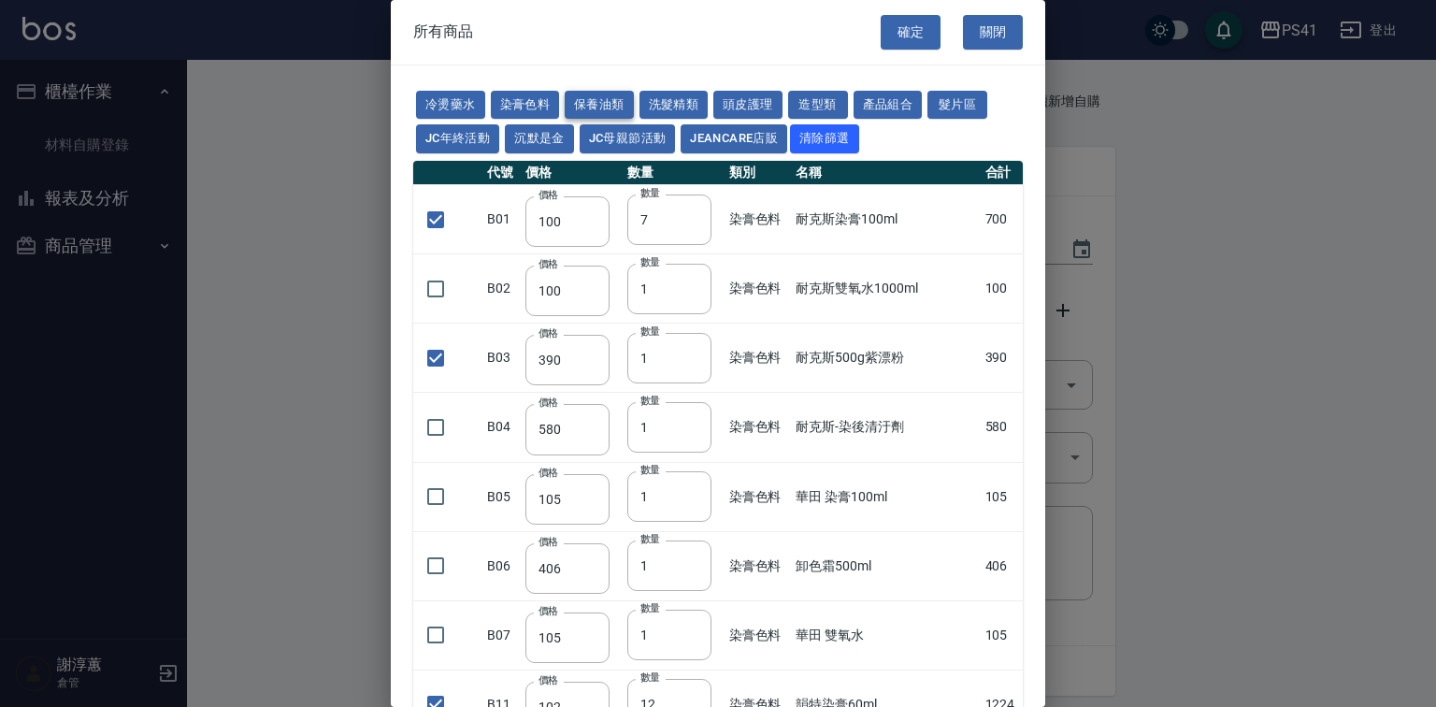
click at [634, 109] on button "保養油類" at bounding box center [599, 105] width 69 height 29
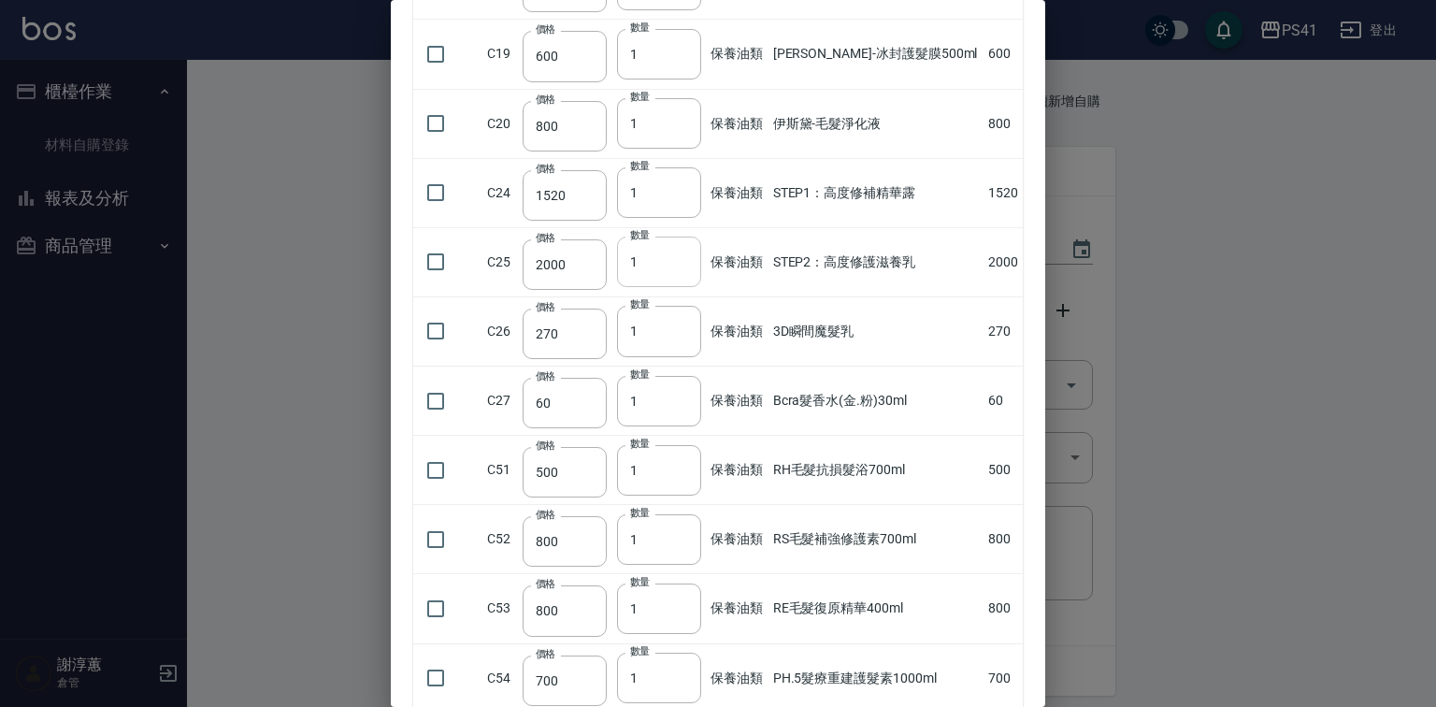
scroll to position [849, 0]
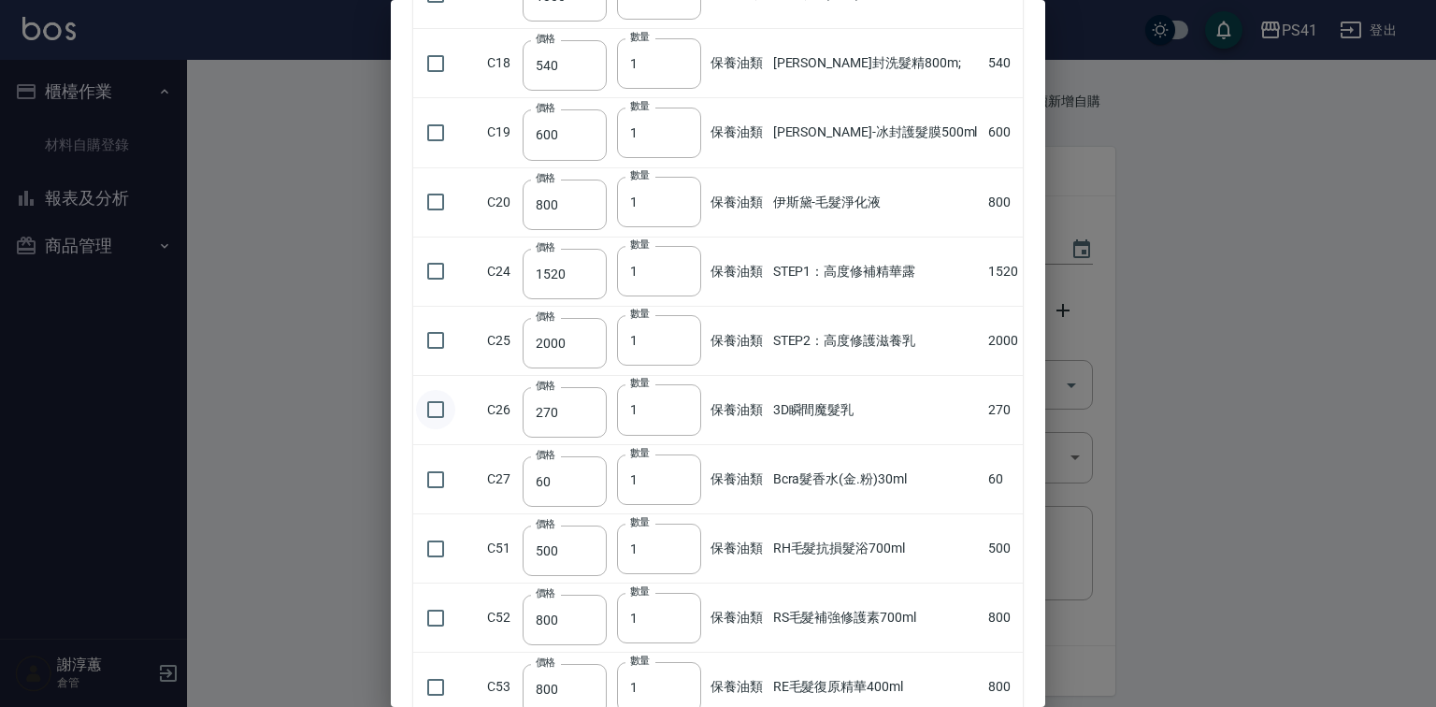
click at [446, 429] on input "checkbox" at bounding box center [435, 409] width 39 height 39
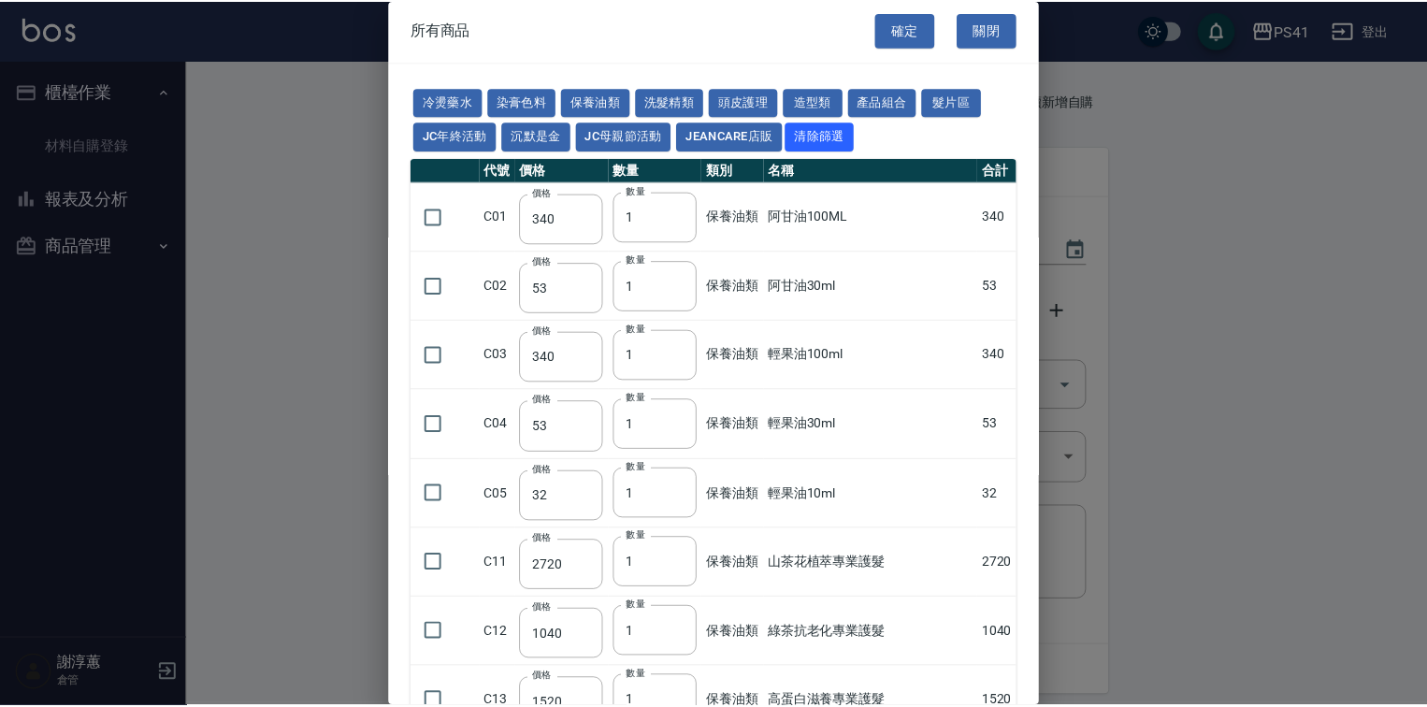
scroll to position [0, 0]
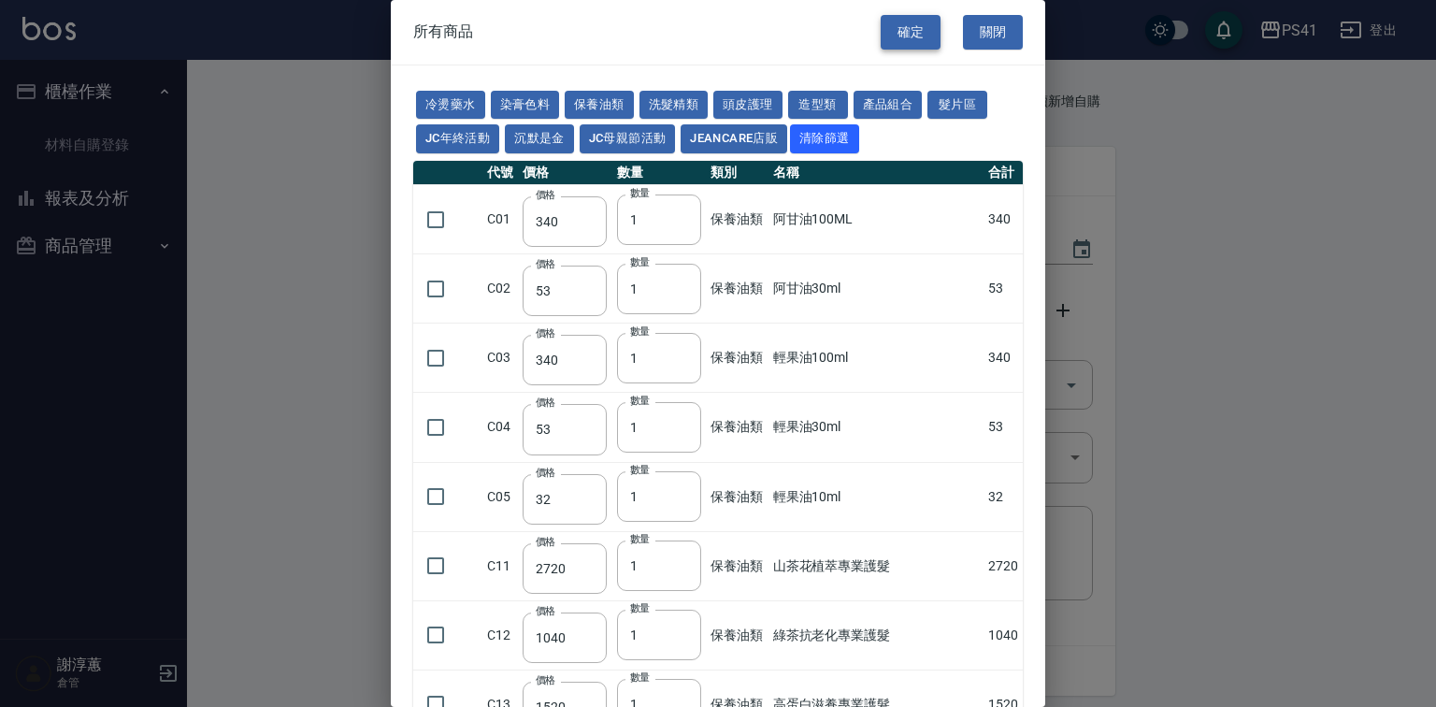
click at [916, 40] on button "確定" at bounding box center [911, 32] width 60 height 35
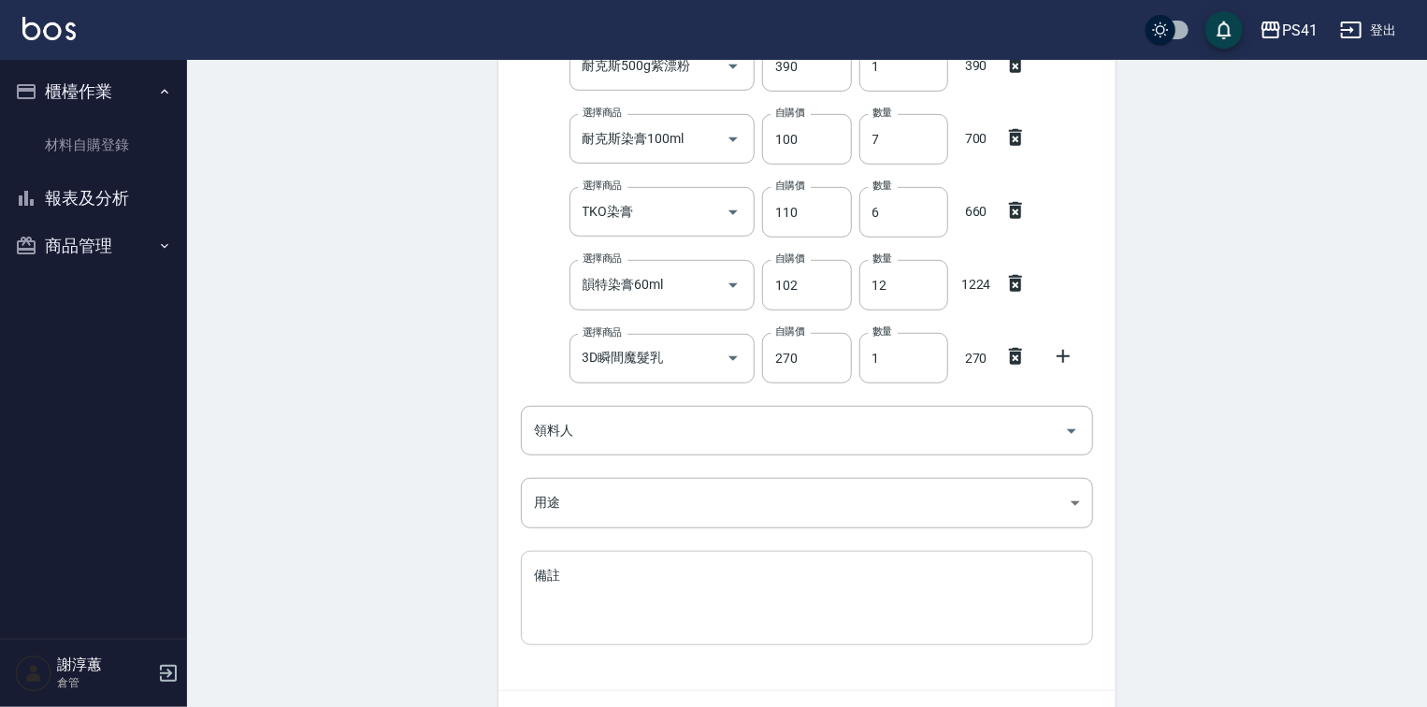
scroll to position [582, 0]
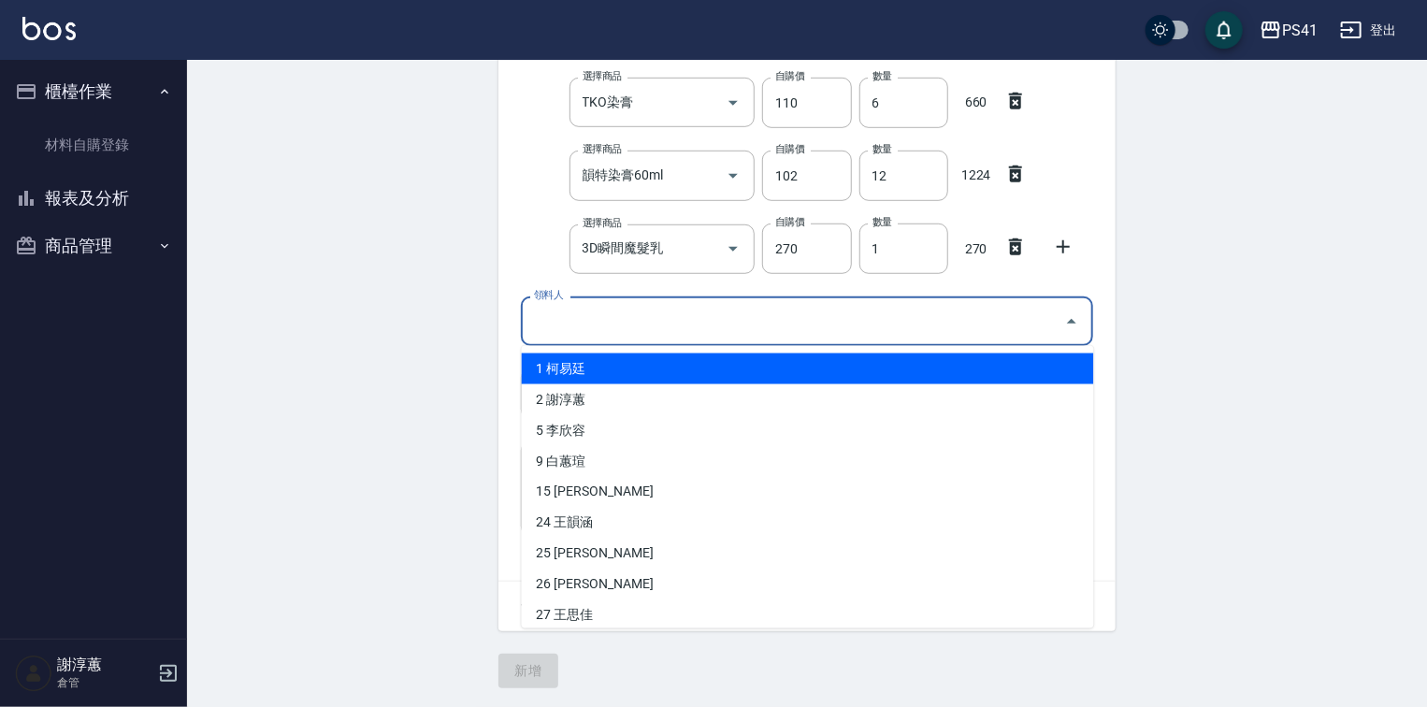
click at [671, 318] on input "領料人" at bounding box center [792, 321] width 527 height 33
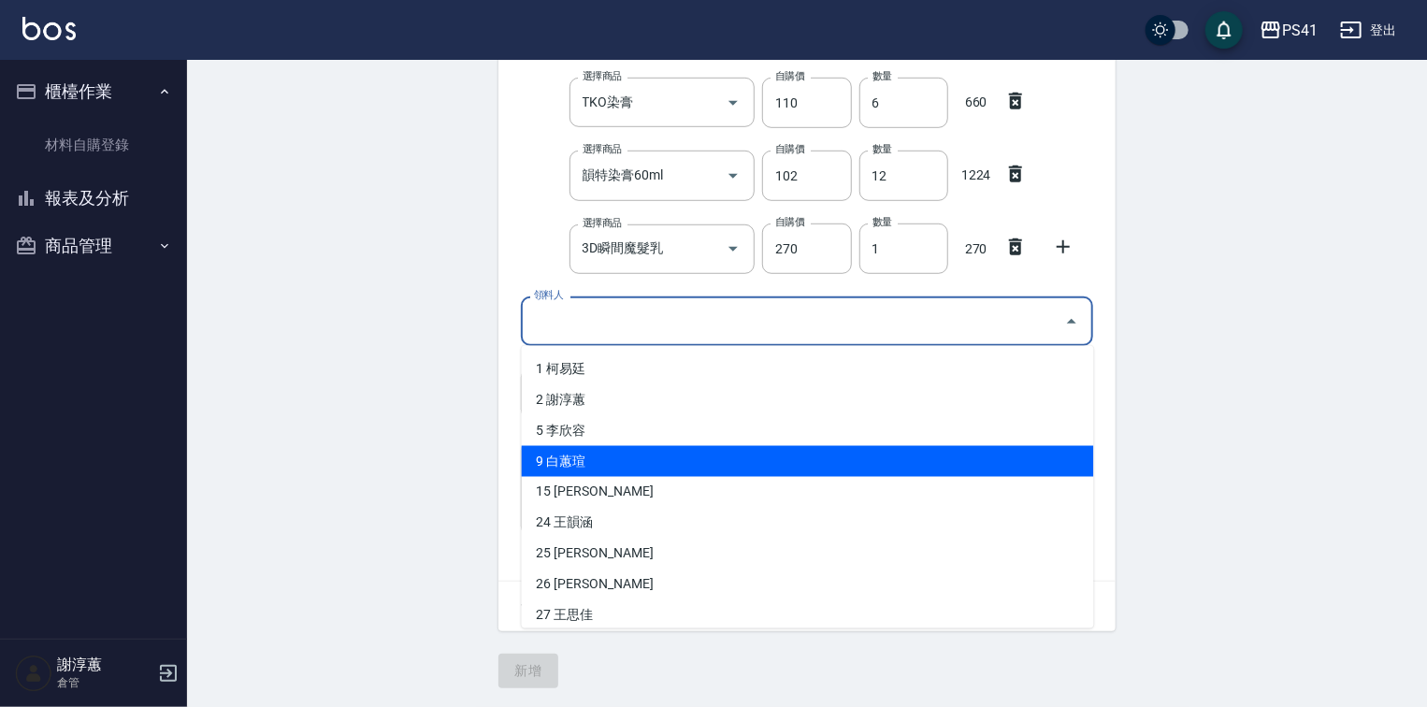
click at [590, 457] on li "9 白蕙瑄" at bounding box center [808, 461] width 572 height 31
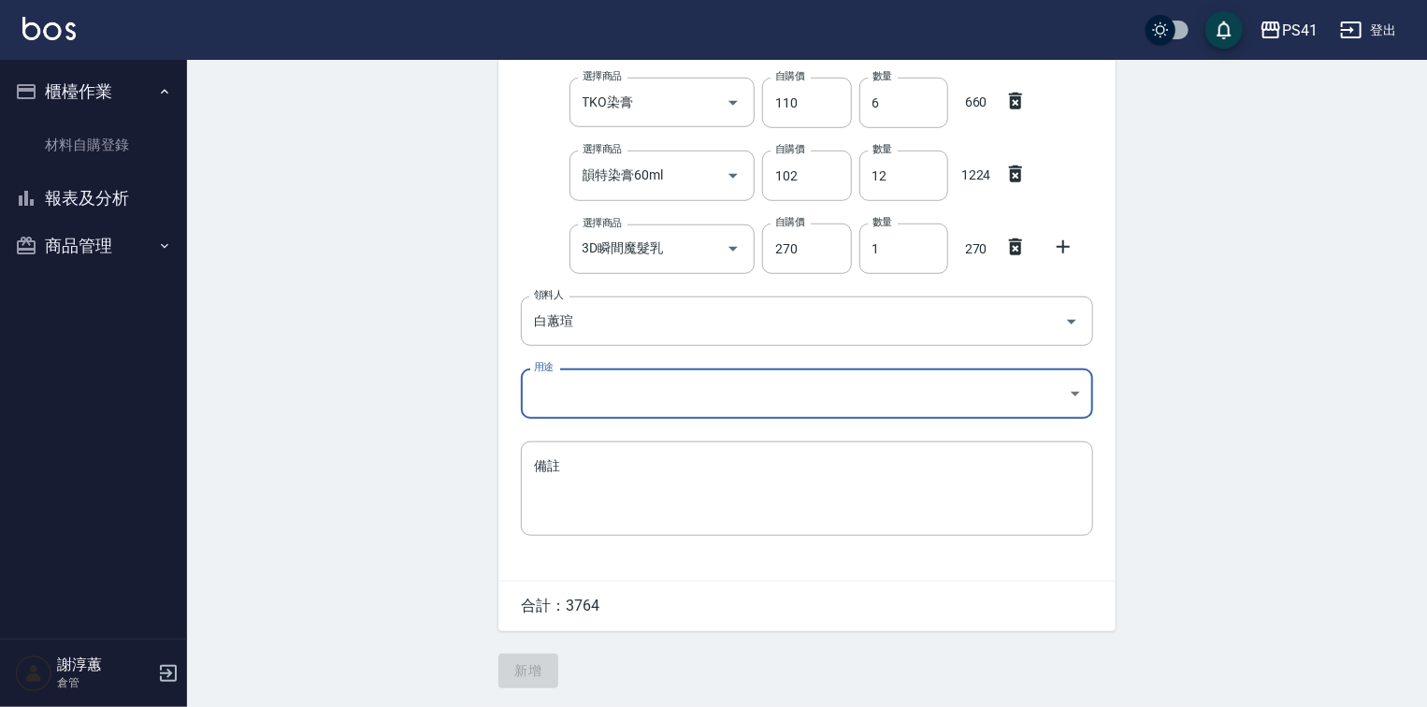
click at [616, 389] on body "PS41 登出 櫃檯作業 材料自購登錄 報表及分析 報表目錄 商品銷售排行榜 商品消耗明細 商品進銷貨報表 商品庫存表 商品管理 商品分類設定 商品列表 商品…" at bounding box center [713, 66] width 1427 height 1282
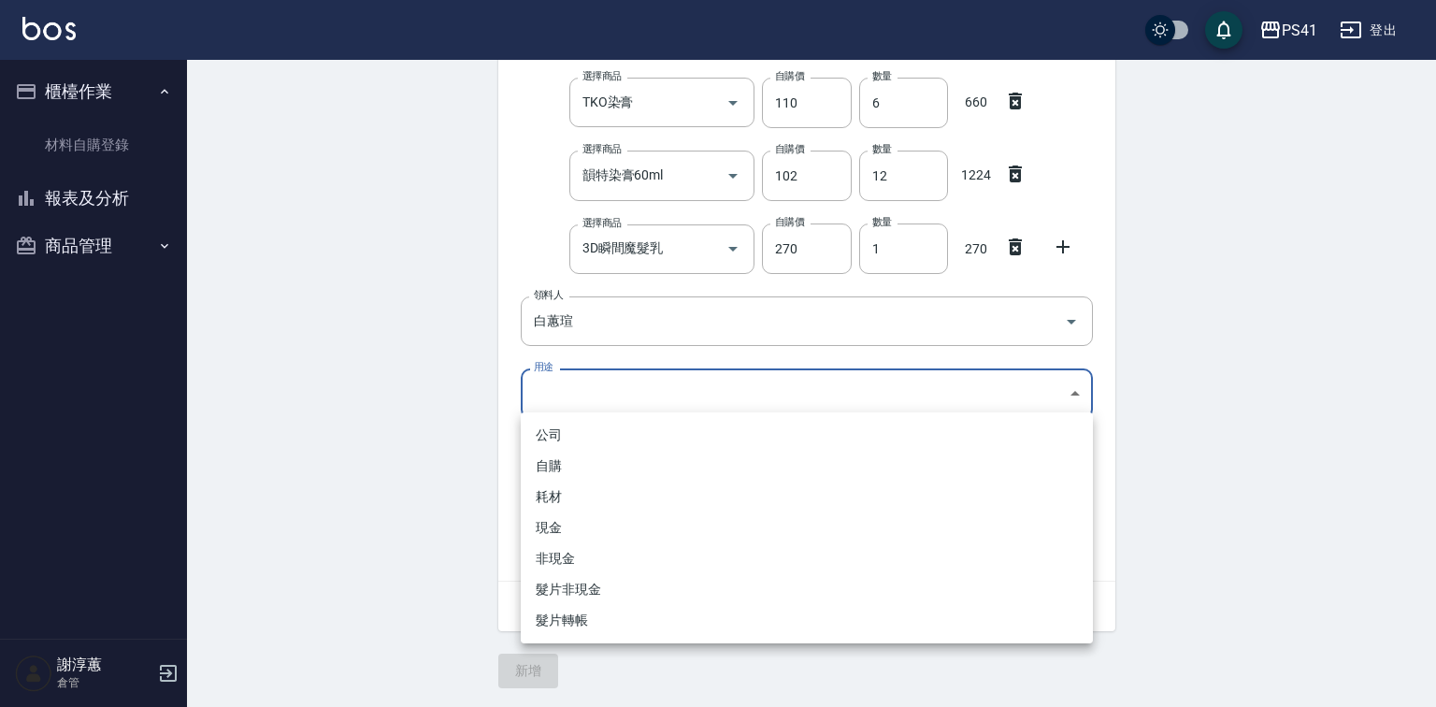
click at [572, 471] on li "自購" at bounding box center [807, 466] width 572 height 31
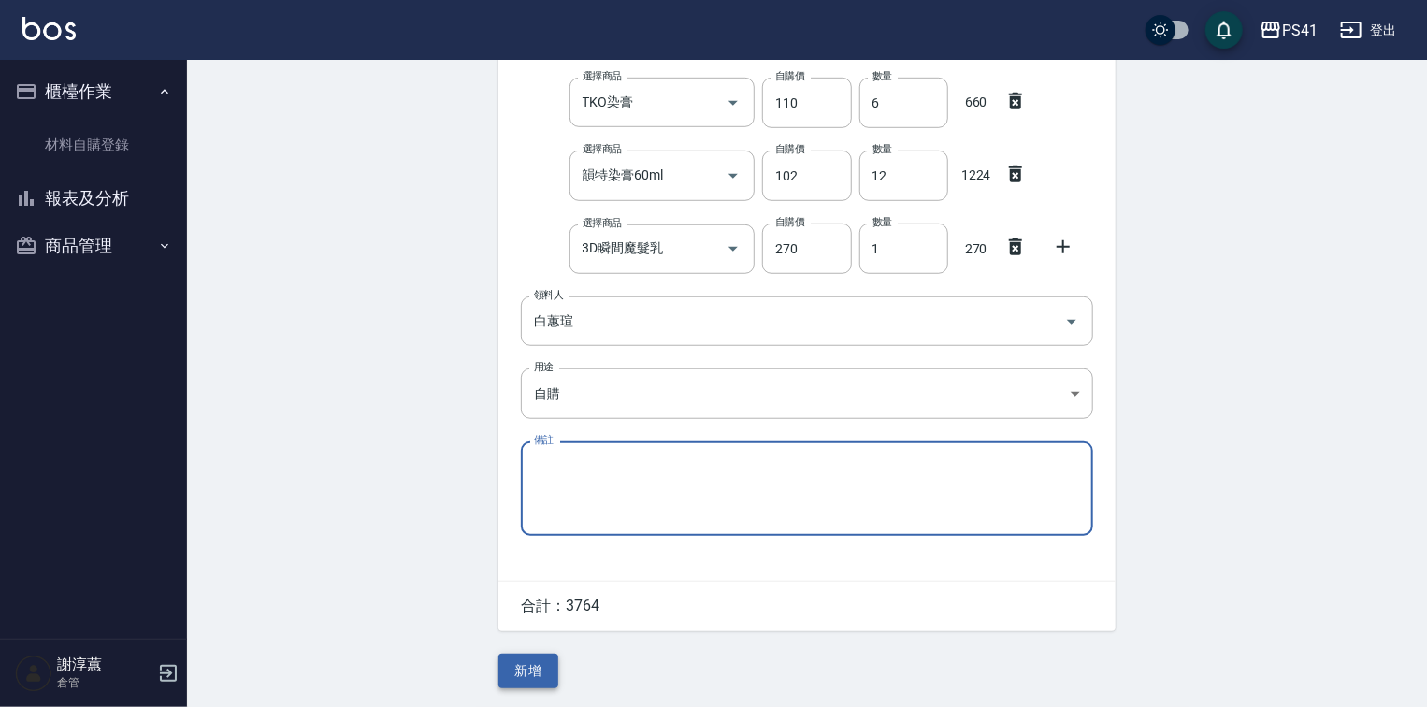
click at [517, 684] on button "新增" at bounding box center [528, 671] width 60 height 35
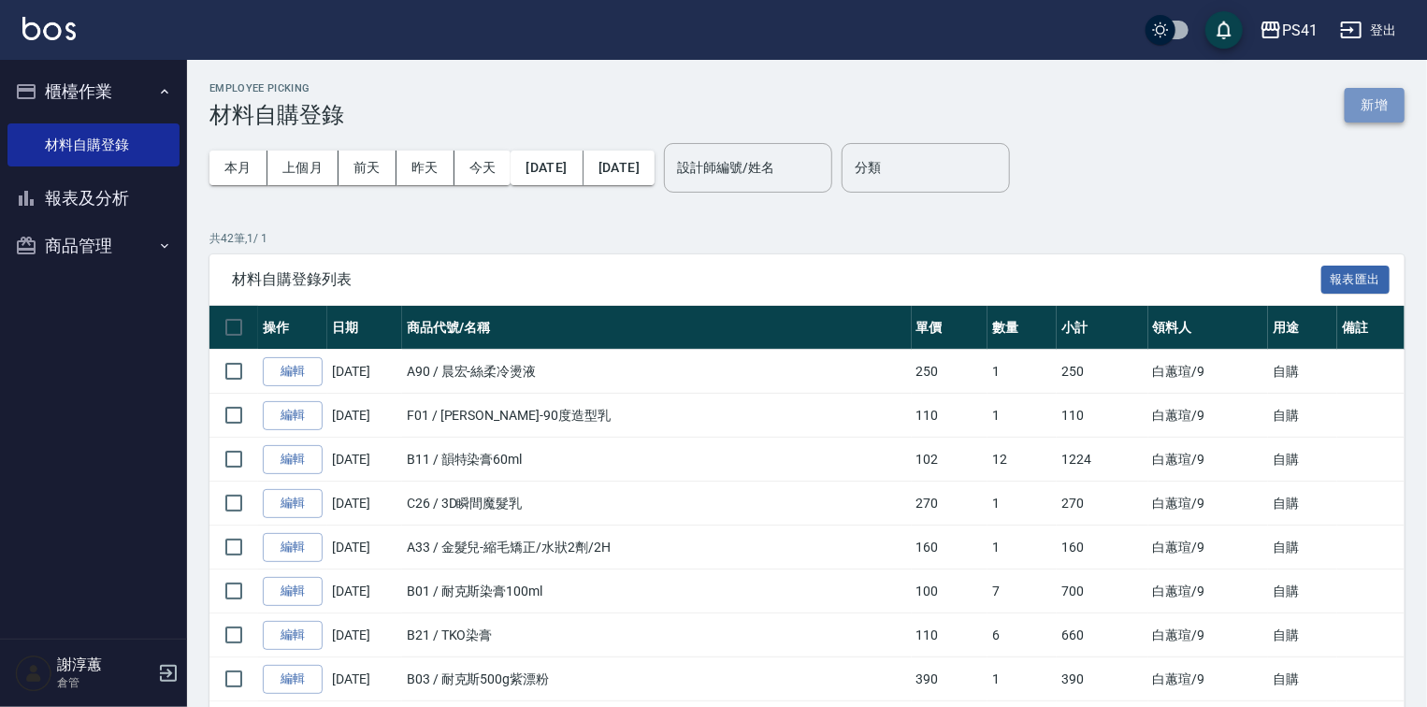
click at [1365, 112] on button "新增" at bounding box center [1374, 105] width 60 height 35
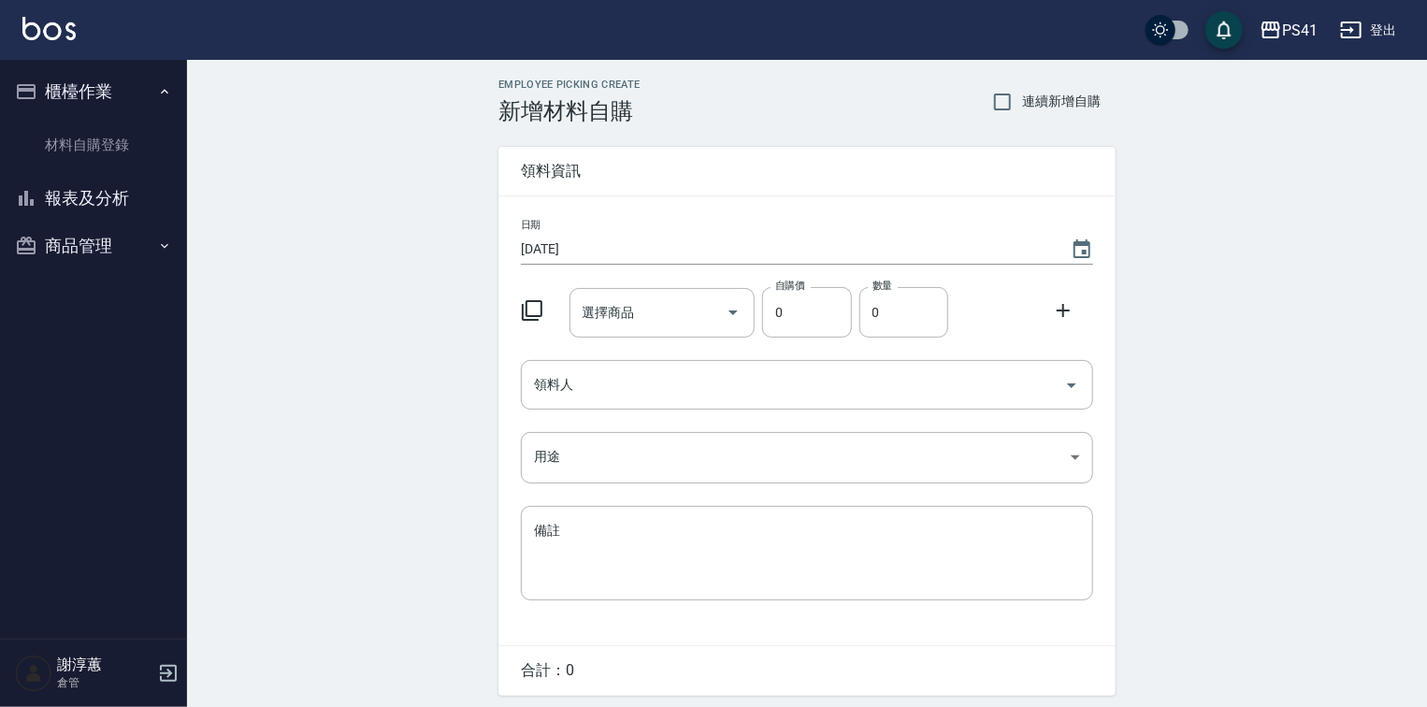
click at [533, 307] on icon at bounding box center [532, 310] width 22 height 22
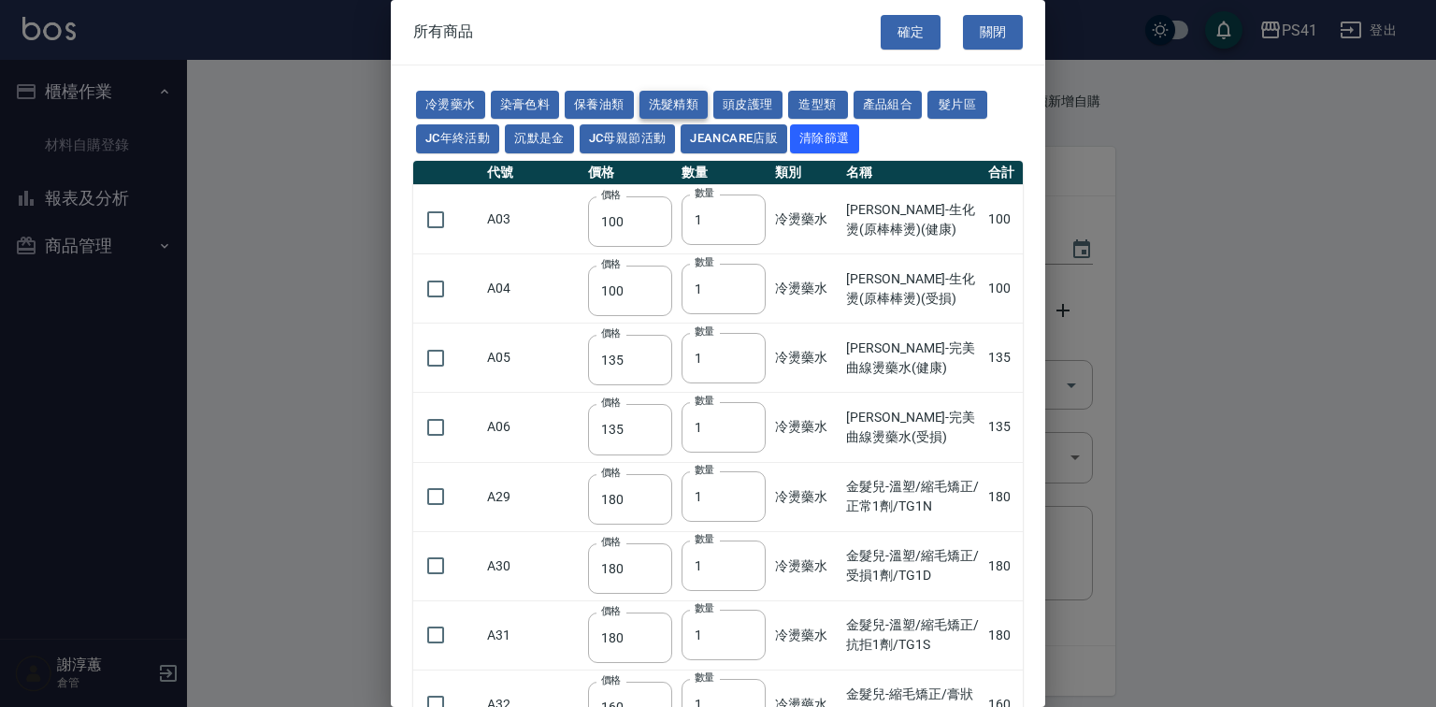
click at [709, 114] on button "洗髮精類" at bounding box center [673, 105] width 69 height 29
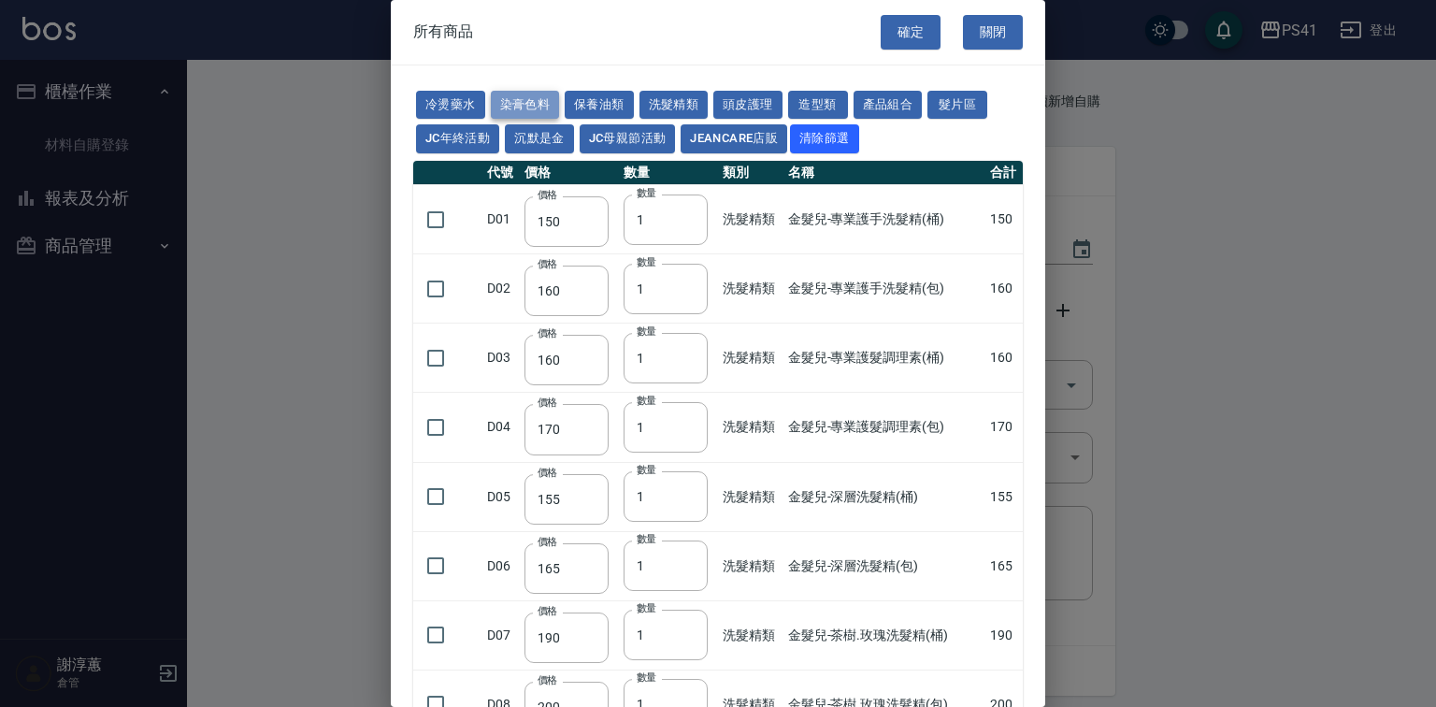
click at [560, 108] on button "染膏色料" at bounding box center [525, 105] width 69 height 29
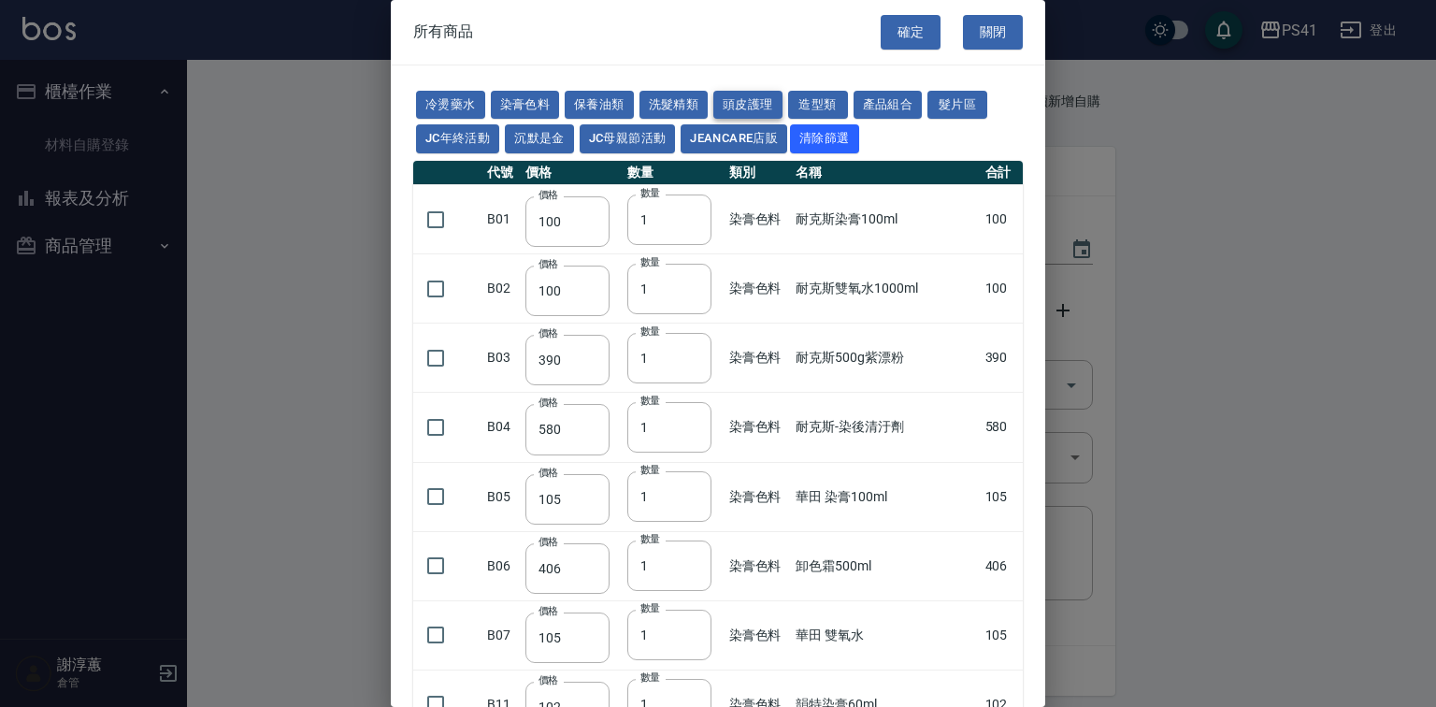
click at [783, 104] on button "頭皮護理" at bounding box center [747, 105] width 69 height 29
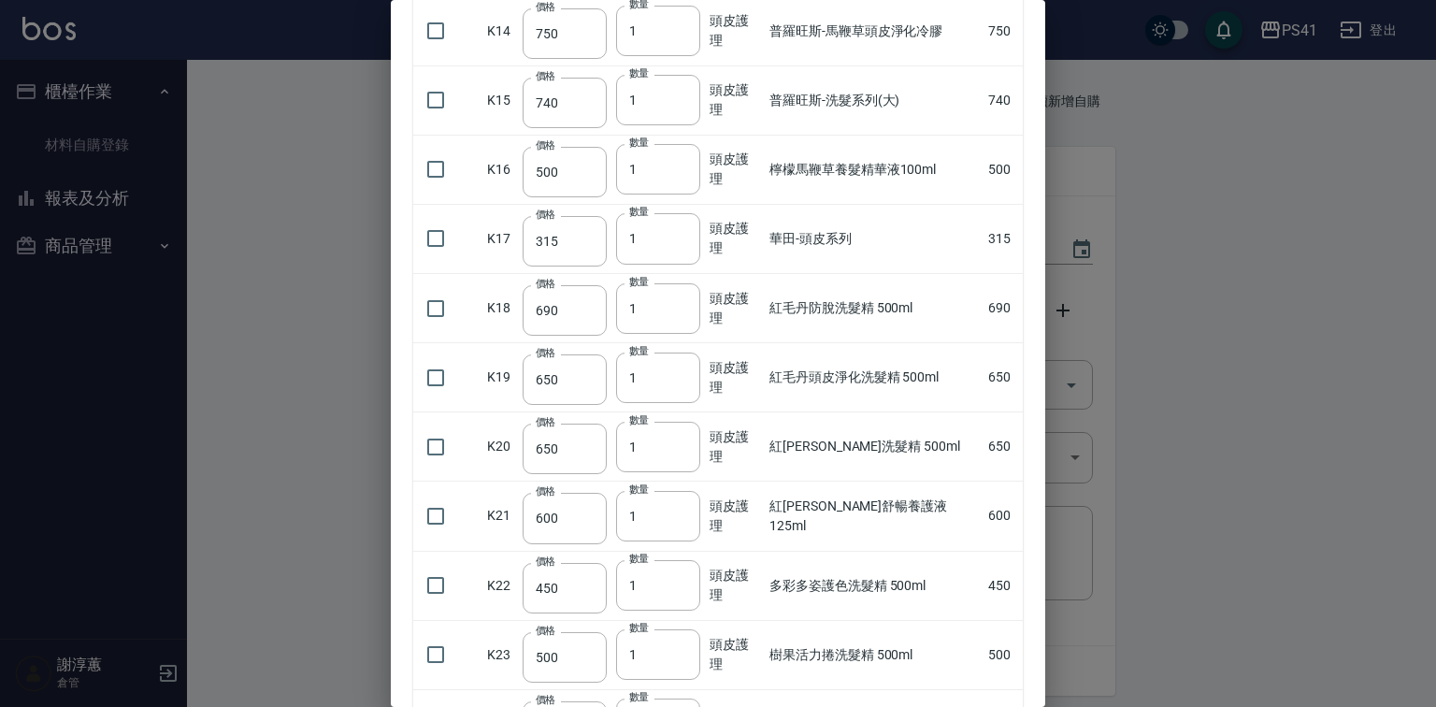
scroll to position [1047, 0]
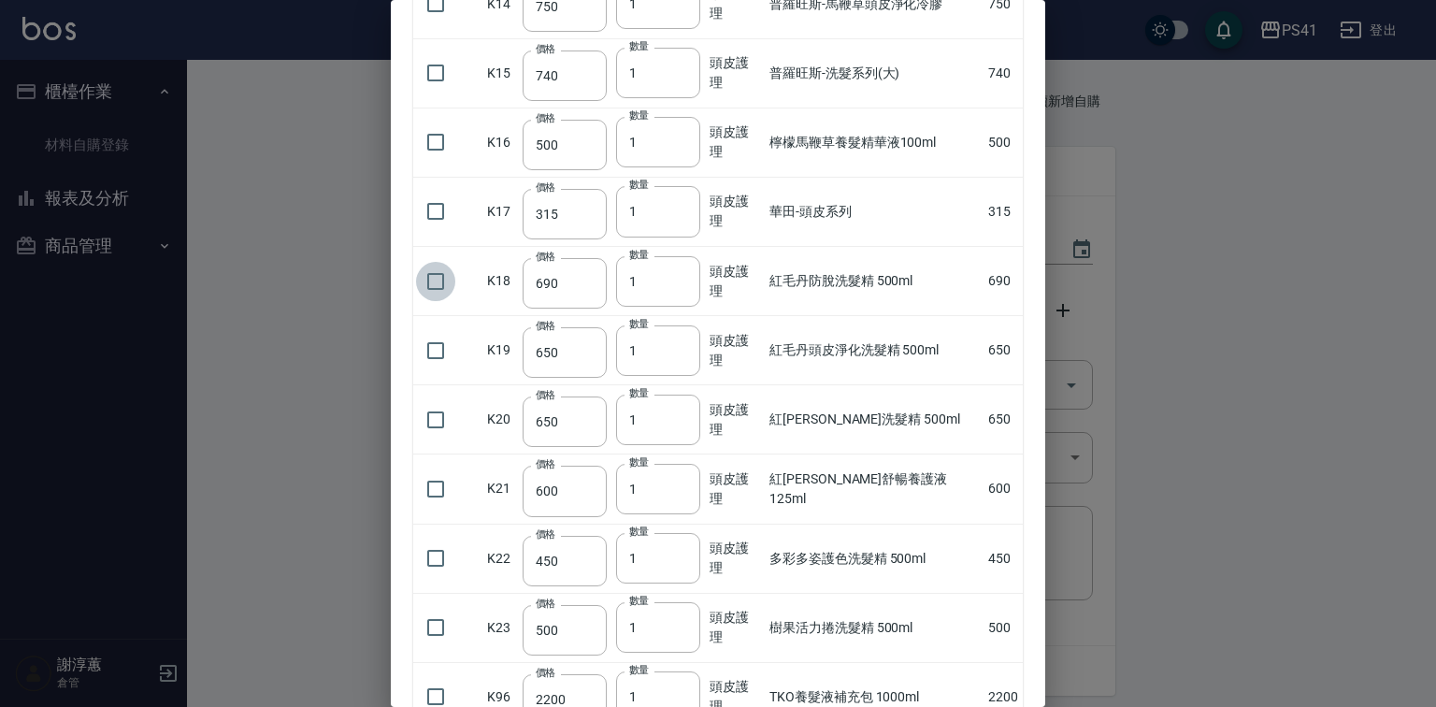
click at [425, 301] on input "checkbox" at bounding box center [435, 281] width 39 height 39
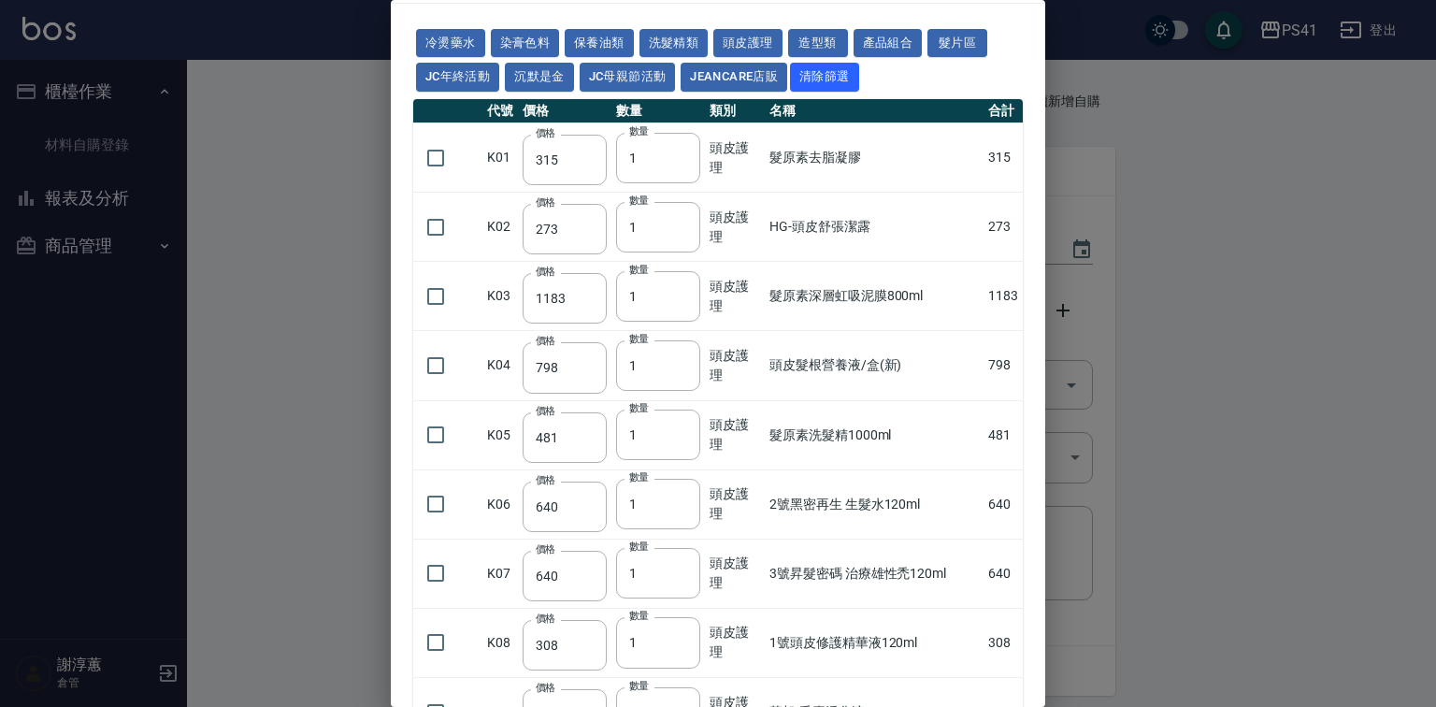
scroll to position [0, 0]
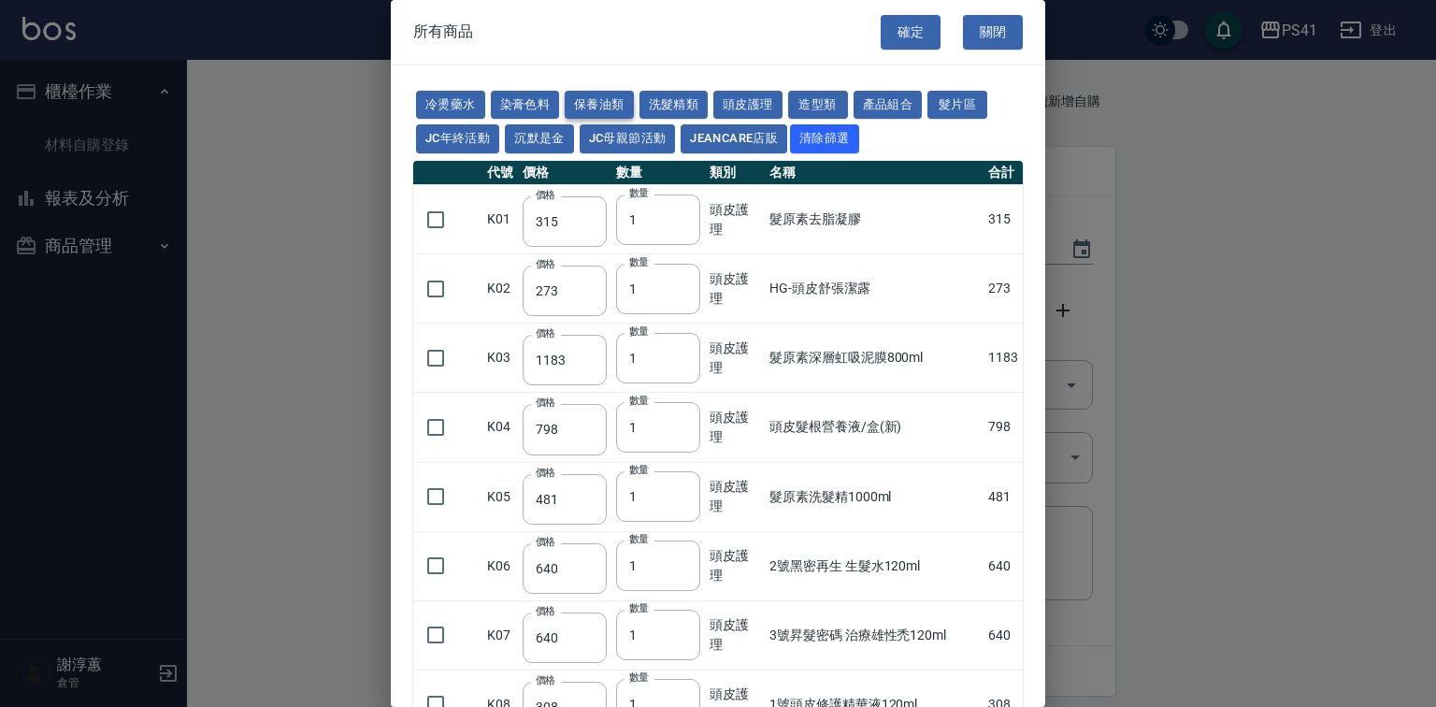
click at [634, 97] on button "保養油類" at bounding box center [599, 105] width 69 height 29
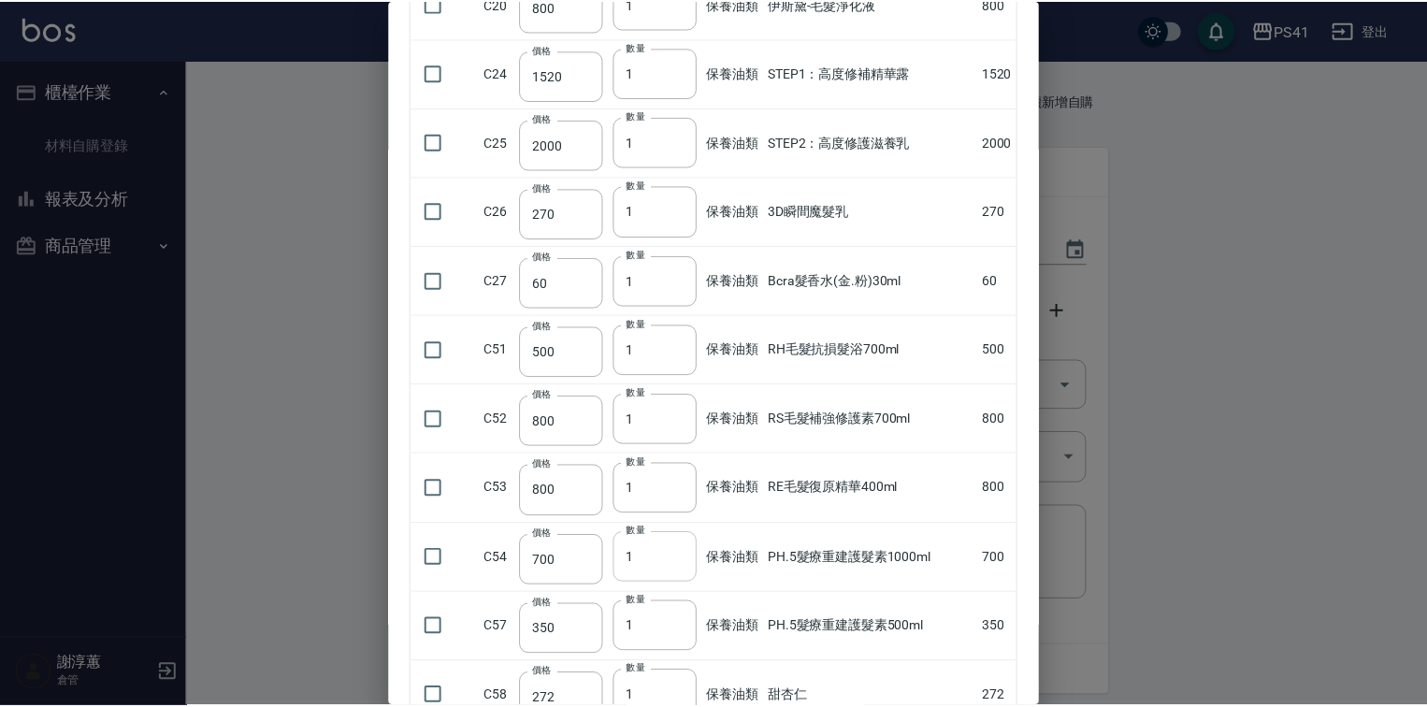
scroll to position [1271, 0]
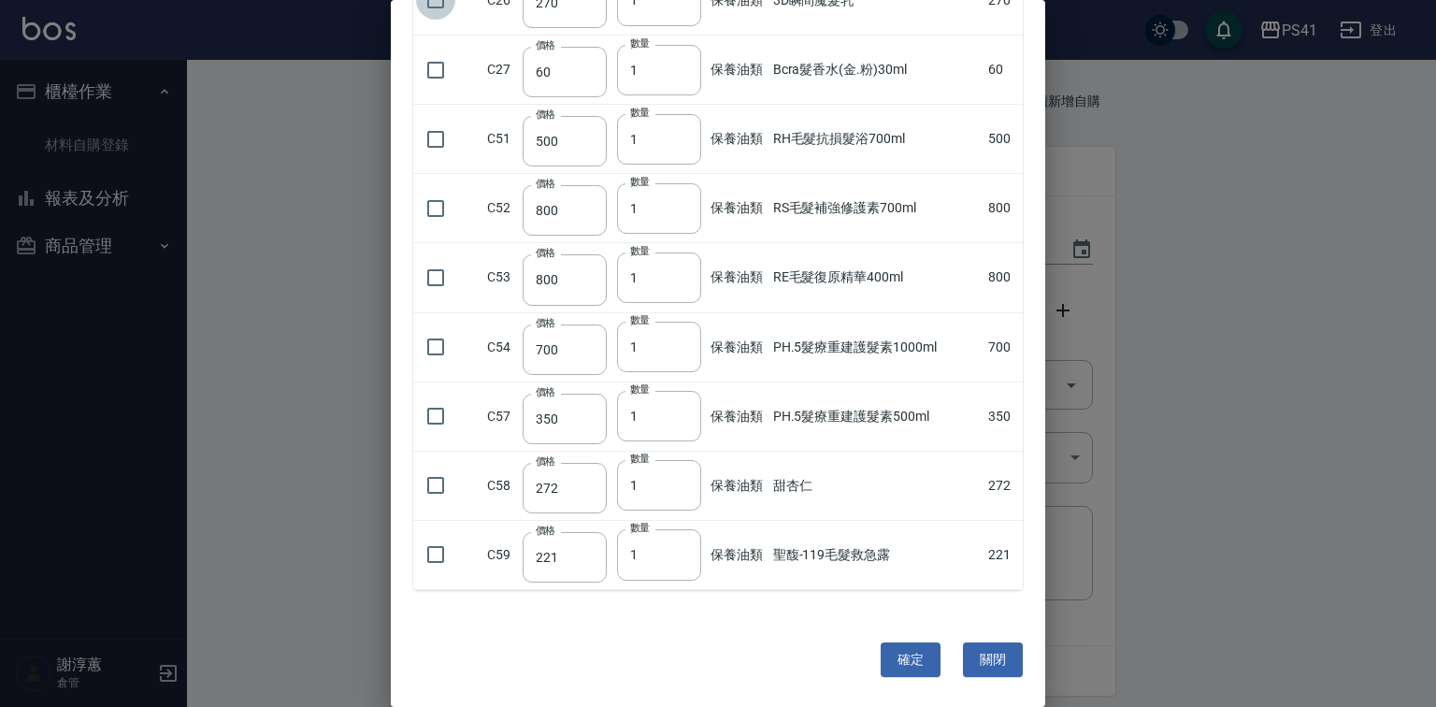
click at [434, 20] on input "checkbox" at bounding box center [435, -1] width 39 height 39
click at [881, 677] on button "確定" at bounding box center [911, 659] width 60 height 35
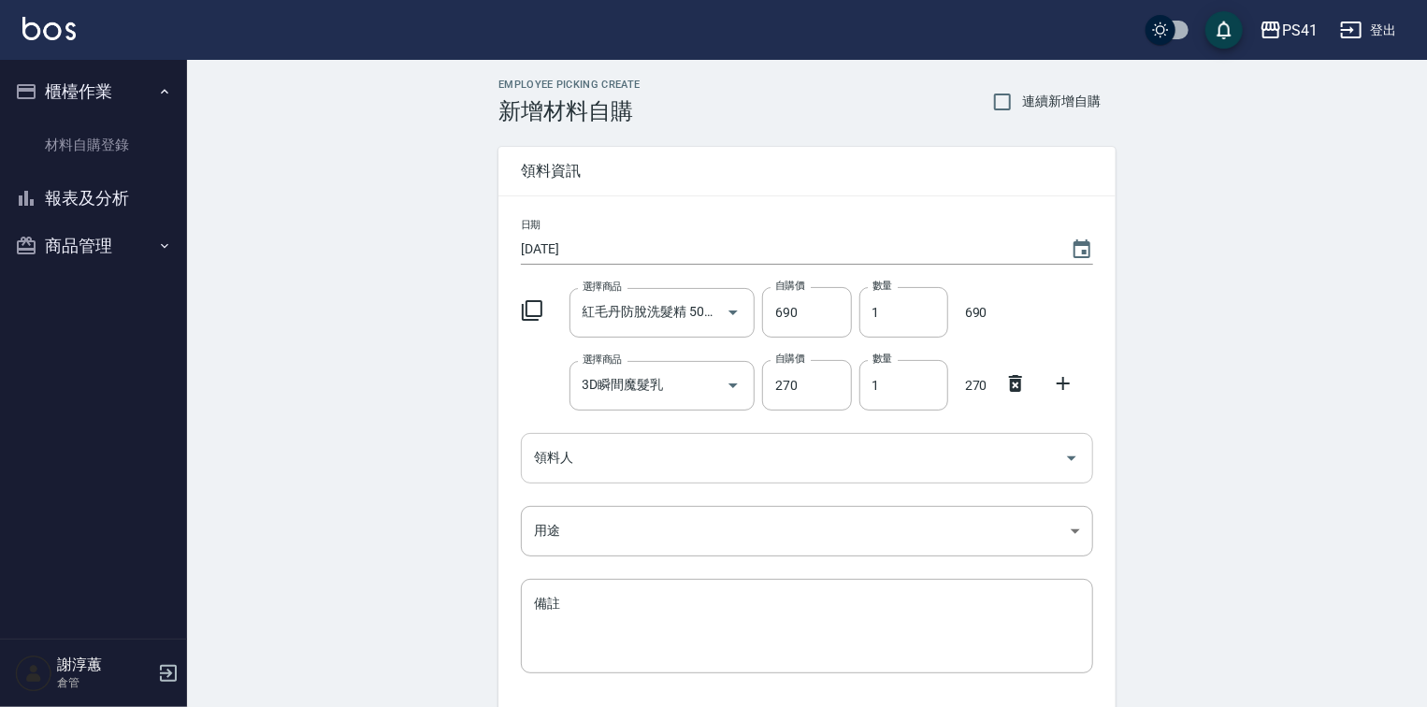
click at [751, 475] on div "領料人" at bounding box center [807, 458] width 572 height 50
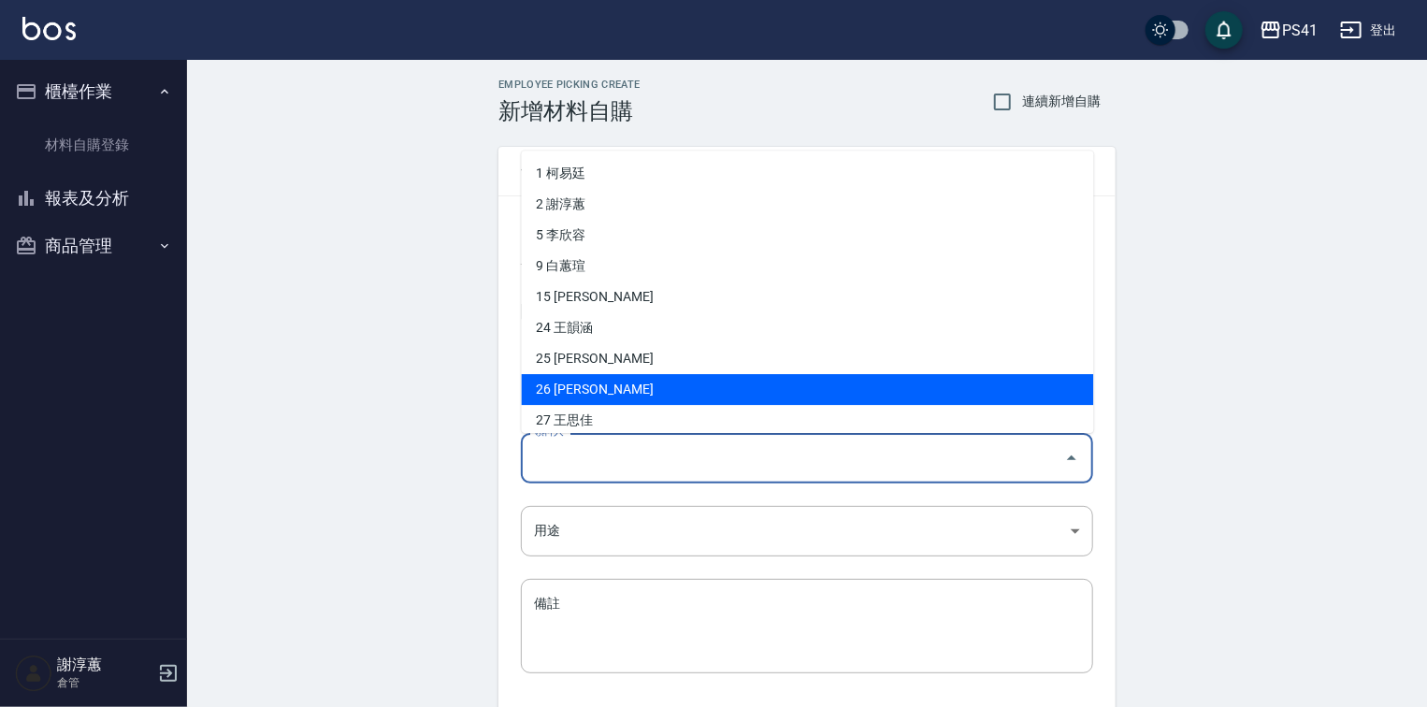
click at [605, 376] on li "26 [PERSON_NAME]" at bounding box center [808, 389] width 572 height 31
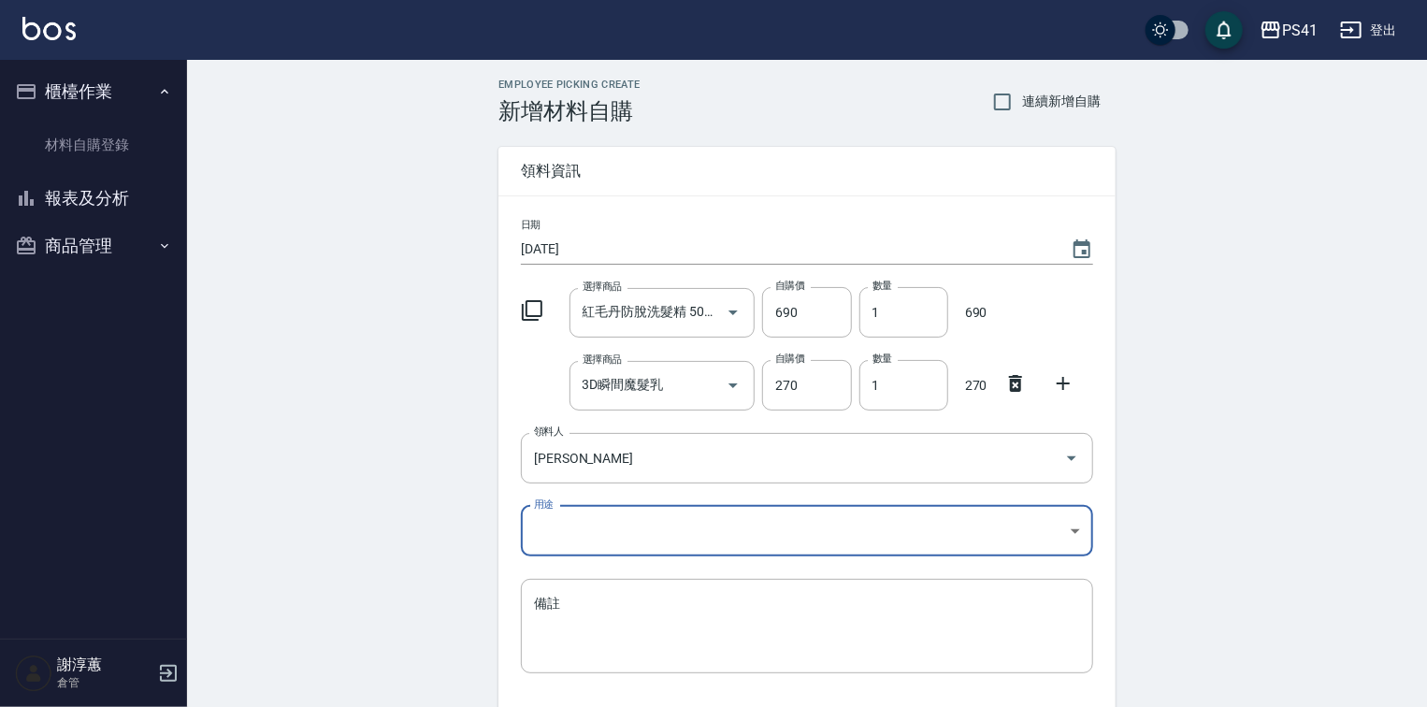
click at [598, 532] on body "PS41 登出 櫃檯作業 材料自購登錄 報表及分析 報表目錄 商品銷售排行榜 商品消耗明細 商品進銷貨報表 商品庫存表 商品管理 商品分類設定 商品列表 商品…" at bounding box center [713, 421] width 1427 height 843
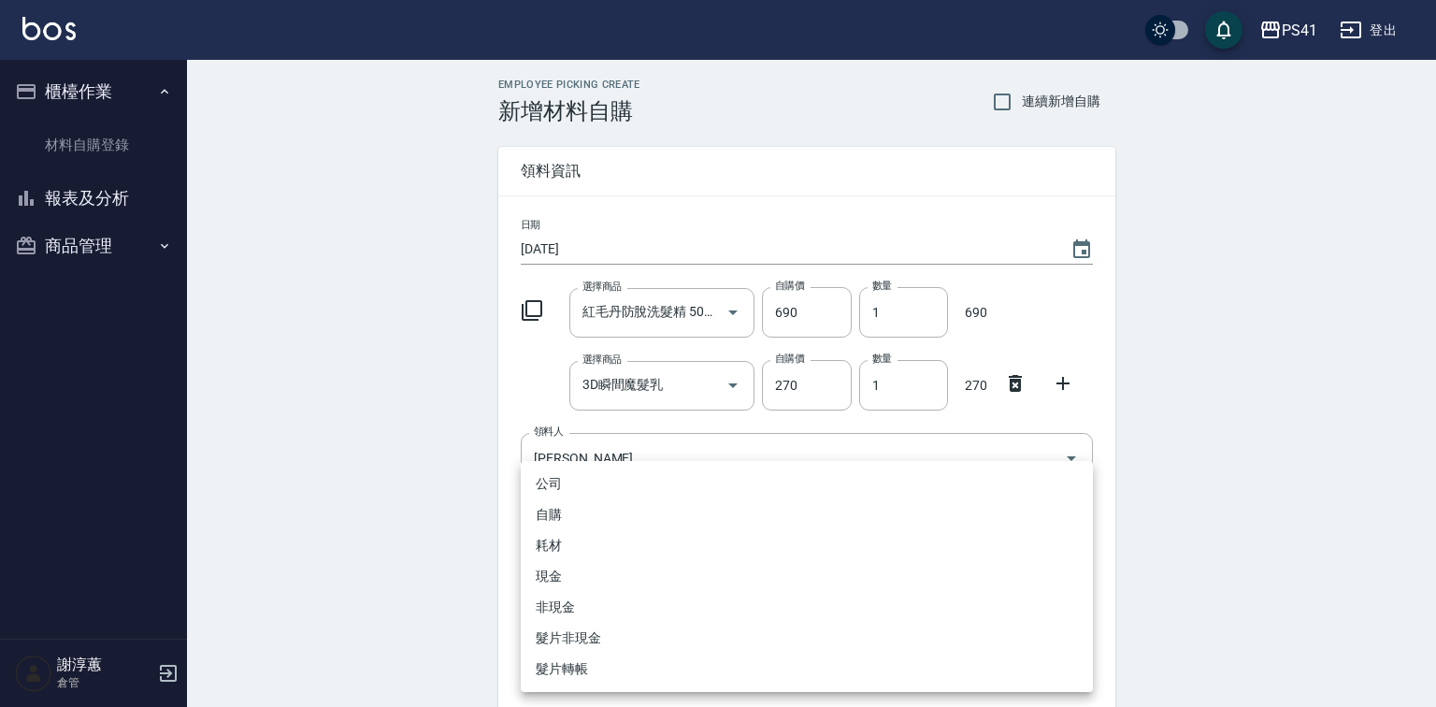
click at [602, 510] on li "自購" at bounding box center [807, 514] width 572 height 31
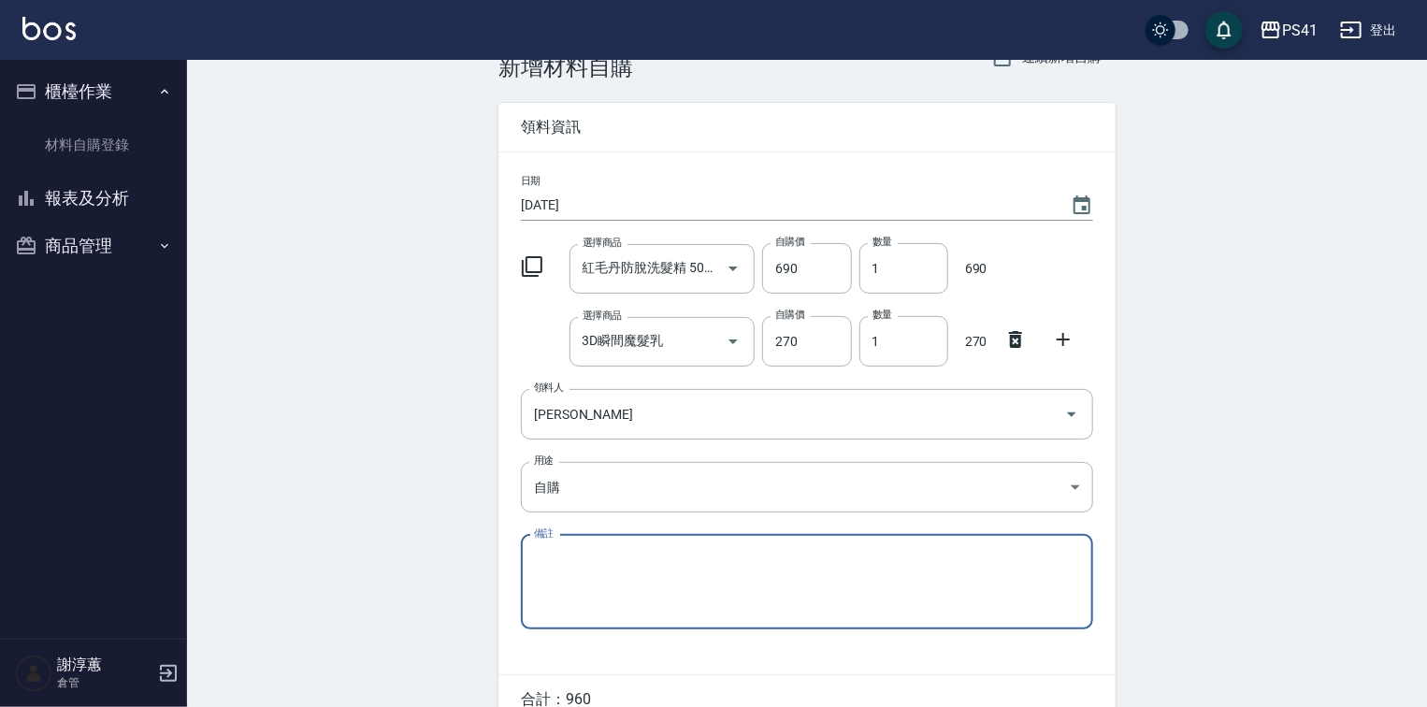
scroll to position [143, 0]
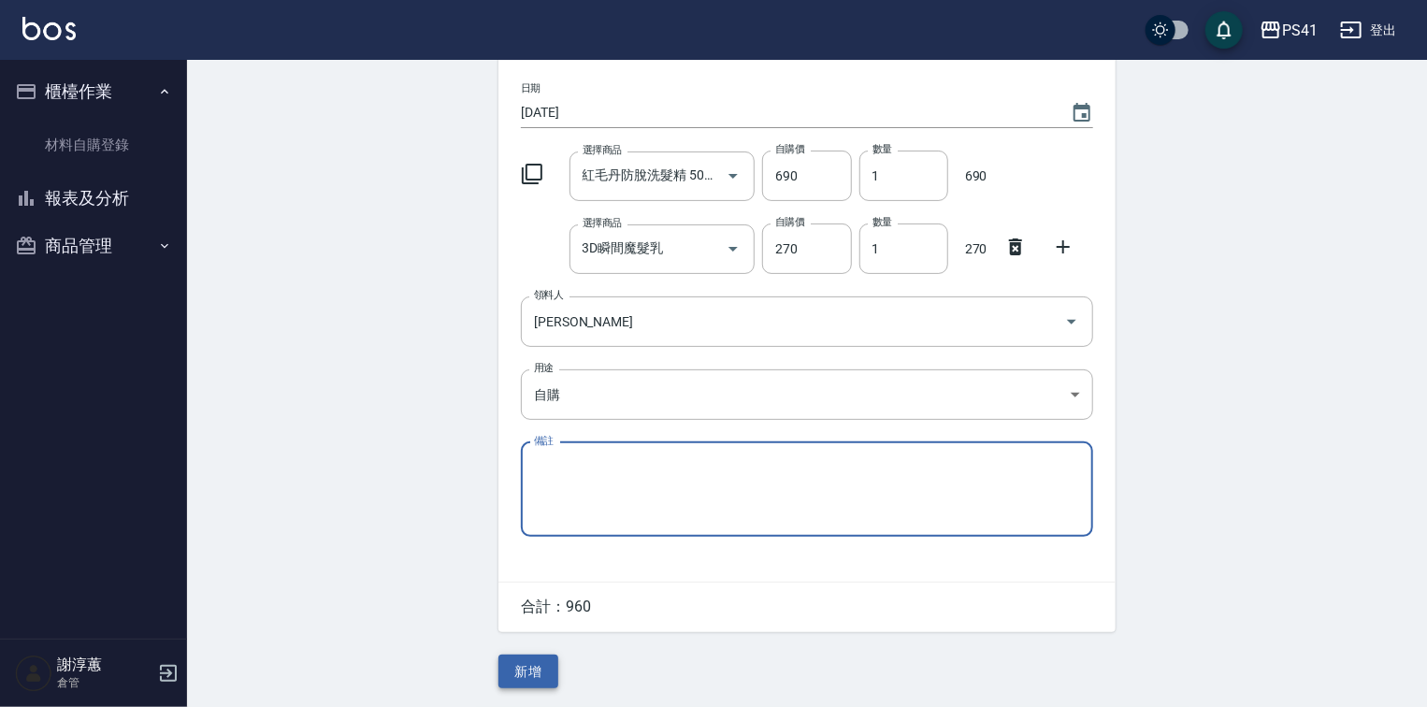
click at [539, 664] on button "新增" at bounding box center [528, 671] width 60 height 35
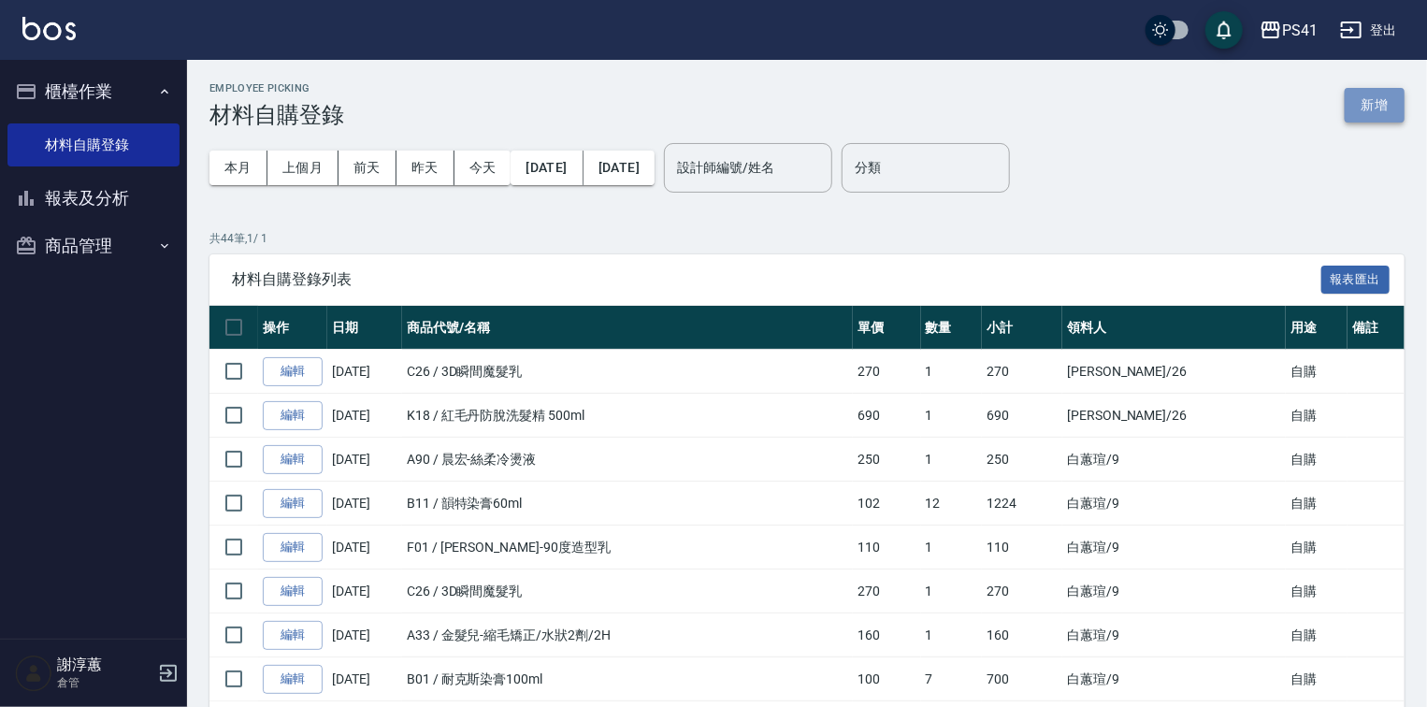
click at [1364, 108] on button "新增" at bounding box center [1374, 105] width 60 height 35
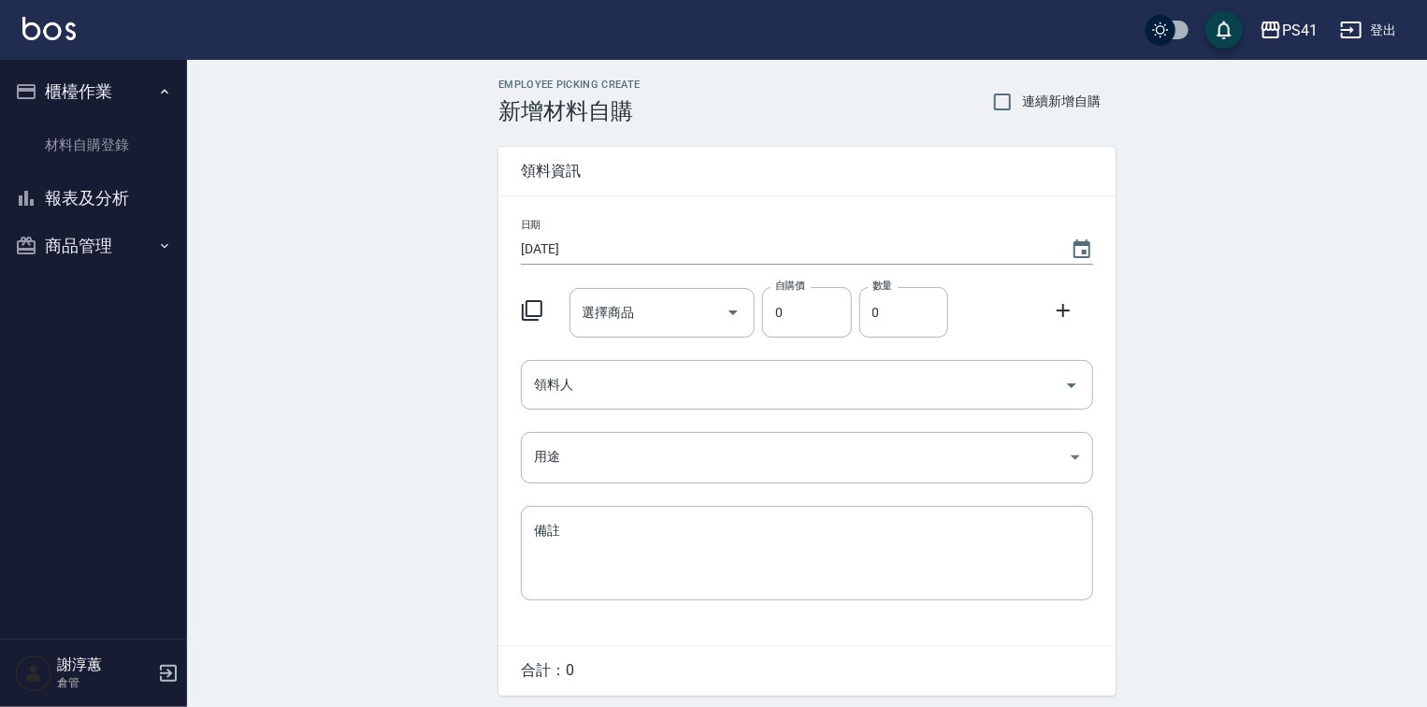
click at [541, 314] on icon at bounding box center [532, 310] width 22 height 22
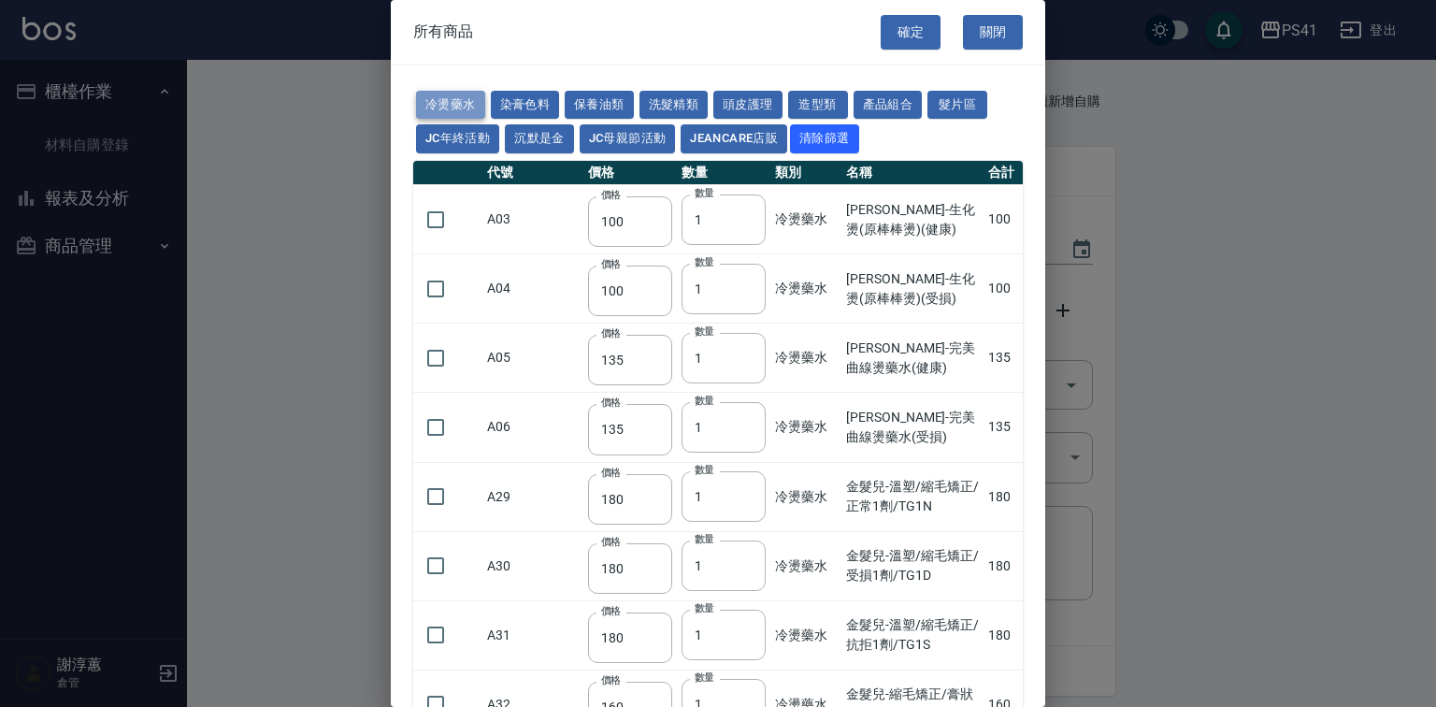
click at [447, 99] on button "冷燙藥水" at bounding box center [450, 105] width 69 height 29
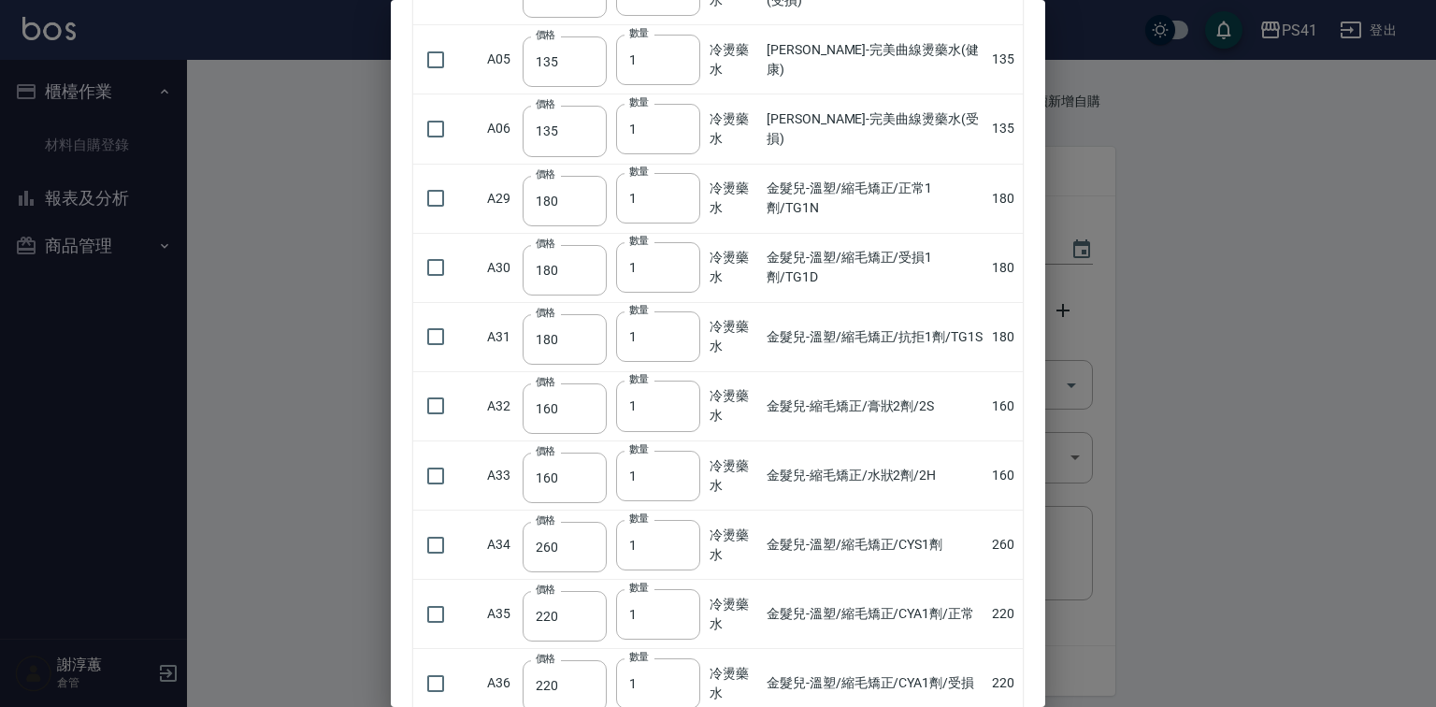
scroll to position [299, 0]
click at [422, 564] on input "checkbox" at bounding box center [435, 543] width 39 height 39
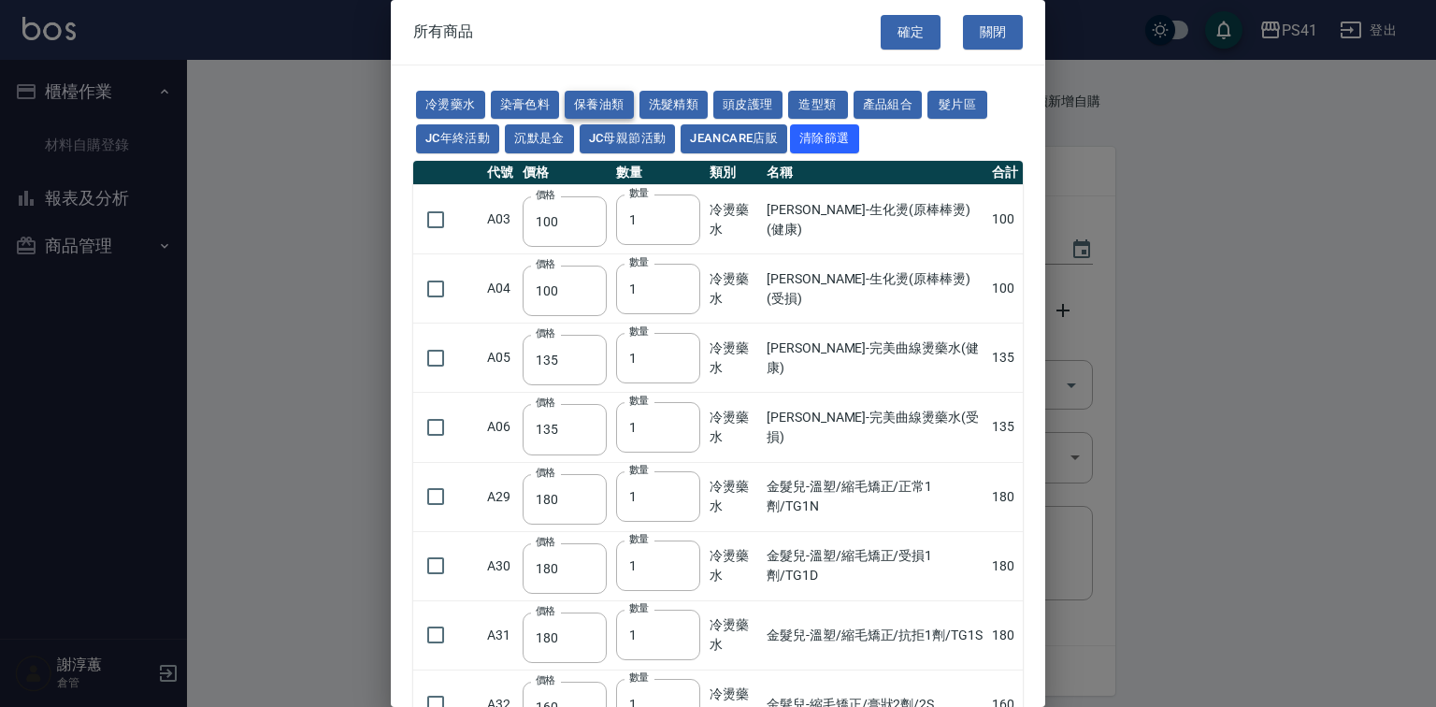
drag, startPoint x: 636, startPoint y: 97, endPoint x: 650, endPoint y: 207, distance: 110.3
click at [634, 98] on button "保養油類" at bounding box center [599, 105] width 69 height 29
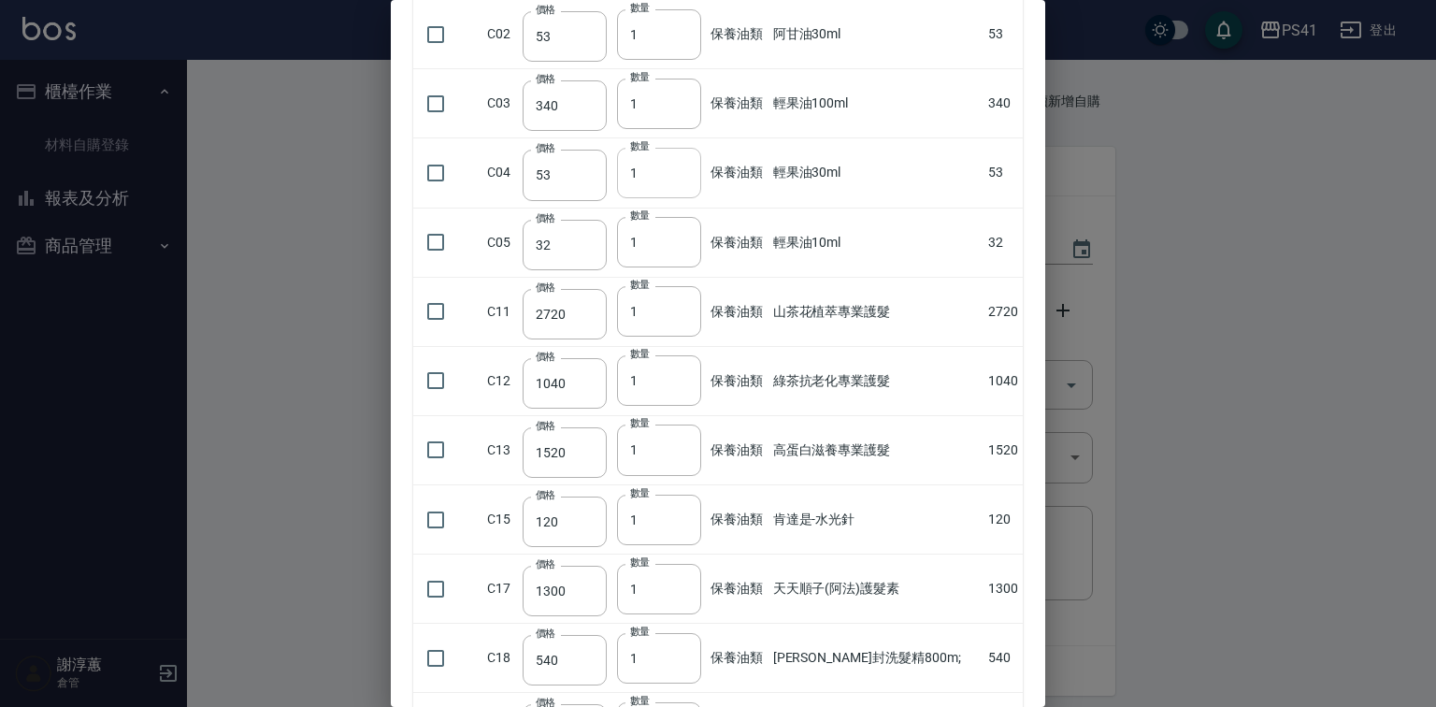
scroll to position [150, 0]
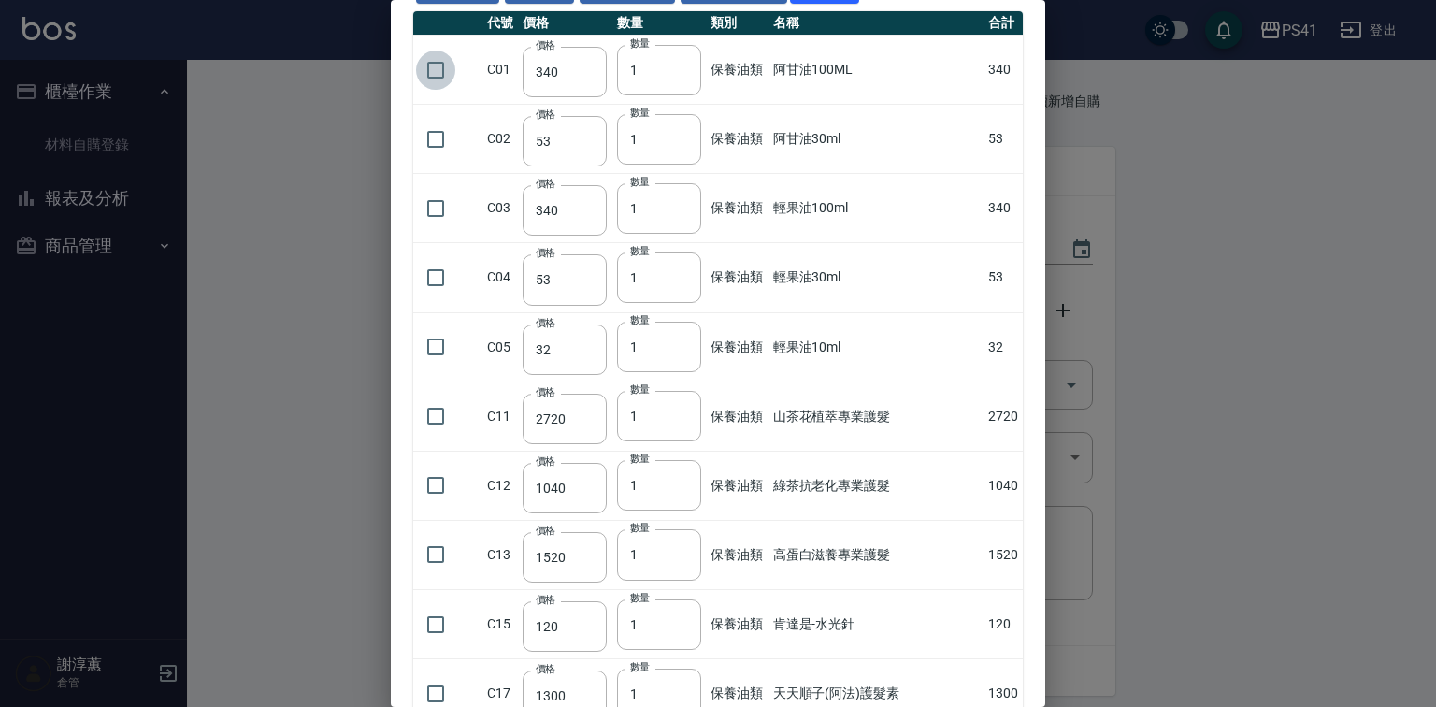
click at [439, 90] on input "checkbox" at bounding box center [435, 69] width 39 height 39
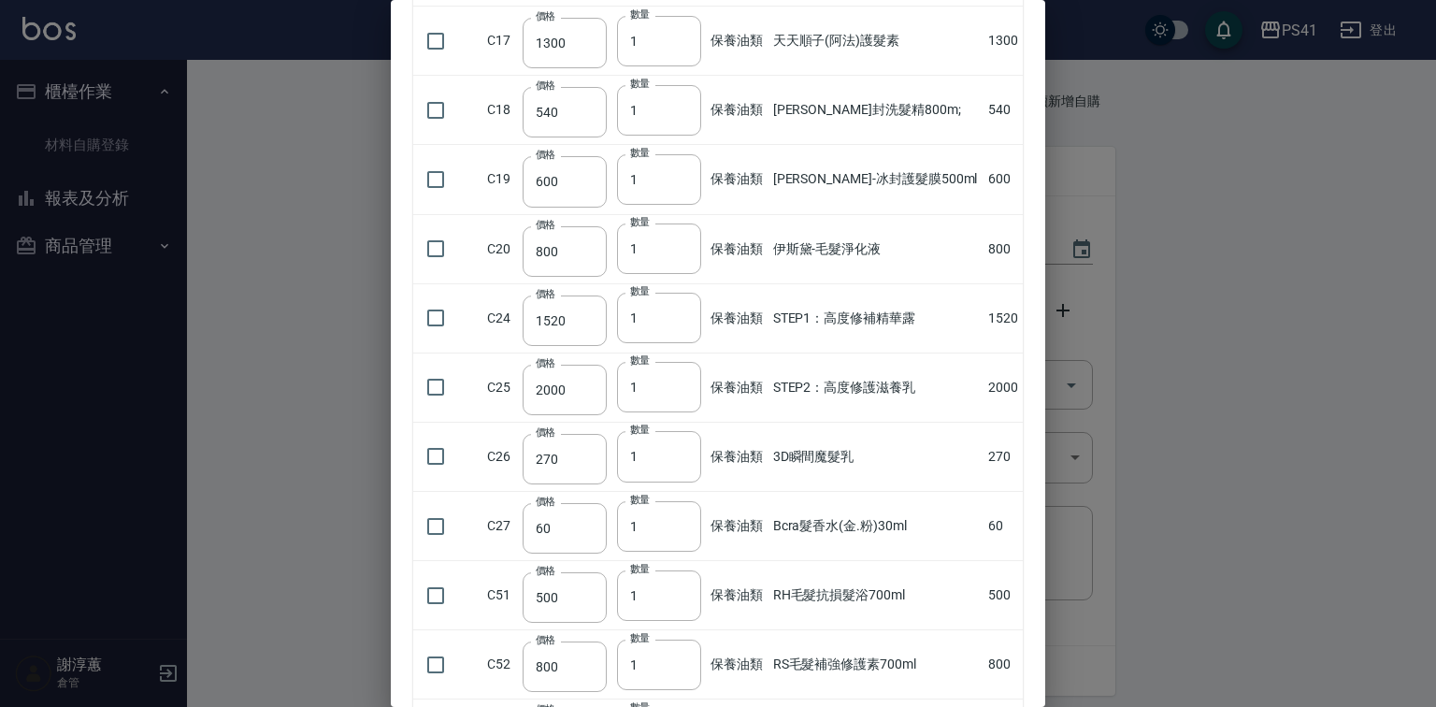
scroll to position [898, 0]
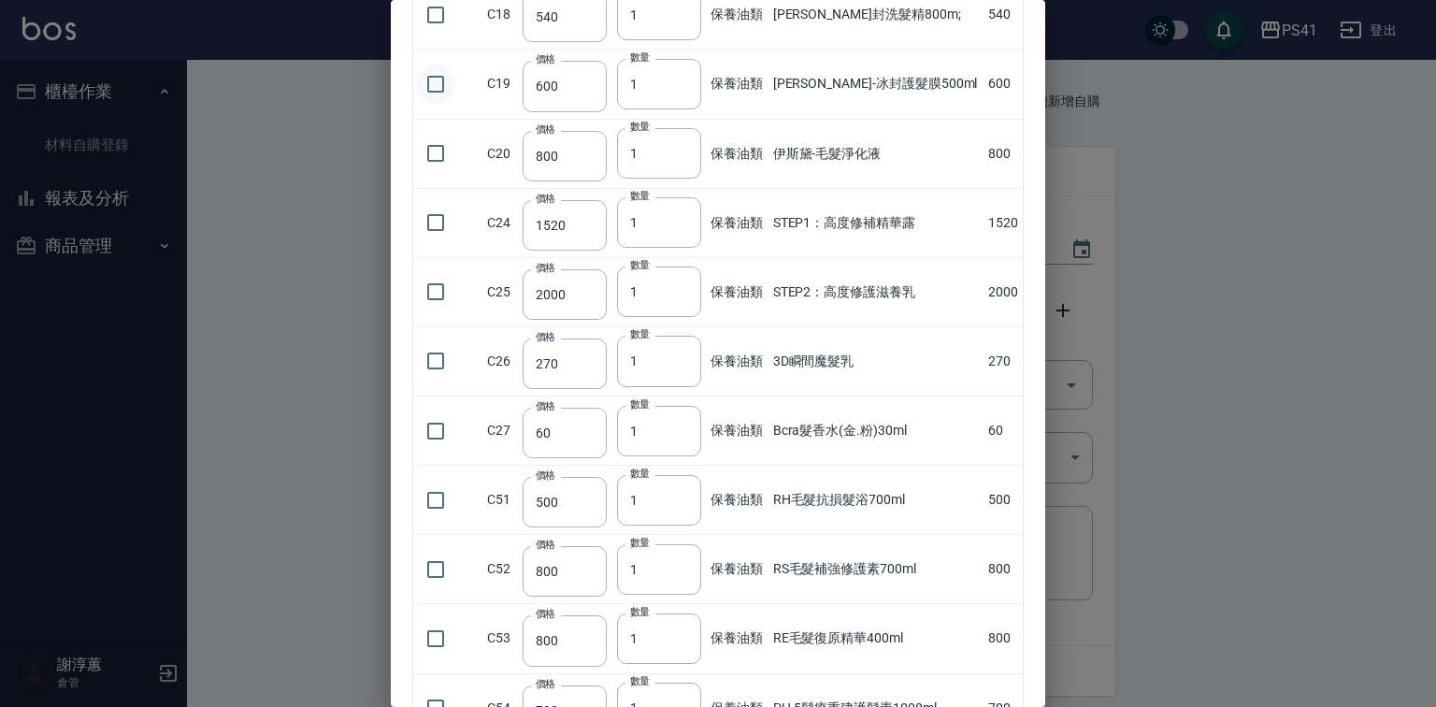
click at [445, 104] on input "checkbox" at bounding box center [435, 84] width 39 height 39
click at [428, 381] on input "checkbox" at bounding box center [435, 360] width 39 height 39
click at [689, 386] on input "2" at bounding box center [659, 361] width 84 height 50
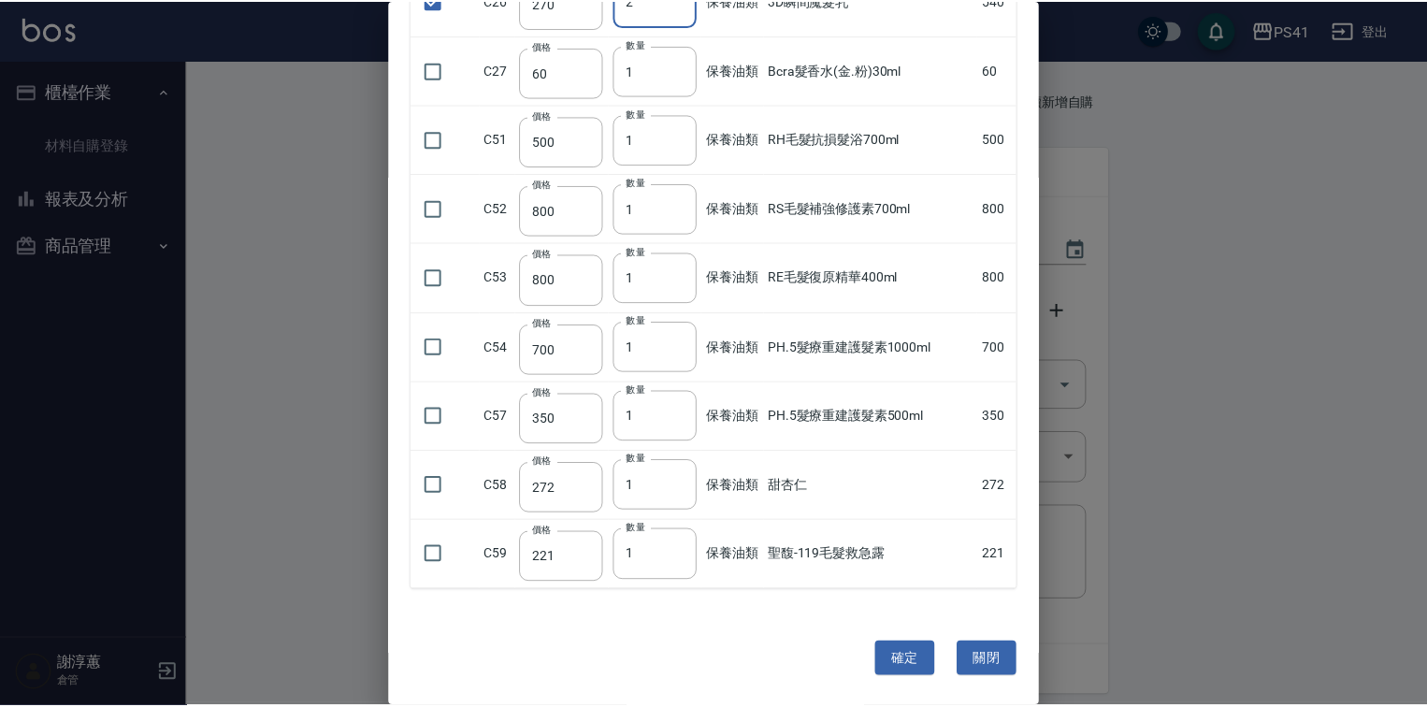
scroll to position [1298, 0]
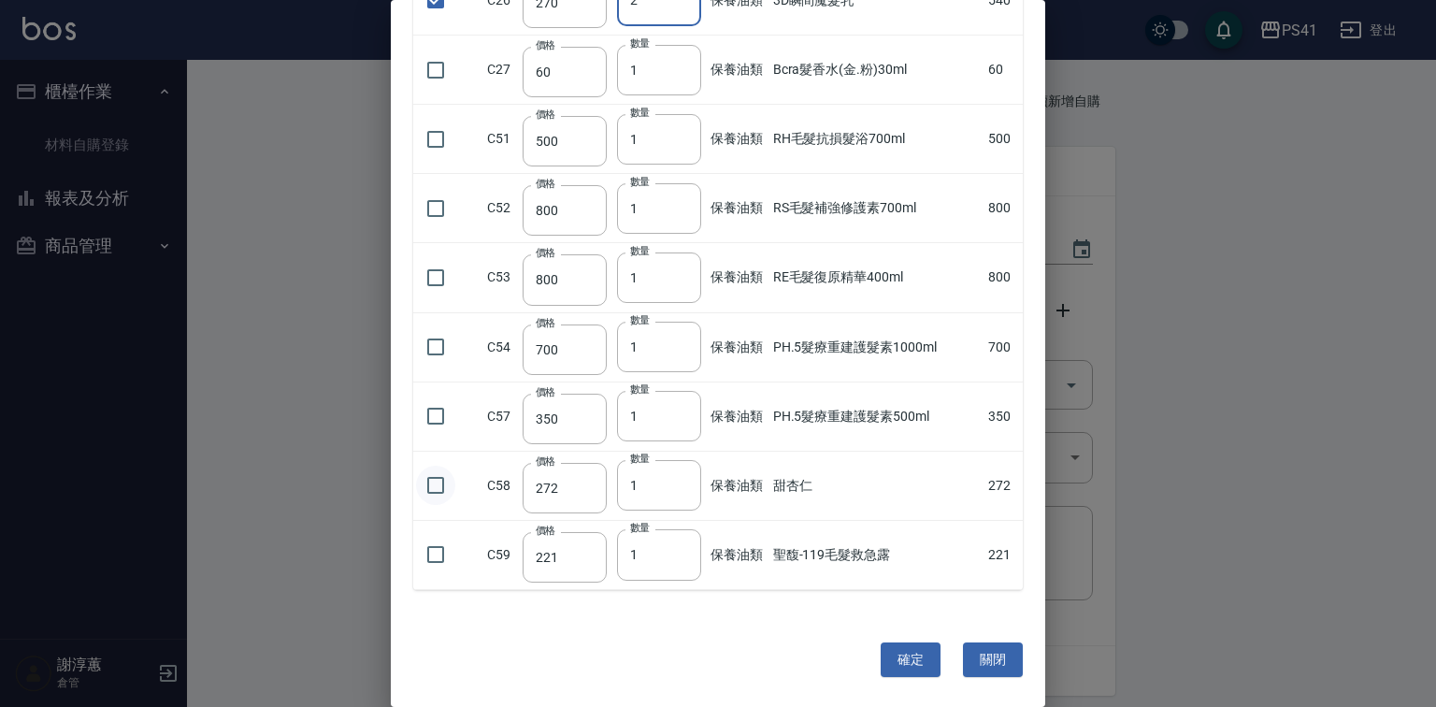
click at [444, 481] on input "checkbox" at bounding box center [435, 485] width 39 height 39
click at [923, 662] on button "確定" at bounding box center [911, 659] width 60 height 35
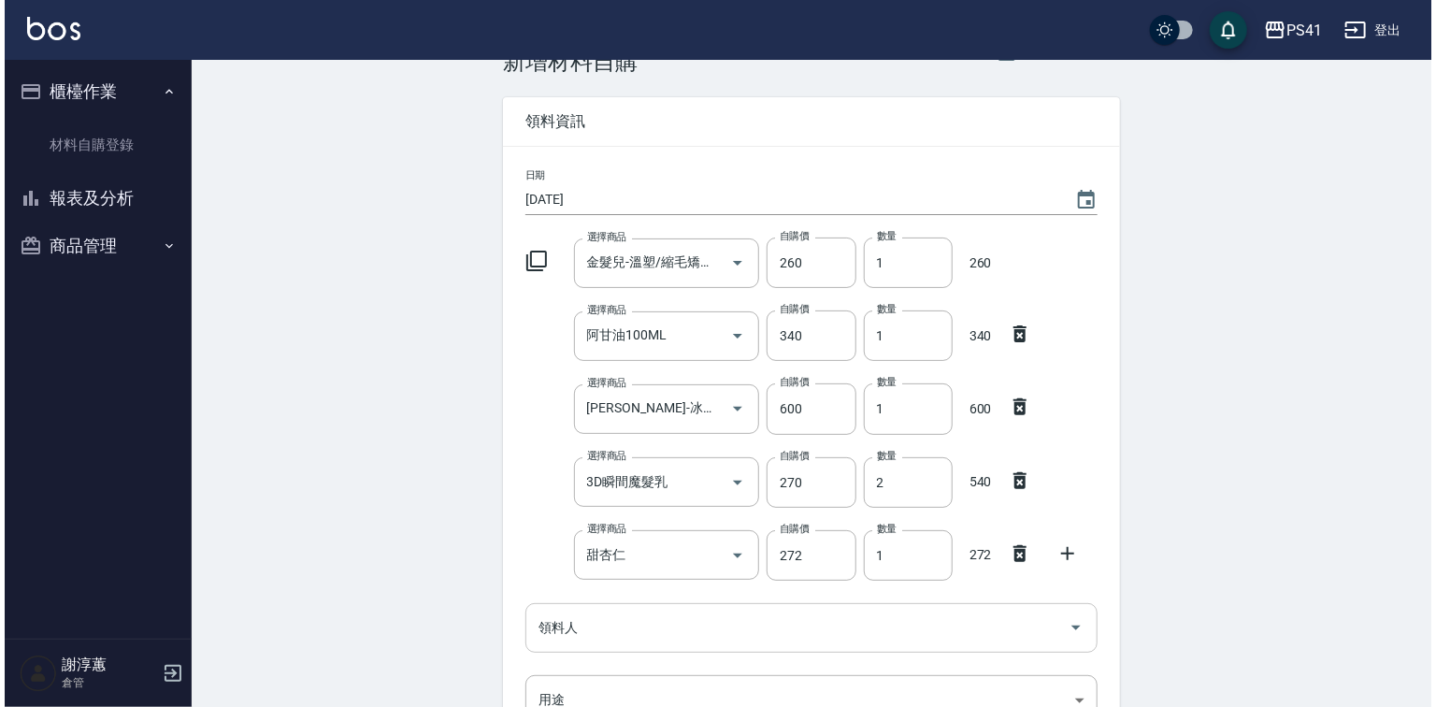
scroll to position [150, 0]
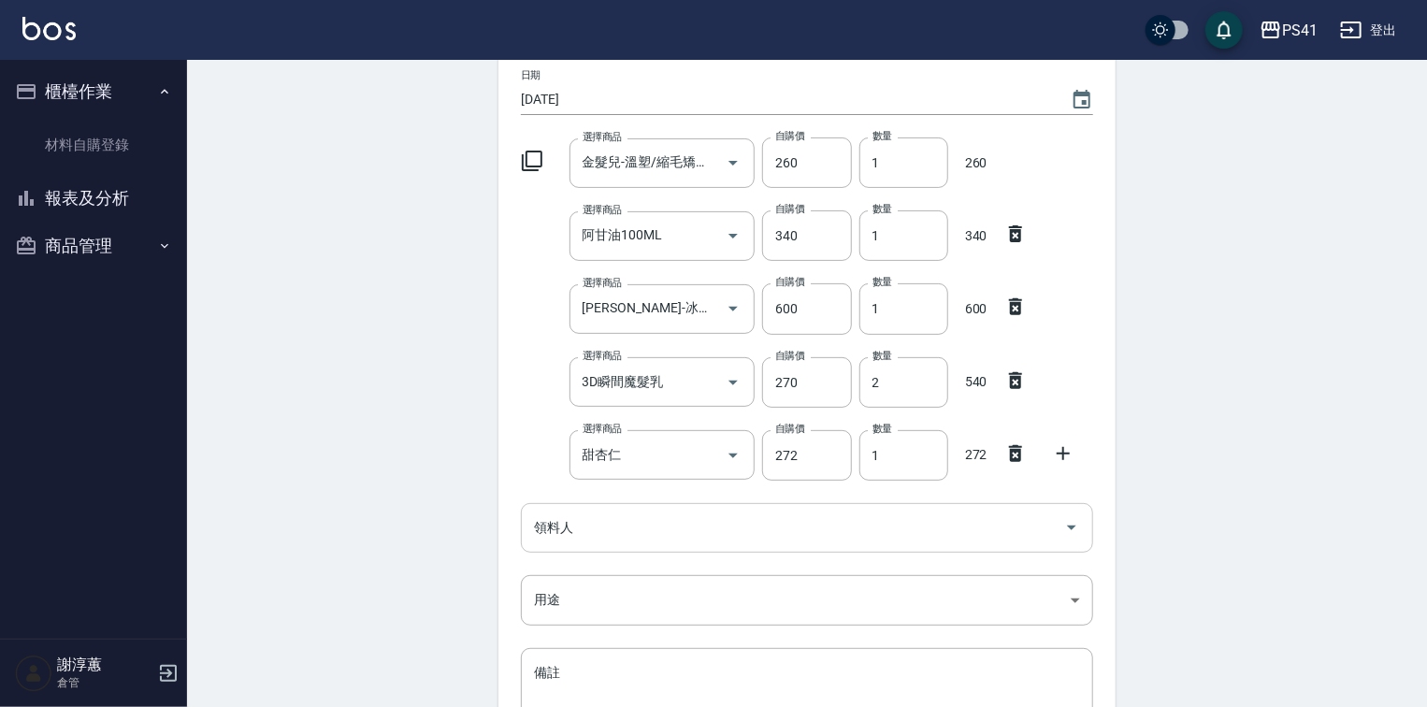
click at [692, 531] on input "領料人" at bounding box center [792, 527] width 527 height 33
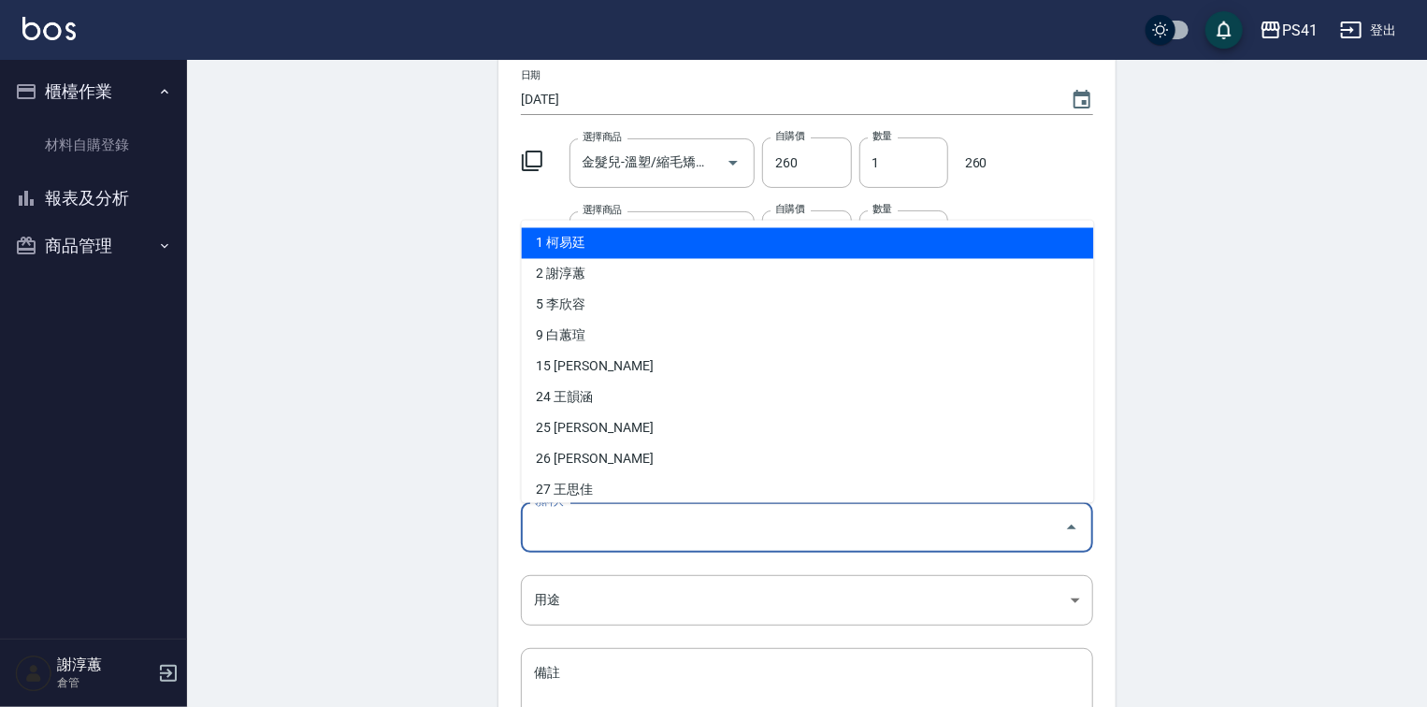
drag, startPoint x: 656, startPoint y: 240, endPoint x: 651, endPoint y: 275, distance: 35.0
click at [654, 242] on li "1 柯易廷" at bounding box center [808, 242] width 572 height 31
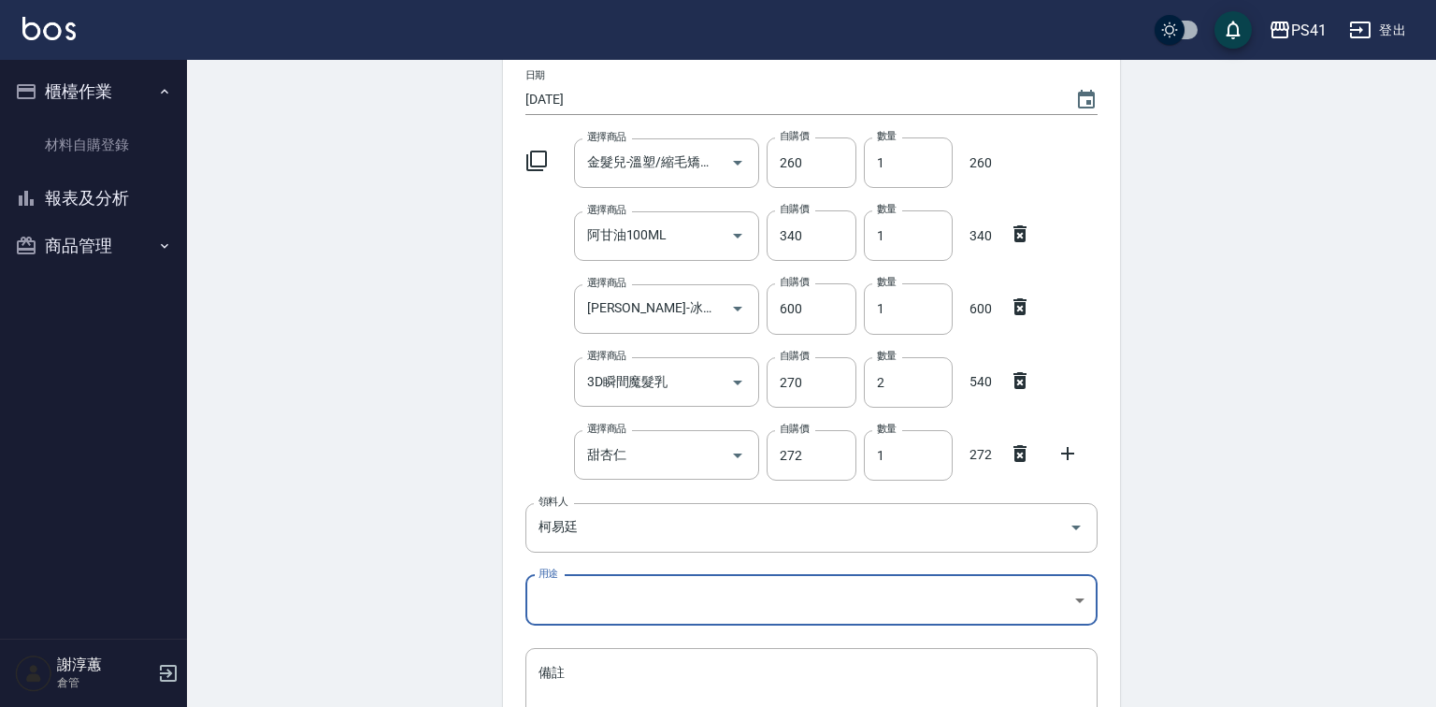
click at [589, 610] on body "PS41 登出 櫃檯作業 材料自購登錄 報表及分析 報表目錄 商品銷售排行榜 商品消耗明細 商品進銷貨報表 商品庫存表 商品管理 商品分類設定 商品列表 商品…" at bounding box center [718, 381] width 1436 height 1063
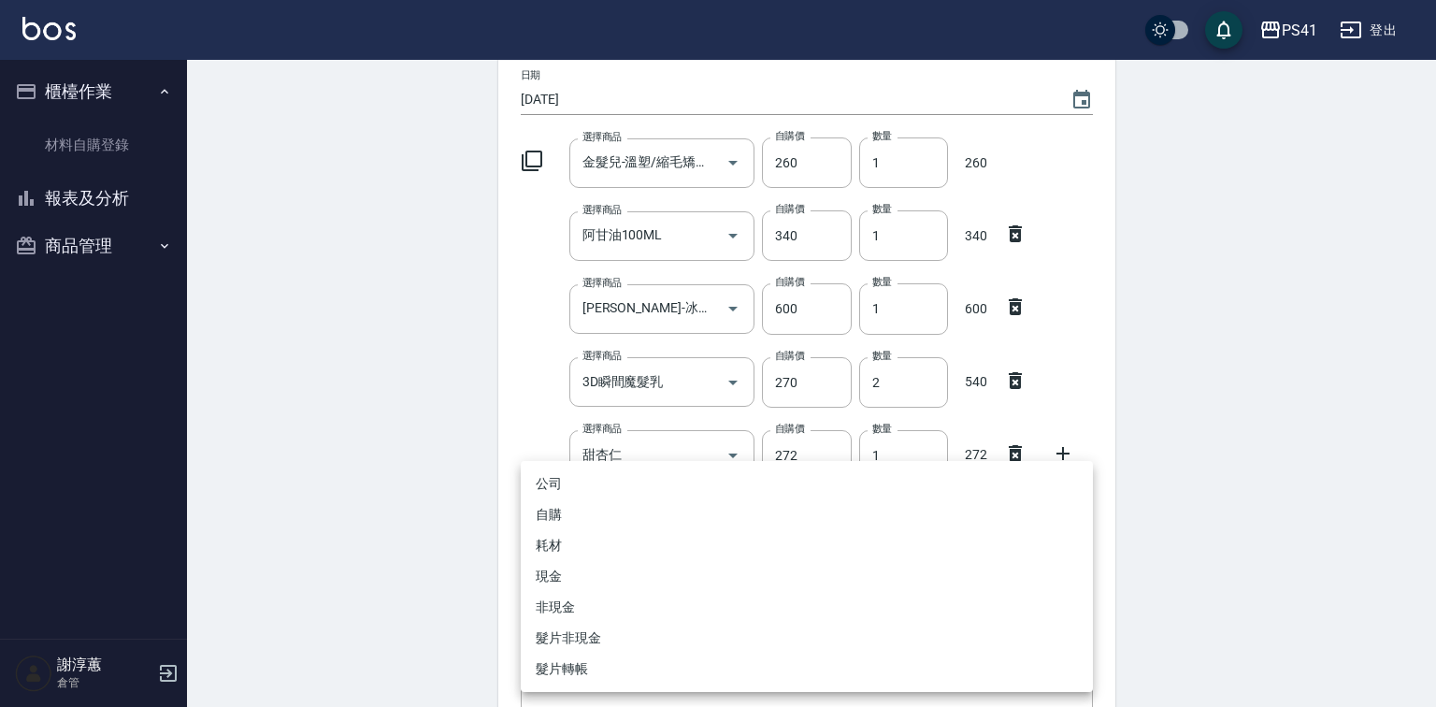
click at [606, 522] on li "自購" at bounding box center [807, 514] width 572 height 31
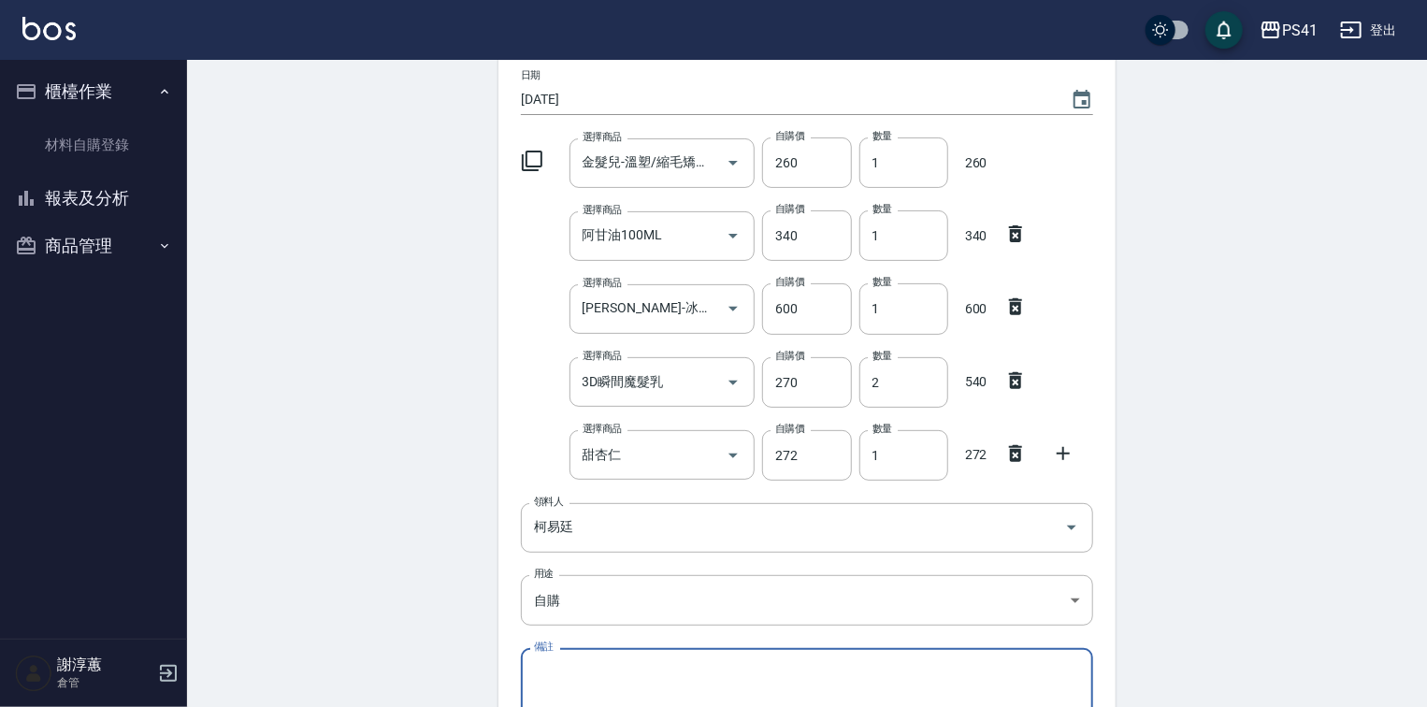
click at [1069, 448] on icon at bounding box center [1063, 453] width 22 height 22
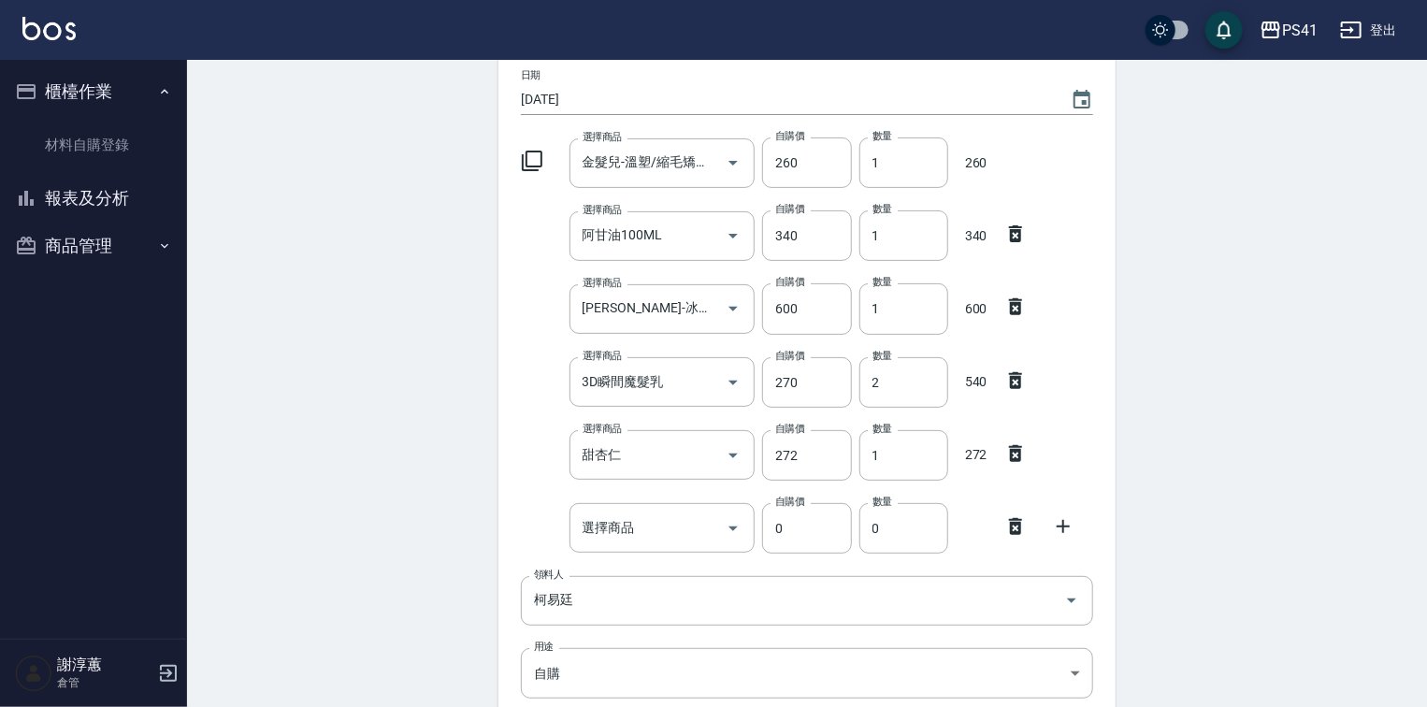
click at [543, 160] on icon at bounding box center [532, 161] width 22 height 22
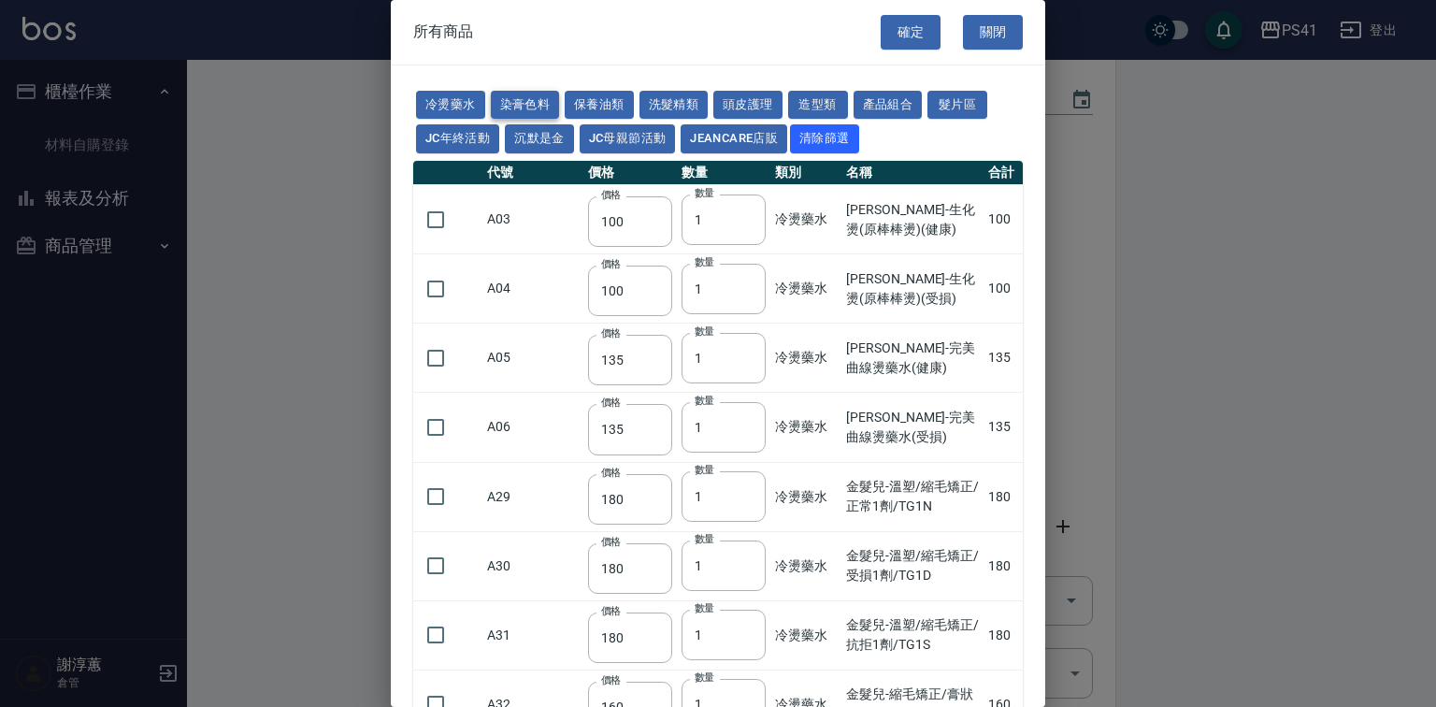
click at [520, 108] on button "染膏色料" at bounding box center [525, 105] width 69 height 29
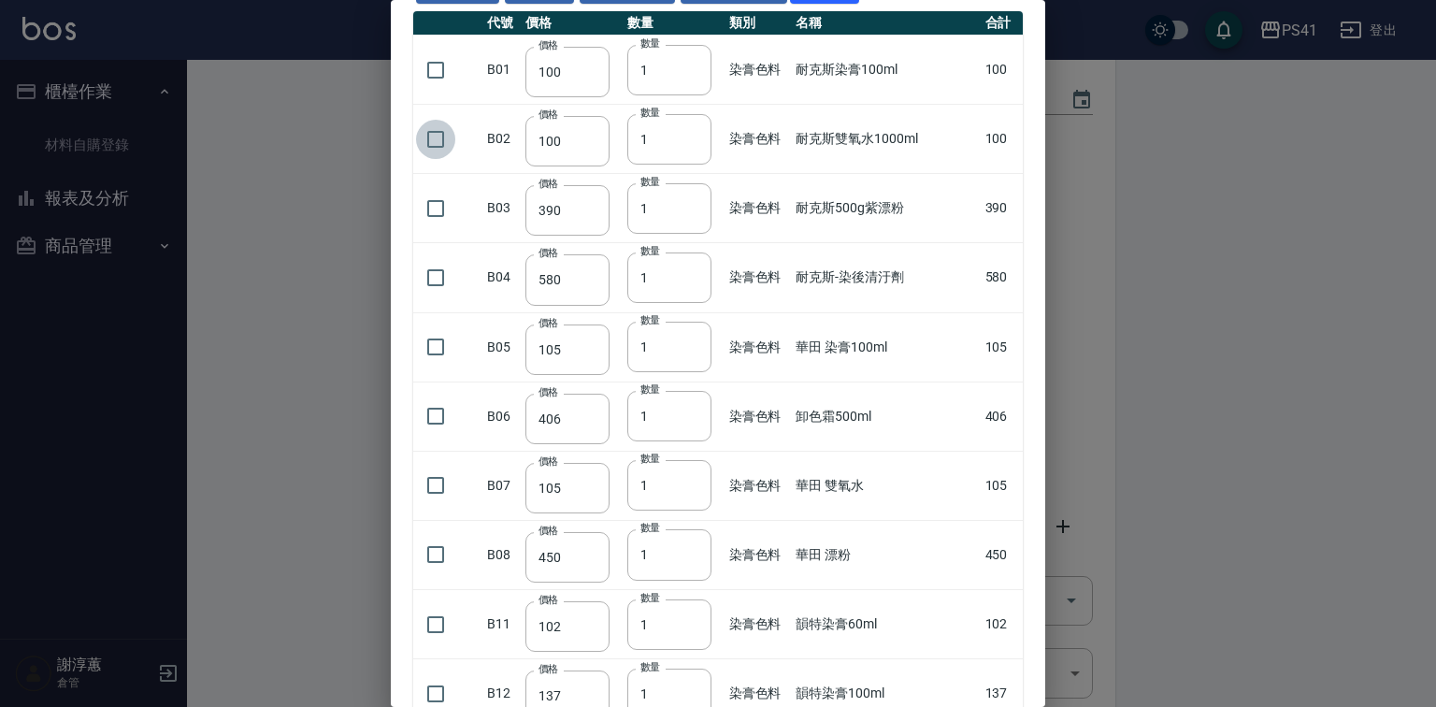
click at [441, 159] on input "checkbox" at bounding box center [435, 139] width 39 height 39
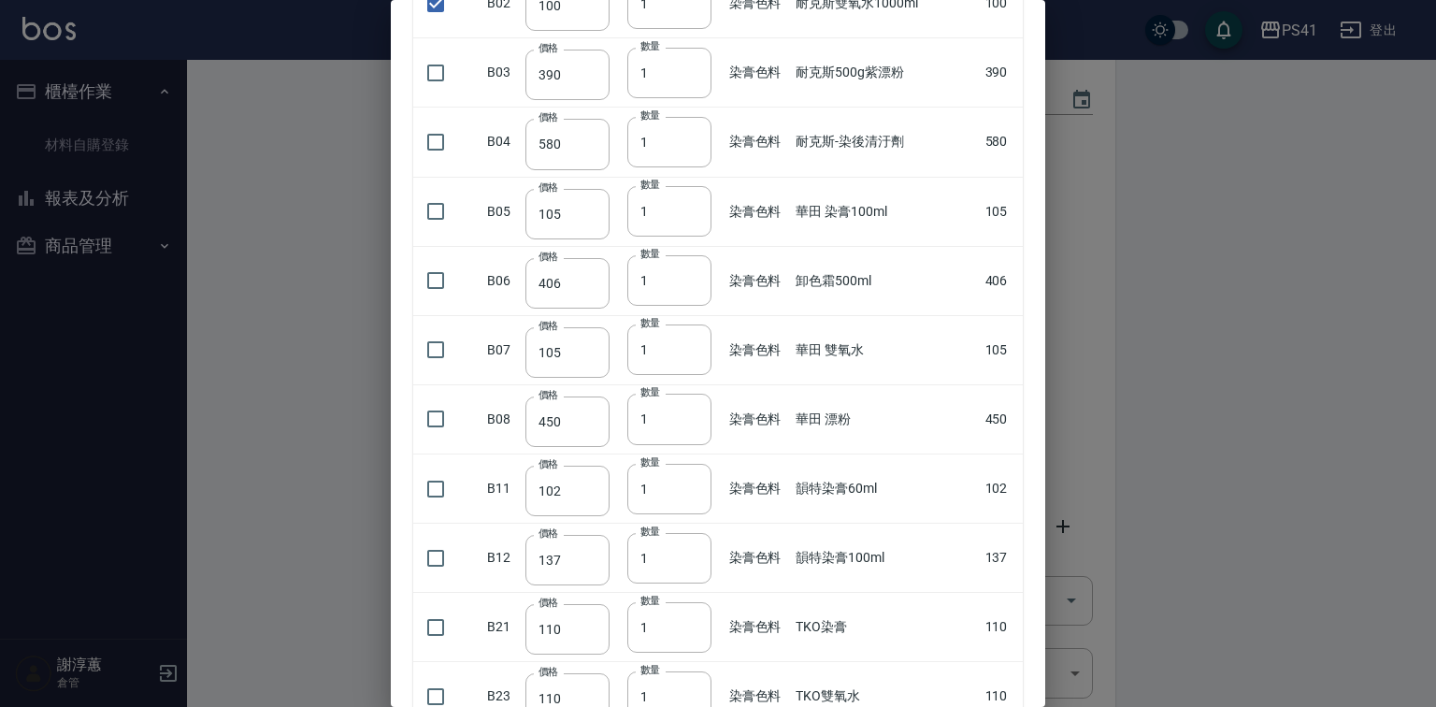
scroll to position [299, 0]
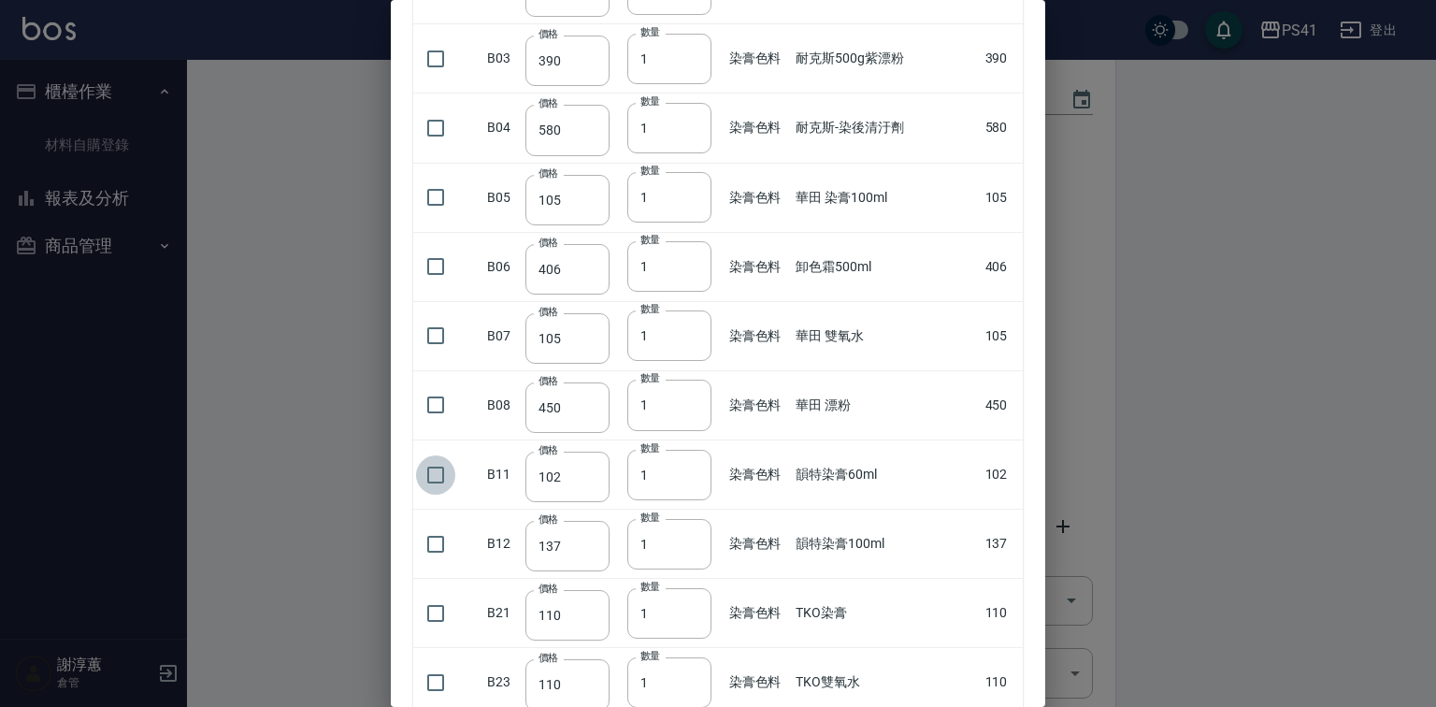
click at [436, 495] on input "checkbox" at bounding box center [435, 474] width 39 height 39
drag, startPoint x: 654, startPoint y: 518, endPoint x: 598, endPoint y: 527, distance: 56.9
click at [602, 510] on tr "B11 價格 102 價格 數量 1 數量 染膏色料 韻特染膏60ml 102" at bounding box center [718, 474] width 610 height 69
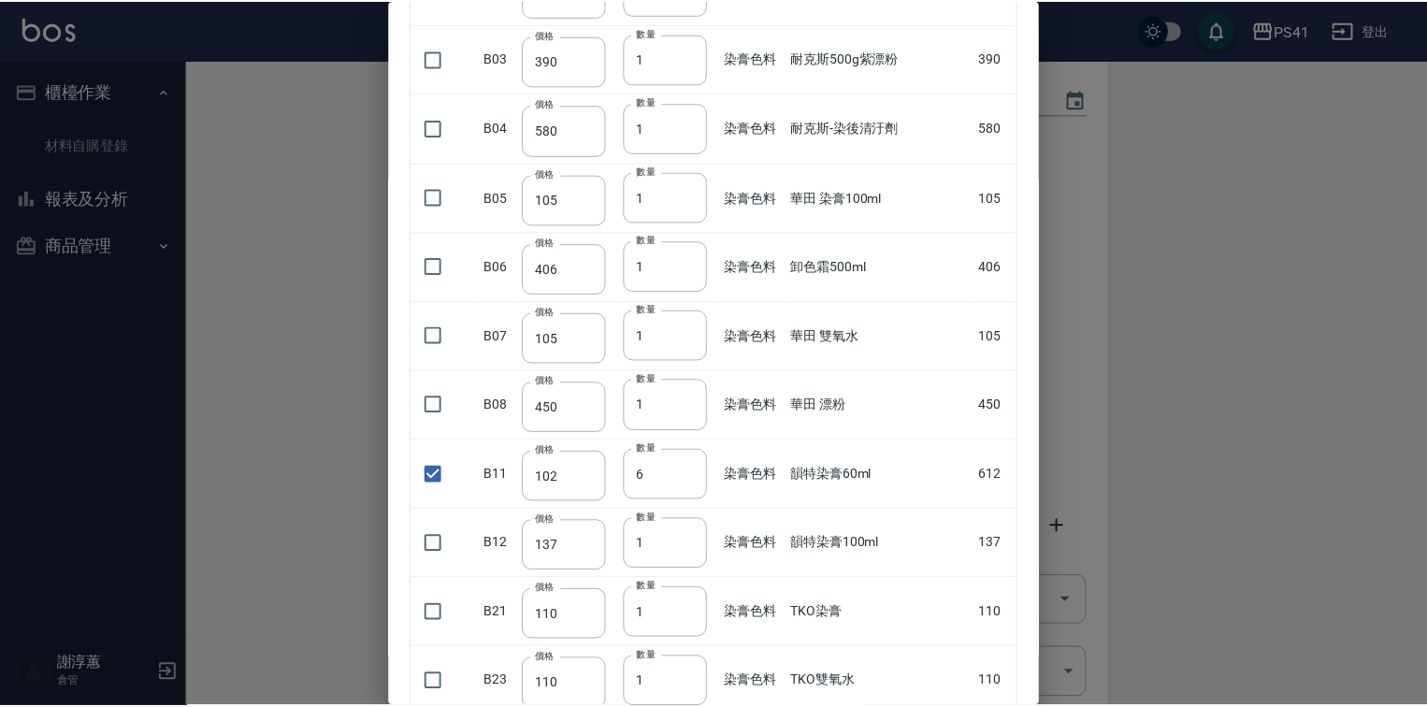
scroll to position [0, 0]
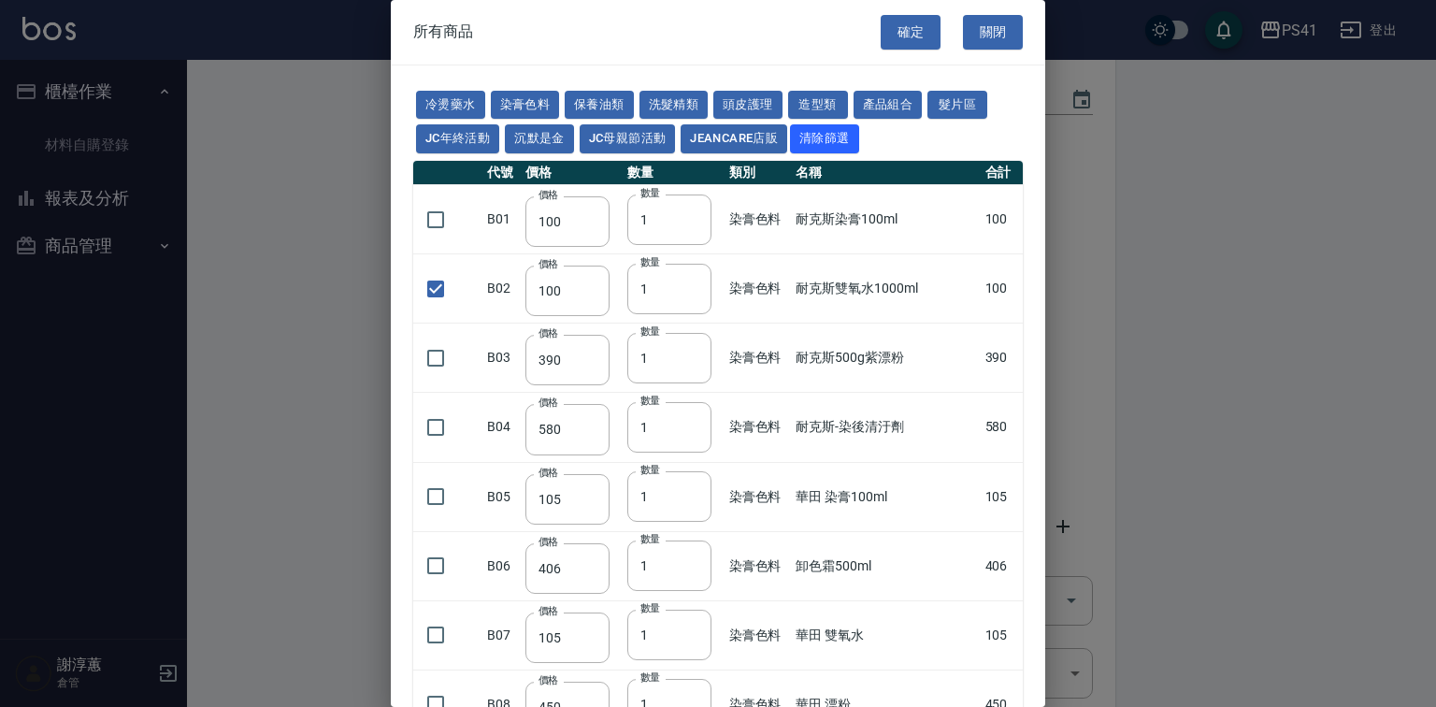
click at [911, 40] on button "確定" at bounding box center [911, 32] width 60 height 35
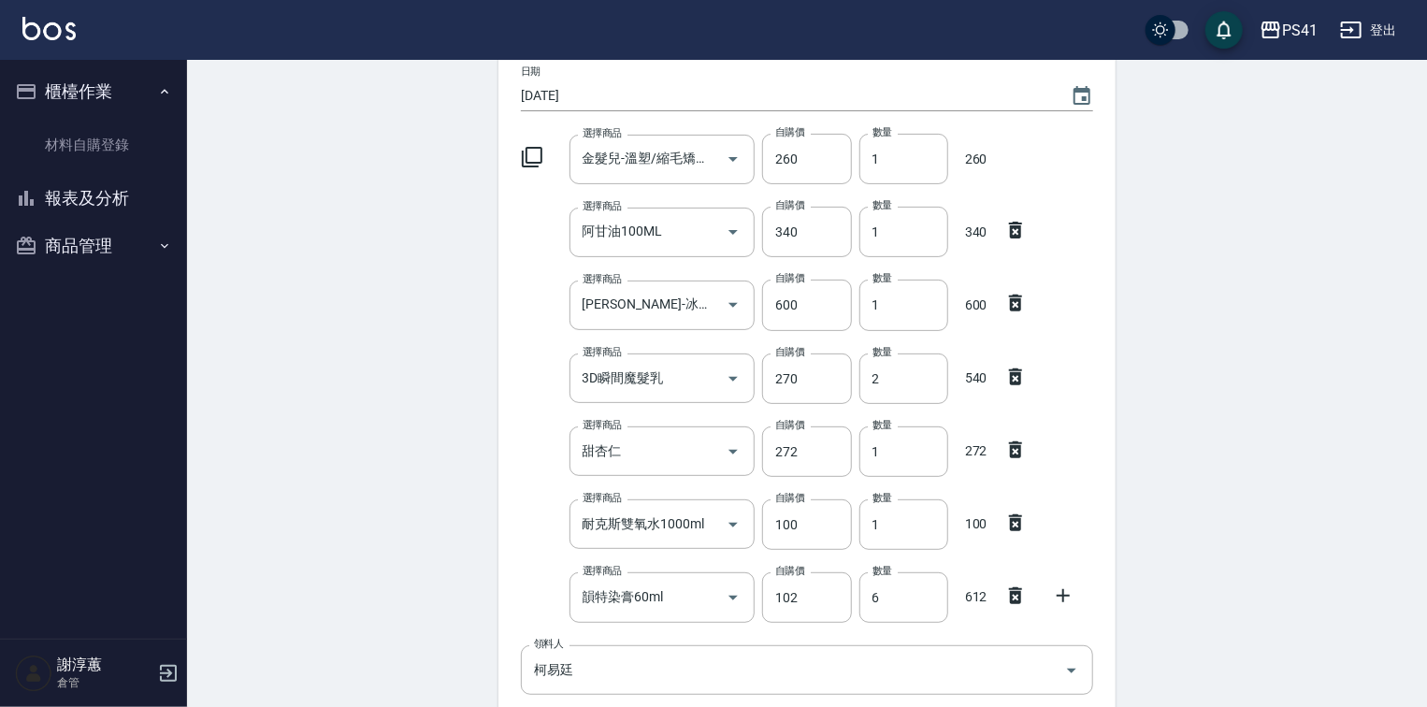
scroll to position [374, 0]
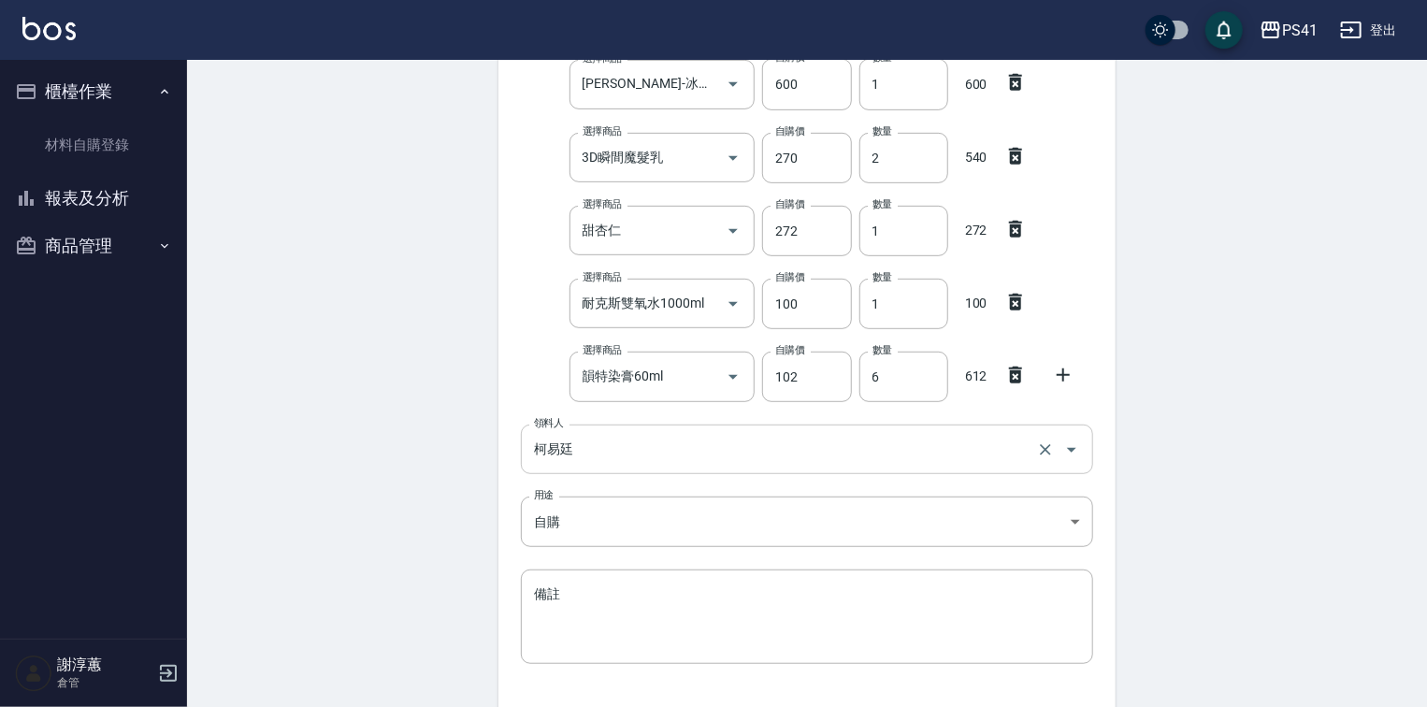
click at [654, 433] on input "柯易廷" at bounding box center [780, 449] width 503 height 33
drag, startPoint x: 352, startPoint y: 493, endPoint x: 505, endPoint y: 488, distance: 153.4
click at [351, 492] on div "Employee Picking Create 新增材料自購 連續新增自購 領料資訊 日期 [DATE] 選擇商品 金髮兒-溫塑/縮毛矯正/CYS1劑 選擇商…" at bounding box center [807, 260] width 1240 height 1149
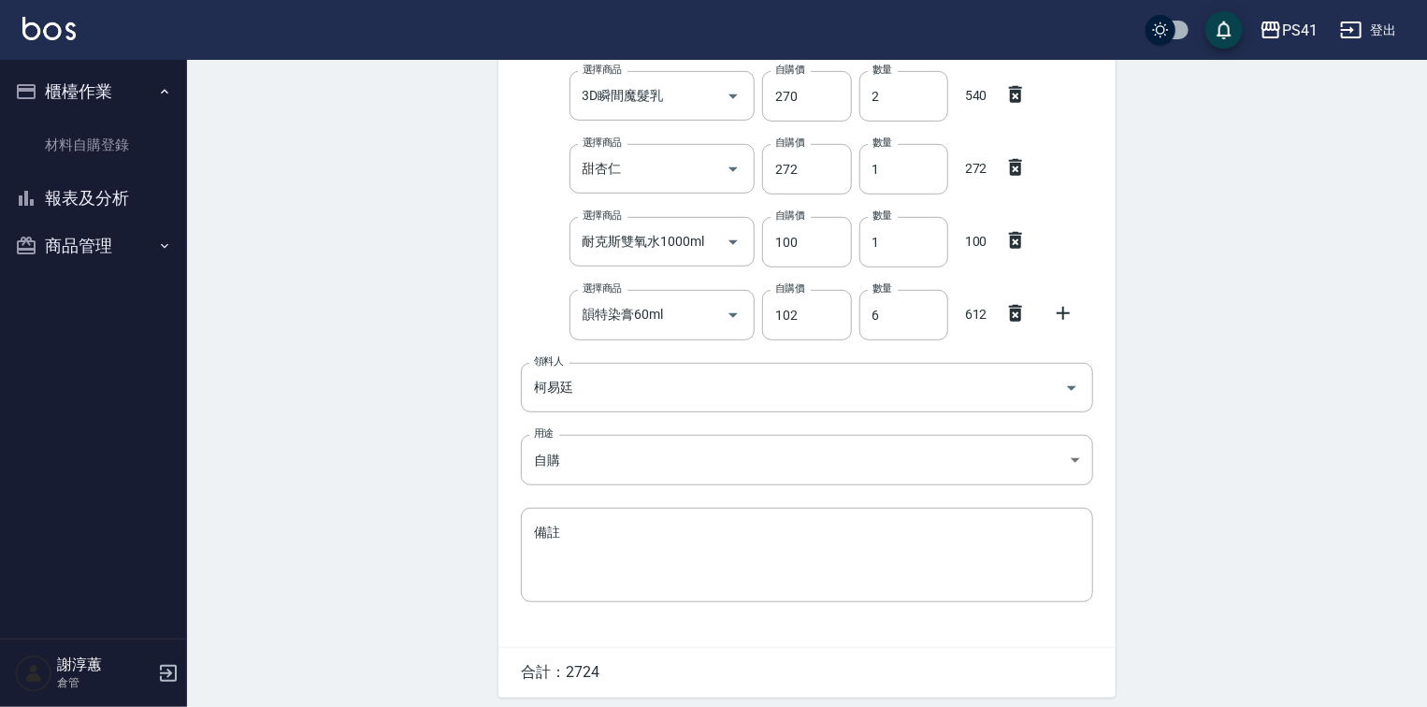
scroll to position [509, 0]
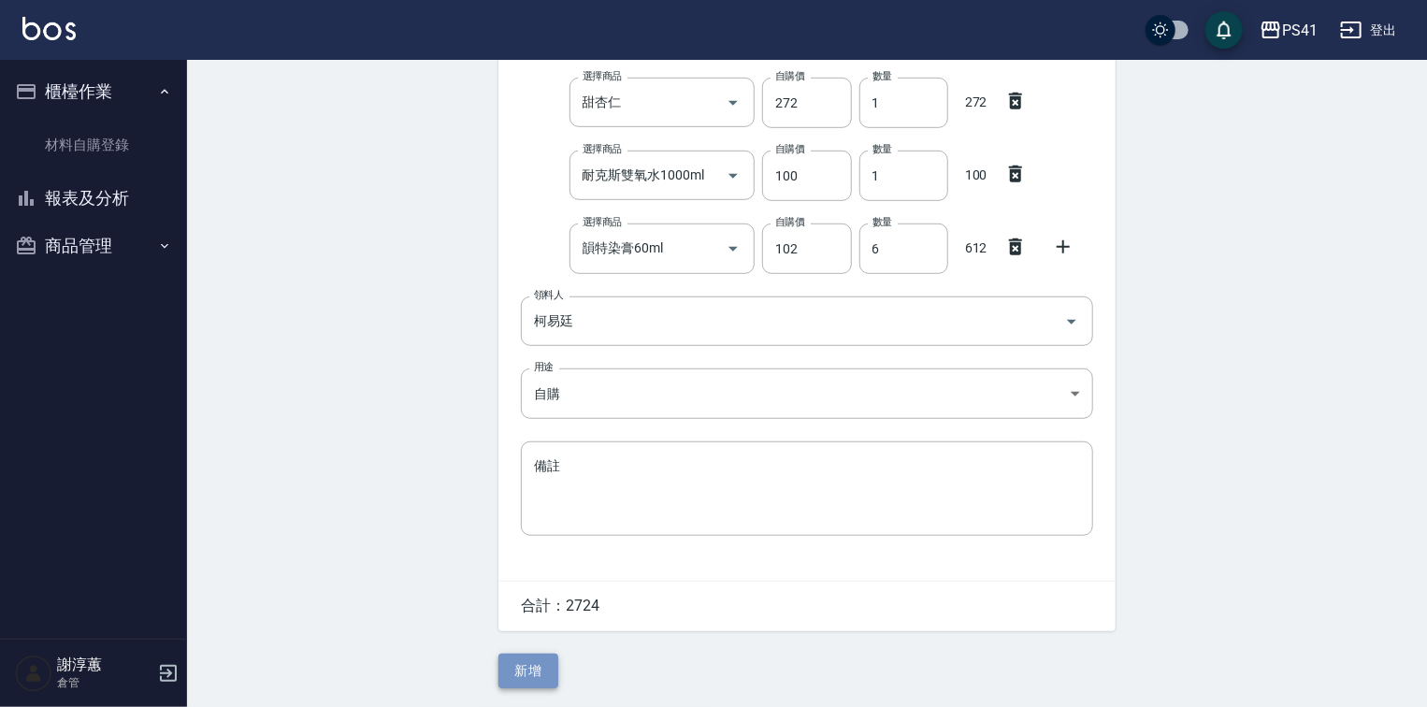
click at [540, 667] on button "新增" at bounding box center [528, 671] width 60 height 35
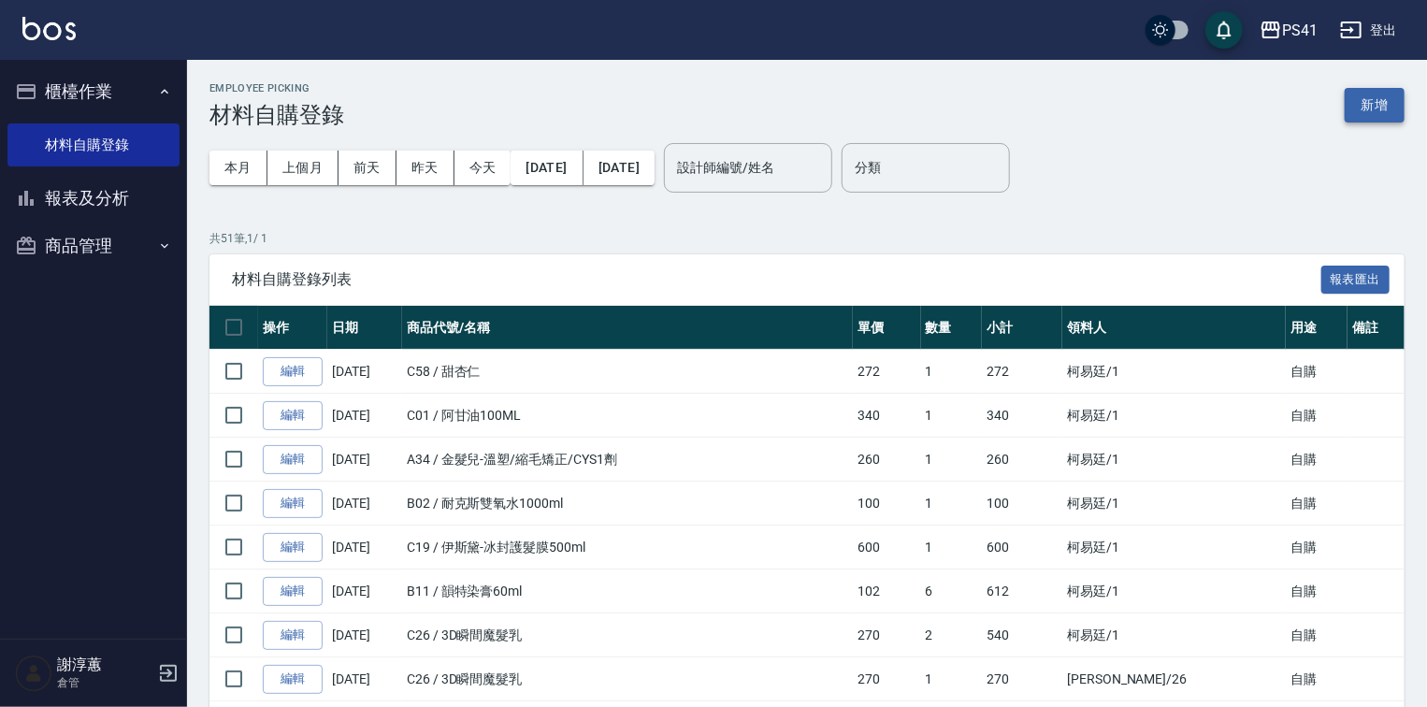
click at [1361, 101] on button "新增" at bounding box center [1374, 105] width 60 height 35
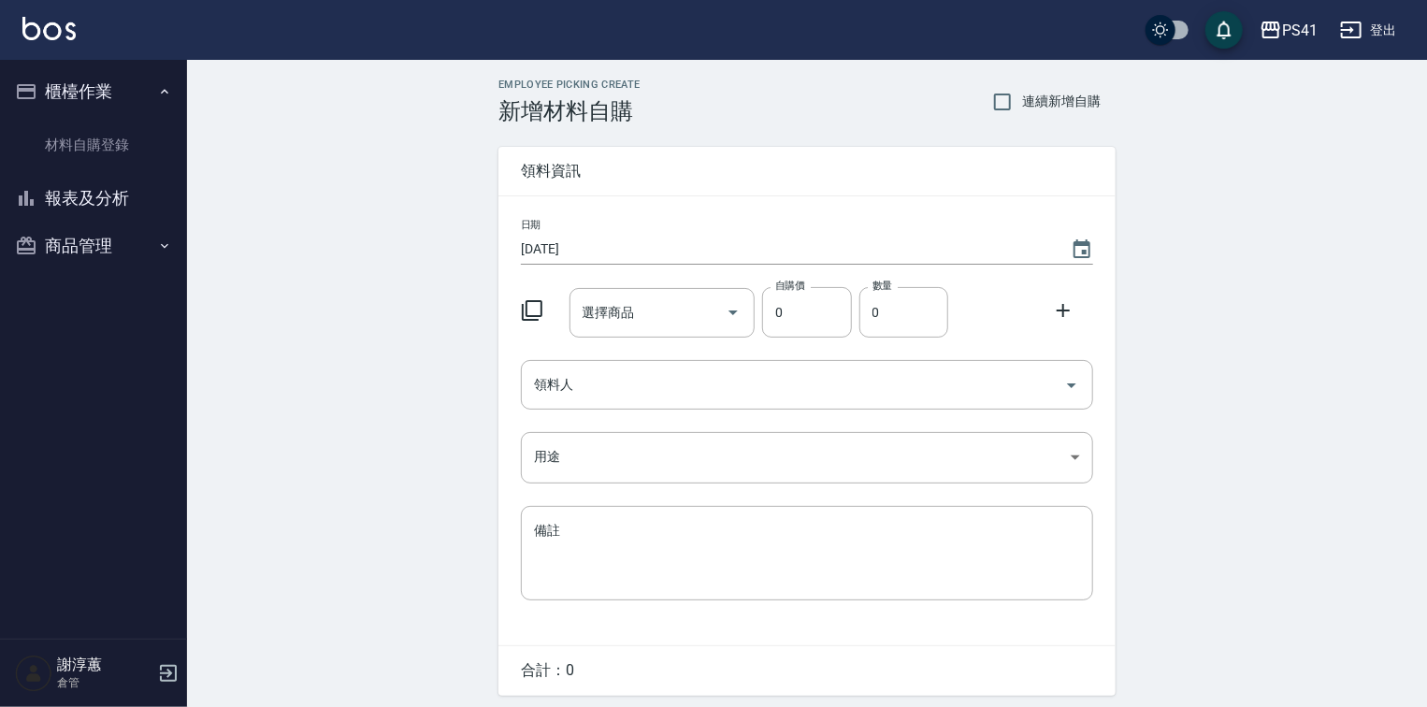
click at [533, 299] on icon at bounding box center [532, 310] width 22 height 22
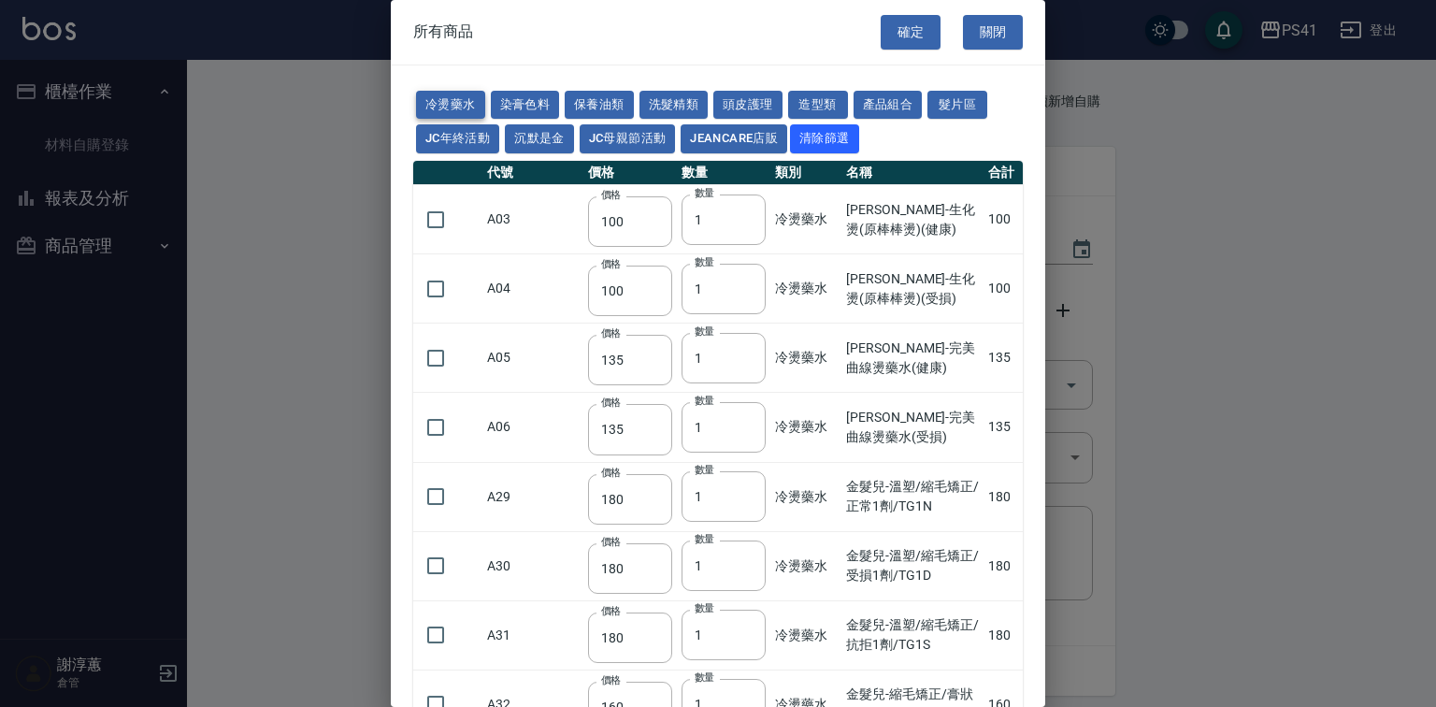
click at [446, 97] on button "冷燙藥水" at bounding box center [450, 105] width 69 height 29
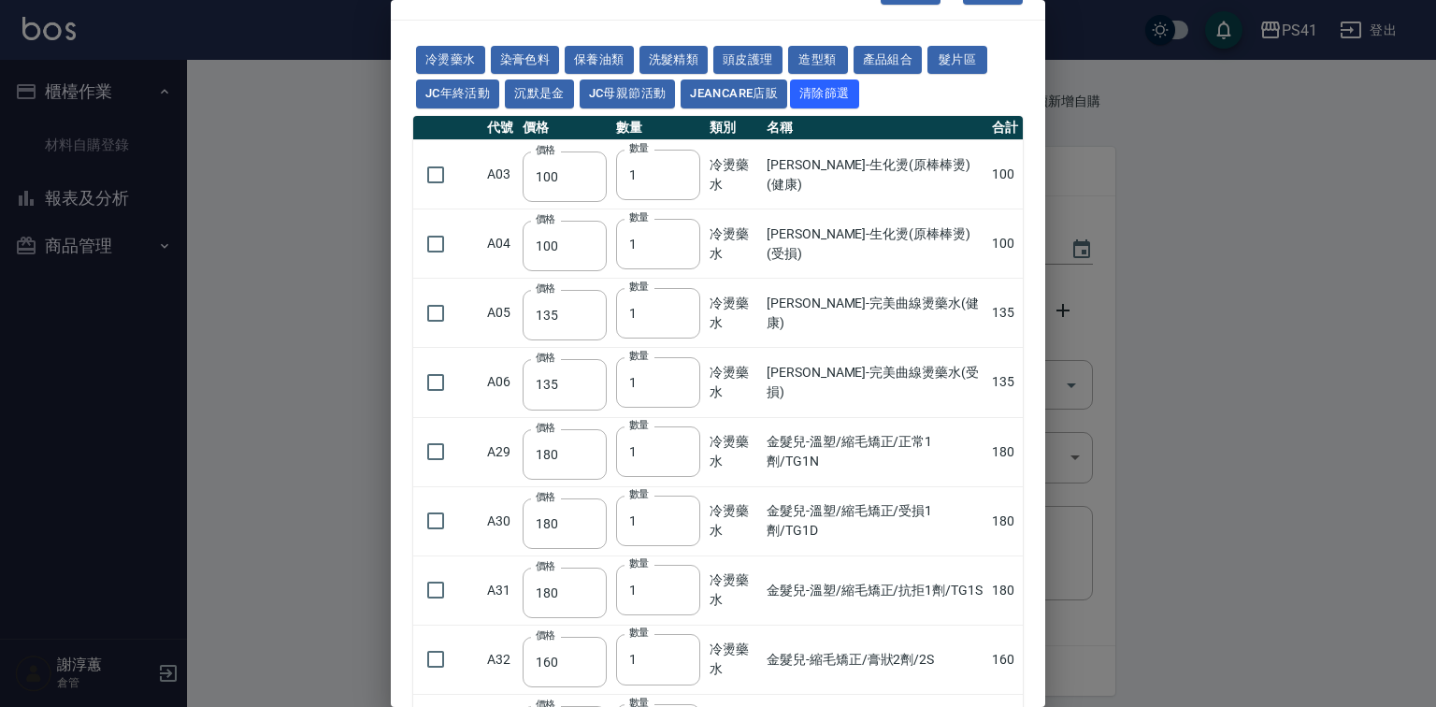
scroll to position [224, 0]
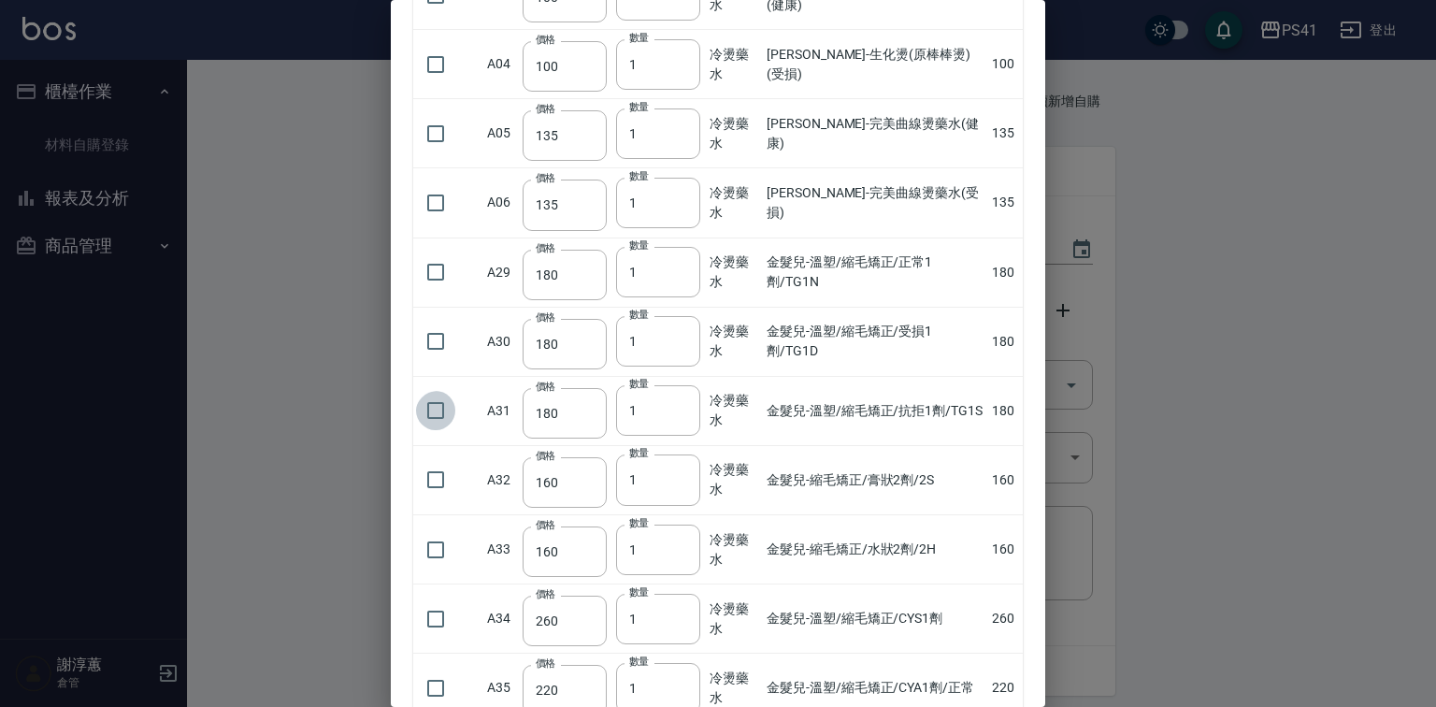
click at [449, 430] on input "checkbox" at bounding box center [435, 410] width 39 height 39
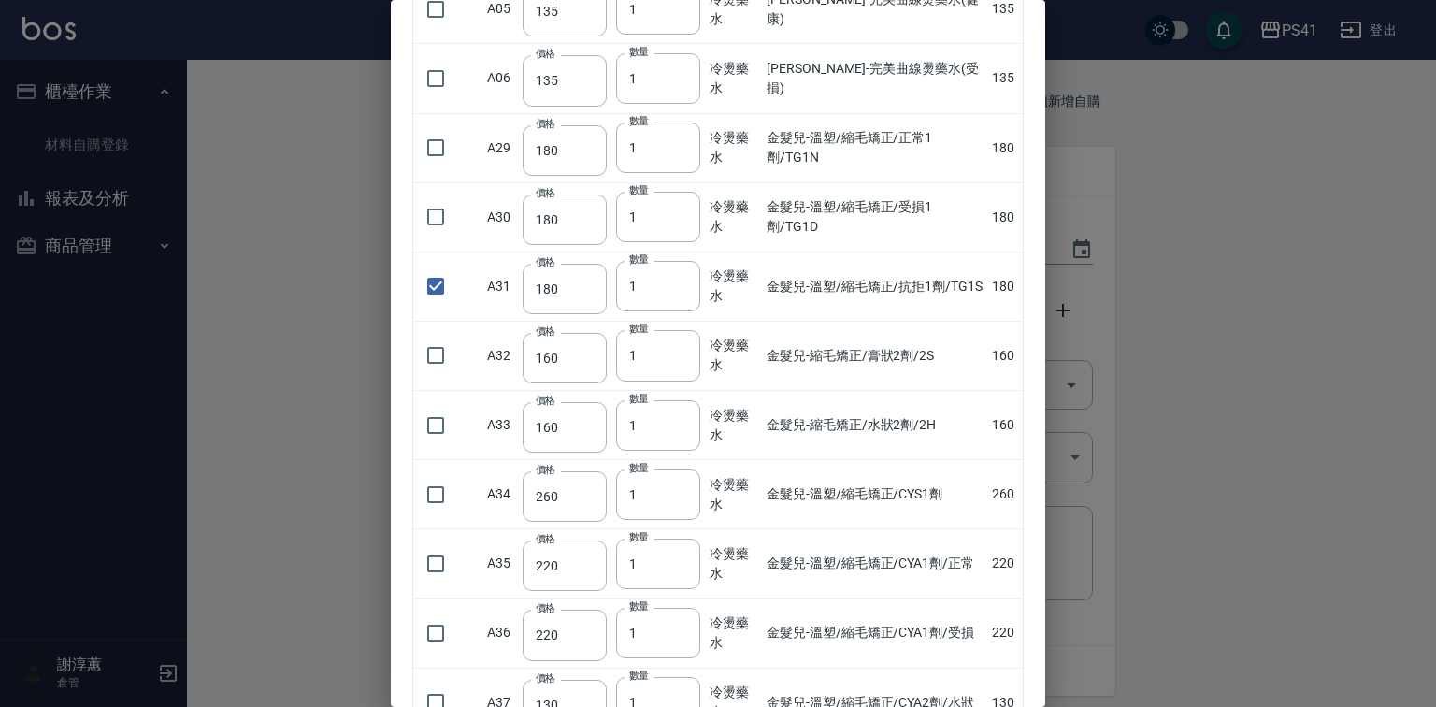
scroll to position [374, 0]
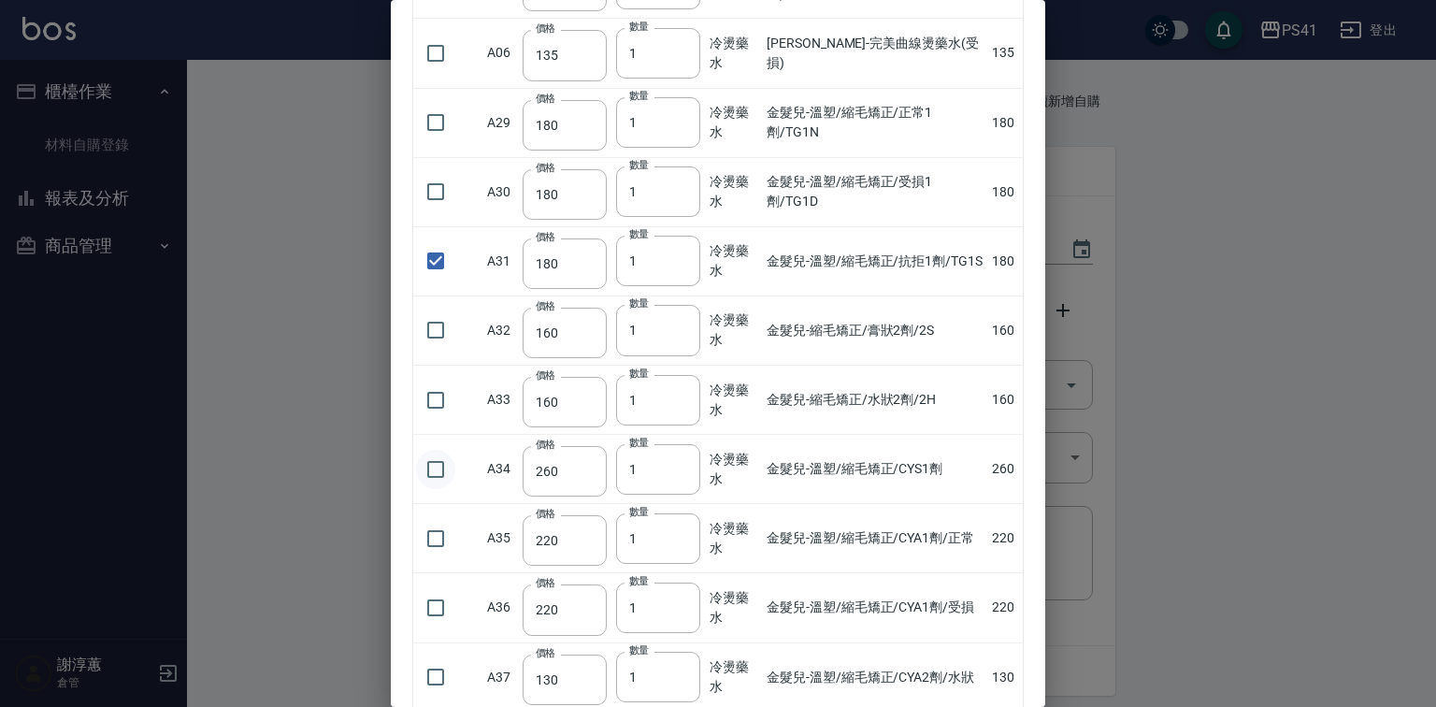
click at [441, 489] on input "checkbox" at bounding box center [435, 469] width 39 height 39
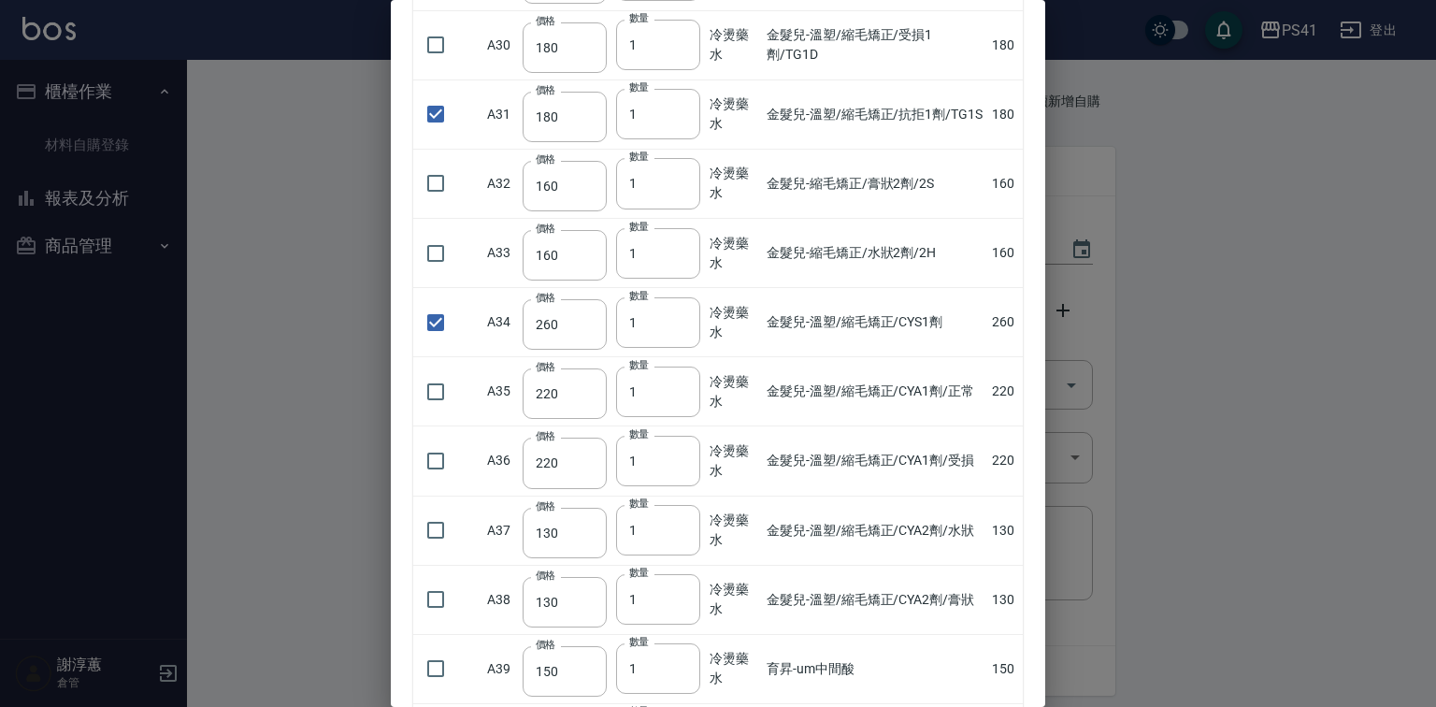
scroll to position [524, 0]
click at [438, 200] on input "checkbox" at bounding box center [435, 180] width 39 height 39
click at [439, 270] on input "checkbox" at bounding box center [435, 250] width 39 height 39
click at [672, 276] on input "2" at bounding box center [658, 250] width 84 height 50
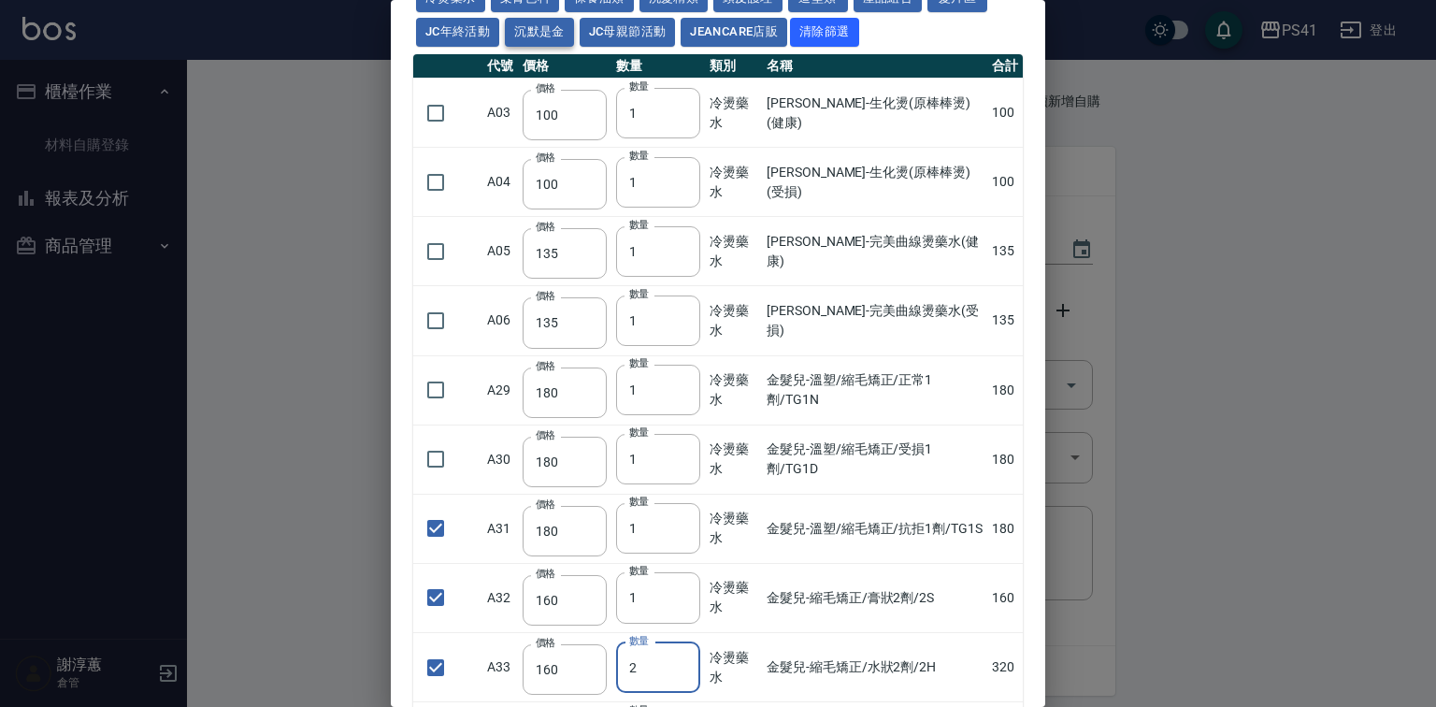
scroll to position [75, 0]
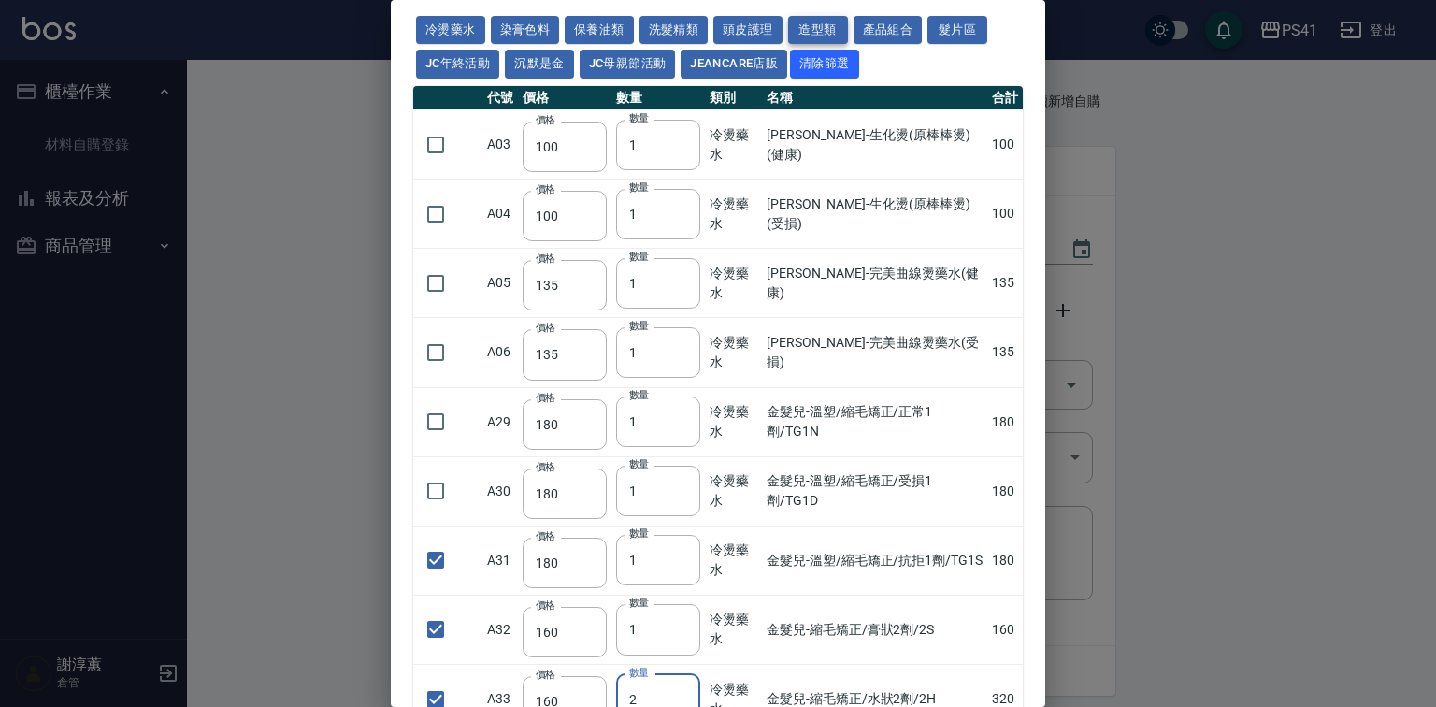
click at [848, 29] on button "造型類" at bounding box center [818, 30] width 60 height 29
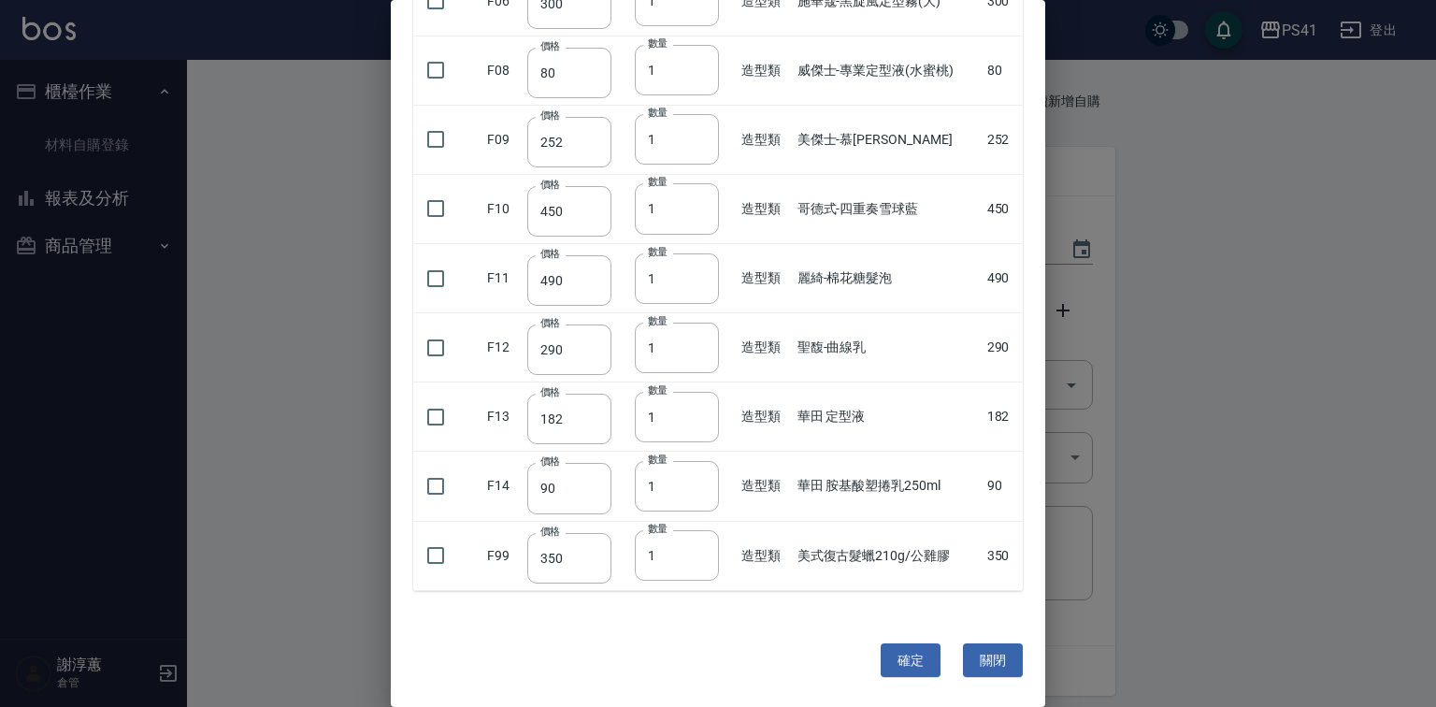
scroll to position [524, 0]
click at [429, 366] on input "checkbox" at bounding box center [435, 347] width 39 height 39
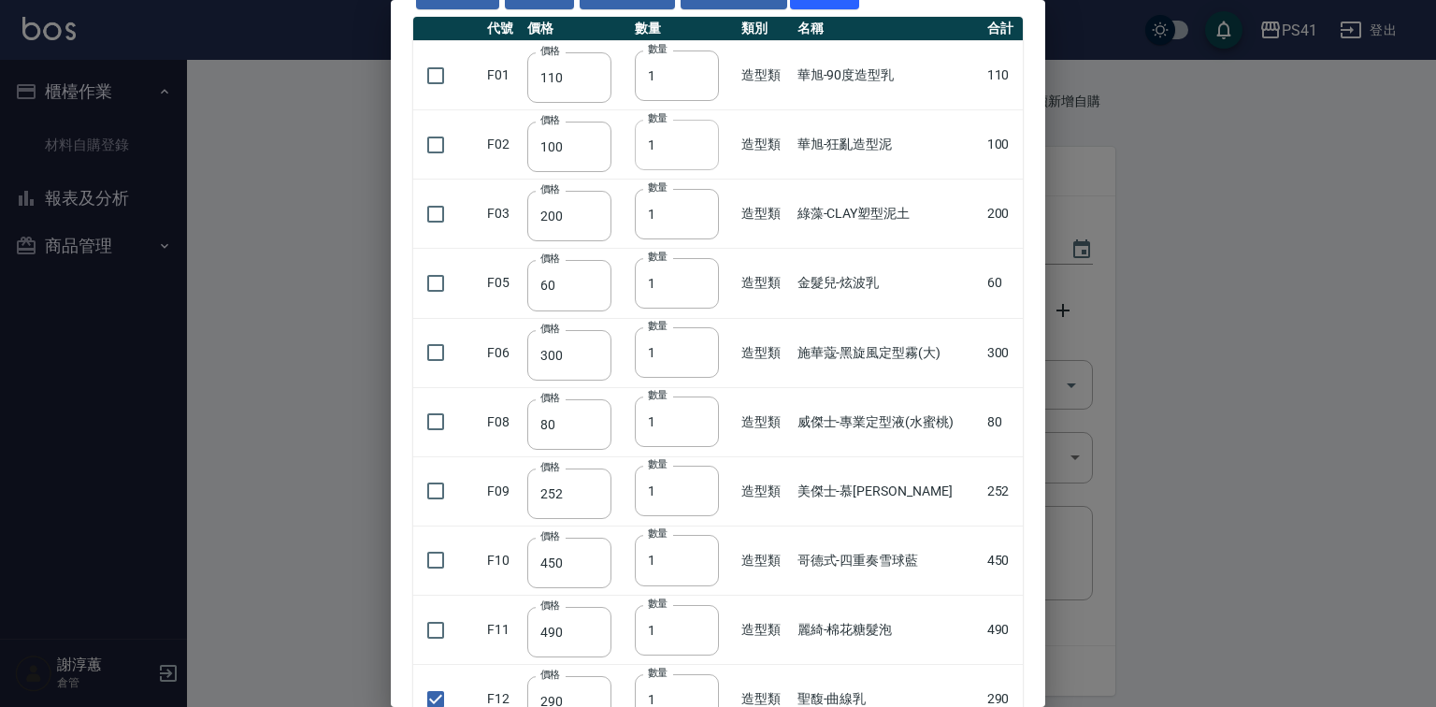
scroll to position [0, 0]
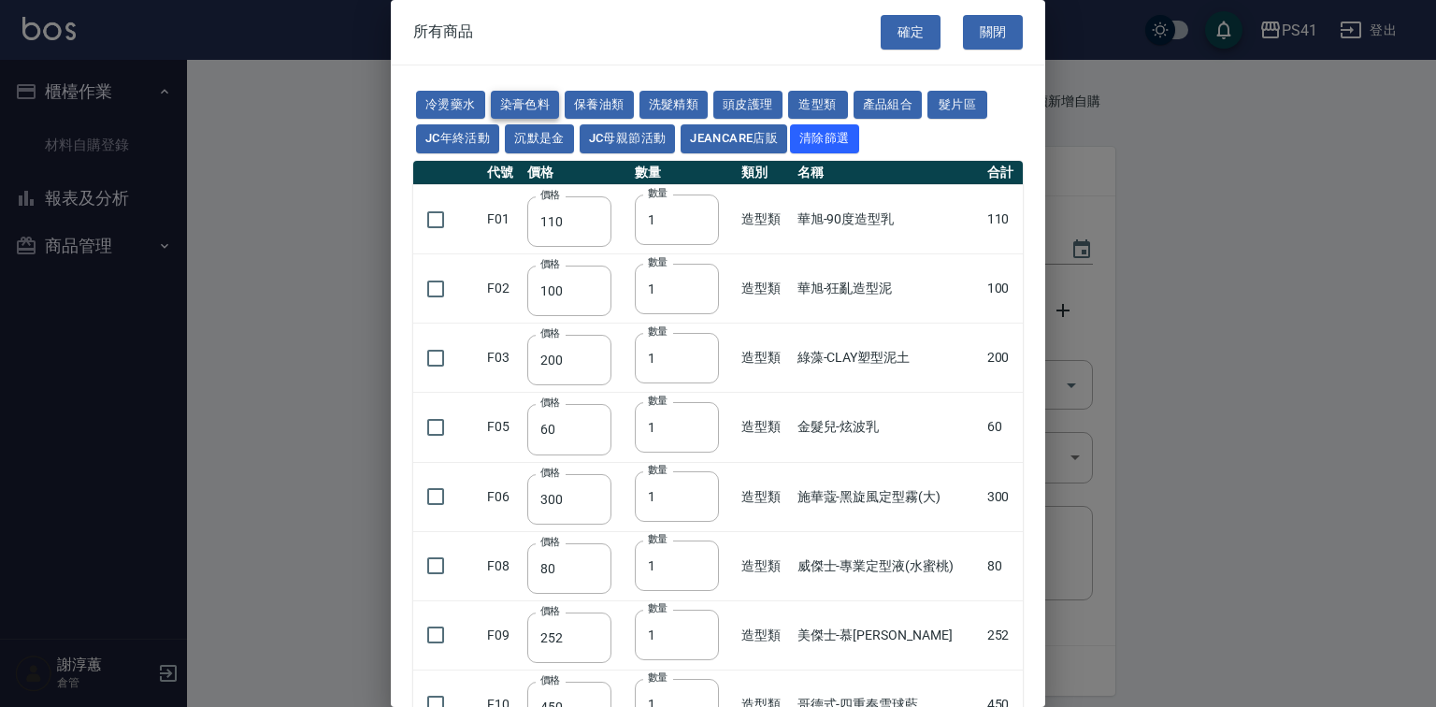
click at [535, 100] on button "染膏色料" at bounding box center [525, 105] width 69 height 29
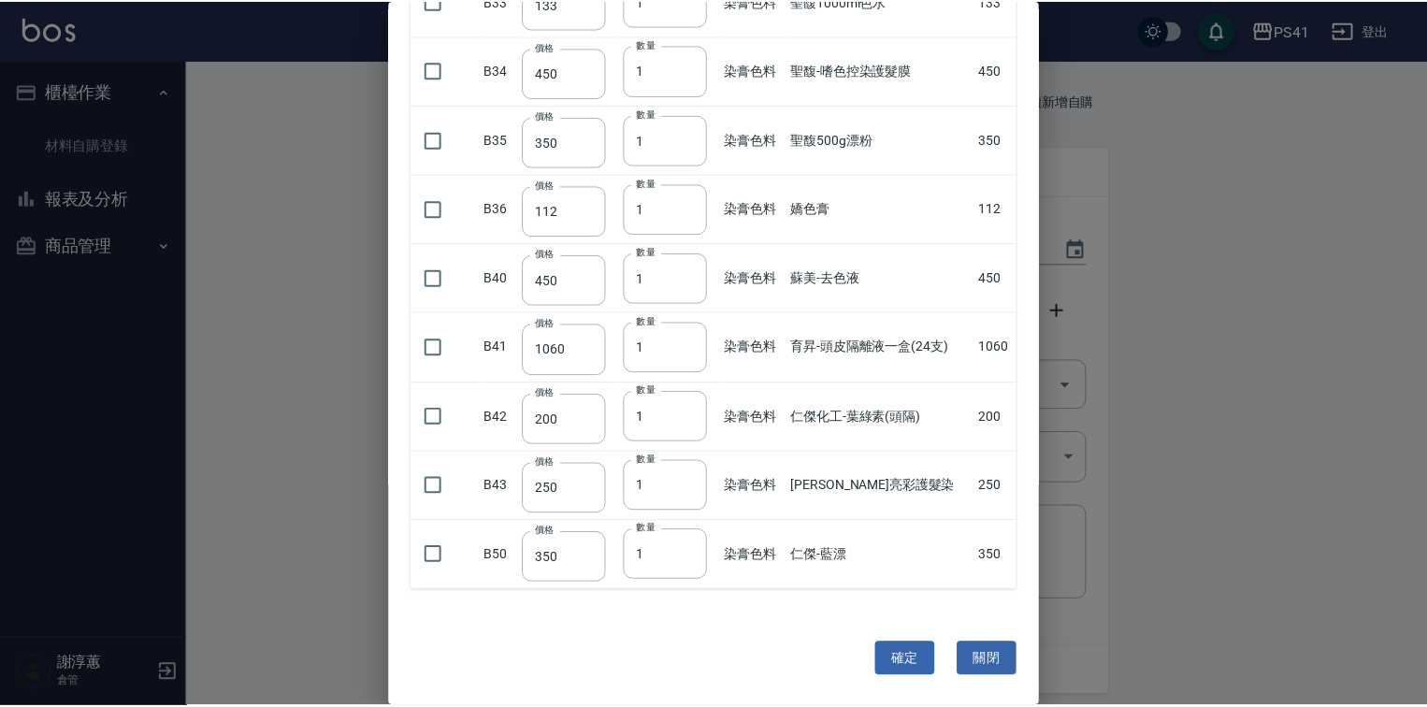
scroll to position [1228, 0]
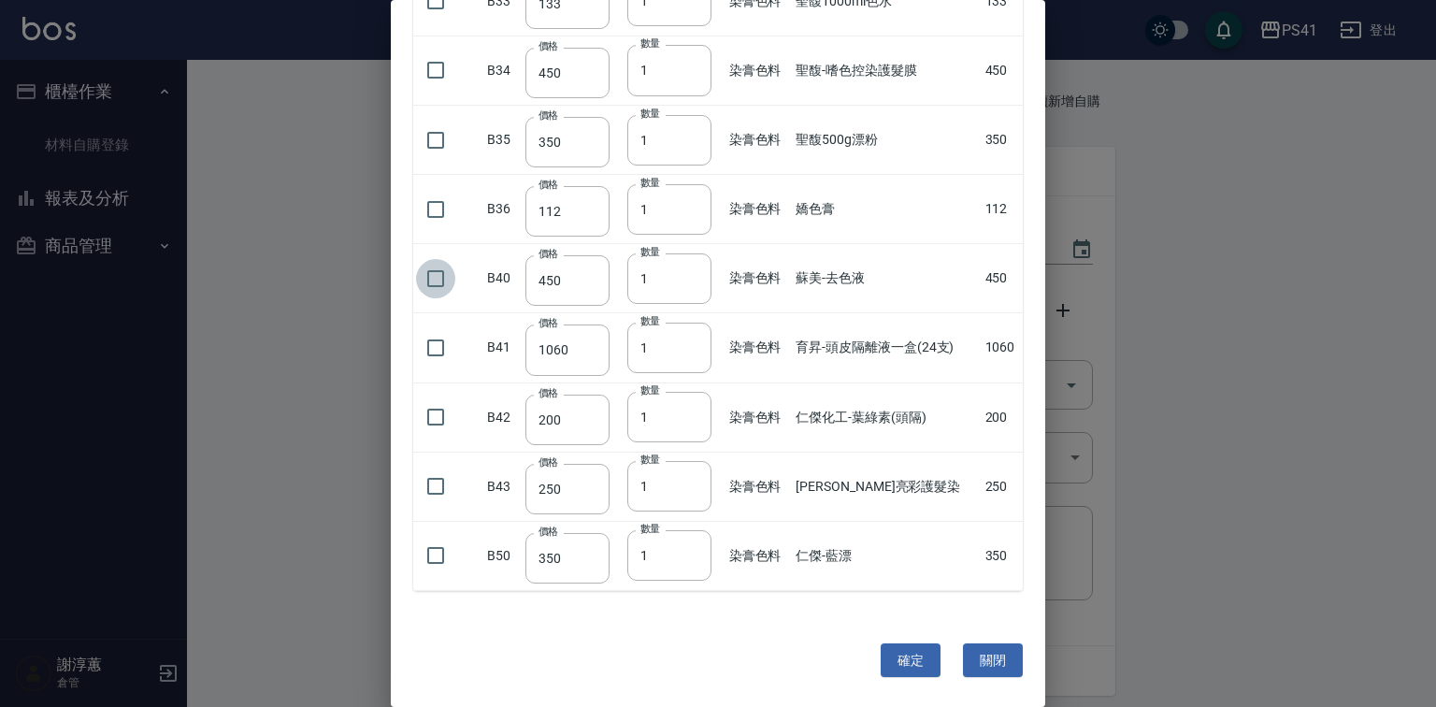
click at [436, 279] on input "checkbox" at bounding box center [435, 278] width 39 height 39
click at [882, 656] on button "確定" at bounding box center [911, 660] width 60 height 35
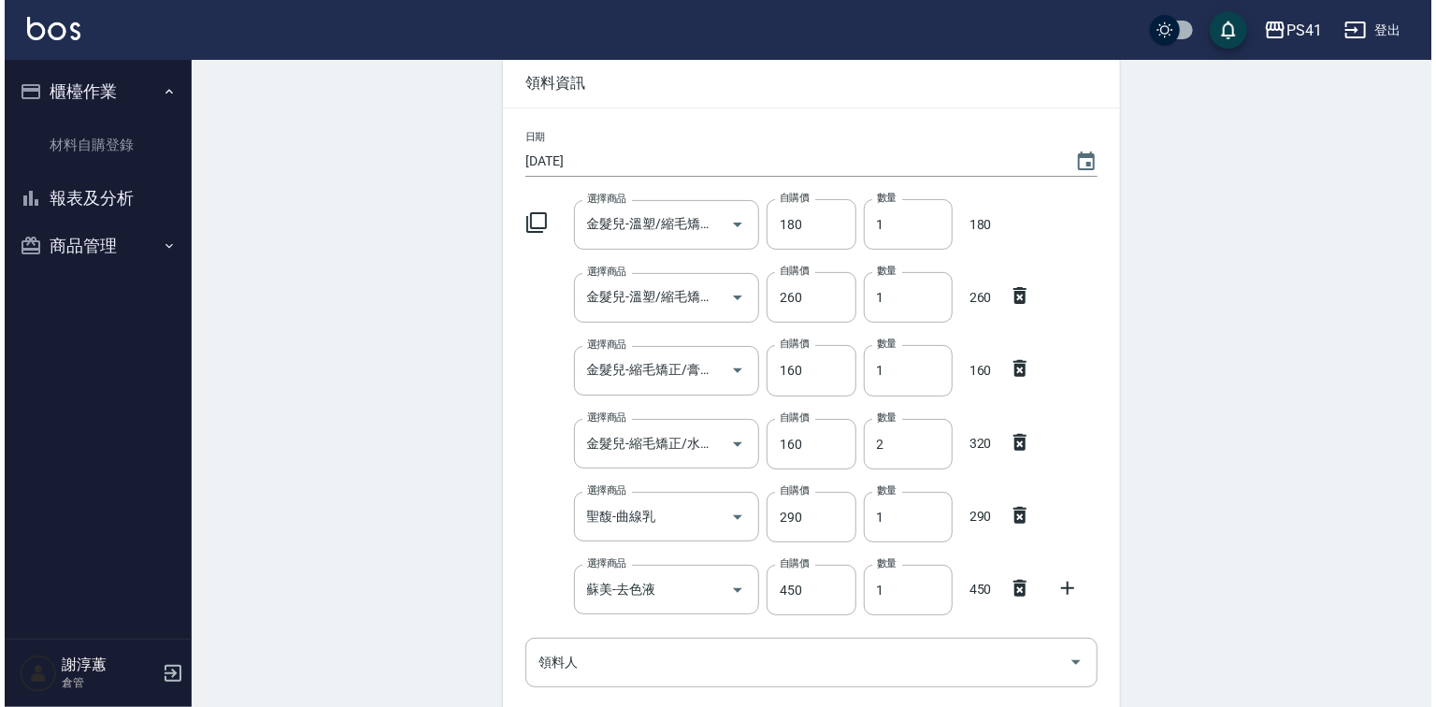
scroll to position [224, 0]
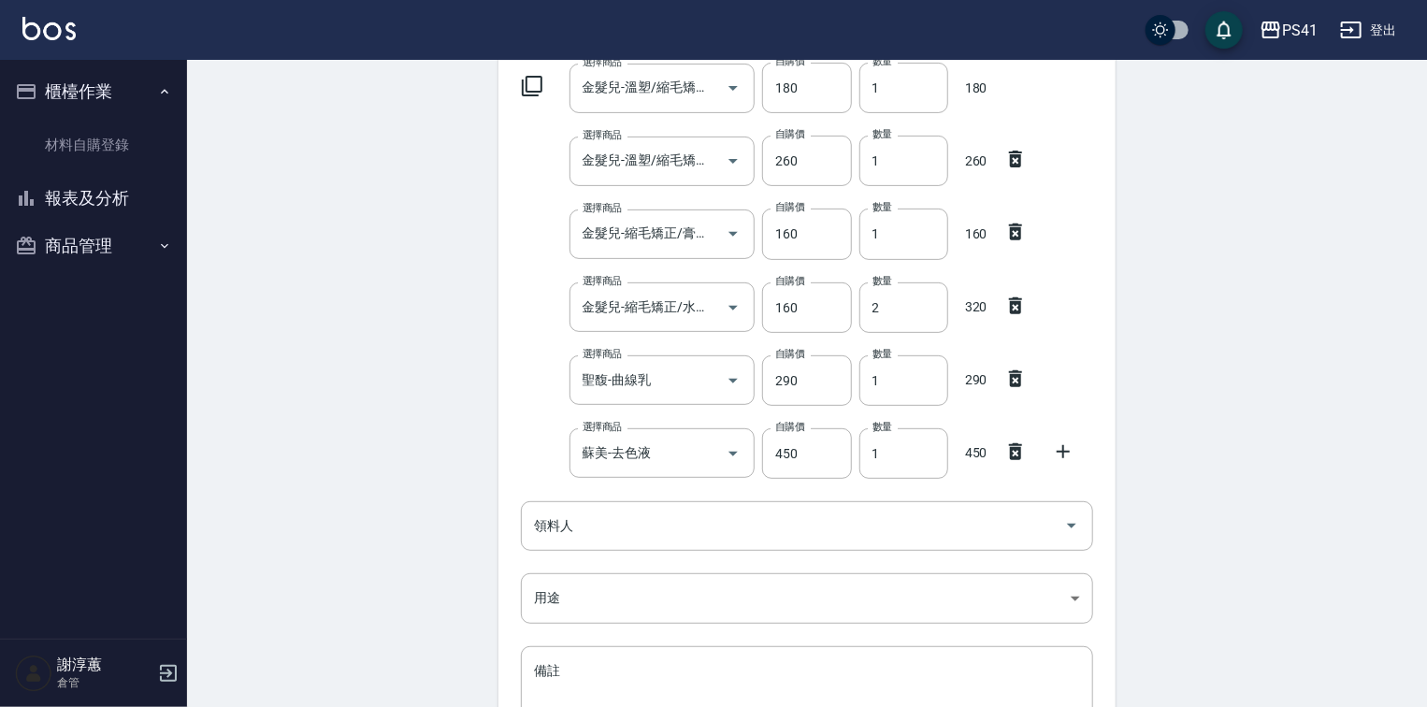
drag, startPoint x: 1063, startPoint y: 454, endPoint x: 1043, endPoint y: 426, distance: 34.2
click at [1065, 453] on icon at bounding box center [1063, 451] width 22 height 22
click at [530, 96] on icon at bounding box center [532, 86] width 21 height 21
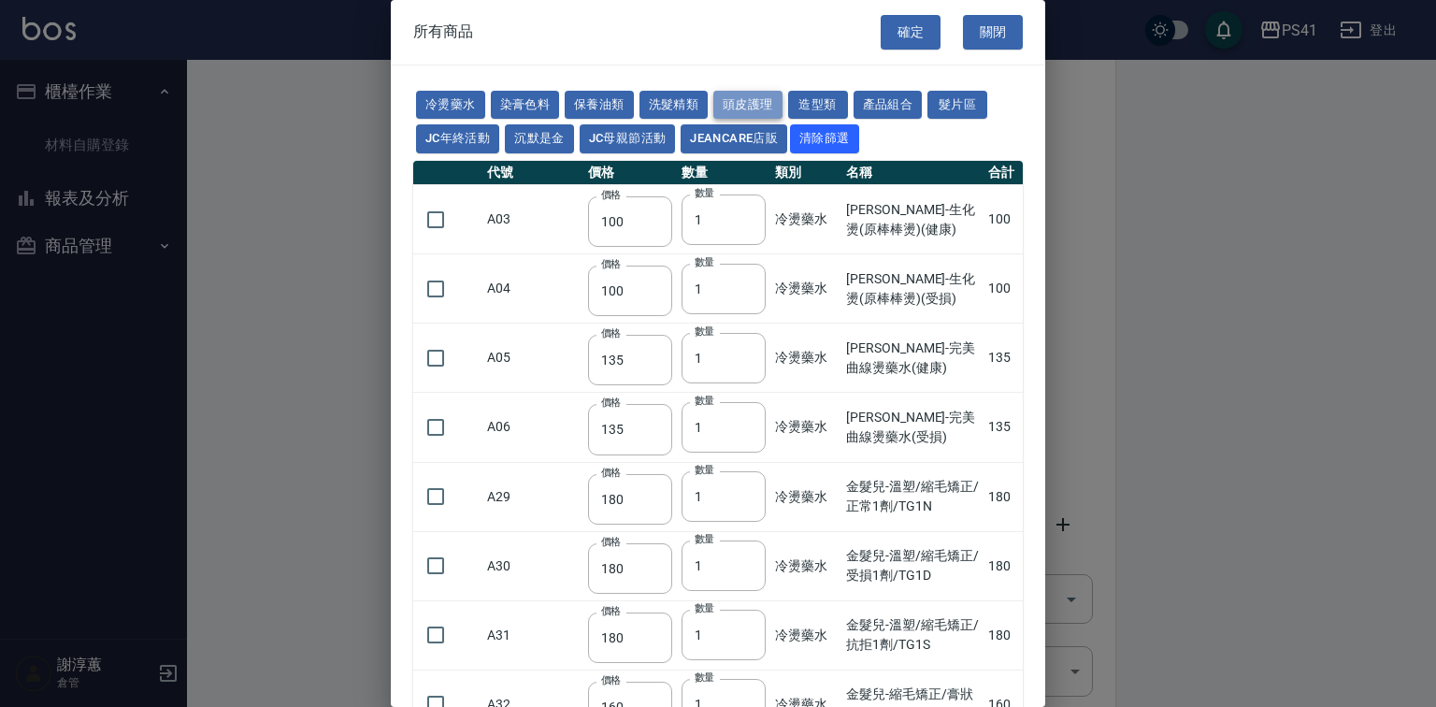
click at [783, 97] on button "頭皮護理" at bounding box center [747, 105] width 69 height 29
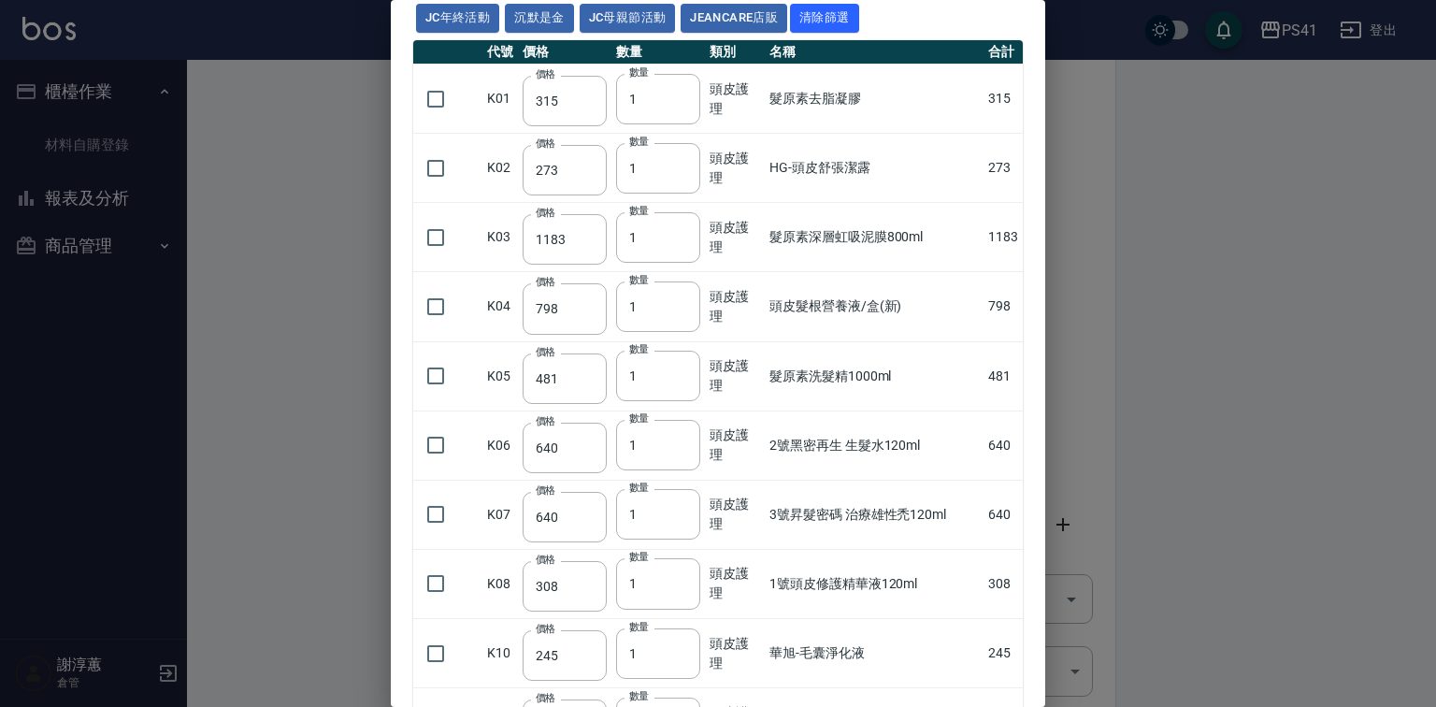
scroll to position [299, 0]
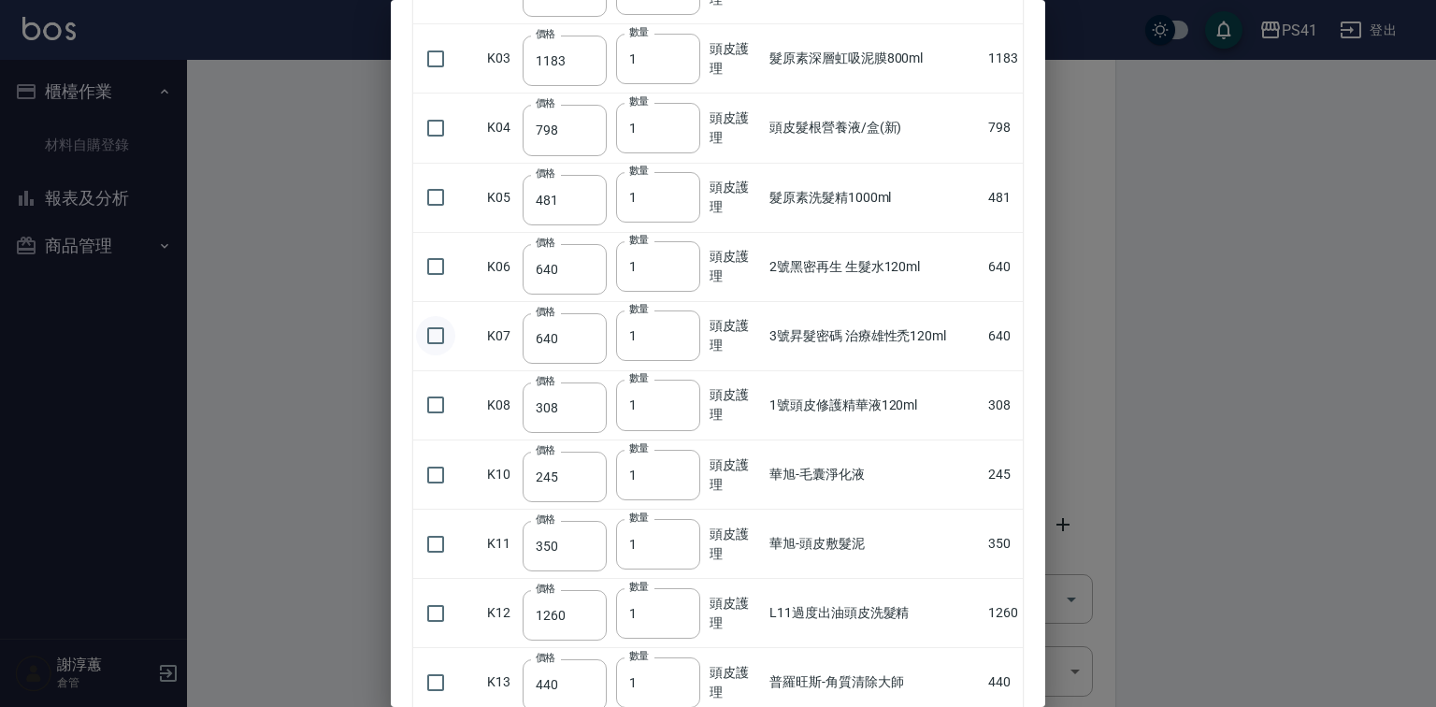
click at [429, 355] on input "checkbox" at bounding box center [435, 335] width 39 height 39
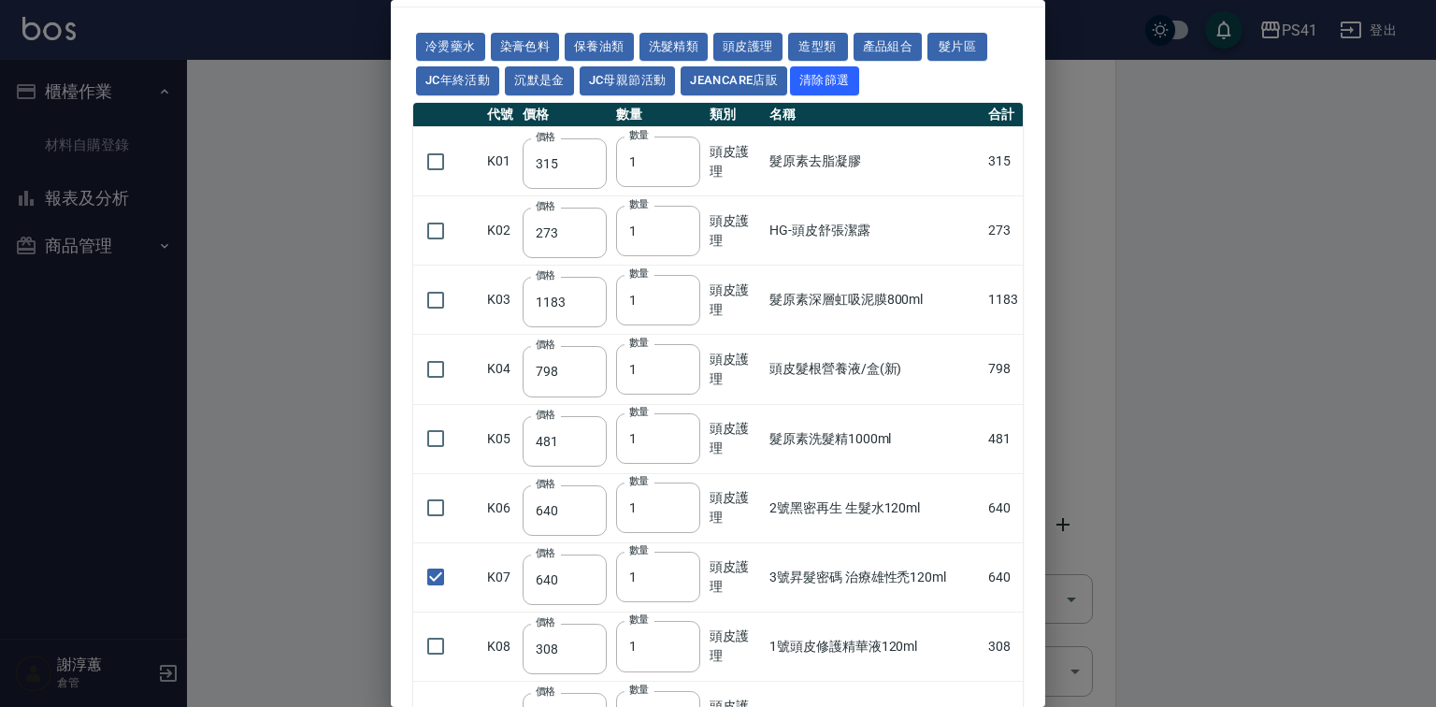
scroll to position [0, 0]
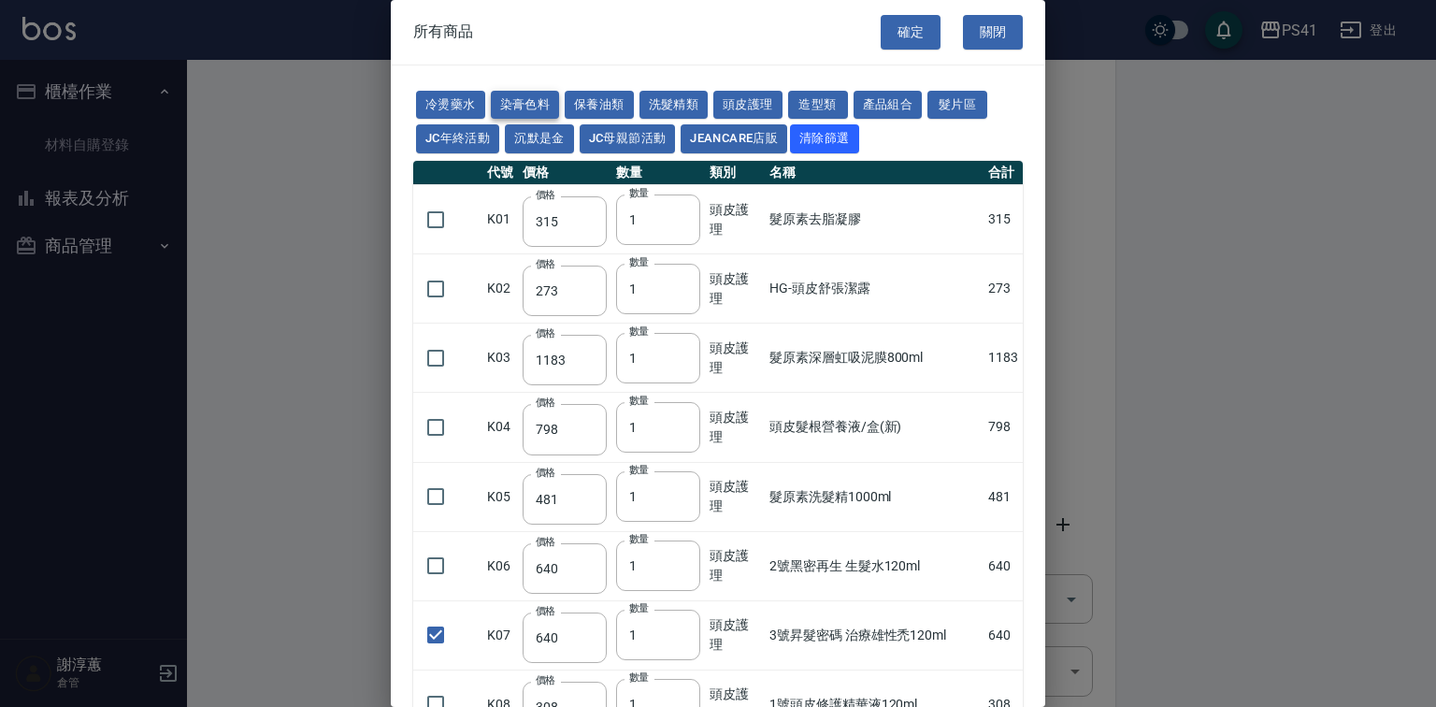
click at [530, 108] on button "染膏色料" at bounding box center [525, 105] width 69 height 29
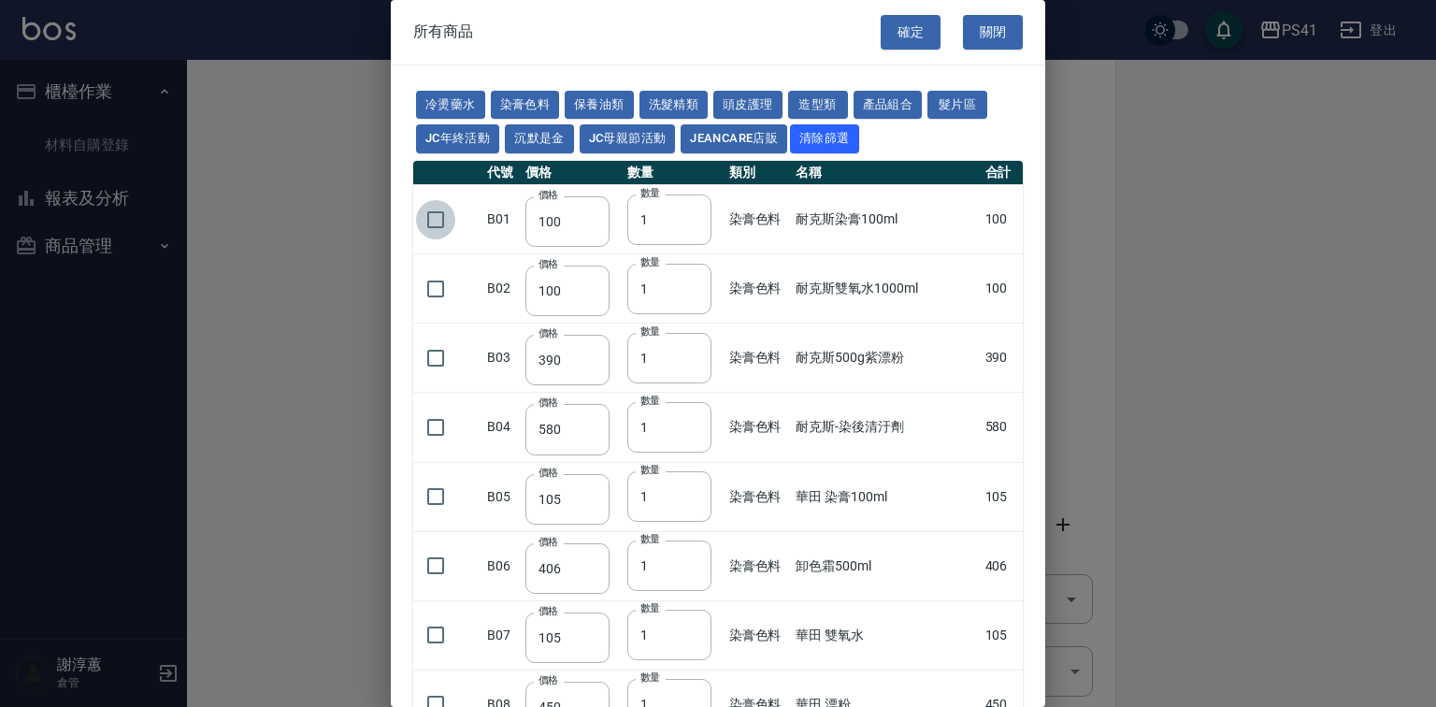
click at [427, 239] on input "checkbox" at bounding box center [435, 219] width 39 height 39
drag, startPoint x: 678, startPoint y: 247, endPoint x: 582, endPoint y: 269, distance: 98.0
click at [582, 254] on tr "B01 價格 100 價格 數量 1 數量 染膏色料 耐克斯染膏100ml 100" at bounding box center [718, 219] width 610 height 69
click at [431, 378] on input "checkbox" at bounding box center [435, 357] width 39 height 39
drag, startPoint x: 662, startPoint y: 396, endPoint x: 585, endPoint y: 411, distance: 78.1
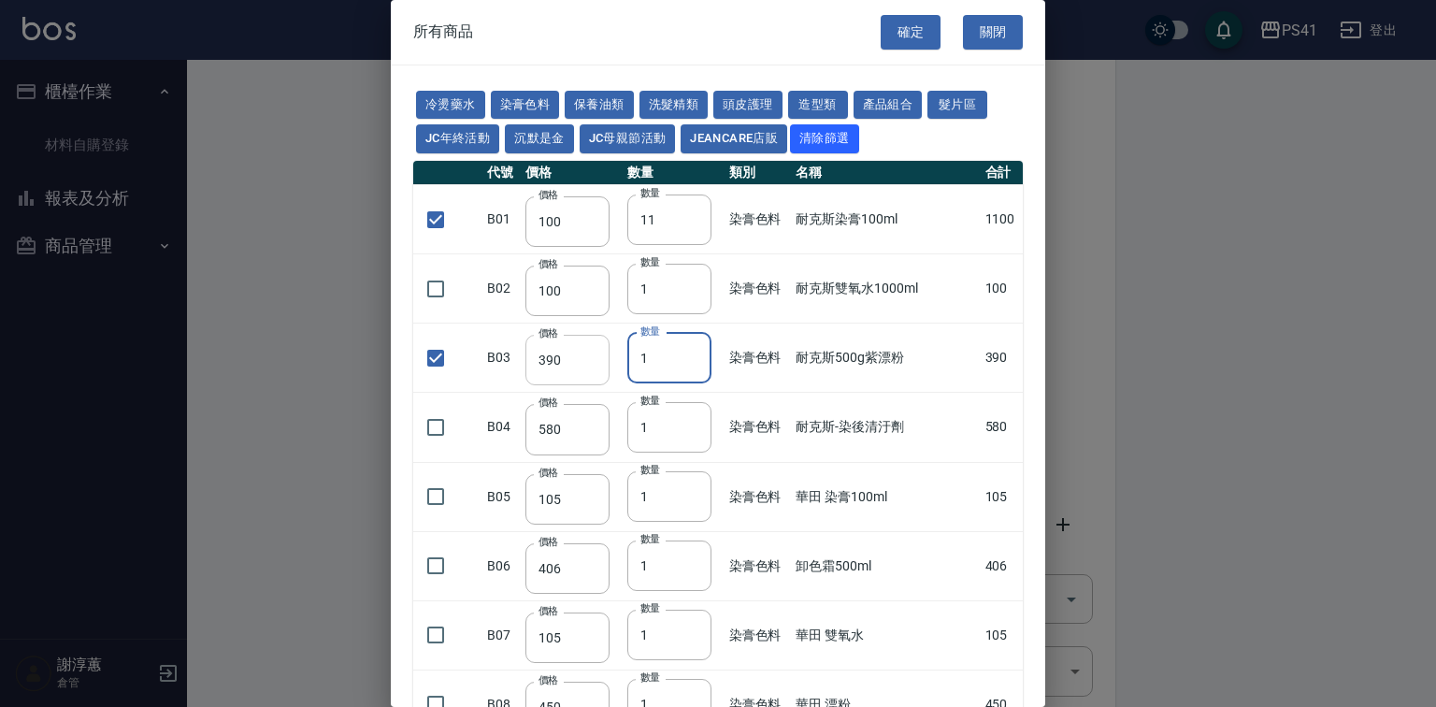
click at [583, 393] on tr "B03 價格 390 價格 數量 1 數量 染膏色料 耐克斯500g紫漂粉 390" at bounding box center [718, 357] width 610 height 69
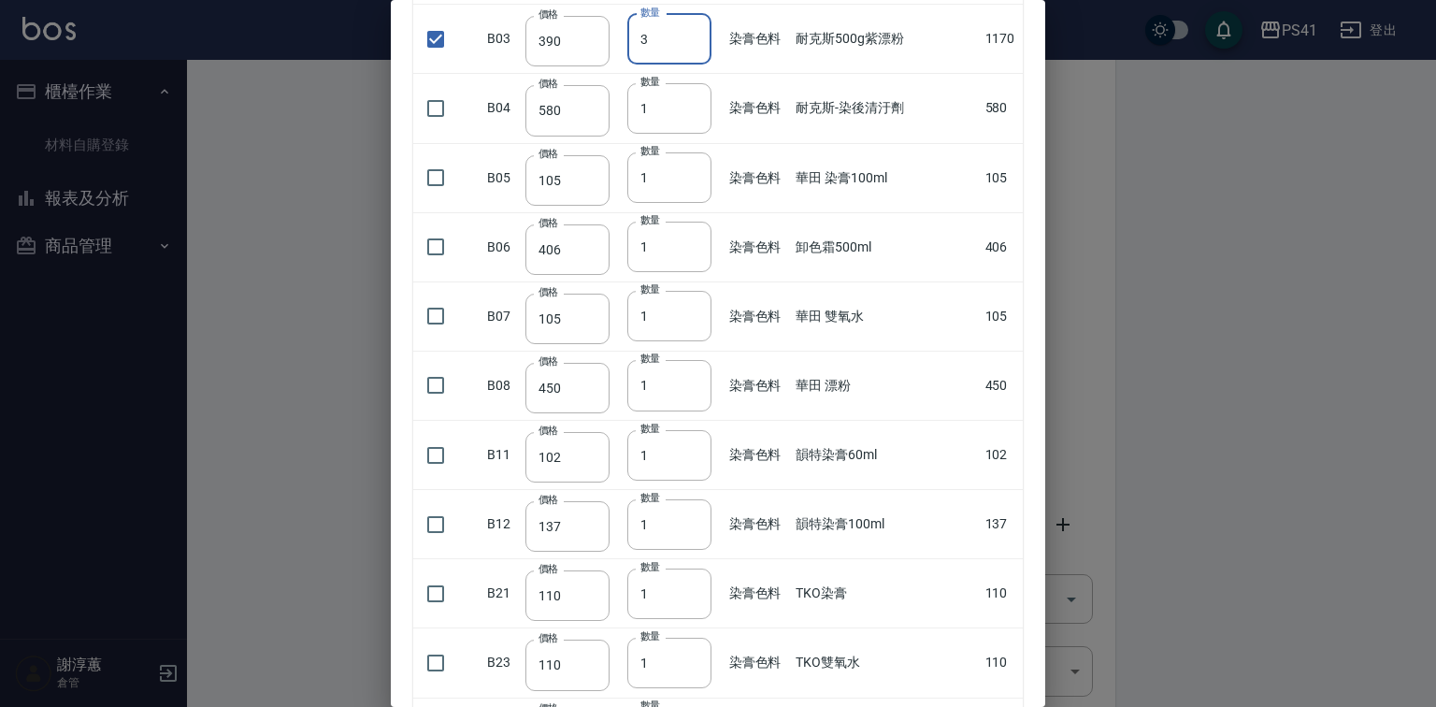
scroll to position [374, 0]
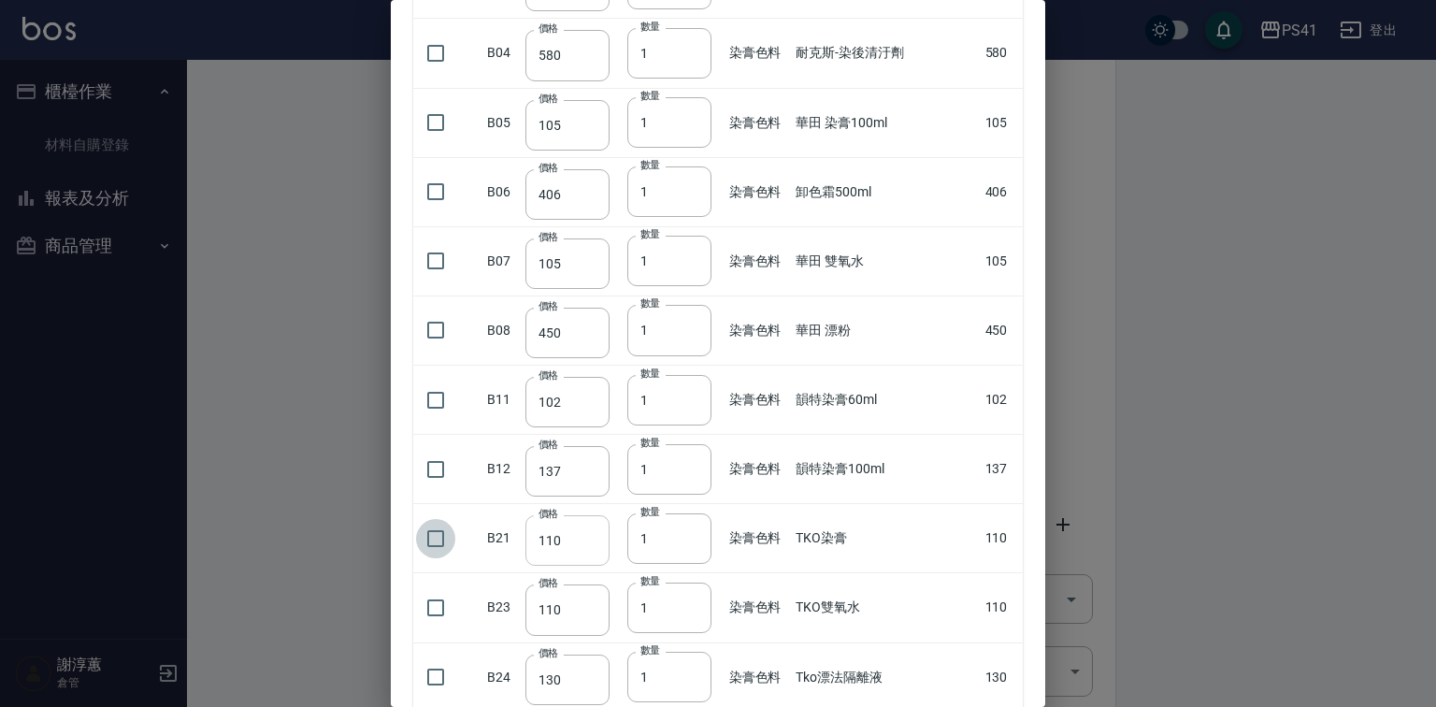
drag, startPoint x: 449, startPoint y: 575, endPoint x: 585, endPoint y: 576, distance: 136.5
click at [448, 558] on input "checkbox" at bounding box center [435, 538] width 39 height 39
drag, startPoint x: 657, startPoint y: 576, endPoint x: 595, endPoint y: 590, distance: 64.2
click at [595, 573] on tr "B21 價格 110 價格 數量 1 數量 染膏色料 TKO染膏 110" at bounding box center [718, 538] width 610 height 69
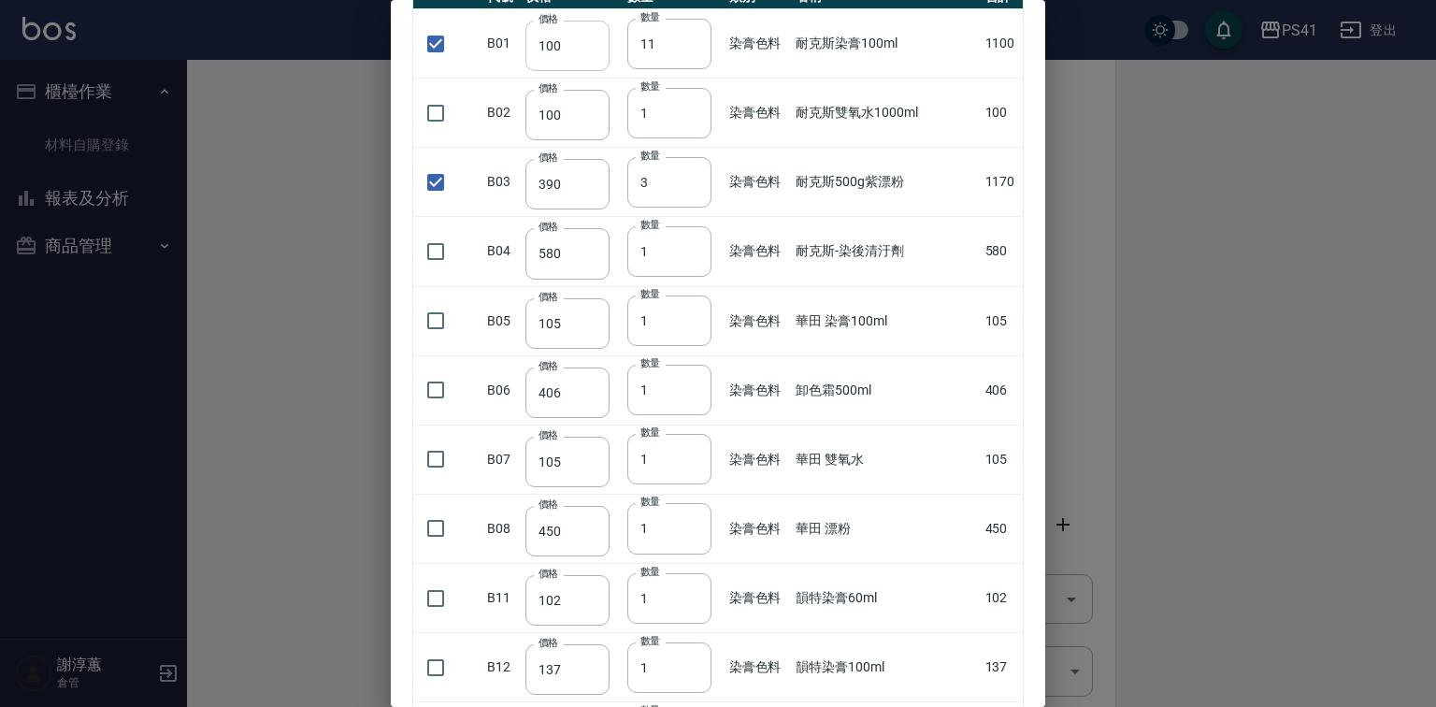
scroll to position [150, 0]
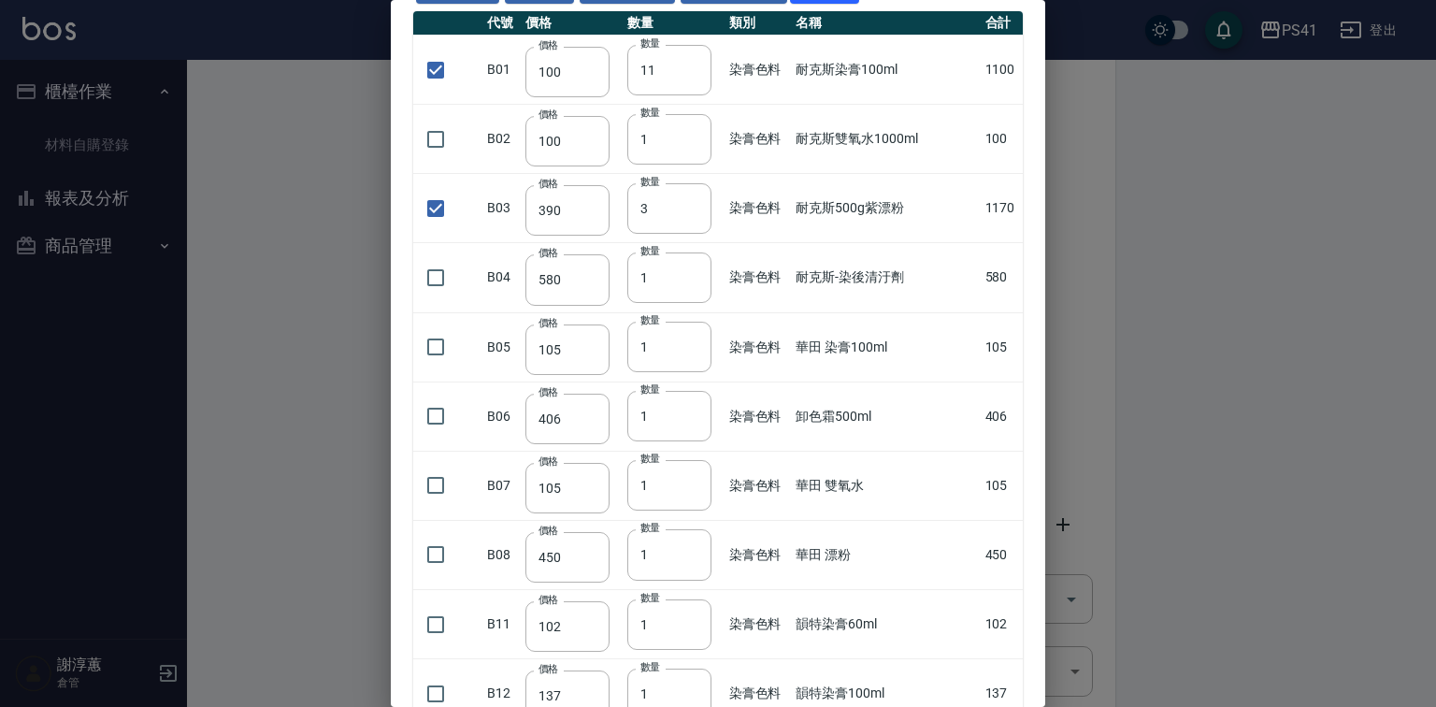
click at [438, 159] on input "checkbox" at bounding box center [435, 139] width 39 height 39
drag, startPoint x: 651, startPoint y: 170, endPoint x: 543, endPoint y: 199, distance: 111.4
click at [543, 174] on tr "B02 價格 100 價格 數量 1 數量 染膏色料 耐克斯雙氧水1000ml 100" at bounding box center [718, 139] width 610 height 69
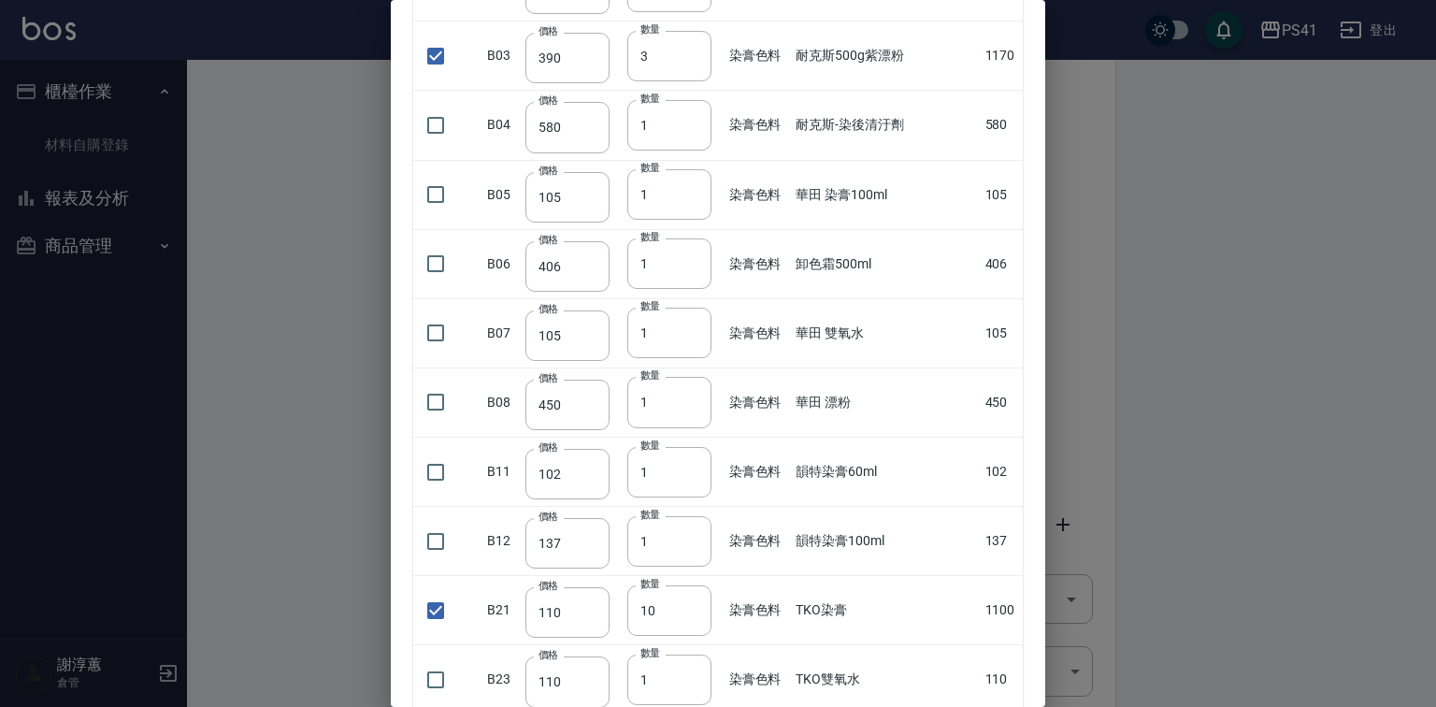
scroll to position [374, 0]
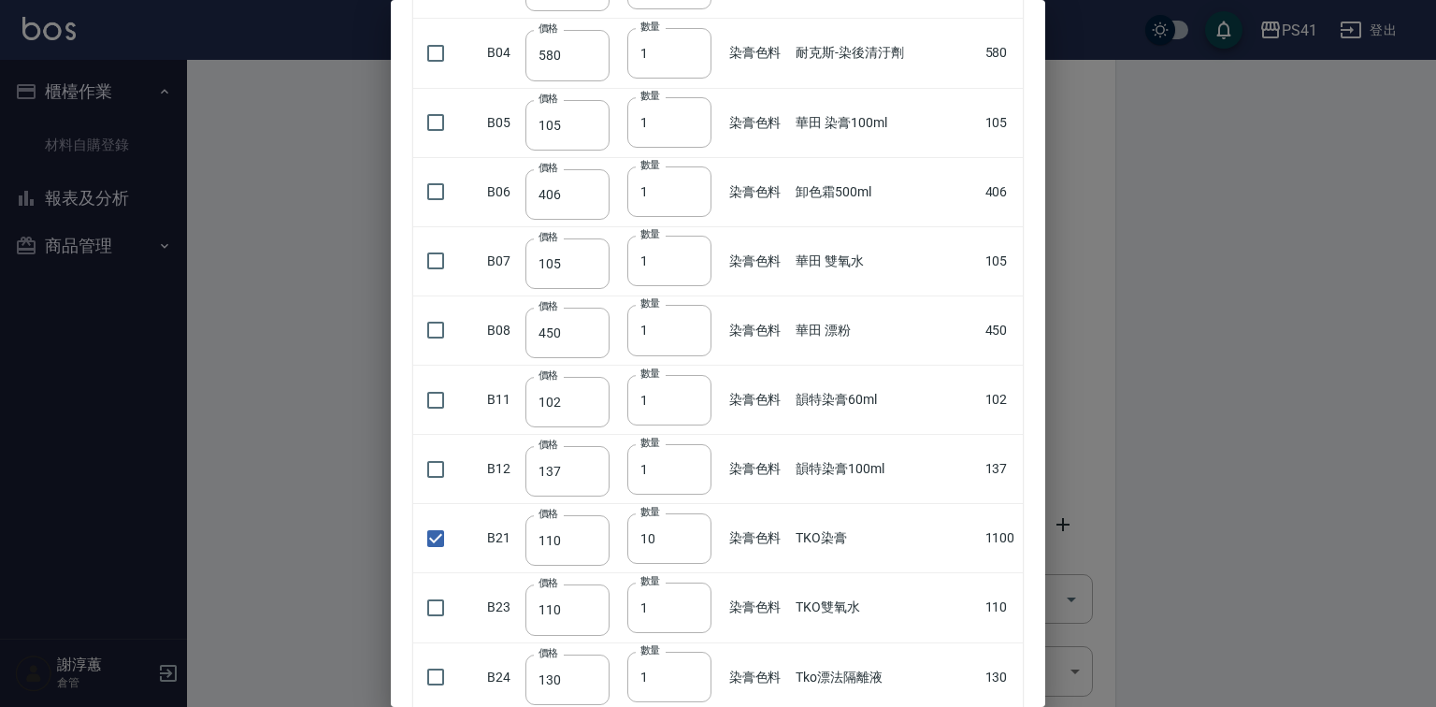
click at [443, 420] on input "checkbox" at bounding box center [435, 400] width 39 height 39
drag, startPoint x: 650, startPoint y: 444, endPoint x: 613, endPoint y: 455, distance: 38.1
click at [613, 435] on tr "B11 價格 102 價格 數量 1 數量 染膏色料 韻特染膏60ml 102" at bounding box center [718, 400] width 610 height 69
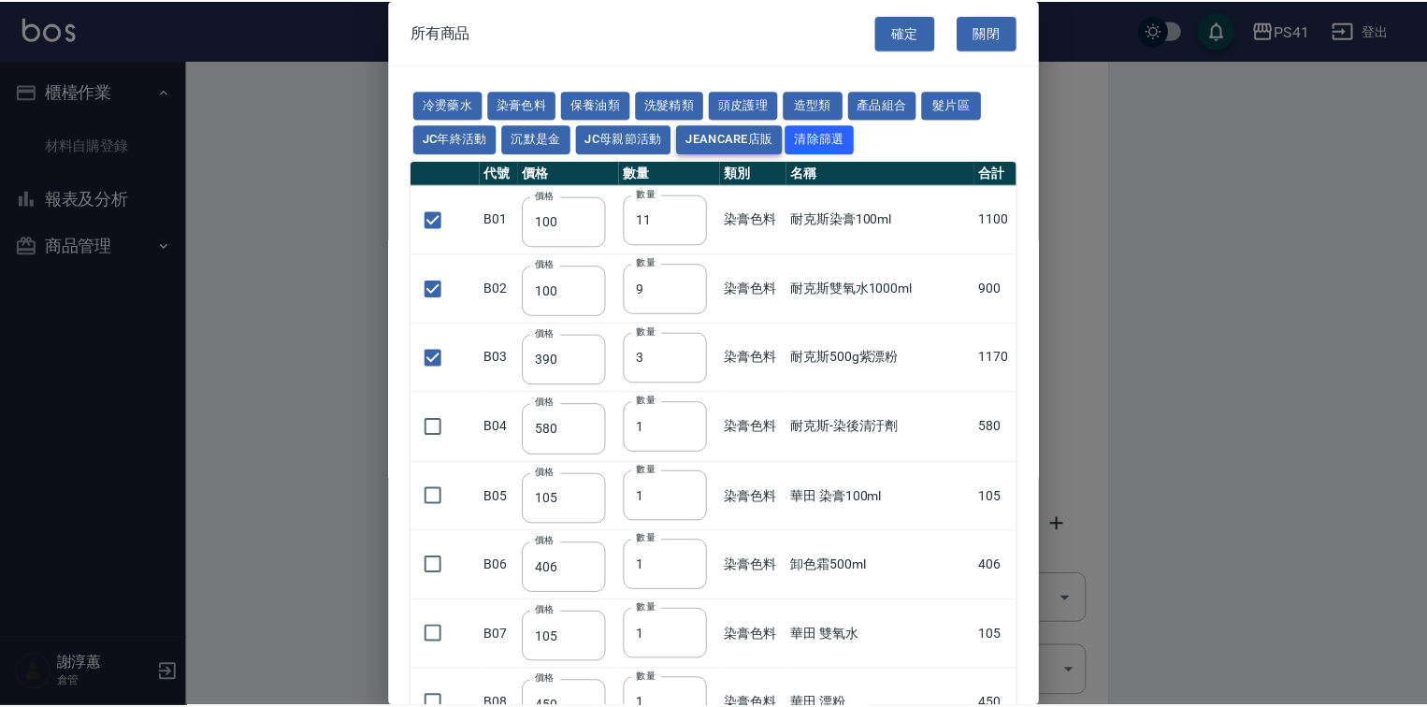
scroll to position [0, 0]
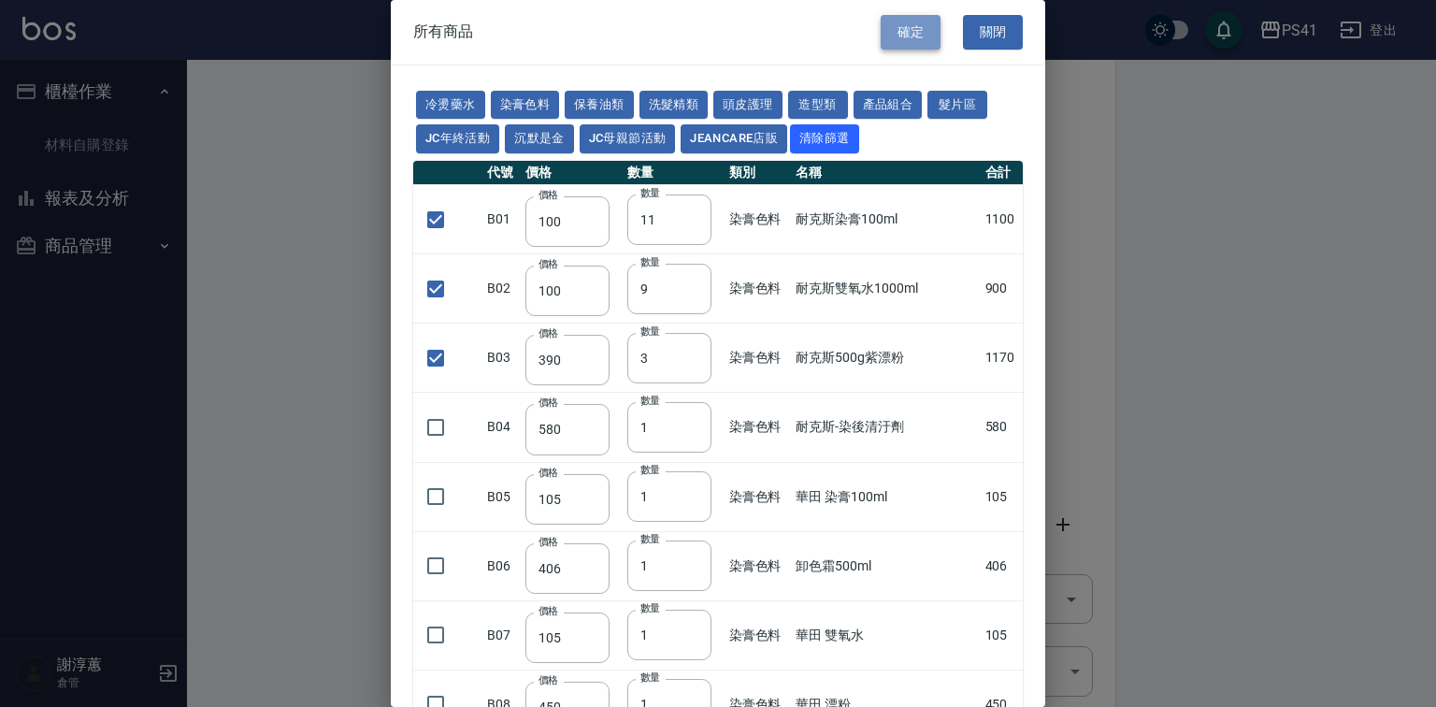
click at [881, 30] on button "確定" at bounding box center [911, 32] width 60 height 35
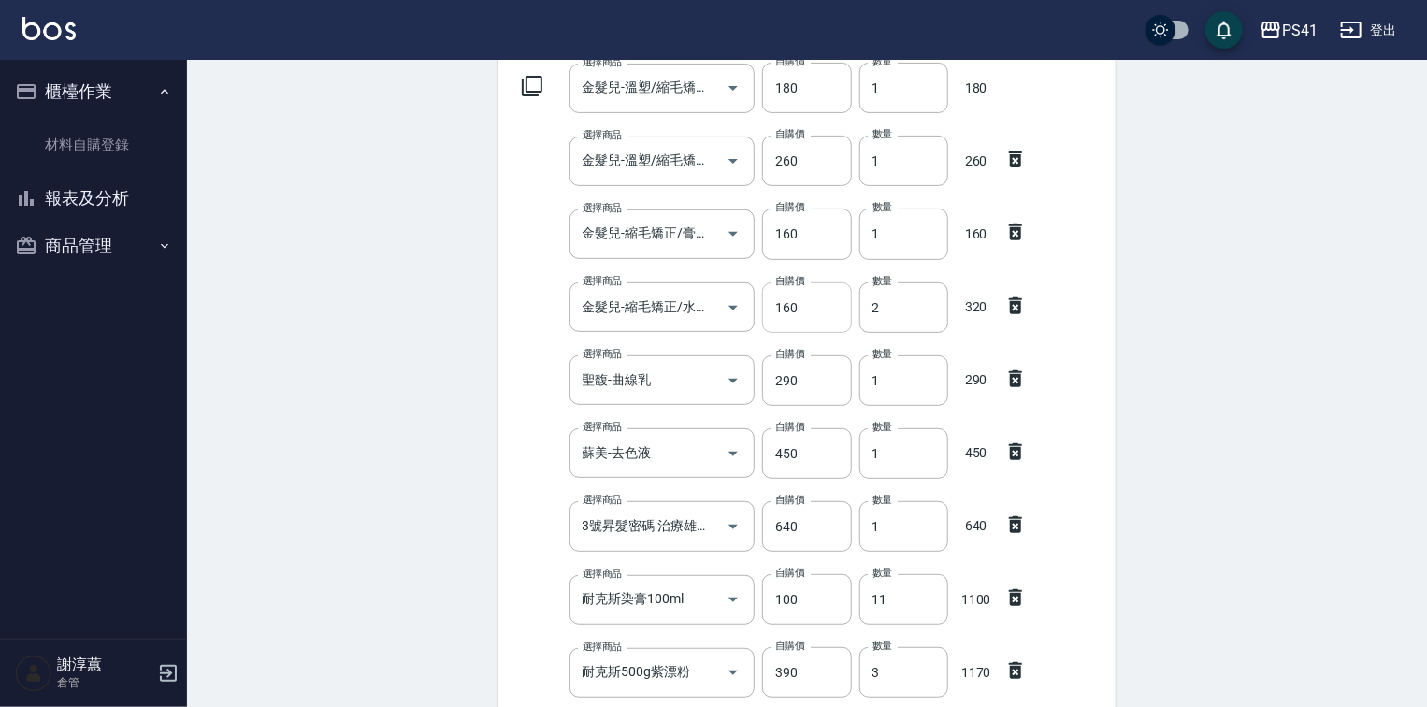
scroll to position [598, 0]
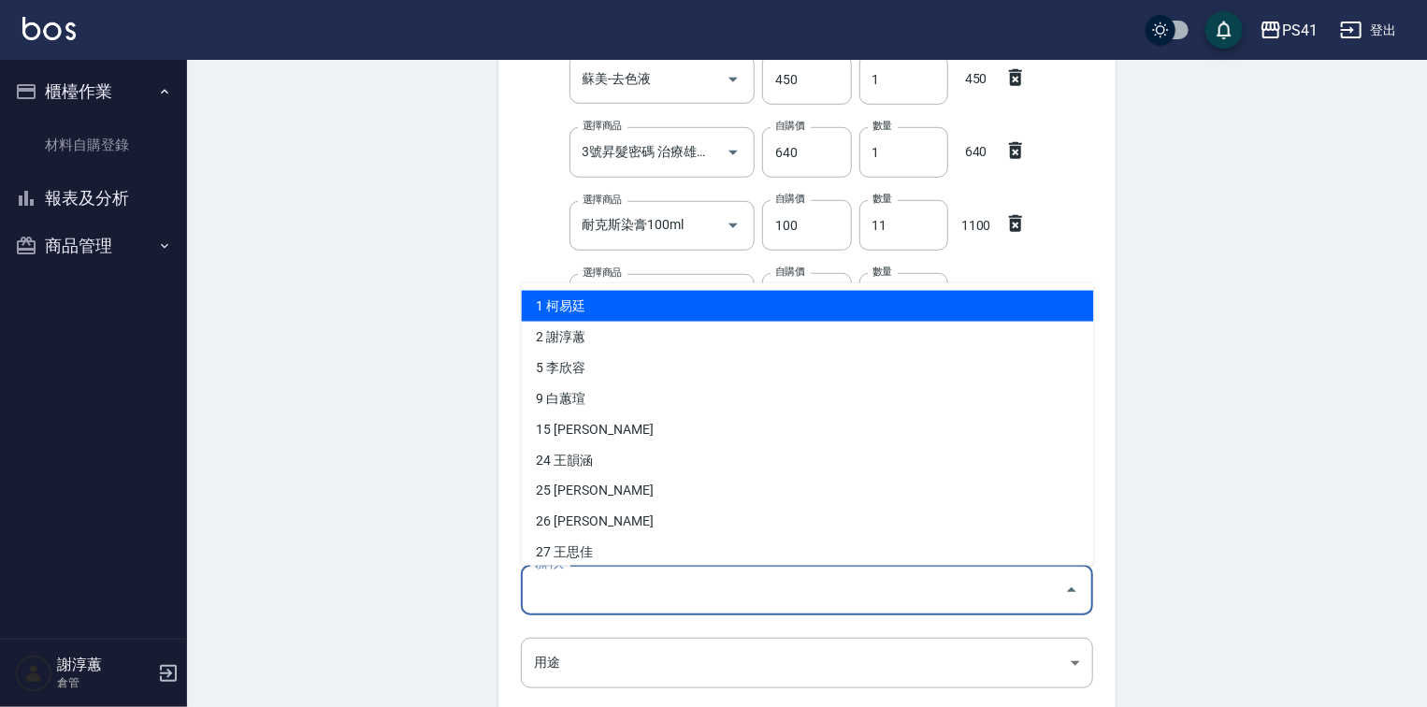
click at [574, 591] on input "領料人" at bounding box center [792, 590] width 527 height 33
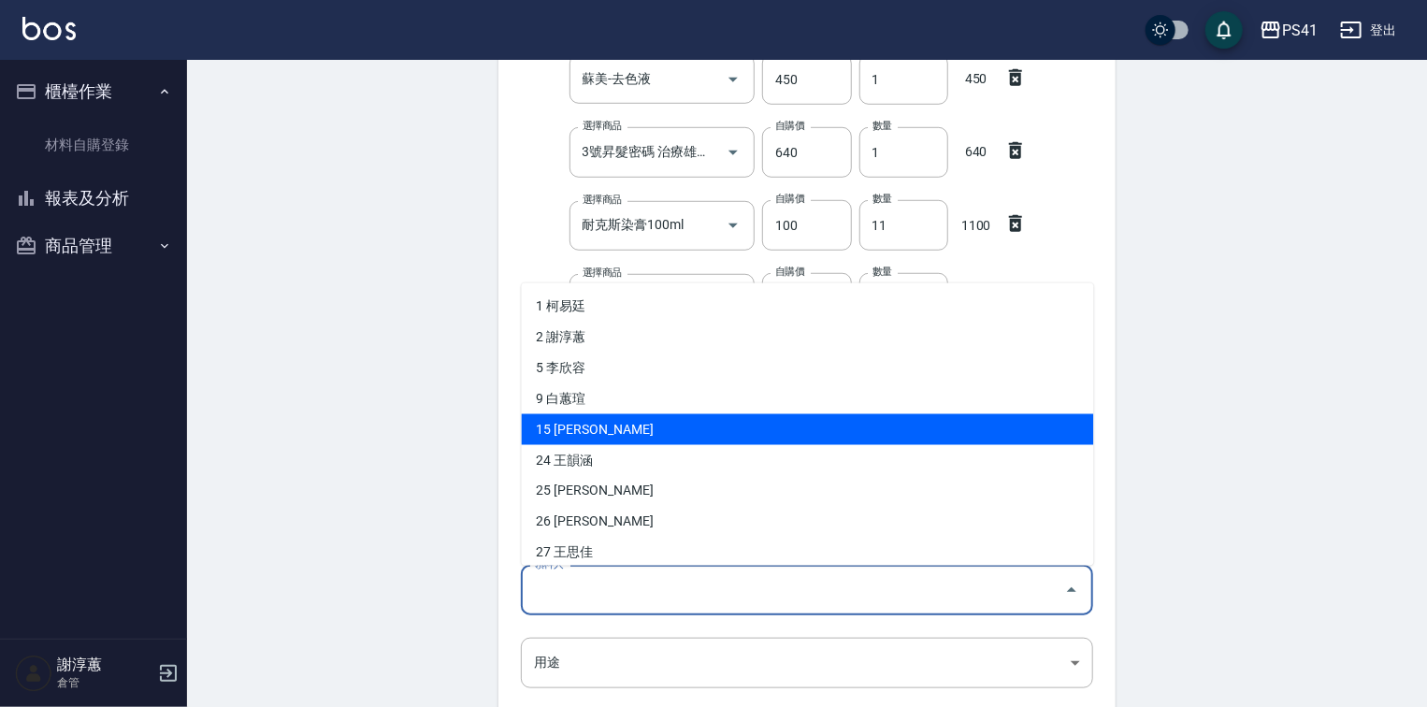
click at [568, 435] on li "15 [PERSON_NAME]" at bounding box center [808, 428] width 572 height 31
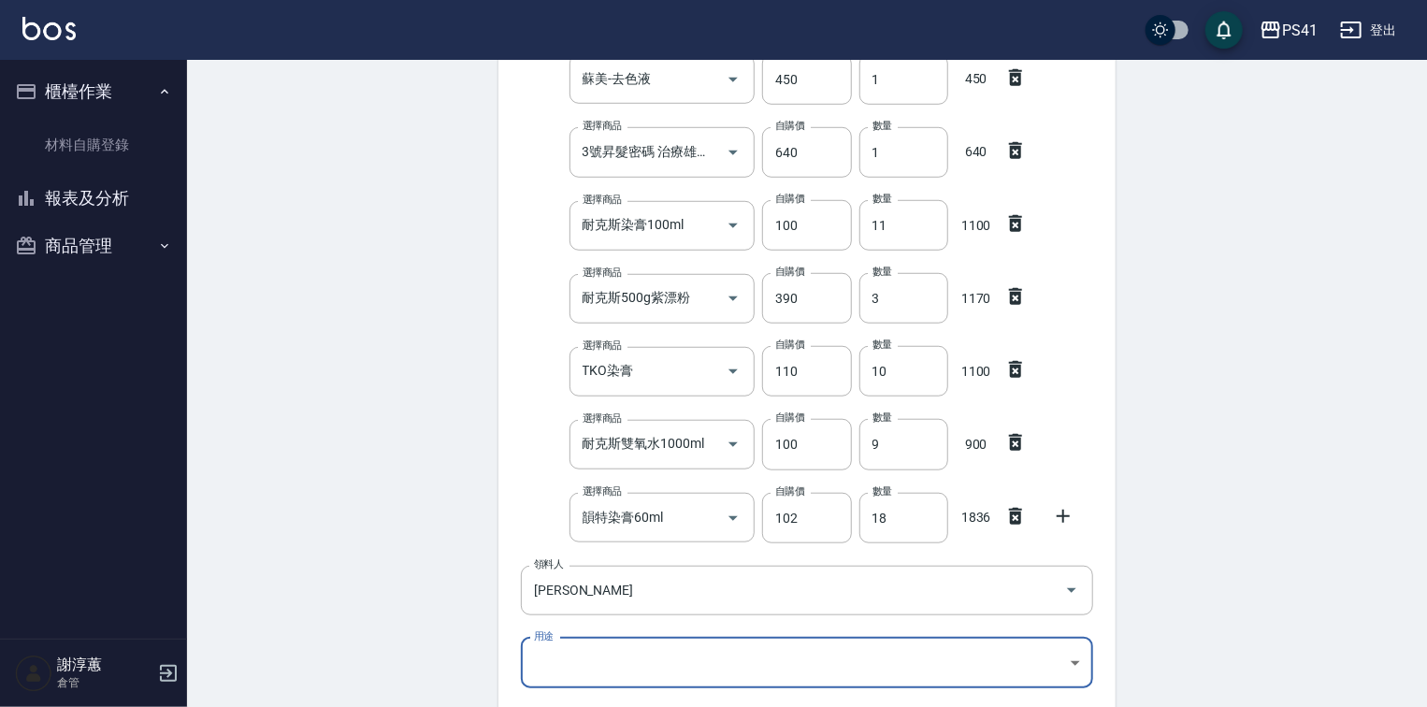
scroll to position [823, 0]
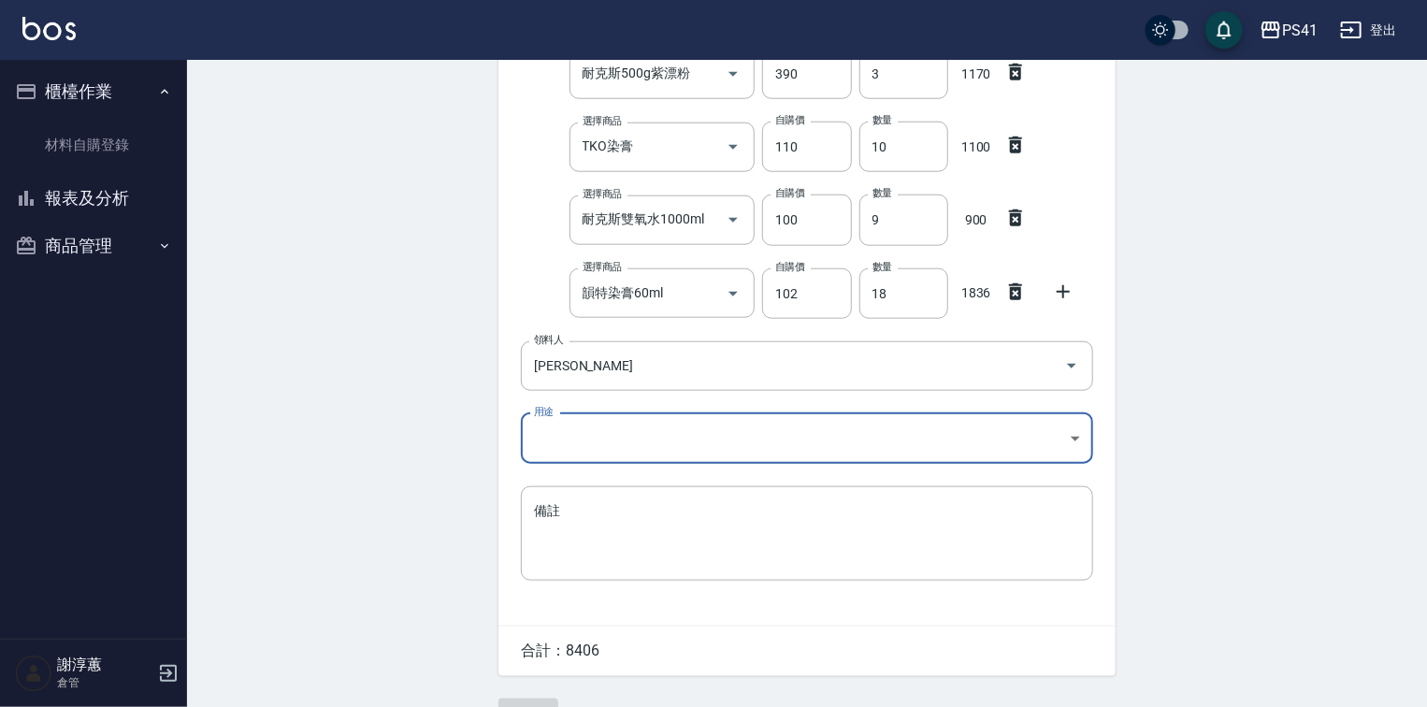
click at [609, 400] on div "日期 [DATE] 選擇商品 金髮兒-溫塑/縮毛矯正/抗拒1劑/TG1S 選擇商品 自購價 180 自購價 數量 1 數量 180 選擇商品 金髮兒-溫塑/縮…" at bounding box center [806, 0] width 617 height 1252
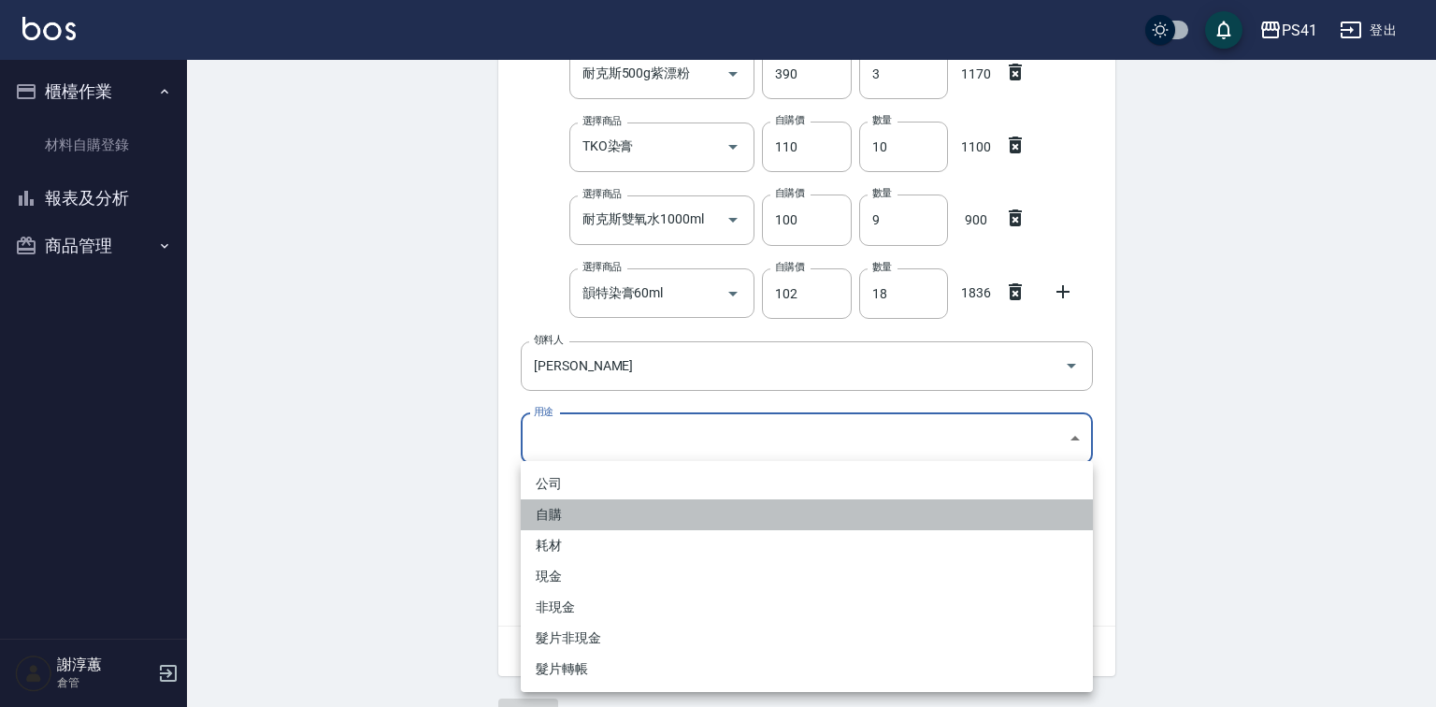
click at [553, 520] on li "自購" at bounding box center [807, 514] width 572 height 31
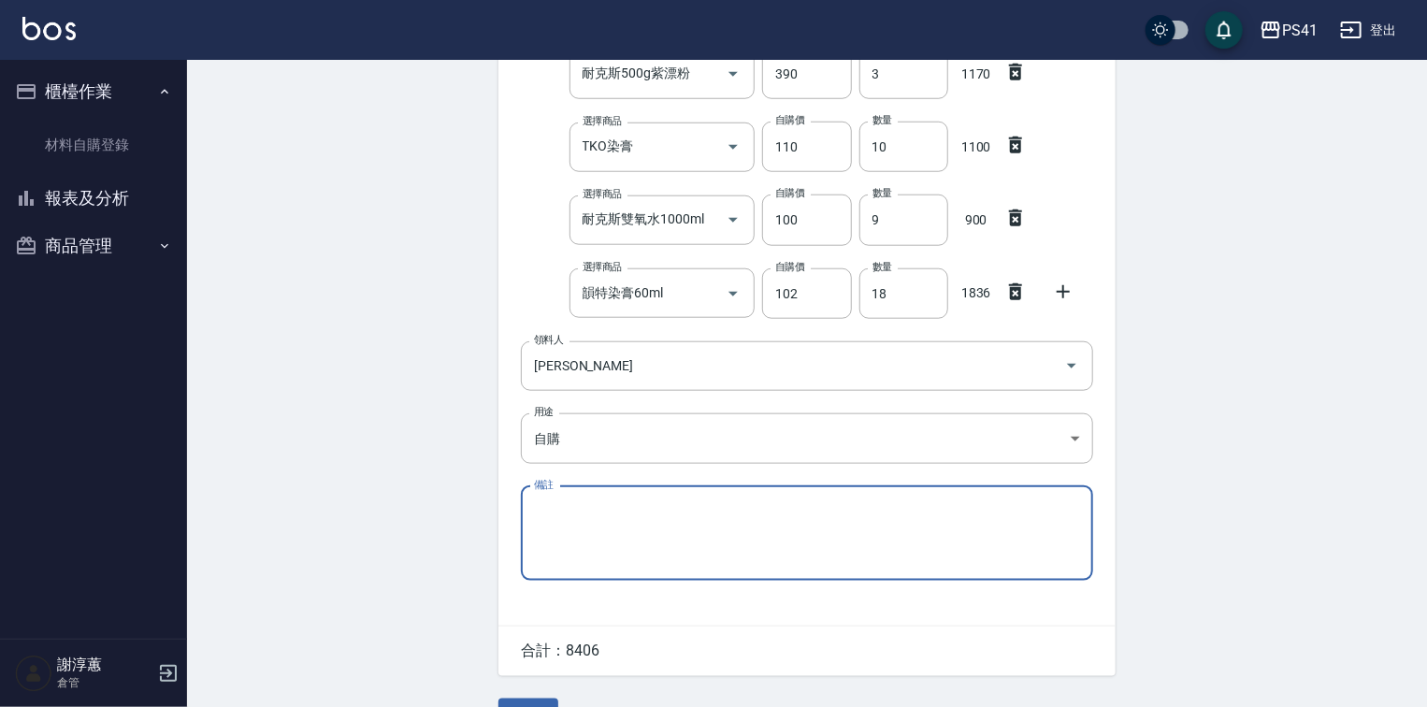
scroll to position [873, 0]
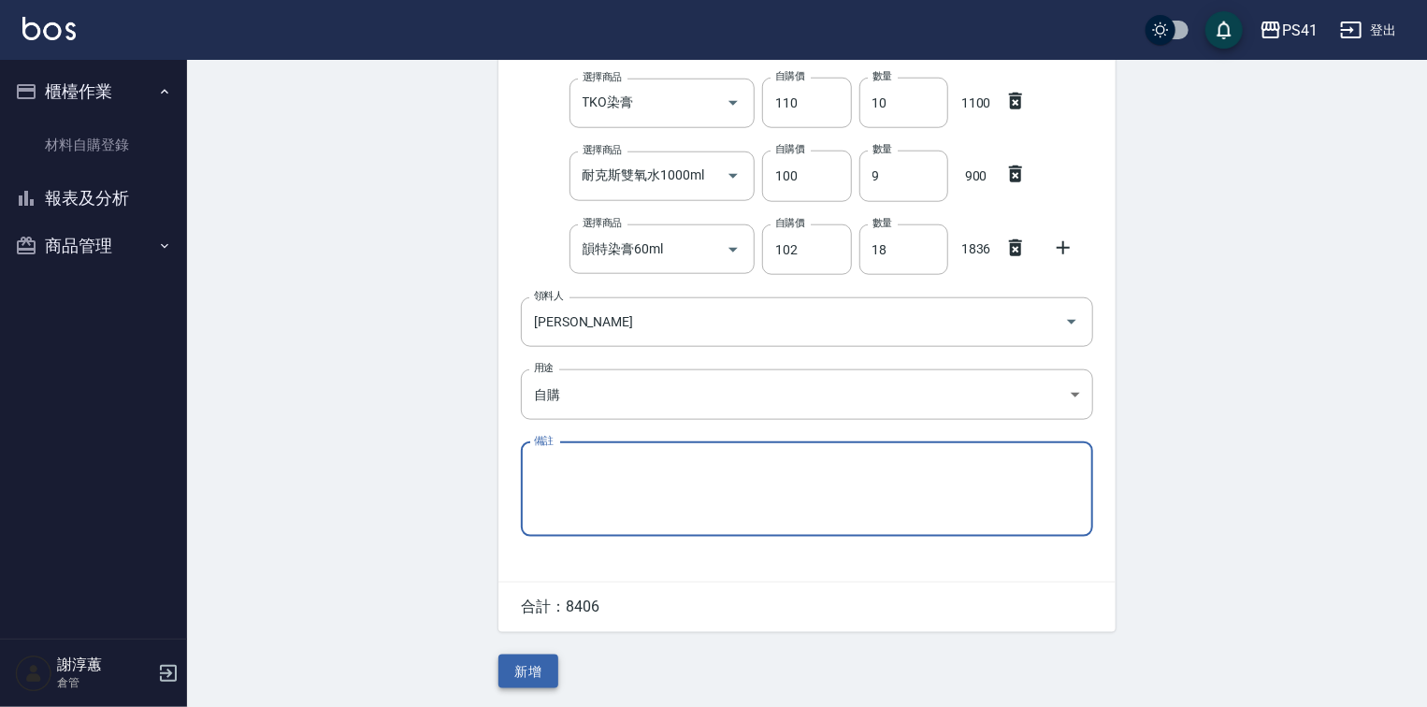
click at [541, 674] on button "新增" at bounding box center [528, 671] width 60 height 35
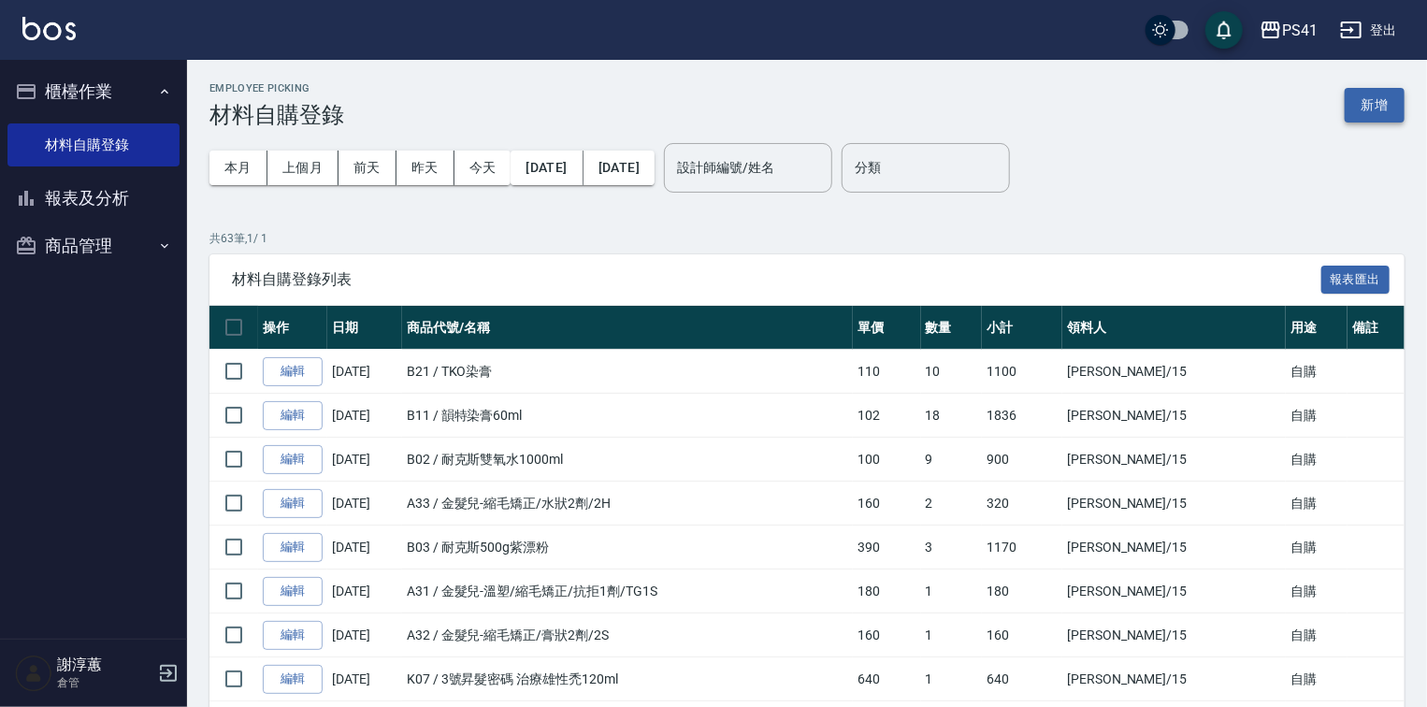
click at [1391, 118] on button "新增" at bounding box center [1374, 105] width 60 height 35
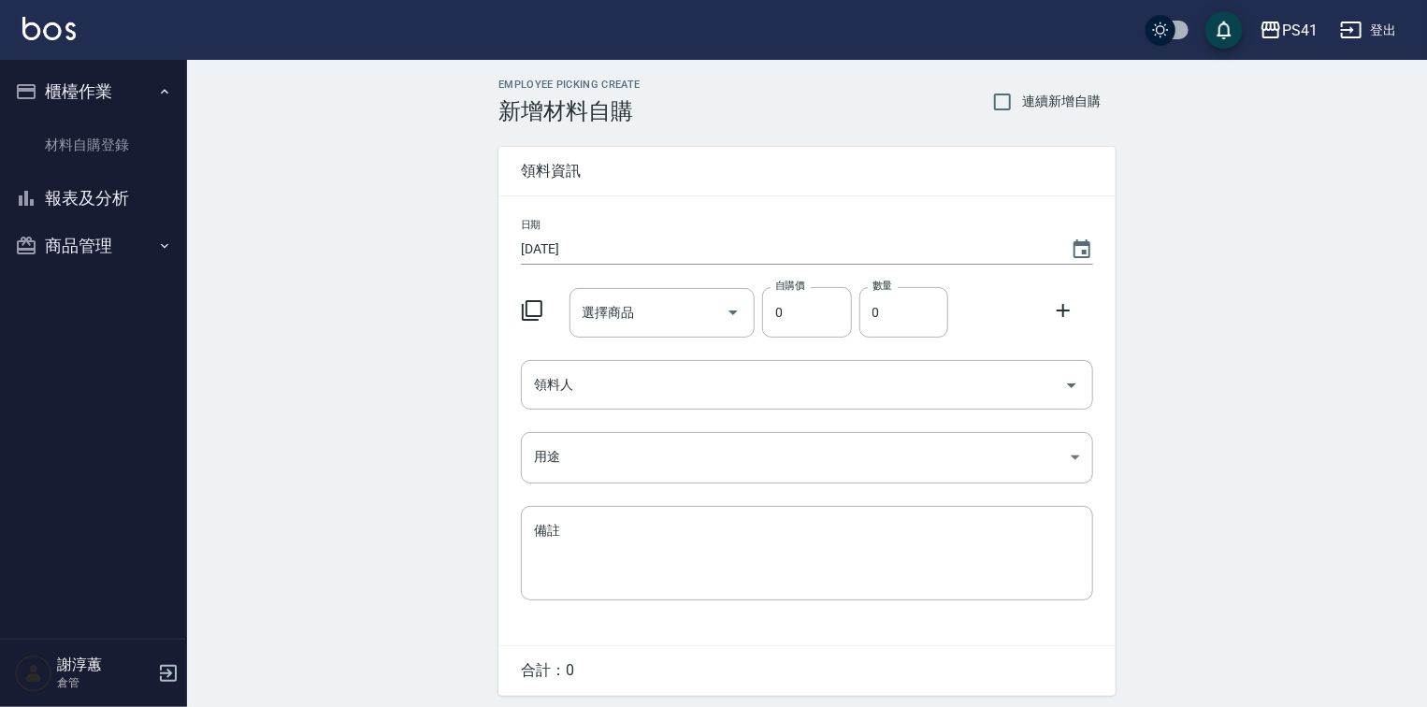
click at [522, 313] on icon at bounding box center [532, 310] width 22 height 22
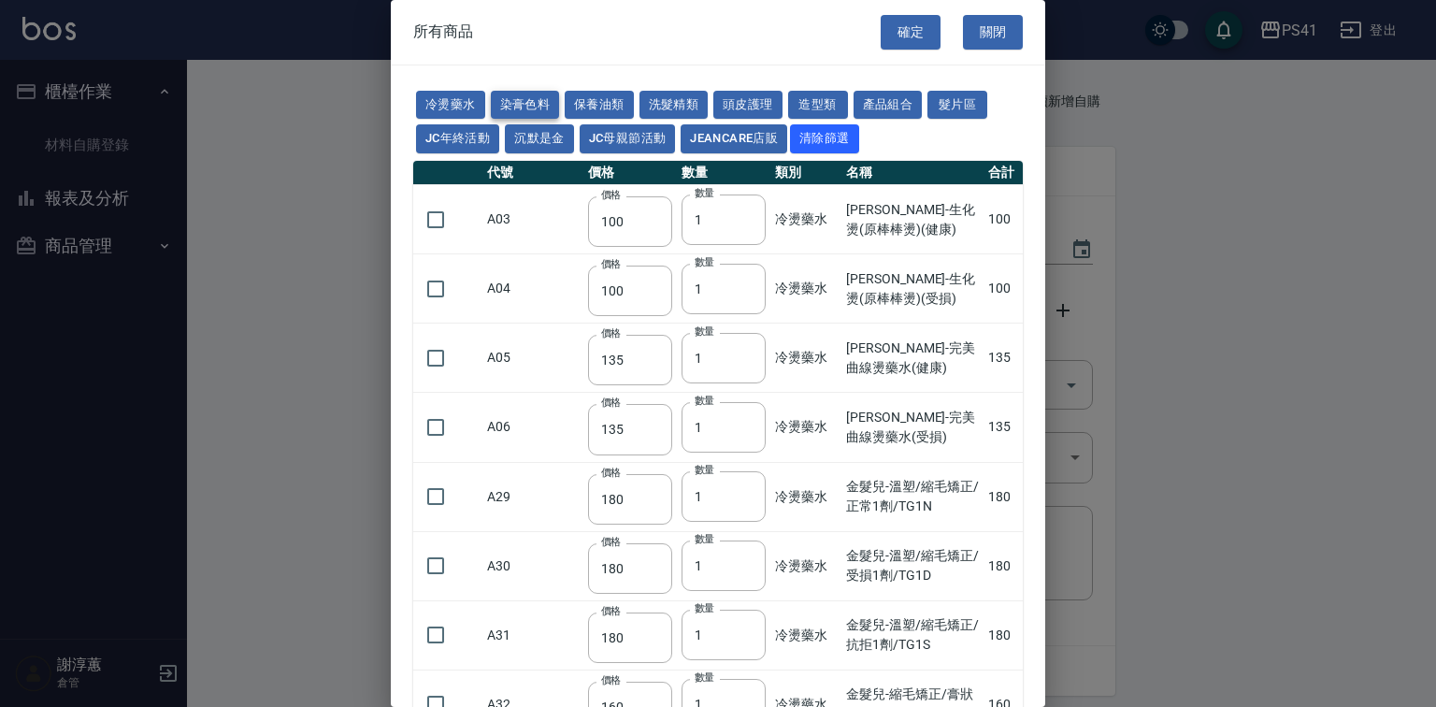
click at [539, 103] on button "染膏色料" at bounding box center [525, 105] width 69 height 29
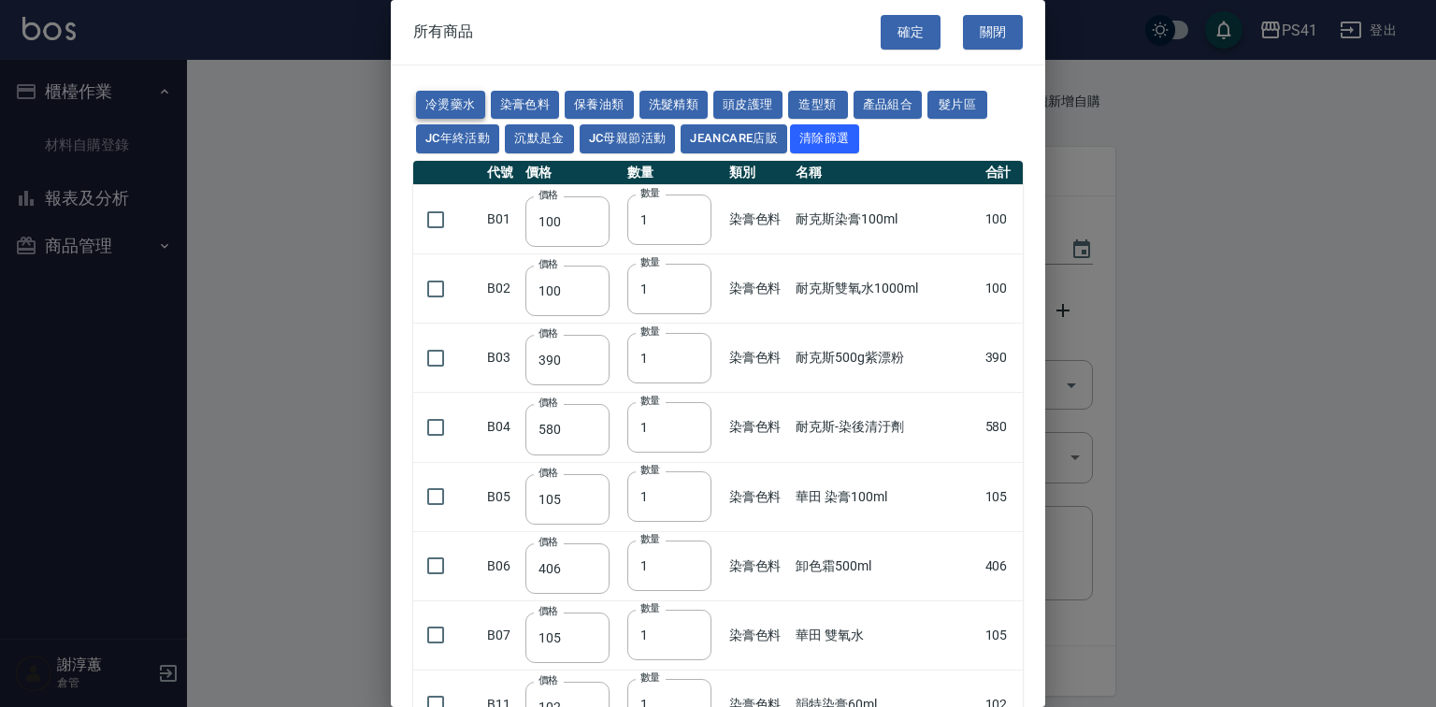
click at [457, 101] on button "冷燙藥水" at bounding box center [450, 105] width 69 height 29
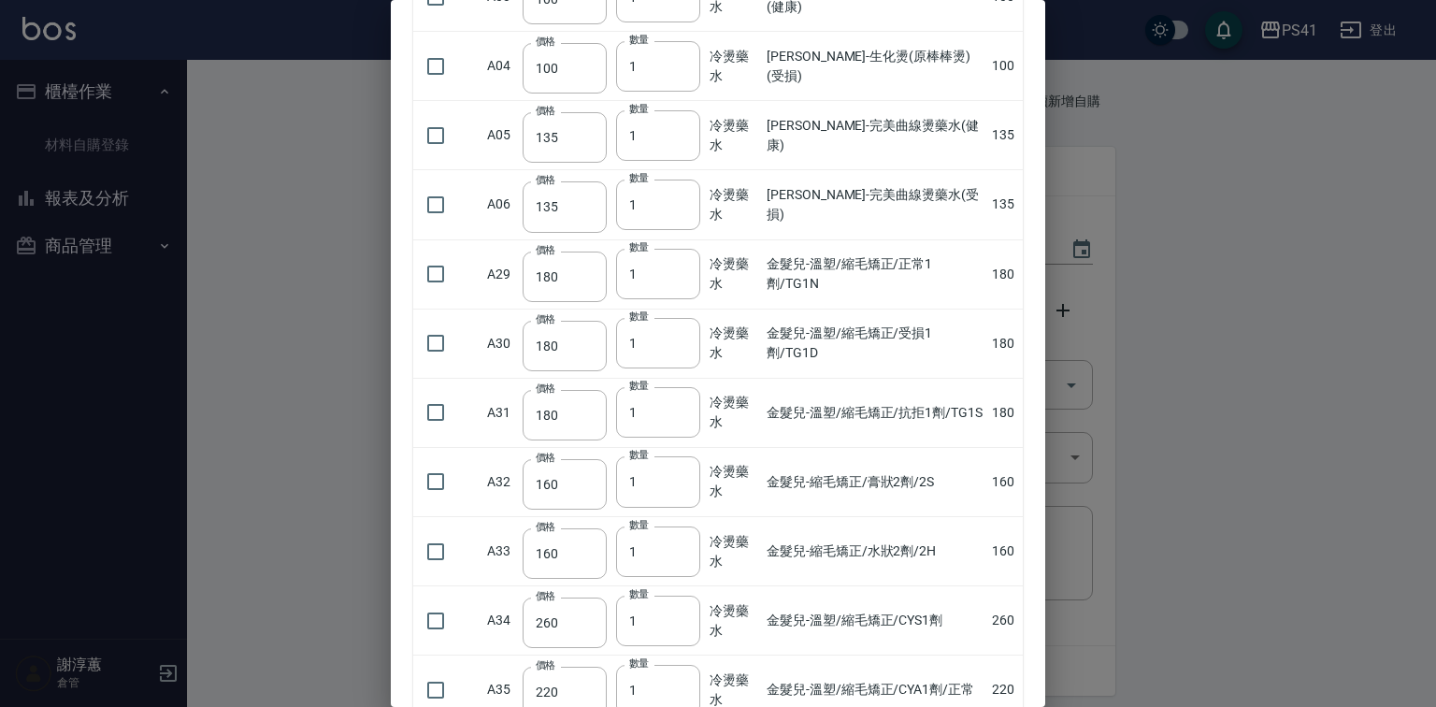
scroll to position [224, 0]
click at [455, 499] on input "checkbox" at bounding box center [435, 479] width 39 height 39
click at [682, 505] on input "2" at bounding box center [658, 479] width 84 height 50
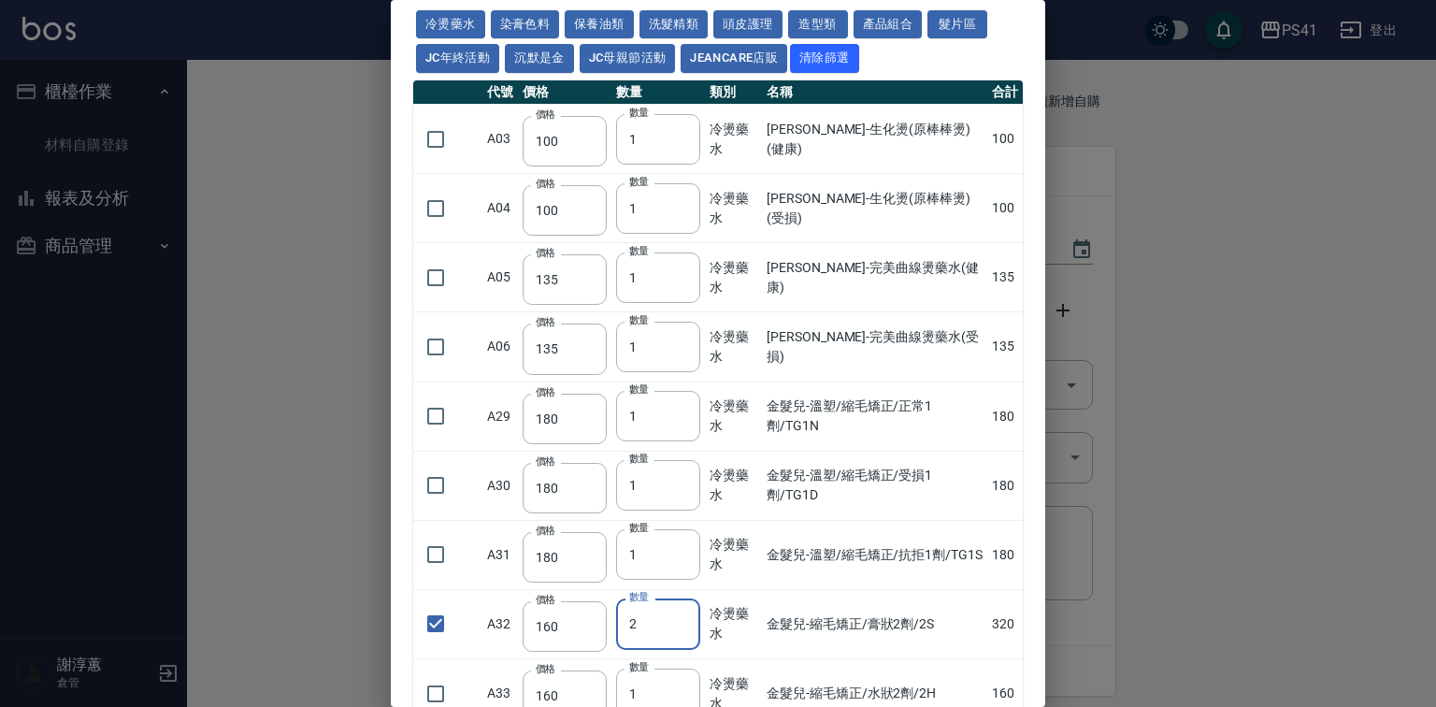
scroll to position [0, 0]
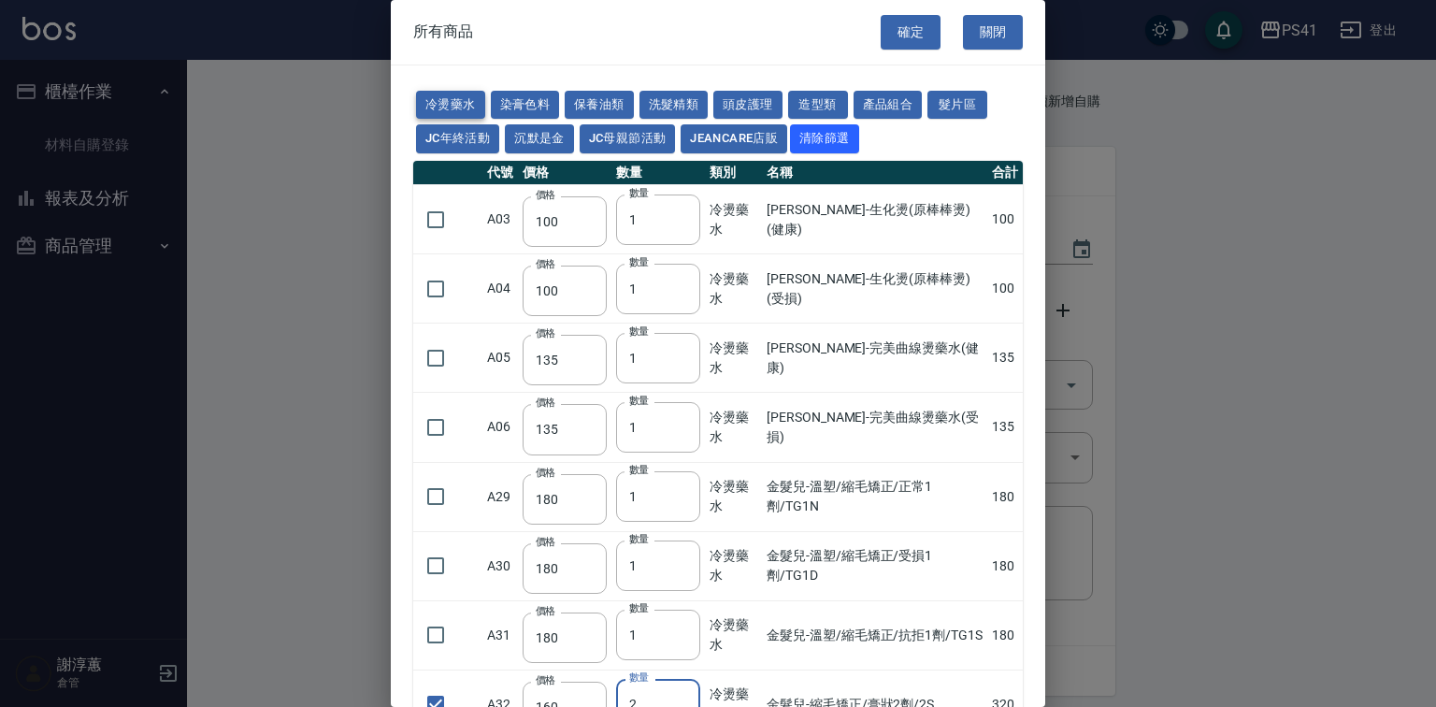
click at [449, 94] on button "冷燙藥水" at bounding box center [450, 105] width 69 height 29
click at [549, 106] on button "染膏色料" at bounding box center [525, 105] width 69 height 29
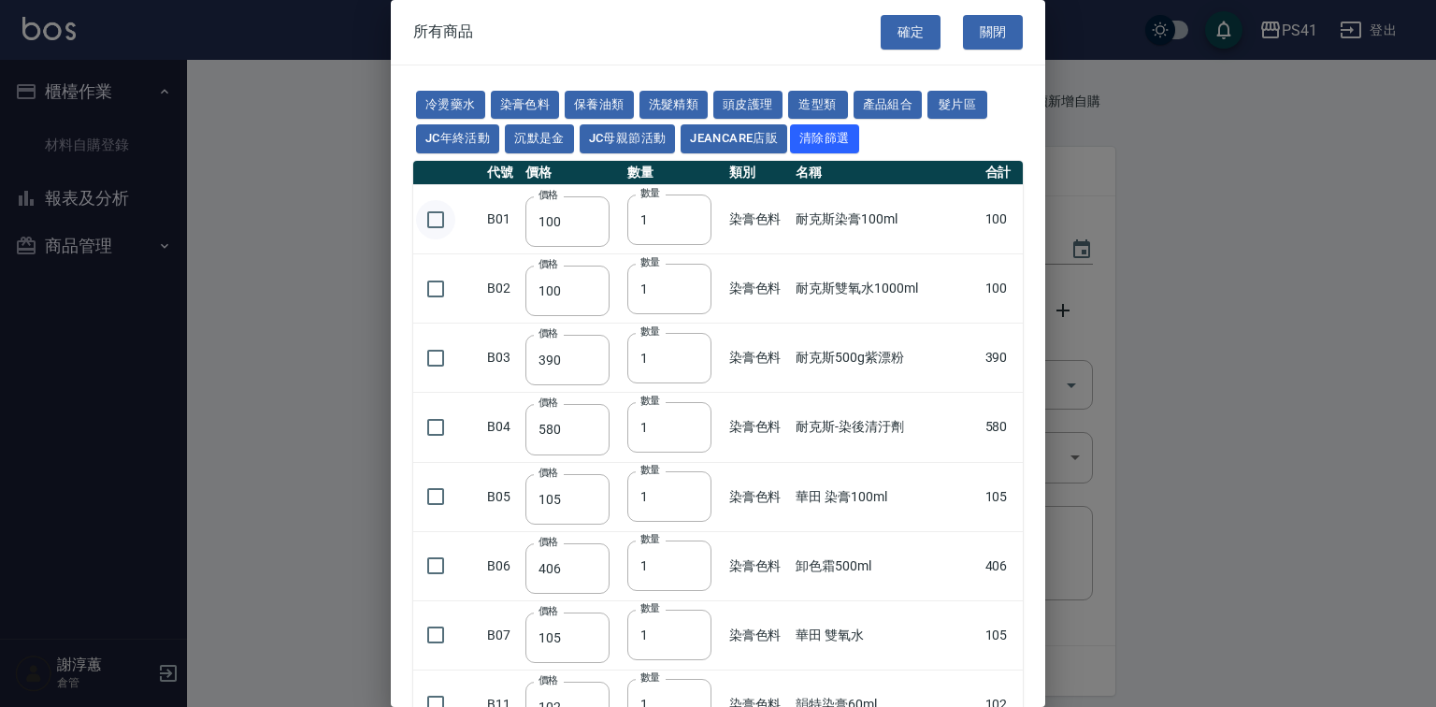
click at [433, 239] on input "checkbox" at bounding box center [435, 219] width 39 height 39
click at [701, 245] on input "1" at bounding box center [669, 219] width 84 height 50
click at [700, 245] on input "1" at bounding box center [669, 219] width 84 height 50
click at [697, 245] on input "2" at bounding box center [669, 219] width 84 height 50
click at [697, 245] on input "3" at bounding box center [669, 219] width 84 height 50
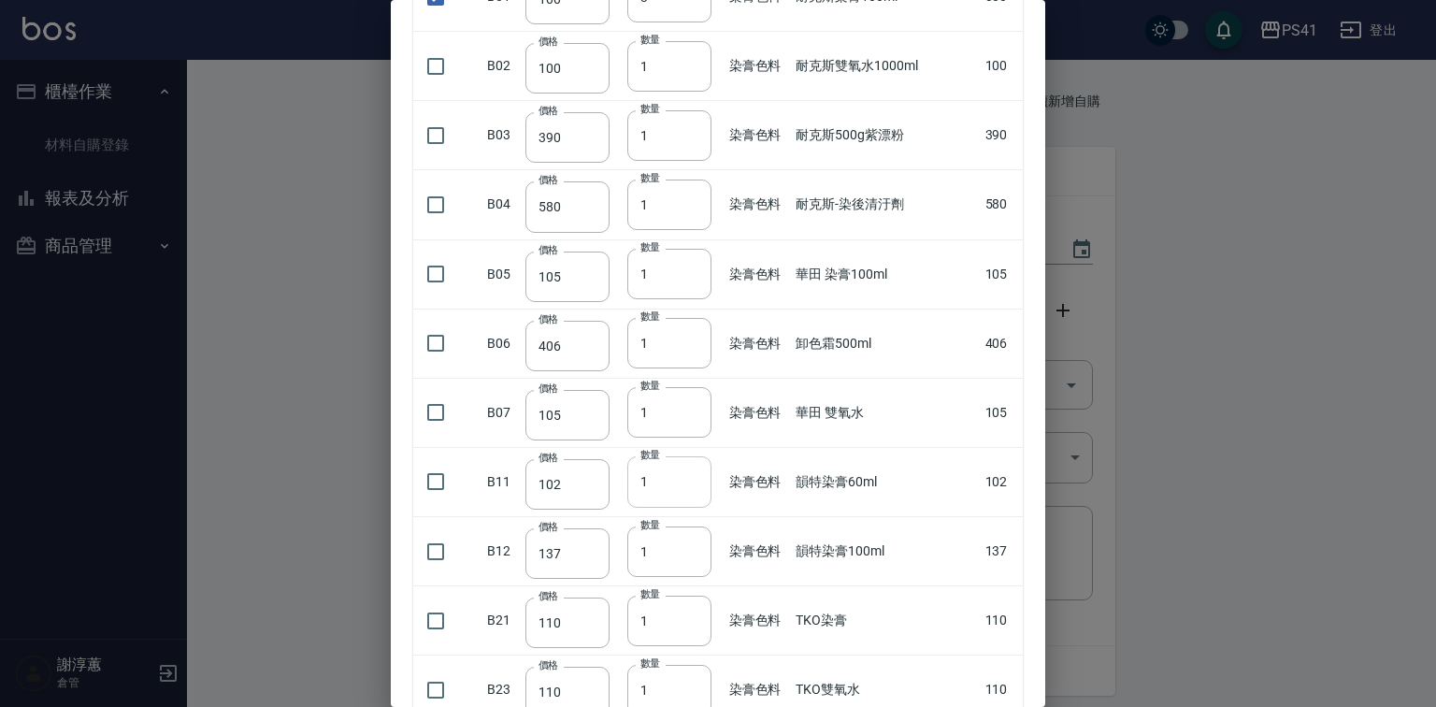
scroll to position [224, 0]
click at [449, 639] on input "checkbox" at bounding box center [435, 618] width 39 height 39
drag, startPoint x: 662, startPoint y: 658, endPoint x: 579, endPoint y: 677, distance: 85.3
click at [579, 654] on tr "B21 價格 110 價格 數量 1 數量 染膏色料 TKO染膏 110" at bounding box center [718, 618] width 610 height 69
click at [451, 84] on input "checkbox" at bounding box center [435, 64] width 39 height 39
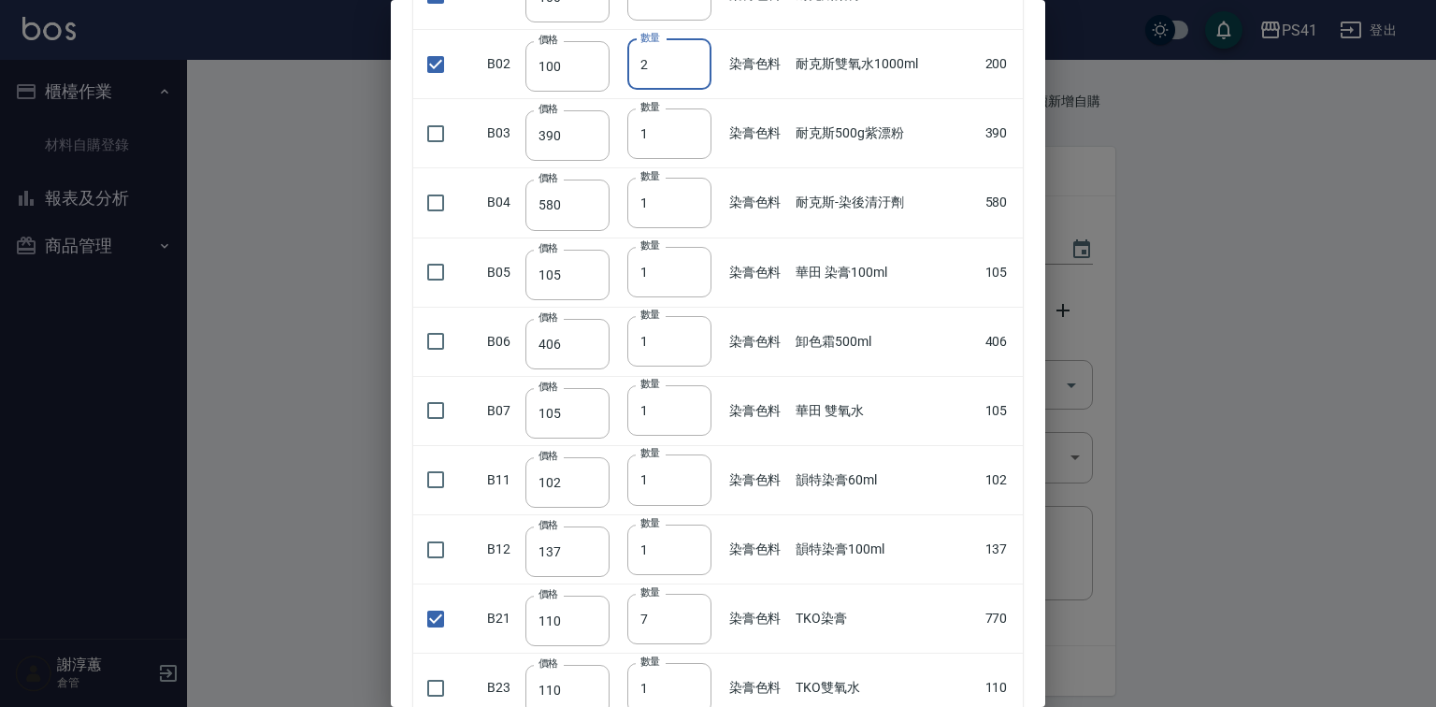
click at [694, 90] on input "2" at bounding box center [669, 64] width 84 height 50
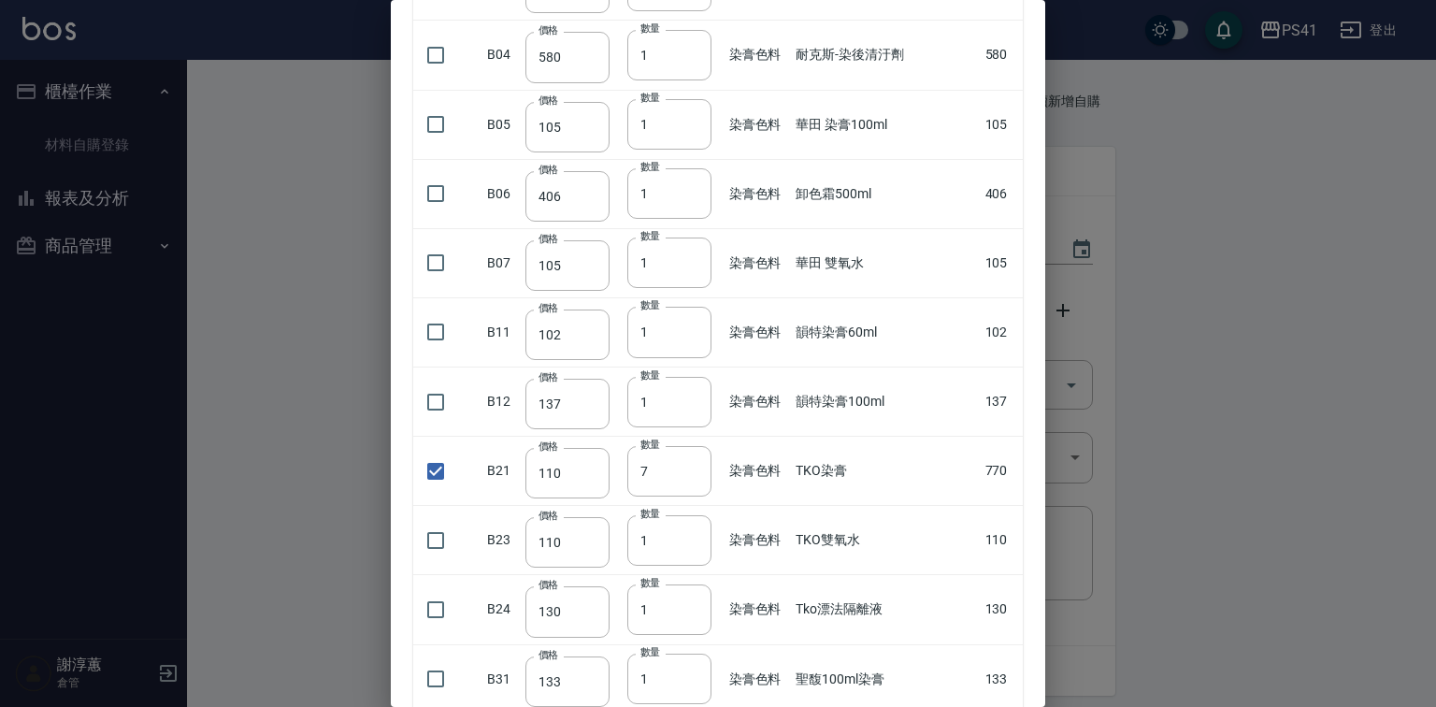
scroll to position [374, 0]
drag, startPoint x: 433, startPoint y: 368, endPoint x: 532, endPoint y: 366, distance: 99.1
click at [433, 350] on input "checkbox" at bounding box center [435, 329] width 39 height 39
drag, startPoint x: 669, startPoint y: 375, endPoint x: 617, endPoint y: 378, distance: 52.4
click at [617, 365] on tr "B11 價格 102 價格 數量 1 數量 染膏色料 韻特染膏60ml 102" at bounding box center [718, 329] width 610 height 69
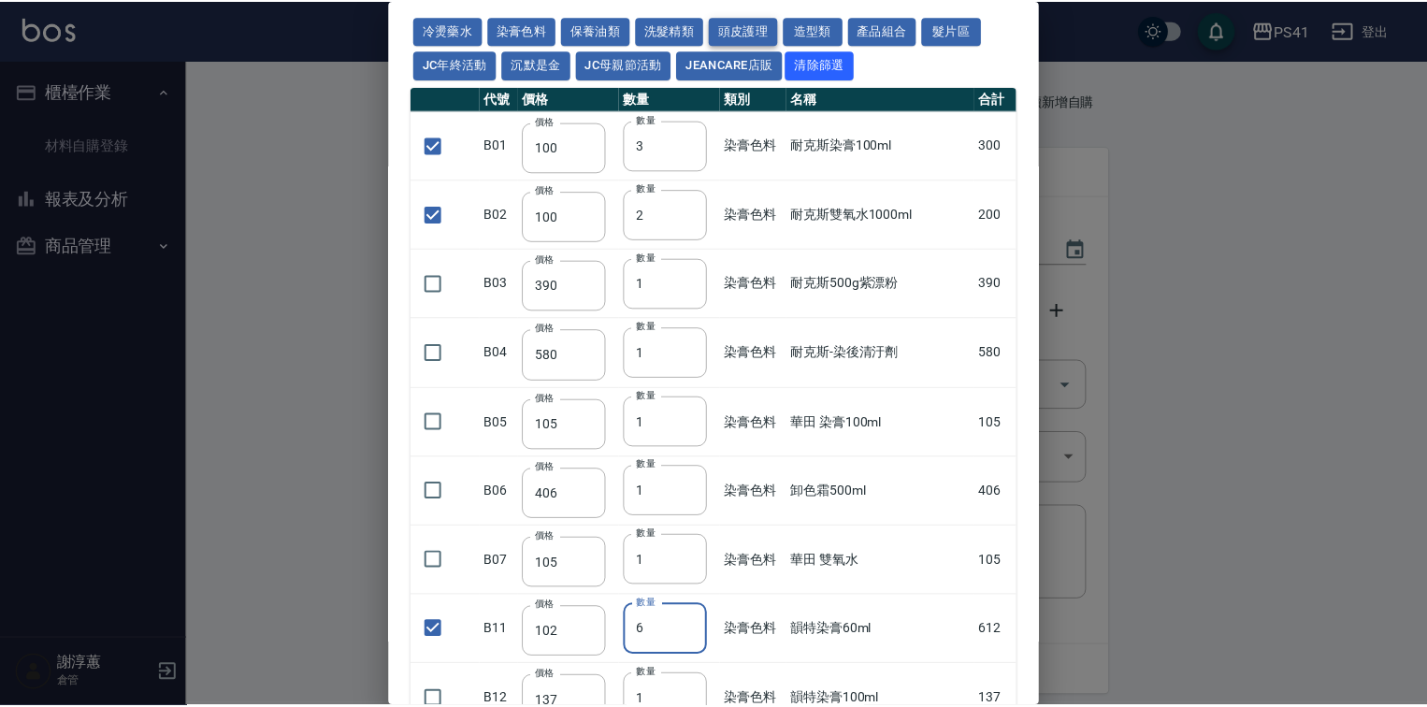
scroll to position [0, 0]
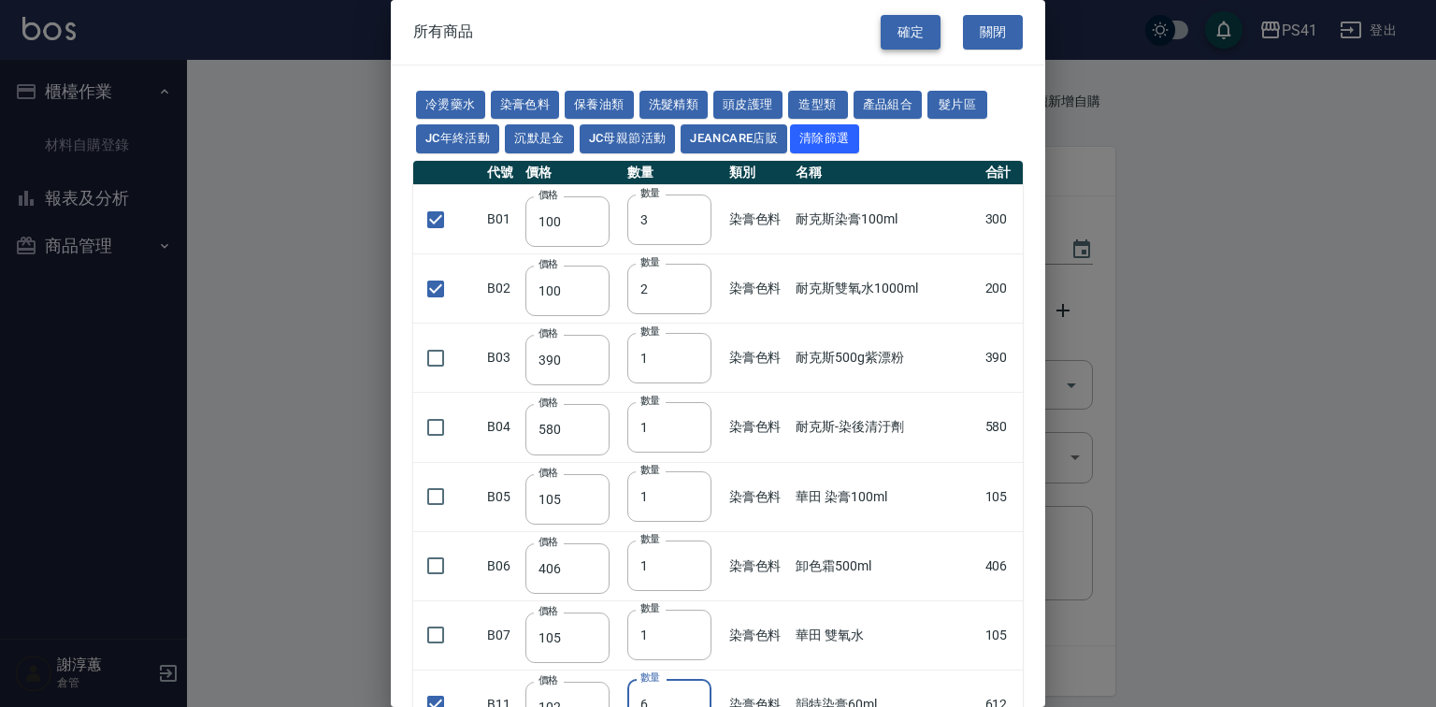
click at [883, 27] on button "確定" at bounding box center [911, 32] width 60 height 35
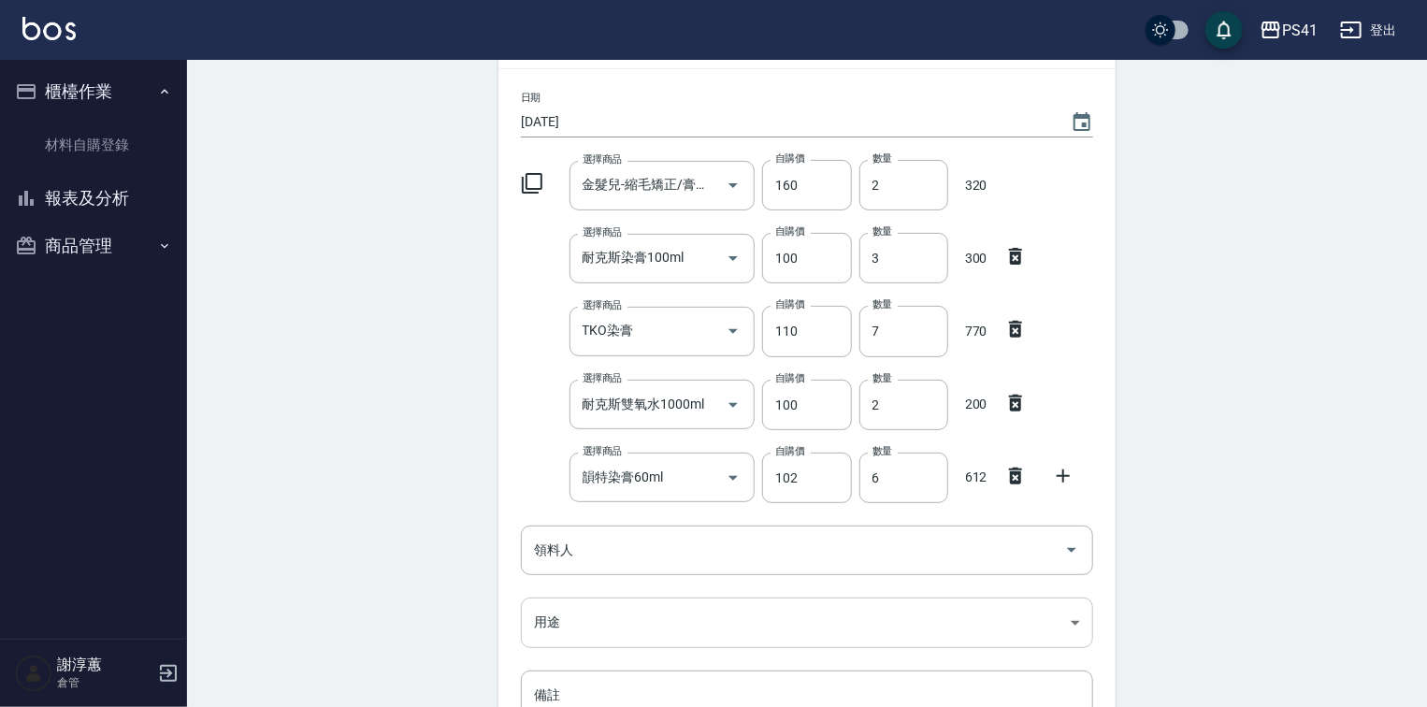
scroll to position [224, 0]
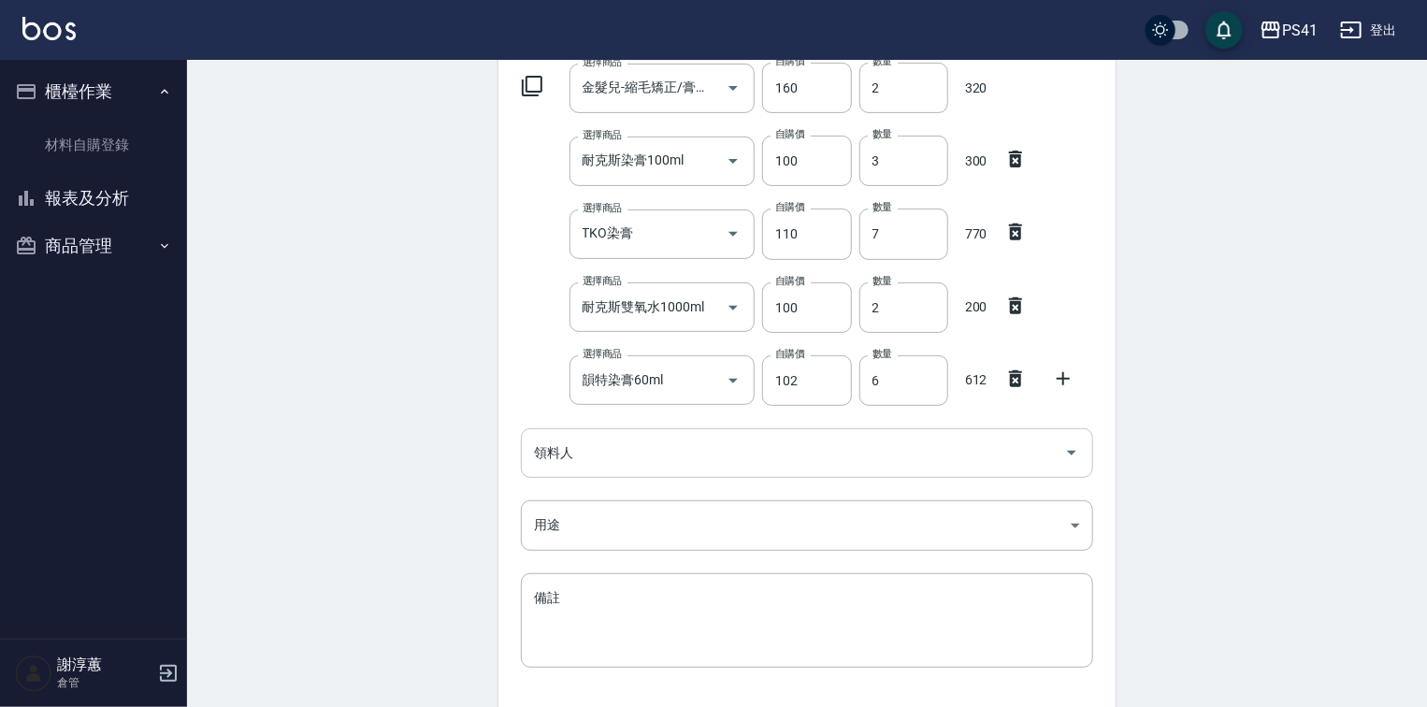
click at [625, 444] on input "領料人" at bounding box center [792, 453] width 527 height 33
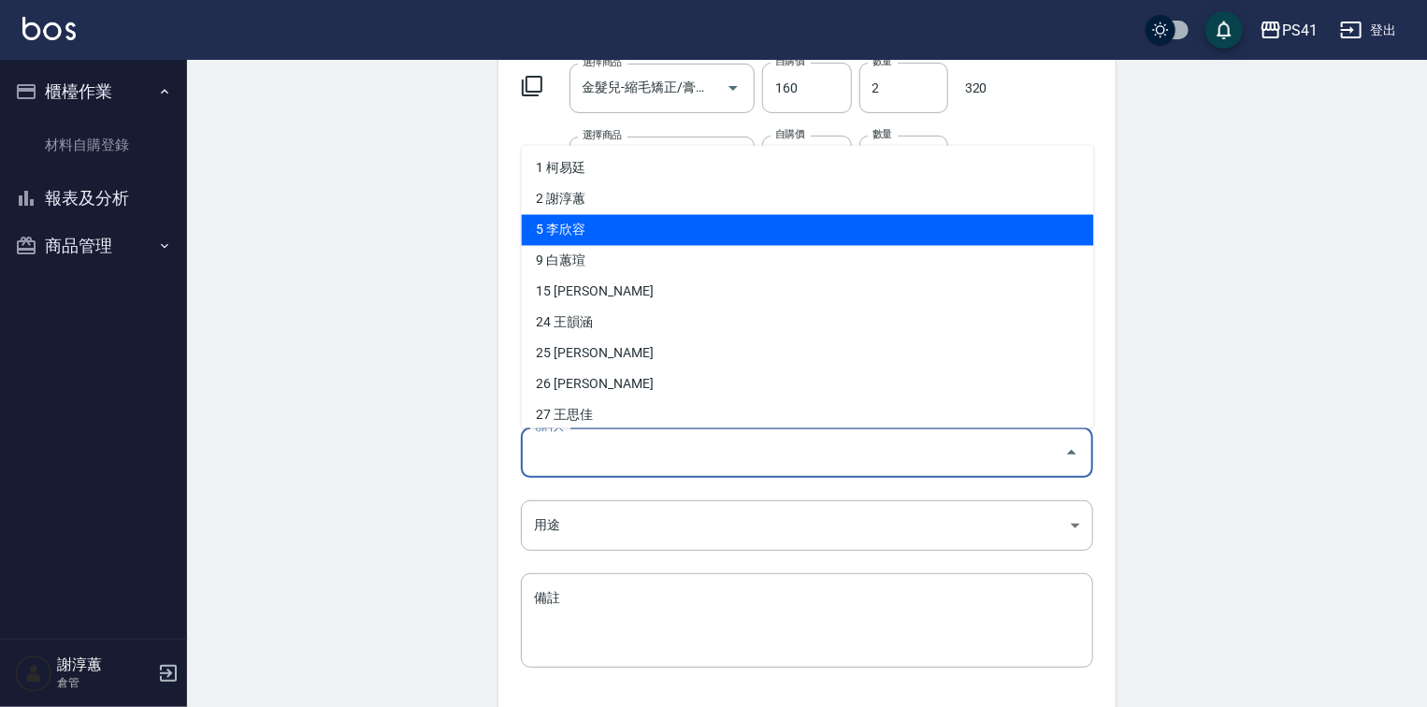
click at [602, 233] on li "5 李欣容" at bounding box center [808, 229] width 572 height 31
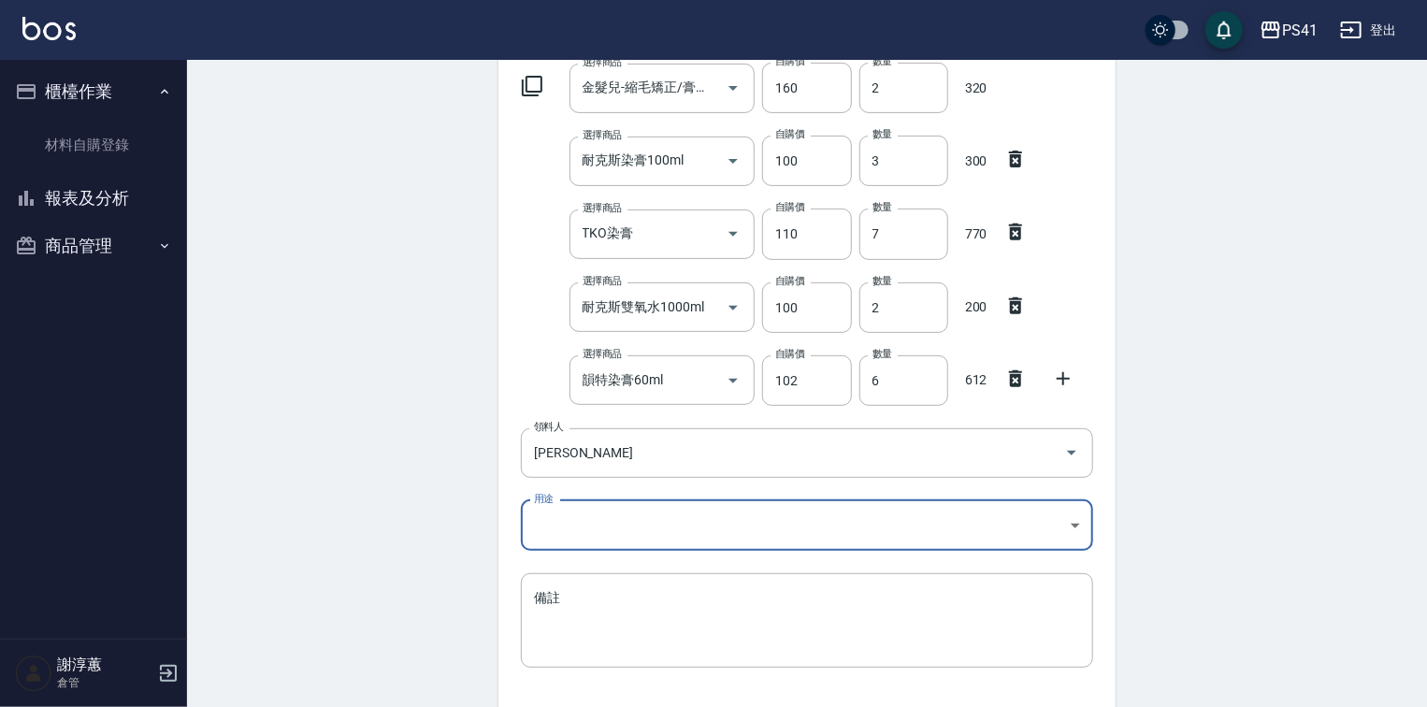
click at [561, 522] on body "PS41 登出 櫃檯作業 材料自購登錄 報表及分析 報表目錄 商品銷售排行榜 商品消耗明細 商品進銷貨報表 商品庫存表 商品管理 商品分類設定 商品列表 商品…" at bounding box center [713, 307] width 1427 height 1063
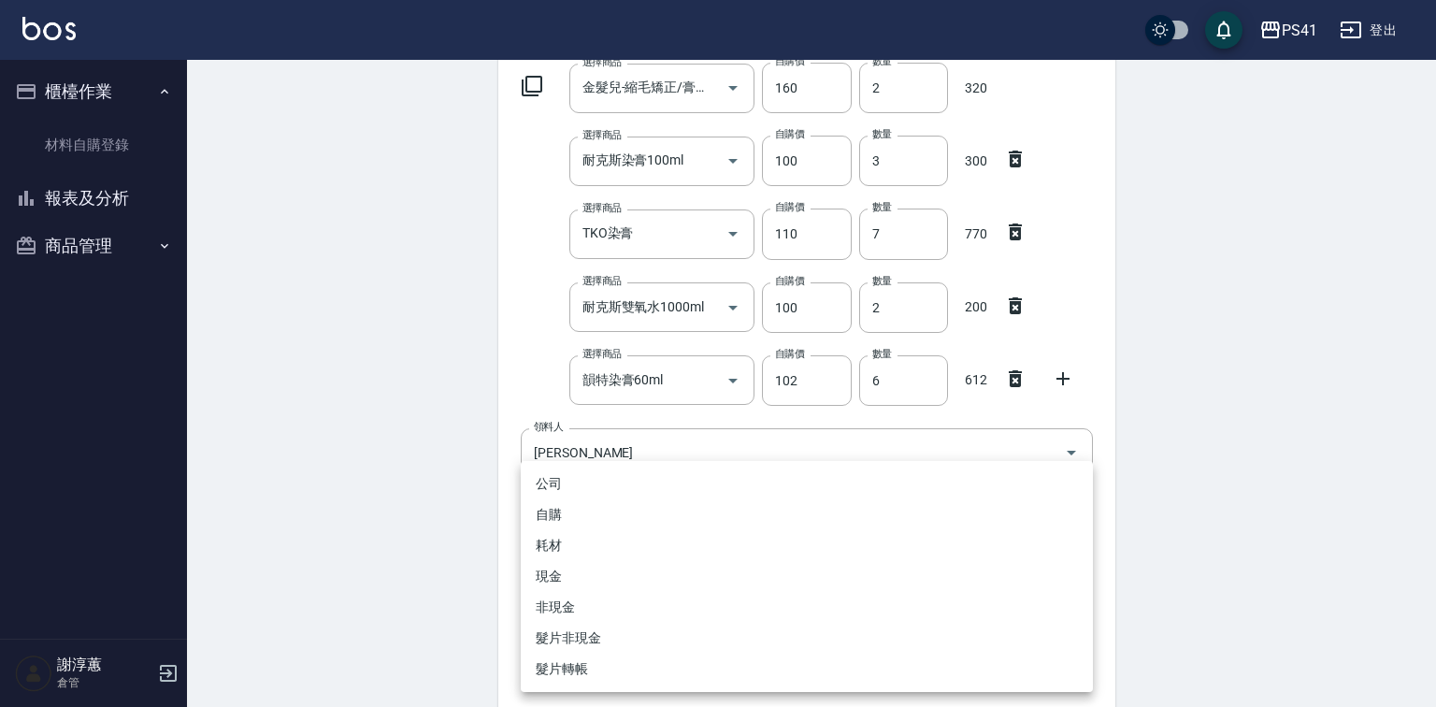
click at [556, 518] on li "自購" at bounding box center [807, 514] width 572 height 31
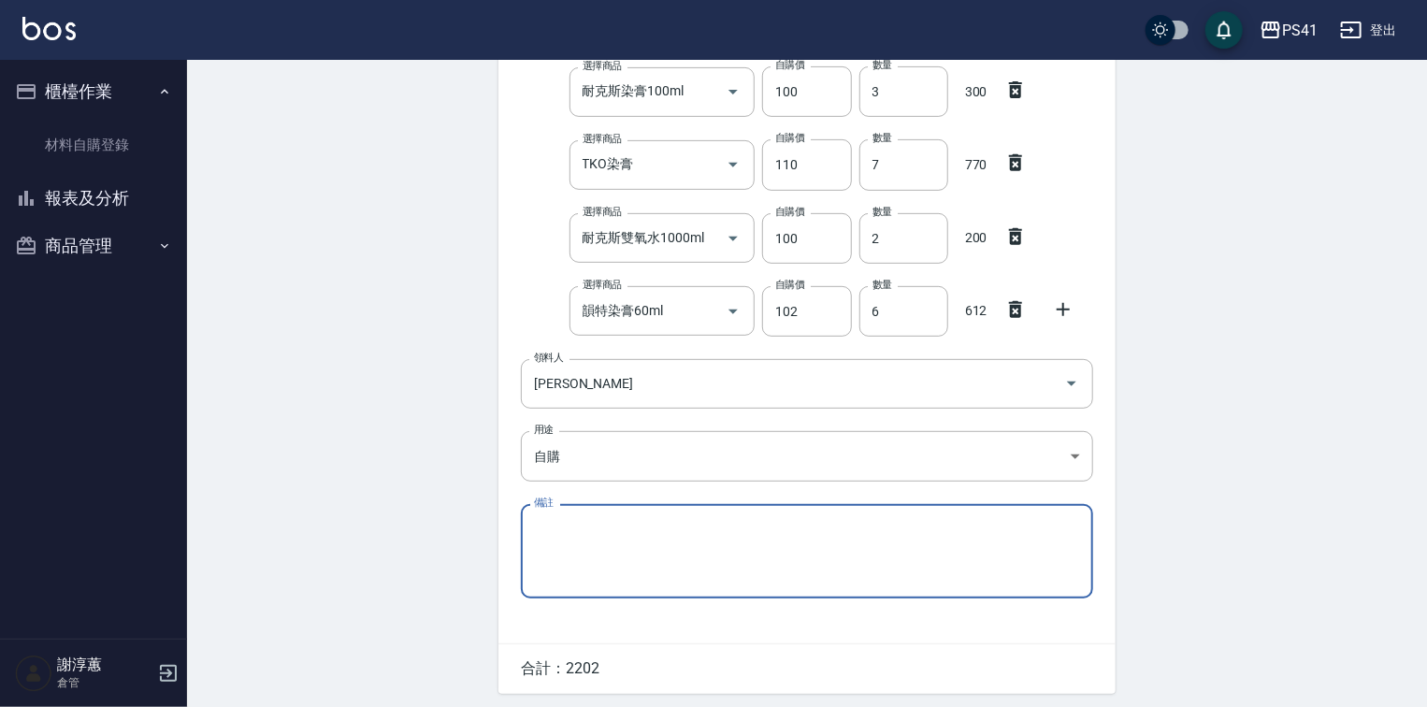
scroll to position [363, 0]
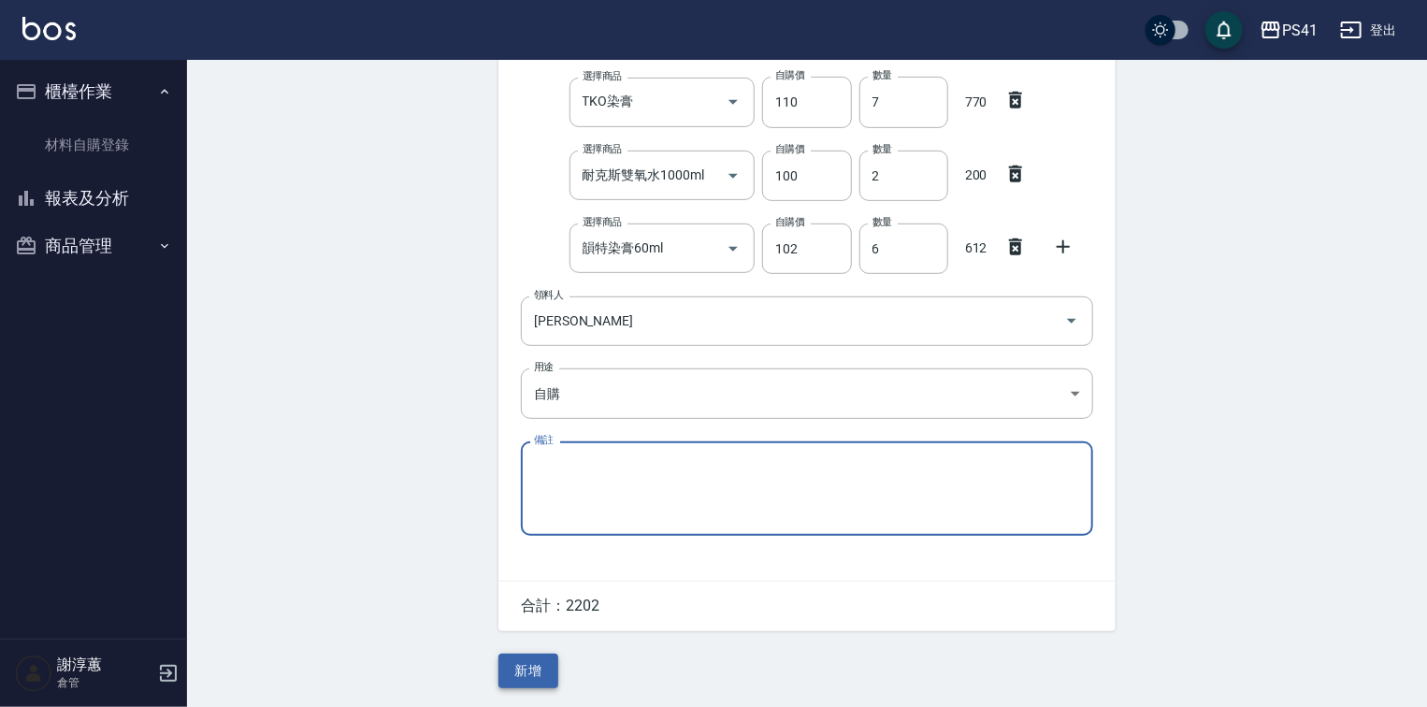
click at [532, 674] on button "新增" at bounding box center [528, 671] width 60 height 35
